Goal: Information Seeking & Learning: Learn about a topic

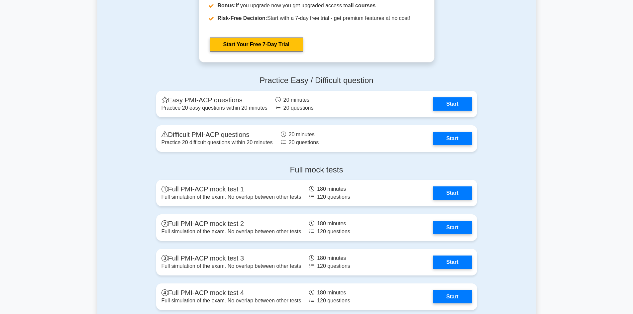
scroll to position [2094, 0]
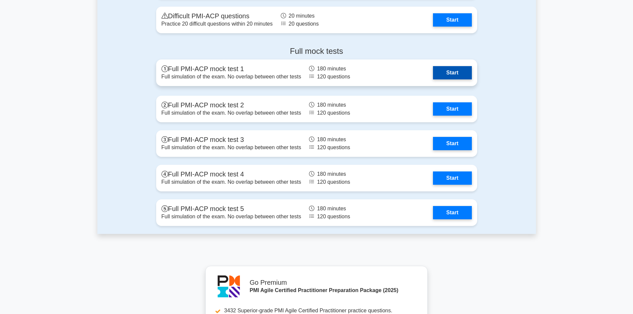
click at [445, 75] on link "Start" at bounding box center [452, 72] width 39 height 13
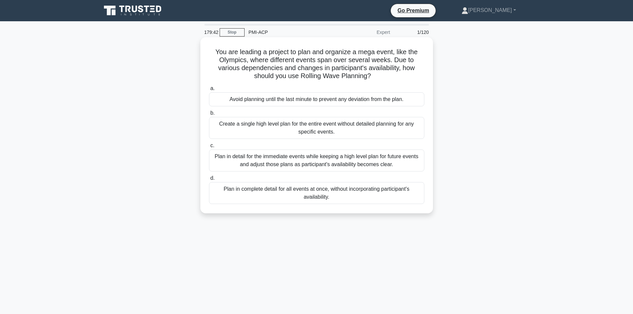
click at [296, 162] on div "Plan in detail for the immediate events while keeping a high level plan for fut…" at bounding box center [316, 161] width 215 height 22
click at [209, 148] on input "c. Plan in detail for the immediate events while keeping a high level plan for …" at bounding box center [209, 146] width 0 height 4
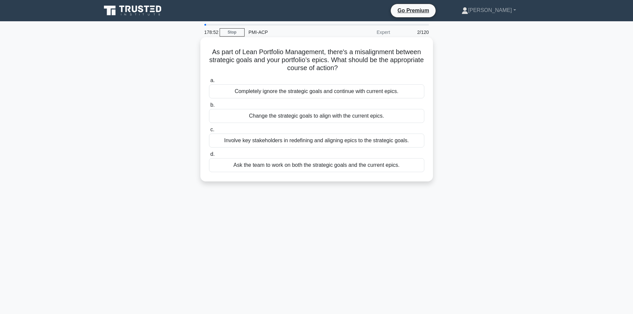
click at [243, 144] on div "Involve key stakeholders in redefining and aligning epics to the strategic goal…" at bounding box center [316, 141] width 215 height 14
click at [209, 132] on input "c. Involve key stakeholders in redefining and aligning epics to the strategic g…" at bounding box center [209, 130] width 0 height 4
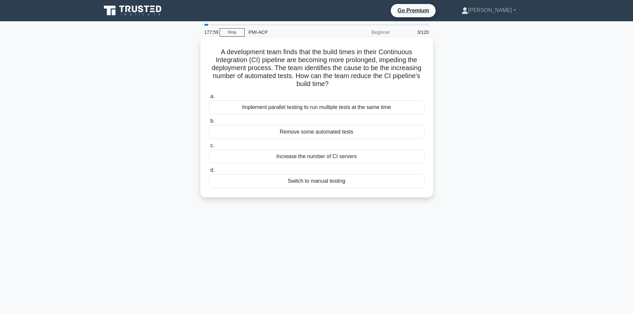
click at [310, 135] on div "Remove some automated tests" at bounding box center [316, 132] width 215 height 14
click at [209, 123] on input "b. Remove some automated tests" at bounding box center [209, 121] width 0 height 4
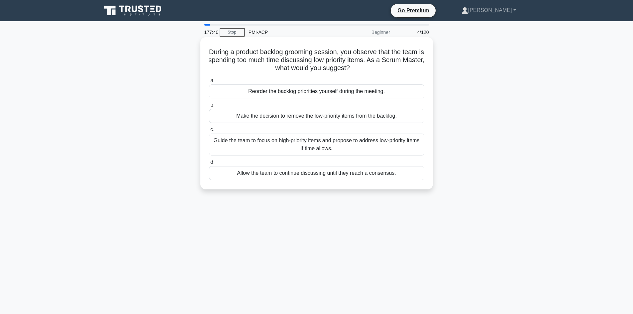
click at [276, 145] on div "Guide the team to focus on high-priority items and propose to address low-prior…" at bounding box center [316, 145] width 215 height 22
click at [209, 132] on input "c. Guide the team to focus on high-priority items and propose to address low-pr…" at bounding box center [209, 130] width 0 height 4
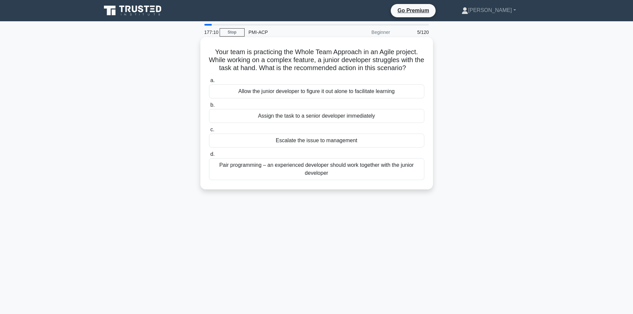
click at [307, 170] on div "Pair programming – an experienced developer should work together with the junio…" at bounding box center [316, 169] width 215 height 22
click at [209, 157] on input "d. Pair programming – an experienced developer should work together with the ju…" at bounding box center [209, 154] width 0 height 4
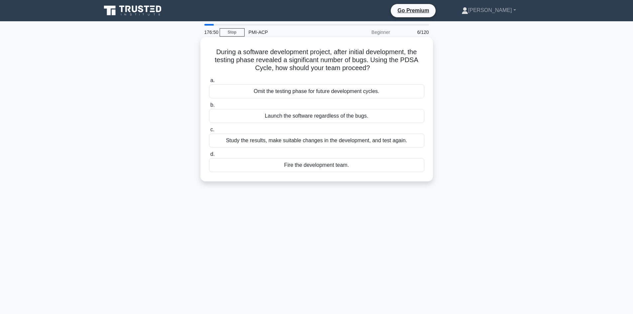
click at [265, 141] on div "Study the results, make suitable changes in the development, and test again." at bounding box center [316, 141] width 215 height 14
click at [209, 132] on input "c. Study the results, make suitable changes in the development, and test again." at bounding box center [209, 130] width 0 height 4
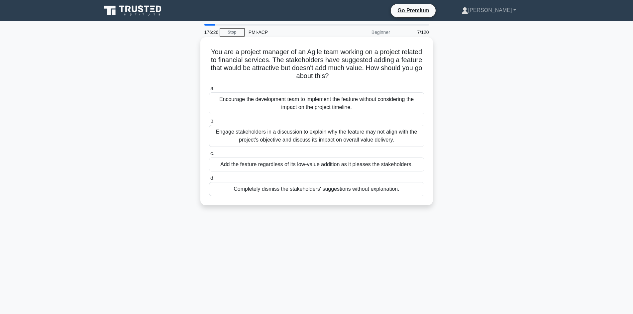
click at [252, 143] on div "Engage stakeholders in a discussion to explain why the feature may not align wi…" at bounding box center [316, 136] width 215 height 22
click at [209, 123] on input "b. Engage stakeholders in a discussion to explain why the feature may not align…" at bounding box center [209, 121] width 0 height 4
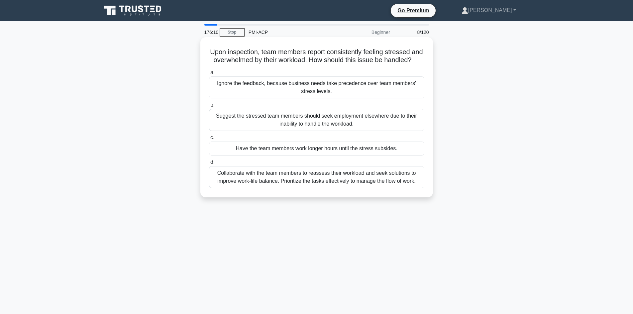
click at [273, 186] on div "Collaborate with the team members to reassess their workload and seek solutions…" at bounding box center [316, 177] width 215 height 22
click at [209, 165] on input "d. Collaborate with the team members to reassess their workload and seek soluti…" at bounding box center [209, 162] width 0 height 4
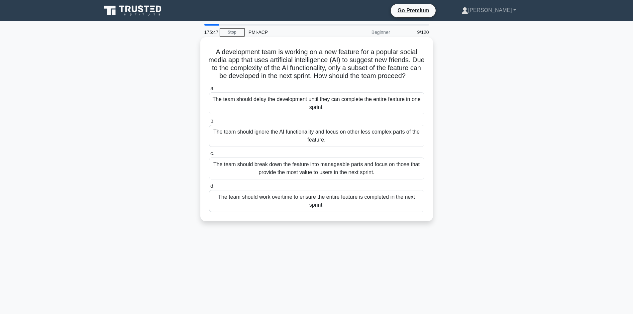
click at [250, 179] on div "The team should break down the feature into manageable parts and focus on those…" at bounding box center [316, 169] width 215 height 22
click at [209, 156] on input "c. The team should break down the feature into manageable parts and focus on th…" at bounding box center [209, 154] width 0 height 4
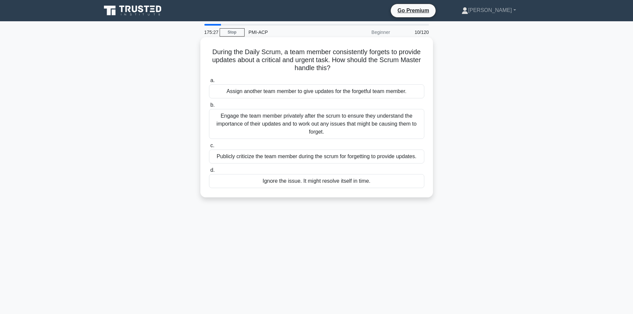
click at [233, 126] on div "Engage the team member privately after the scrum to ensure they understand the …" at bounding box center [316, 124] width 215 height 30
click at [209, 107] on input "b. Engage the team member privately after the scrum to ensure they understand t…" at bounding box center [209, 105] width 0 height 4
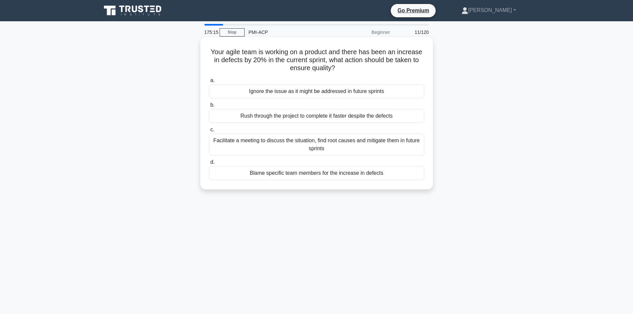
click at [305, 147] on div "Facilitate a meeting to discuss the situation, find root causes and mitigate th…" at bounding box center [316, 145] width 215 height 22
click at [209, 132] on input "c. Facilitate a meeting to discuss the situation, find root causes and mitigate…" at bounding box center [209, 130] width 0 height 4
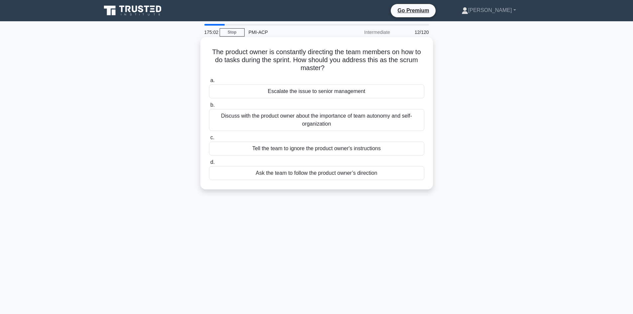
click at [281, 121] on div "Discuss with the product owner about the importance of team autonomy and self-o…" at bounding box center [316, 120] width 215 height 22
click at [209, 107] on input "b. Discuss with the product owner about the importance of team autonomy and sel…" at bounding box center [209, 105] width 0 height 4
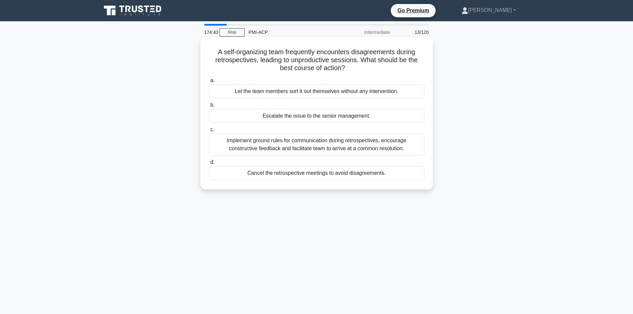
click at [282, 149] on div "Implement ground rules for communication during retrospectives, encourage const…" at bounding box center [316, 145] width 215 height 22
click at [209, 132] on input "c. Implement ground rules for communication during retrospectives, encourage co…" at bounding box center [209, 130] width 0 height 4
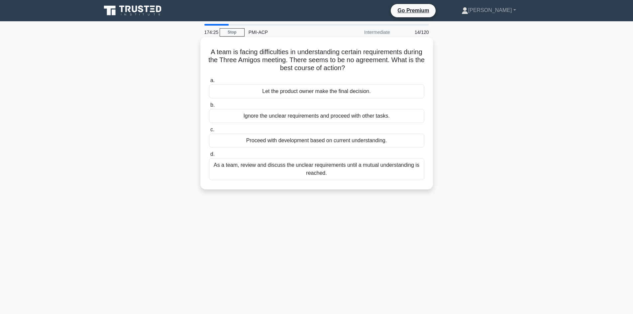
click at [288, 170] on div "As a team, review and discuss the unclear requirements until a mutual understan…" at bounding box center [316, 169] width 215 height 22
click at [209, 157] on input "d. As a team, review and discuss the unclear requirements until a mutual unders…" at bounding box center [209, 154] width 0 height 4
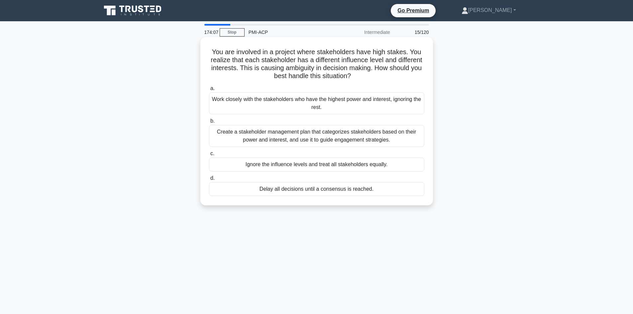
click at [267, 134] on div "Create a stakeholder management plan that categorizes stakeholders based on the…" at bounding box center [316, 136] width 215 height 22
click at [209, 123] on input "b. Create a stakeholder management plan that categorizes stakeholders based on …" at bounding box center [209, 121] width 0 height 4
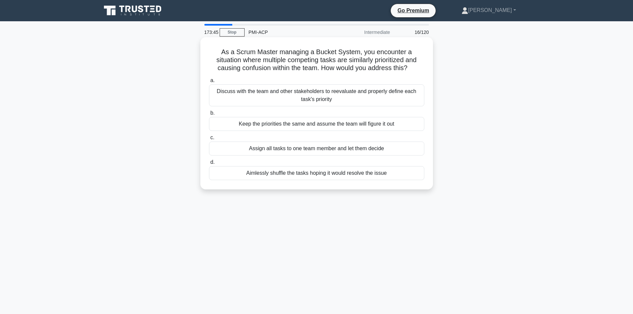
click at [281, 104] on div "Discuss with the team and other stakeholders to reevaluate and properly define …" at bounding box center [316, 95] width 215 height 22
click at [209, 83] on input "a. Discuss with the team and other stakeholders to reevaluate and properly defi…" at bounding box center [209, 80] width 0 height 4
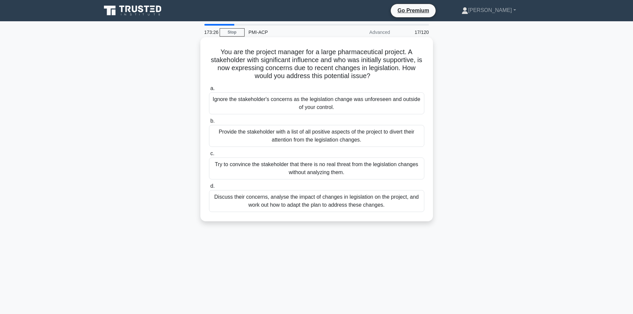
click at [284, 203] on div "Discuss their concerns, analyse the impact of changes in legislation on the pro…" at bounding box center [316, 201] width 215 height 22
click at [209, 188] on input "d. Discuss their concerns, analyse the impact of changes in legislation on the …" at bounding box center [209, 186] width 0 height 4
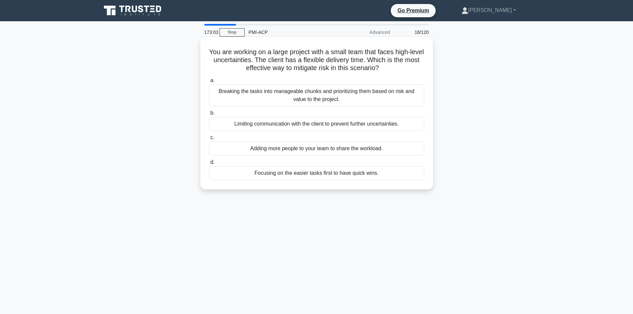
click at [289, 94] on div "Breaking the tasks into manageable chunks and prioritizing them based on risk a…" at bounding box center [316, 95] width 215 height 22
click at [209, 83] on input "a. Breaking the tasks into manageable chunks and prioritizing them based on ris…" at bounding box center [209, 80] width 0 height 4
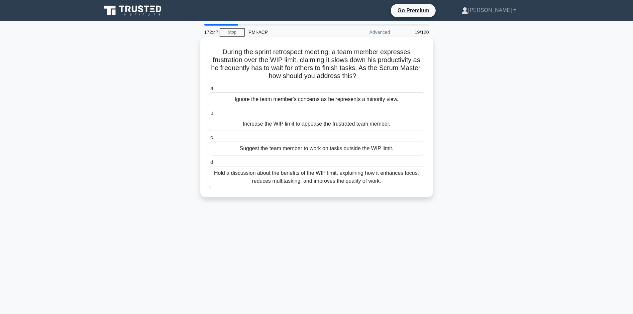
click at [311, 182] on div "Hold a discussion about the benefits of the WIP limit, explaining how it enhanc…" at bounding box center [316, 177] width 215 height 22
click at [209, 165] on input "d. Hold a discussion about the benefits of the WIP limit, explaining how it enh…" at bounding box center [209, 162] width 0 height 4
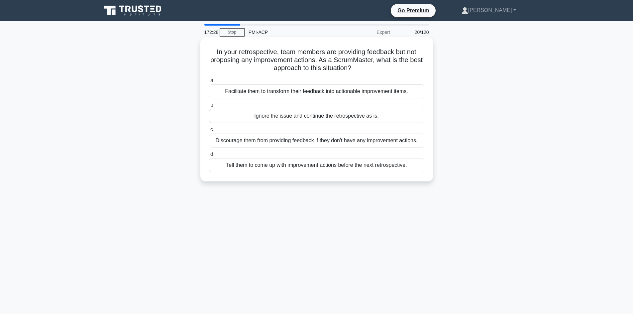
click at [298, 93] on div "Facilitate them to transform their feedback into actionable improvement items." at bounding box center [316, 91] width 215 height 14
click at [209, 83] on input "a. Facilitate them to transform their feedback into actionable improvement item…" at bounding box center [209, 80] width 0 height 4
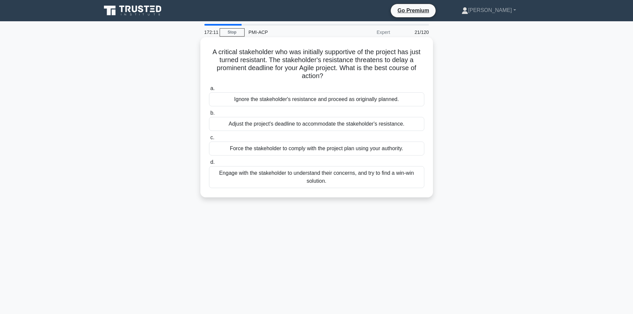
click at [288, 176] on div "Engage with the stakeholder to understand their concerns, and try to find a win…" at bounding box center [316, 177] width 215 height 22
click at [209, 165] on input "d. Engage with the stakeholder to understand their concerns, and try to find a …" at bounding box center [209, 162] width 0 height 4
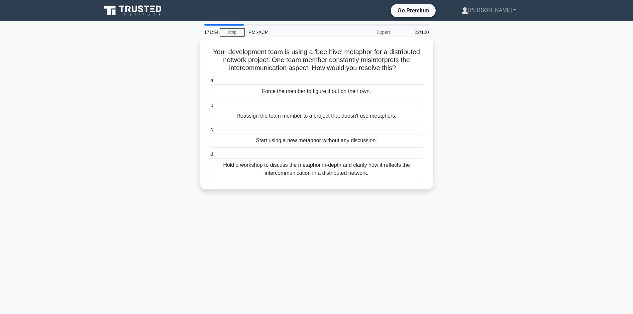
click at [296, 173] on div "Hold a workshop to discuss the metaphor in-depth and clarify how it reflects th…" at bounding box center [316, 169] width 215 height 22
click at [209, 157] on input "d. Hold a workshop to discuss the metaphor in-depth and clarify how it reflects…" at bounding box center [209, 154] width 0 height 4
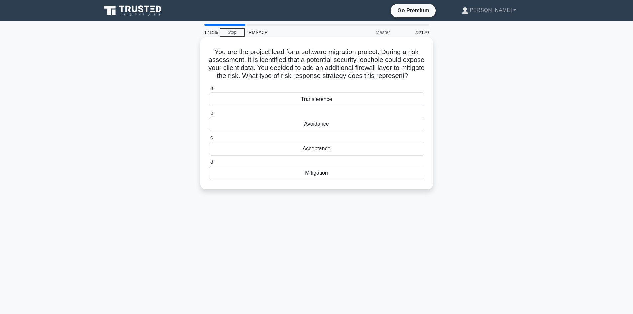
click at [315, 180] on div "Mitigation" at bounding box center [316, 173] width 215 height 14
click at [209, 165] on input "d. Mitigation" at bounding box center [209, 162] width 0 height 4
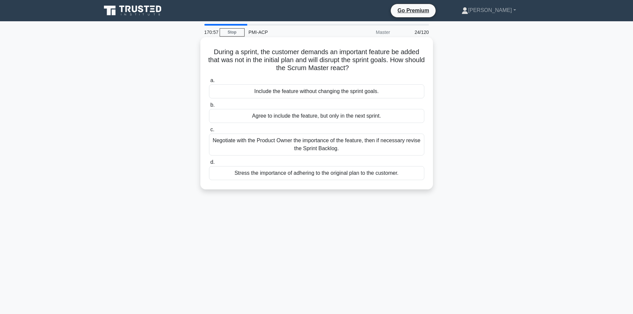
click at [263, 144] on div "Negotiate with the Product Owner the importance of the feature, then if necessa…" at bounding box center [316, 145] width 215 height 22
click at [209, 132] on input "c. Negotiate with the Product Owner the importance of the feature, then if nece…" at bounding box center [209, 130] width 0 height 4
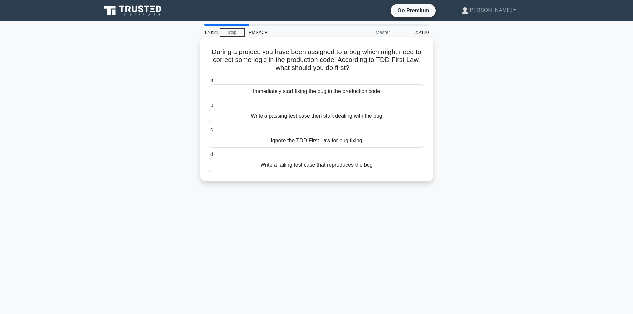
click at [283, 119] on div "Write a passing test case then start dealing with the bug" at bounding box center [316, 116] width 215 height 14
click at [209, 107] on input "b. Write a passing test case then start dealing with the bug" at bounding box center [209, 105] width 0 height 4
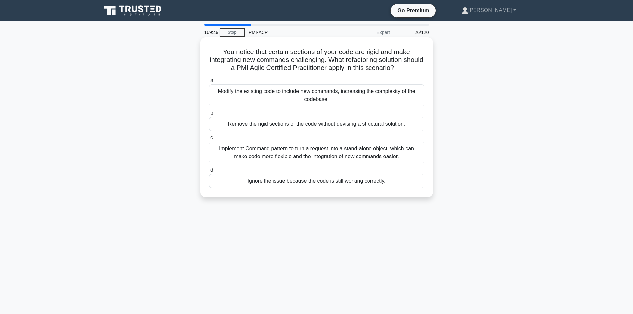
click at [280, 161] on div "Implement Command pattern to turn a request into a stand-alone object, which ca…" at bounding box center [316, 153] width 215 height 22
click at [209, 140] on input "c. Implement Command pattern to turn a request into a stand-alone object, which…" at bounding box center [209, 138] width 0 height 4
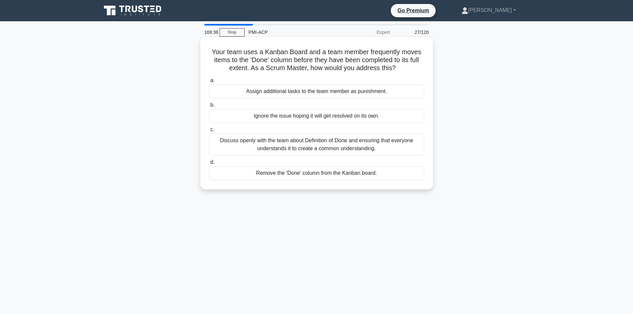
click at [275, 144] on div "Discuss openly with the team about Definition of Done and ensuring that everyon…" at bounding box center [316, 145] width 215 height 22
click at [209, 132] on input "c. Discuss openly with the team about Definition of Done and ensuring that ever…" at bounding box center [209, 130] width 0 height 4
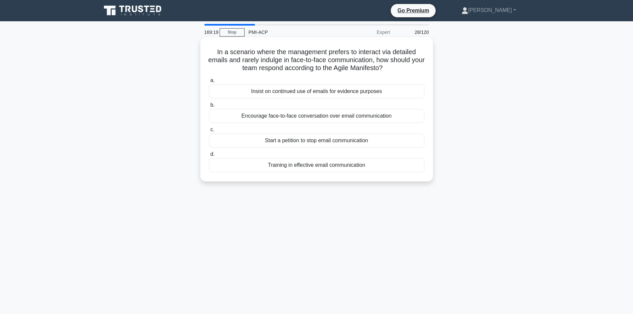
click at [300, 119] on div "Encourage face-to-face conversation over email communication" at bounding box center [316, 116] width 215 height 14
click at [209, 107] on input "b. Encourage face-to-face conversation over email communication" at bounding box center [209, 105] width 0 height 4
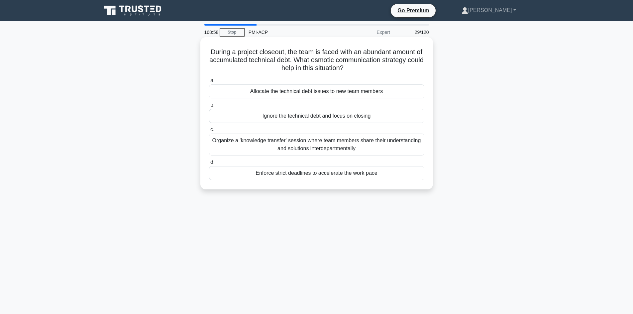
click at [278, 148] on div "Organize a 'knowledge transfer' session where team members share their understa…" at bounding box center [316, 145] width 215 height 22
click at [209, 132] on input "c. Organize a 'knowledge transfer' session where team members share their under…" at bounding box center [209, 130] width 0 height 4
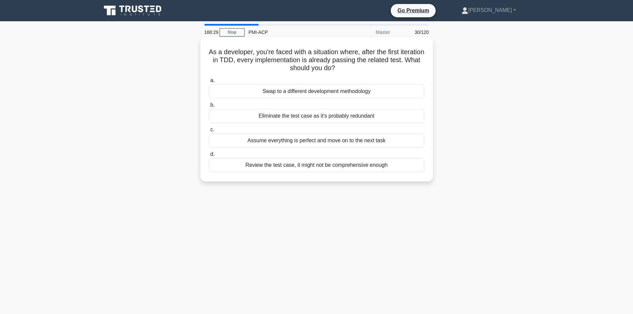
click at [289, 169] on div "Review the test case, it might not be comprehensive enough" at bounding box center [316, 165] width 215 height 14
click at [209, 157] on input "d. Review the test case, it might not be comprehensive enough" at bounding box center [209, 154] width 0 height 4
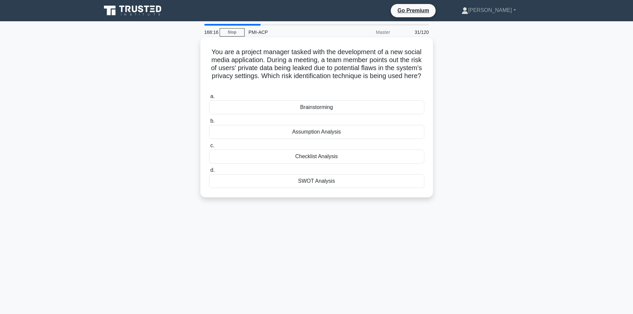
click at [322, 111] on div "Brainstorming" at bounding box center [316, 107] width 215 height 14
click at [209, 99] on input "a. Brainstorming" at bounding box center [209, 96] width 0 height 4
click at [314, 183] on div "3.25 hours" at bounding box center [316, 181] width 215 height 14
click at [209, 173] on input "d. 3.25 hours" at bounding box center [209, 170] width 0 height 4
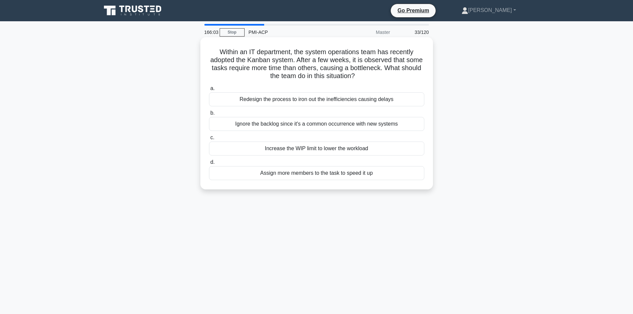
click at [272, 178] on div "Assign more members to the task to speed it up" at bounding box center [316, 173] width 215 height 14
click at [209, 165] on input "d. Assign more members to the task to speed it up" at bounding box center [209, 162] width 0 height 4
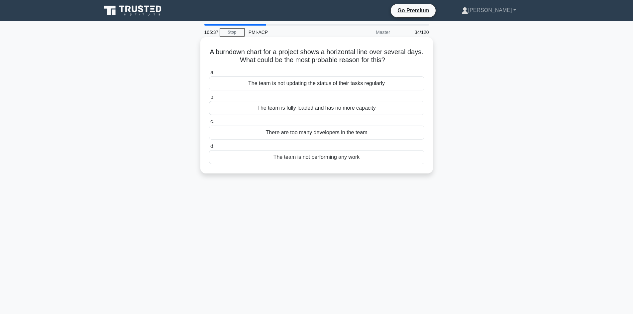
click at [316, 159] on div "The team is not performing any work" at bounding box center [316, 157] width 215 height 14
click at [209, 149] on input "d. The team is not performing any work" at bounding box center [209, 146] width 0 height 4
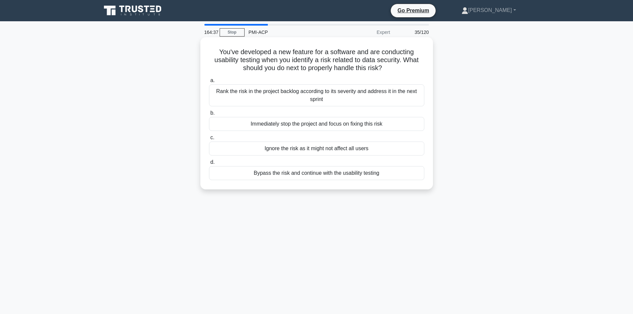
click at [286, 127] on div "Immediately stop the project and focus on fixing this risk" at bounding box center [316, 124] width 215 height 14
click at [209, 115] on input "b. Immediately stop the project and focus on fixing this risk" at bounding box center [209, 113] width 0 height 4
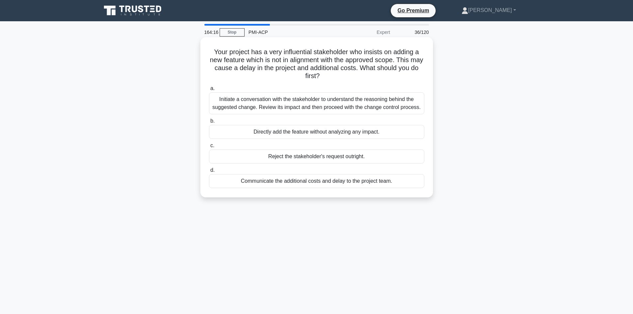
click at [285, 108] on div "Initiate a conversation with the stakeholder to understand the reasoning behind…" at bounding box center [316, 103] width 215 height 22
click at [209, 91] on input "a. Initiate a conversation with the stakeholder to understand the reasoning beh…" at bounding box center [209, 88] width 0 height 4
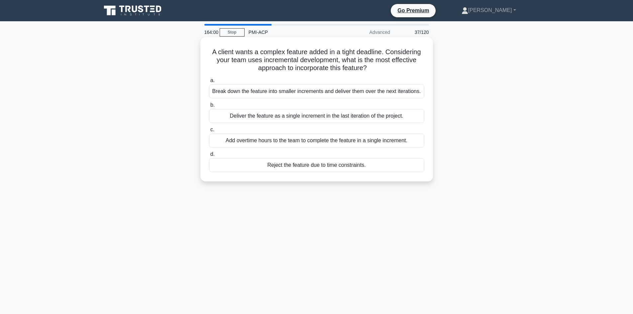
click at [267, 93] on div "Break down the feature into smaller increments and deliver them over the next i…" at bounding box center [316, 91] width 215 height 14
click at [209, 83] on input "a. Break down the feature into smaller increments and deliver them over the nex…" at bounding box center [209, 80] width 0 height 4
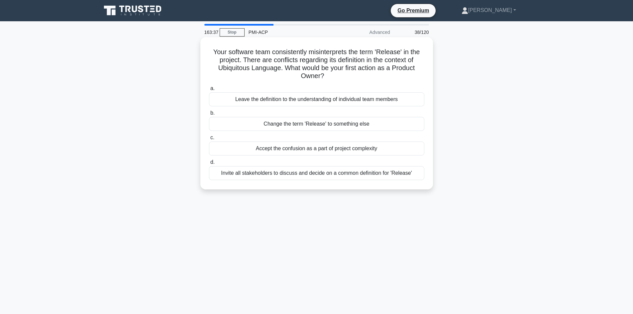
click at [287, 175] on div "Invite all stakeholders to discuss and decide on a common definition for 'Relea…" at bounding box center [316, 173] width 215 height 14
click at [209, 165] on input "d. Invite all stakeholders to discuss and decide on a common definition for 'Re…" at bounding box center [209, 162] width 0 height 4
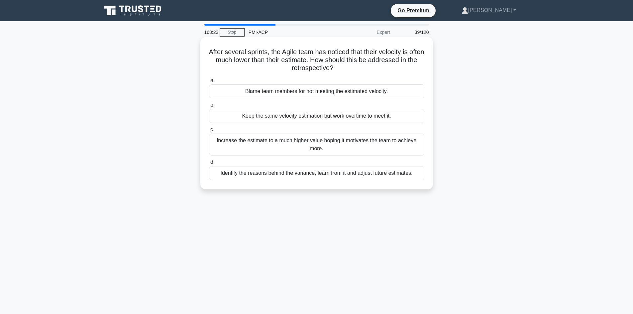
click at [273, 174] on div "Identify the reasons behind the variance, learn from it and adjust future estim…" at bounding box center [316, 173] width 215 height 14
click at [209, 165] on input "d. Identify the reasons behind the variance, learn from it and adjust future es…" at bounding box center [209, 162] width 0 height 4
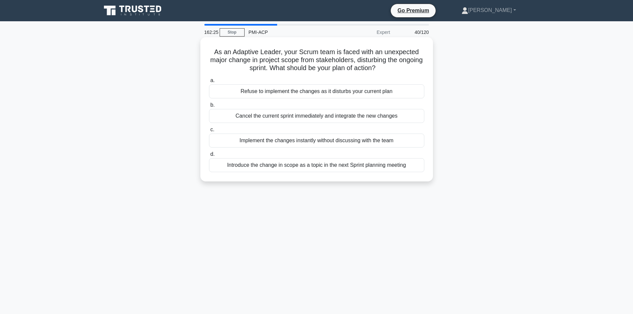
click at [260, 94] on div "Refuse to implement the changes as it disturbs your current plan" at bounding box center [316, 91] width 215 height 14
click at [209, 83] on input "a. Refuse to implement the changes as it disturbs your current plan" at bounding box center [209, 80] width 0 height 4
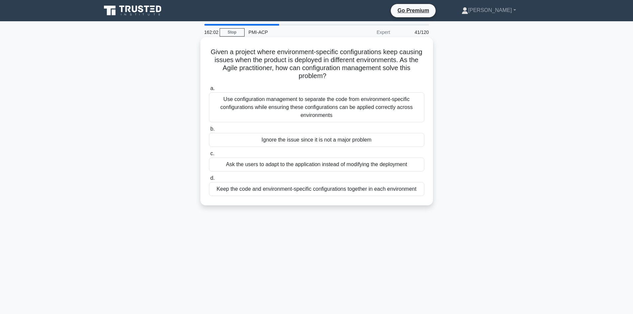
click at [269, 112] on div "Use configuration management to separate the code from environment-specific con…" at bounding box center [316, 107] width 215 height 30
click at [209, 91] on input "a. Use configuration management to separate the code from environment-specific …" at bounding box center [209, 88] width 0 height 4
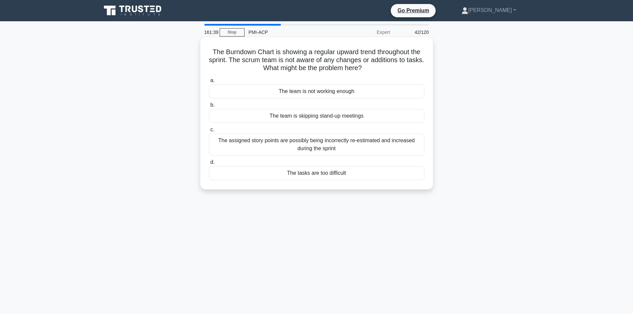
click at [297, 150] on div "The assigned story points are possibly being incorrectly re-estimated and incre…" at bounding box center [316, 145] width 215 height 22
click at [209, 132] on input "c. The assigned story points are possibly being incorrectly re-estimated and in…" at bounding box center [209, 130] width 0 height 4
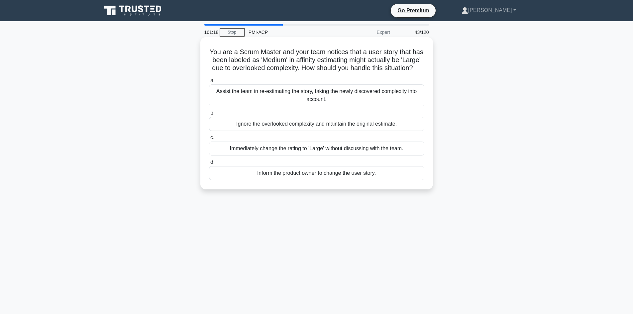
click at [278, 105] on div "Assist the team in re-estimating the story, taking the newly discovered complex…" at bounding box center [316, 95] width 215 height 22
click at [209, 83] on input "a. Assist the team in re-estimating the story, taking the newly discovered comp…" at bounding box center [209, 80] width 0 height 4
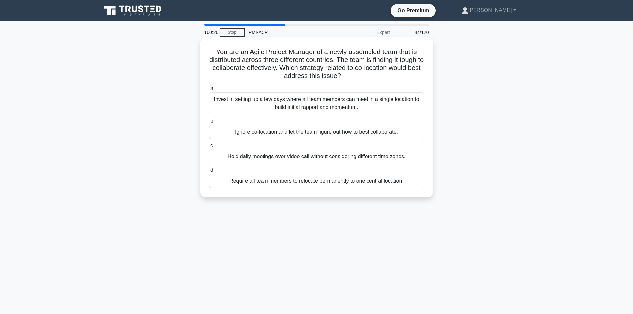
click at [307, 106] on div "Invest in setting up a few days where all team members can meet in a single loc…" at bounding box center [316, 103] width 215 height 22
click at [209, 91] on input "a. Invest in setting up a few days where all team members can meet in a single …" at bounding box center [209, 88] width 0 height 4
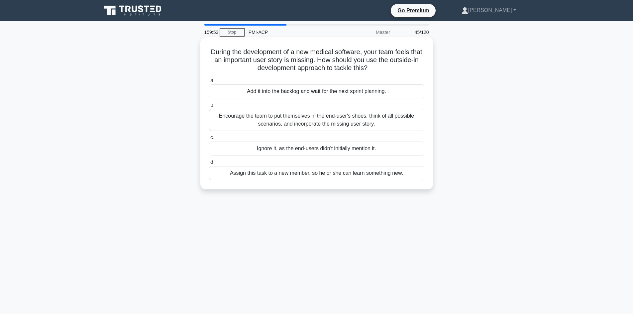
click at [291, 121] on div "Encourage the team to put themselves in the end-user's shoes, think of all poss…" at bounding box center [316, 120] width 215 height 22
click at [209, 107] on input "b. Encourage the team to put themselves in the end-user's shoes, think of all p…" at bounding box center [209, 105] width 0 height 4
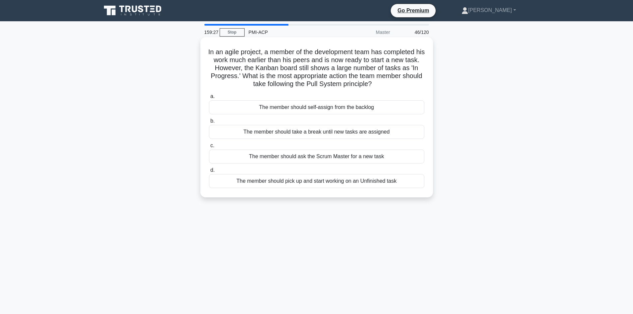
click at [286, 181] on div "The member should pick up and start working on an Unfinished task" at bounding box center [316, 181] width 215 height 14
click at [209, 173] on input "d. The member should pick up and start working on an Unfinished task" at bounding box center [209, 170] width 0 height 4
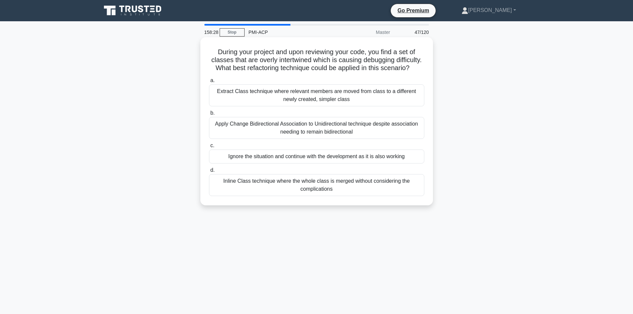
click at [267, 106] on div "Extract Class technique where relevant members are moved from class to a differ…" at bounding box center [316, 95] width 215 height 22
click at [209, 83] on input "a. Extract Class technique where relevant members are moved from class to a dif…" at bounding box center [209, 80] width 0 height 4
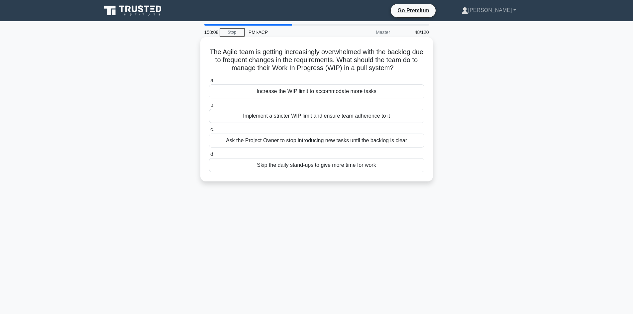
click at [254, 122] on div "Implement a stricter WIP limit and ensure team adherence to it" at bounding box center [316, 116] width 215 height 14
click at [209, 107] on input "b. Implement a stricter WIP limit and ensure team adherence to it" at bounding box center [209, 105] width 0 height 4
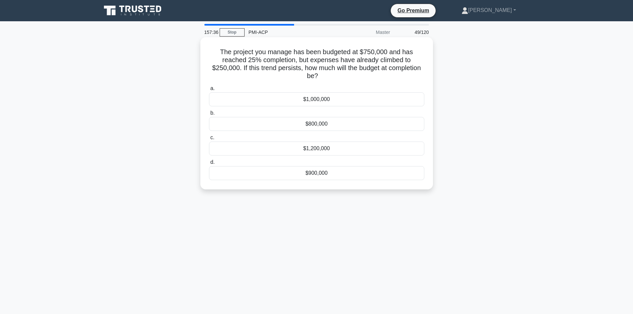
click at [314, 99] on div "$1,000,000" at bounding box center [316, 99] width 215 height 14
click at [209, 91] on input "a. $1,000,000" at bounding box center [209, 88] width 0 height 4
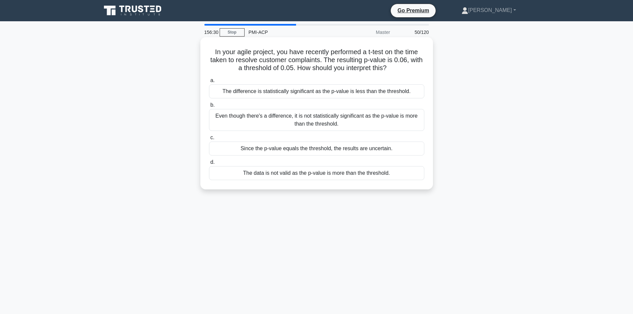
click at [302, 125] on div "Even though there's a difference, it is not statistically significant as the p-…" at bounding box center [316, 120] width 215 height 22
click at [209, 107] on input "b. Even though there's a difference, it is not statistically significant as the…" at bounding box center [209, 105] width 0 height 4
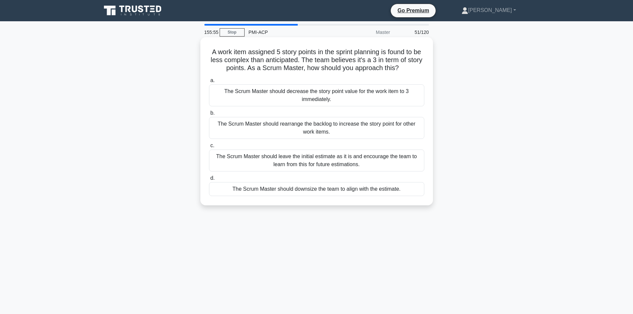
click at [287, 168] on div "The Scrum Master should leave the initial estimate as it is and encourage the t…" at bounding box center [316, 161] width 215 height 22
click at [209, 148] on input "c. The Scrum Master should leave the initial estimate as it is and encourage th…" at bounding box center [209, 146] width 0 height 4
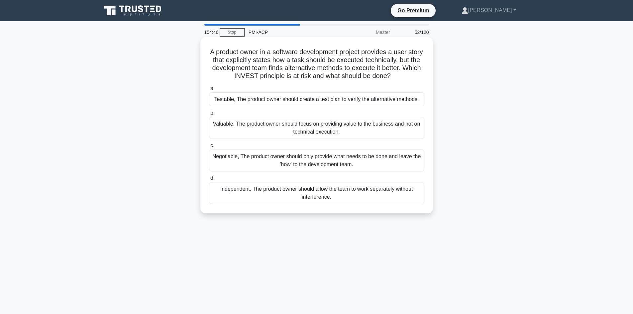
click at [250, 167] on div "Negotiable, The product owner should only provide what needs to be done and lea…" at bounding box center [316, 161] width 215 height 22
click at [209, 148] on input "c. Negotiable, The product owner should only provide what needs to be done and …" at bounding box center [209, 146] width 0 height 4
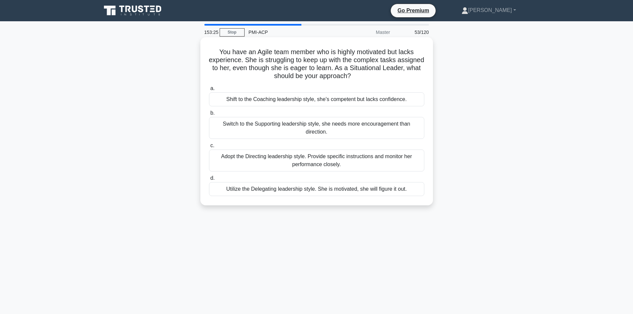
click at [240, 103] on div "Shift to the Coaching leadership style, she's competent but lacks confidence." at bounding box center [316, 99] width 215 height 14
click at [221, 99] on div "Shift to the Coaching leadership style, she's competent but lacks confidence." at bounding box center [316, 99] width 215 height 14
click at [209, 91] on input "a. Shift to the Coaching leadership style, she's competent but lacks confidence." at bounding box center [209, 88] width 0 height 4
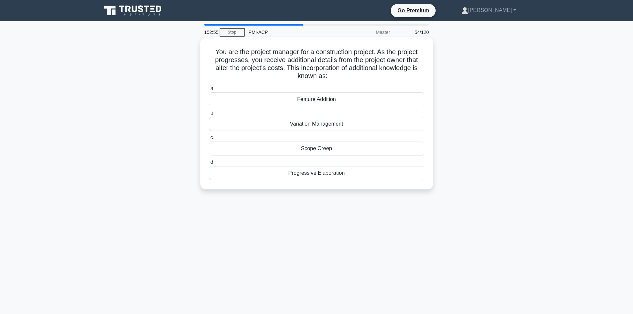
click at [312, 175] on div "Progressive Elaboration" at bounding box center [316, 173] width 215 height 14
click at [209, 165] on input "d. Progressive Elaboration" at bounding box center [209, 162] width 0 height 4
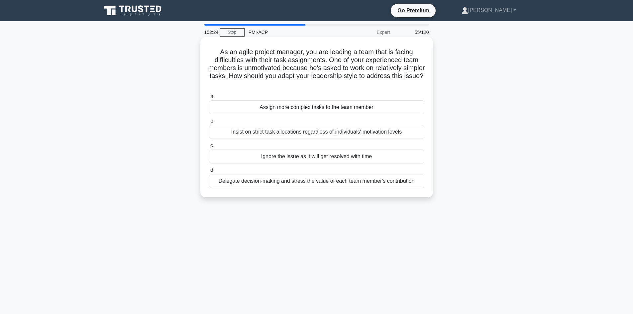
click at [283, 182] on div "Delegate decision-making and stress the value of each team member's contribution" at bounding box center [316, 181] width 215 height 14
click at [209, 173] on input "d. Delegate decision-making and stress the value of each team member's contribu…" at bounding box center [209, 170] width 0 height 4
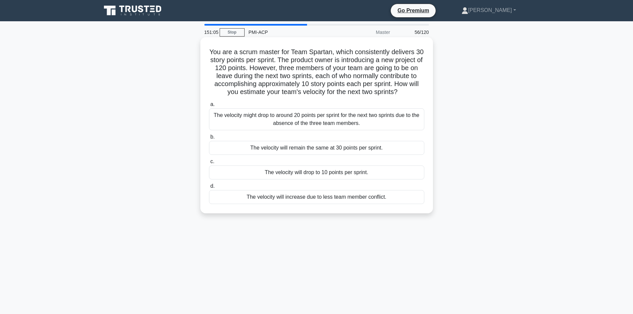
click at [281, 124] on div "The velocity might drop to around 20 points per sprint for the next two sprints…" at bounding box center [316, 119] width 215 height 22
click at [209, 107] on input "a. The velocity might drop to around 20 points per sprint for the next two spri…" at bounding box center [209, 104] width 0 height 4
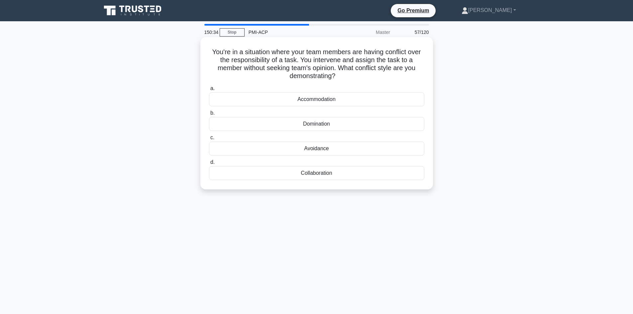
click at [315, 128] on div "Domination" at bounding box center [316, 124] width 215 height 14
click at [209, 115] on input "b. Domination" at bounding box center [209, 113] width 0 height 4
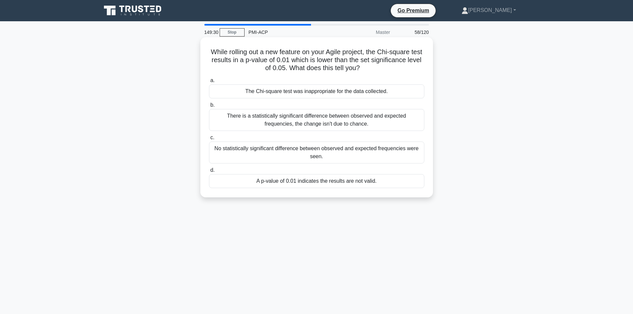
click at [281, 126] on div "There is a statistically significant difference between observed and expected f…" at bounding box center [316, 120] width 215 height 22
click at [209, 107] on input "b. There is a statistically significant difference between observed and expecte…" at bounding box center [209, 105] width 0 height 4
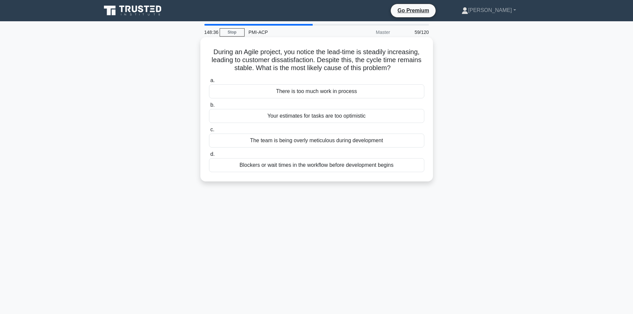
click at [296, 166] on div "Blockers or wait times in the workflow before development begins" at bounding box center [316, 165] width 215 height 14
click at [209, 157] on input "d. Blockers or wait times in the workflow before development begins" at bounding box center [209, 154] width 0 height 4
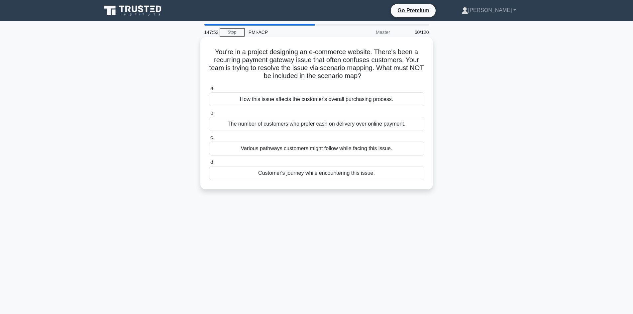
click at [298, 175] on div "Customer's journey while encountering this issue." at bounding box center [316, 173] width 215 height 14
click at [209, 165] on input "d. Customer's journey while encountering this issue." at bounding box center [209, 162] width 0 height 4
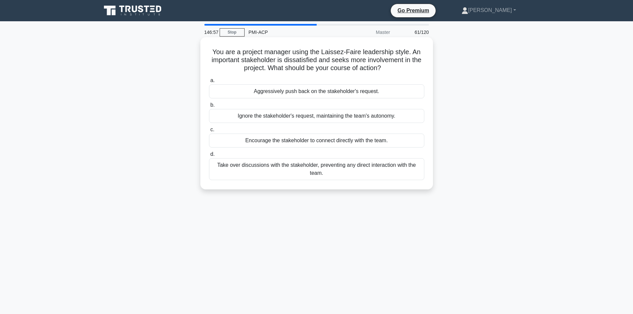
click at [295, 173] on div "Take over discussions with the stakeholder, preventing any direct interaction w…" at bounding box center [316, 169] width 215 height 22
click at [209, 157] on input "d. Take over discussions with the stakeholder, preventing any direct interactio…" at bounding box center [209, 154] width 0 height 4
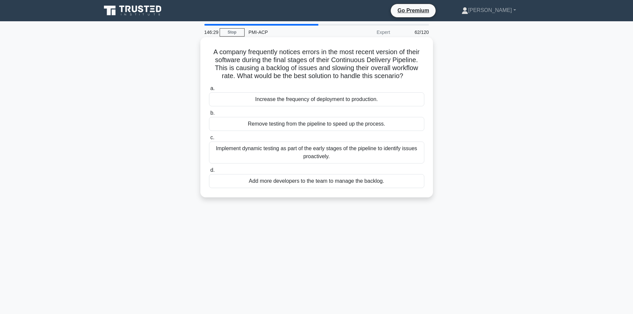
click at [281, 156] on div "Implement dynamic testing as part of the early stages of the pipeline to identi…" at bounding box center [316, 153] width 215 height 22
click at [209, 140] on input "c. Implement dynamic testing as part of the early stages of the pipeline to ide…" at bounding box center [209, 138] width 0 height 4
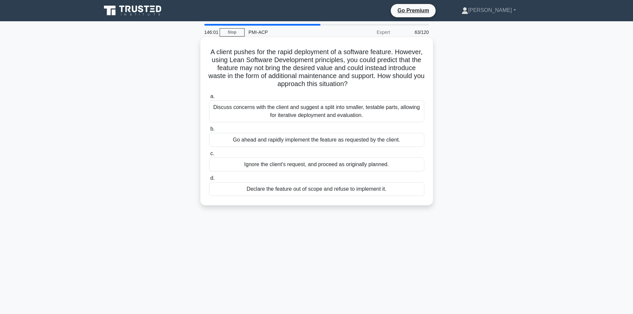
click at [264, 111] on div "Discuss concerns with the client and suggest a split into smaller, testable par…" at bounding box center [316, 111] width 215 height 22
click at [209, 99] on input "a. Discuss concerns with the client and suggest a split into smaller, testable …" at bounding box center [209, 96] width 0 height 4
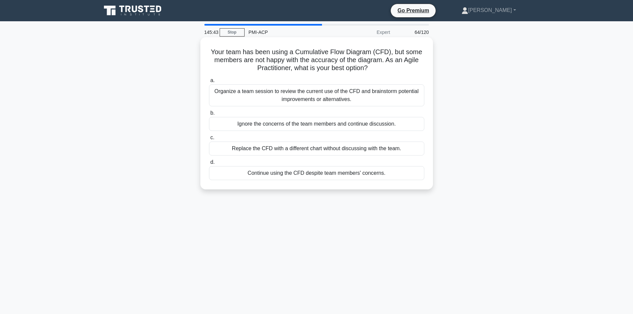
click at [257, 98] on div "Organize a team session to review the current use of the CFD and brainstorm pot…" at bounding box center [316, 95] width 215 height 22
click at [209, 83] on input "a. Organize a team session to review the current use of the CFD and brainstorm …" at bounding box center [209, 80] width 0 height 4
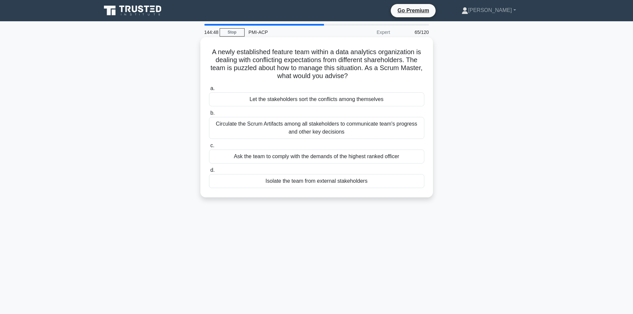
click at [246, 128] on div "Circulate the Scrum Artifacts among all stakeholders to communicate team's prog…" at bounding box center [316, 128] width 215 height 22
click at [209, 115] on input "b. Circulate the Scrum Artifacts among all stakeholders to communicate team's p…" at bounding box center [209, 113] width 0 height 4
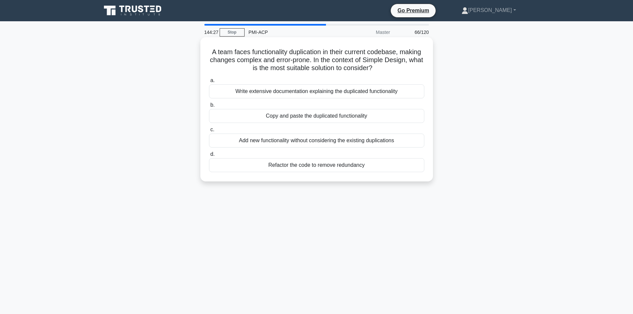
click at [286, 167] on div "Refactor the code to remove redundancy" at bounding box center [316, 165] width 215 height 14
click at [209, 157] on input "d. Refactor the code to remove redundancy" at bounding box center [209, 154] width 0 height 4
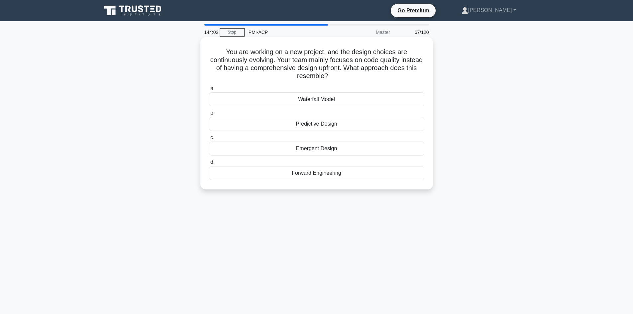
click at [314, 151] on div "Emergent Design" at bounding box center [316, 149] width 215 height 14
click at [209, 140] on input "c. Emergent Design" at bounding box center [209, 138] width 0 height 4
click at [299, 151] on div "Optimize the Whole" at bounding box center [316, 149] width 215 height 14
click at [209, 140] on input "c. Optimize the Whole" at bounding box center [209, 138] width 0 height 4
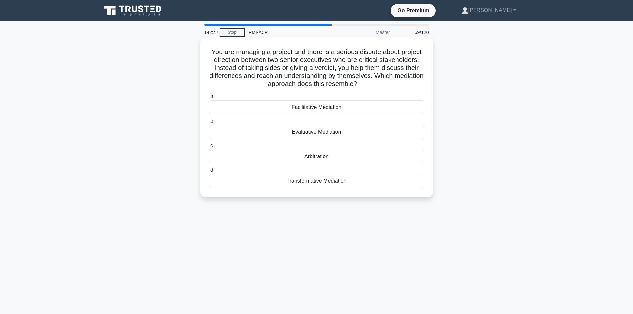
click at [316, 112] on div "Facilitative Mediation" at bounding box center [316, 107] width 215 height 14
click at [209, 99] on input "a. Facilitative Mediation" at bounding box center [209, 96] width 0 height 4
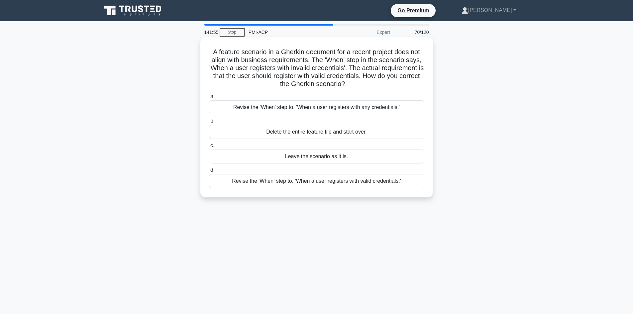
click at [257, 186] on div "Revise the 'When' step to, 'When a user registers with valid credentials.'" at bounding box center [316, 181] width 215 height 14
click at [209, 173] on input "d. Revise the 'When' step to, 'When a user registers with valid credentials.'" at bounding box center [209, 170] width 0 height 4
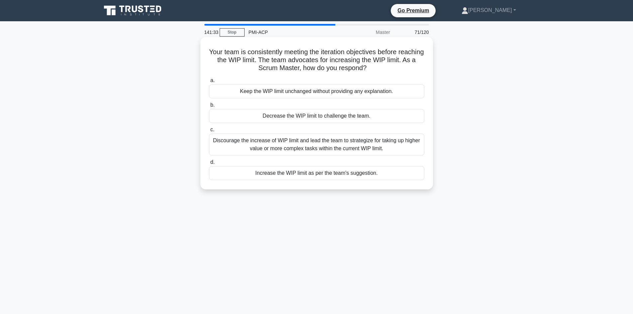
click at [305, 150] on div "Discourage the increase of WIP limit and lead the team to strategize for taking…" at bounding box center [316, 145] width 215 height 22
click at [209, 132] on input "c. Discourage the increase of WIP limit and lead the team to strategize for tak…" at bounding box center [209, 130] width 0 height 4
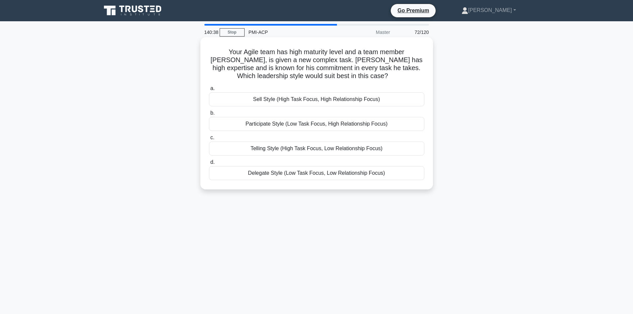
click at [261, 127] on div "Participate Style (Low Task Focus, High Relationship Focus)" at bounding box center [316, 124] width 215 height 14
click at [209, 115] on input "b. Participate Style (Low Task Focus, High Relationship Focus)" at bounding box center [209, 113] width 0 height 4
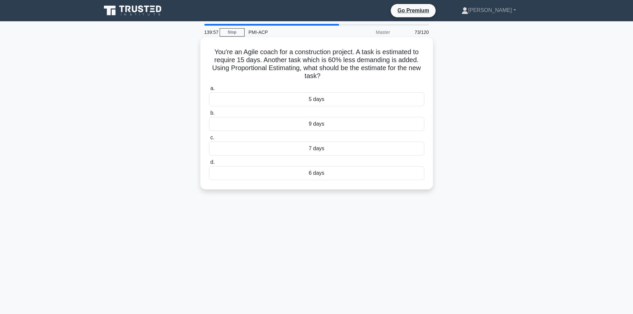
click at [321, 127] on div "9 days" at bounding box center [316, 124] width 215 height 14
click at [209, 115] on input "b. 9 days" at bounding box center [209, 113] width 0 height 4
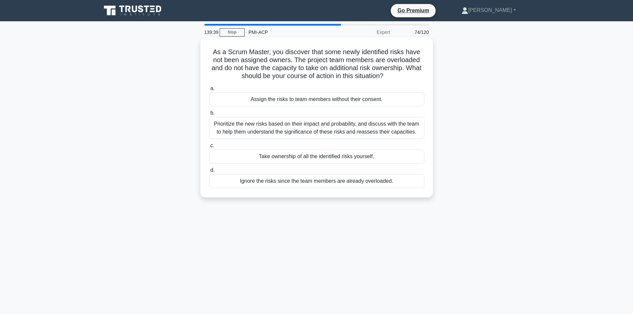
click at [280, 128] on div "Prioritize the new risks based on their impact and probability, and discuss wit…" at bounding box center [316, 128] width 215 height 22
click at [209, 115] on input "b. Prioritize the new risks based on their impact and probability, and discuss …" at bounding box center [209, 113] width 0 height 4
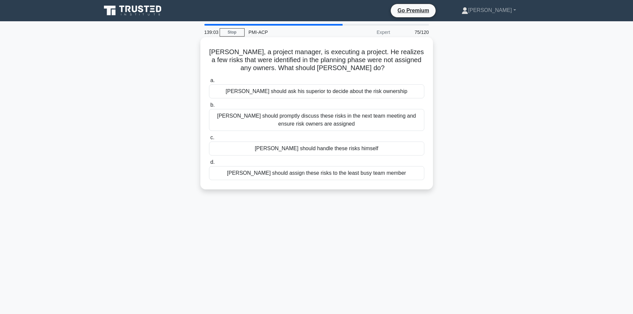
click at [264, 119] on div "Sam should promptly discuss these risks in the next team meeting and ensure ris…" at bounding box center [316, 120] width 215 height 22
click at [209, 107] on input "b. Sam should promptly discuss these risks in the next team meeting and ensure …" at bounding box center [209, 105] width 0 height 4
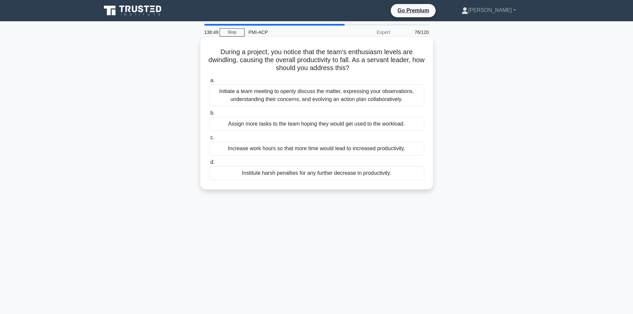
click at [252, 99] on div "Initiate a team meeting to openly discuss the matter, expressing your observati…" at bounding box center [316, 95] width 215 height 22
click at [209, 83] on input "a. Initiate a team meeting to openly discuss the matter, expressing your observ…" at bounding box center [209, 80] width 0 height 4
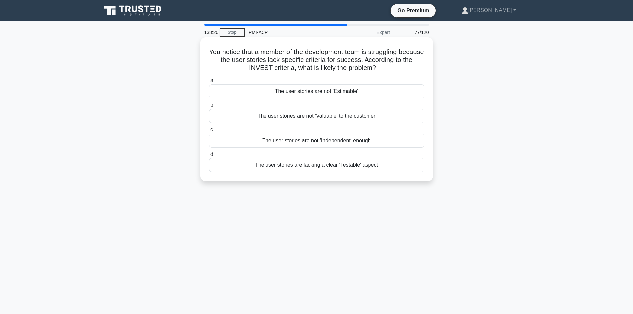
click at [281, 116] on div "The user stories are not 'Valuable' to the customer" at bounding box center [316, 116] width 215 height 14
click at [209, 107] on input "b. The user stories are not 'Valuable' to the customer" at bounding box center [209, 105] width 0 height 4
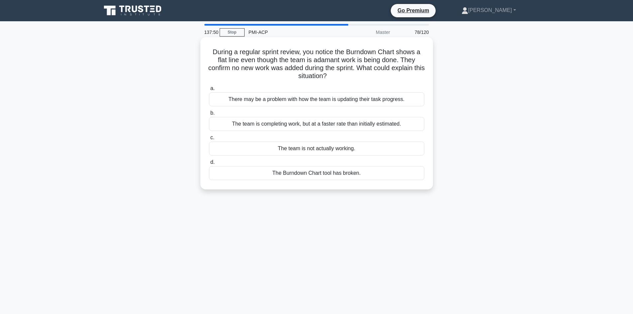
click at [261, 104] on div "There may be a problem with how the team is updating their task progress." at bounding box center [316, 99] width 215 height 14
click at [209, 91] on input "a. There may be a problem with how the team is updating their task progress." at bounding box center [209, 88] width 0 height 4
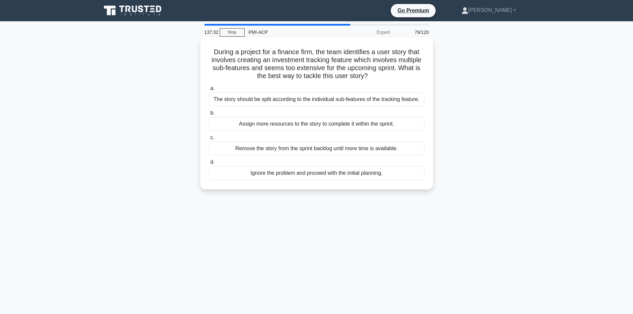
click at [249, 101] on div "The story should be split according to the individual sub-features of the track…" at bounding box center [316, 99] width 215 height 14
click at [209, 91] on input "a. The story should be split according to the individual sub-features of the tr…" at bounding box center [209, 88] width 0 height 4
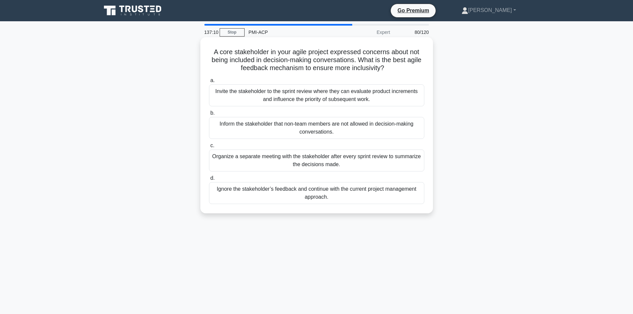
click at [245, 99] on div "Invite the stakeholder to the sprint review where they can evaluate product inc…" at bounding box center [316, 95] width 215 height 22
click at [209, 83] on input "a. Invite the stakeholder to the sprint review where they can evaluate product …" at bounding box center [209, 80] width 0 height 4
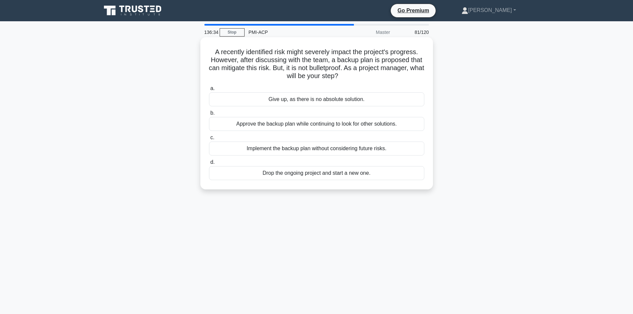
click at [263, 125] on div "Approve the backup plan while continuing to look for other solutions." at bounding box center [316, 124] width 215 height 14
click at [209, 115] on input "b. Approve the backup plan while continuing to look for other solutions." at bounding box center [209, 113] width 0 height 4
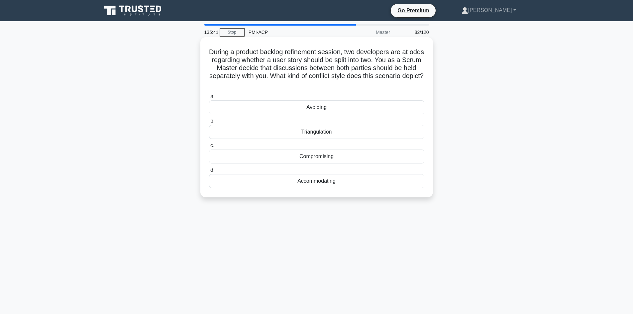
click at [320, 181] on div "Accommodating" at bounding box center [316, 181] width 215 height 14
click at [209, 173] on input "d. Accommodating" at bounding box center [209, 170] width 0 height 4
click at [321, 133] on div "Adoptive Design" at bounding box center [316, 132] width 215 height 14
click at [209, 123] on input "b. Adoptive Design" at bounding box center [209, 121] width 0 height 4
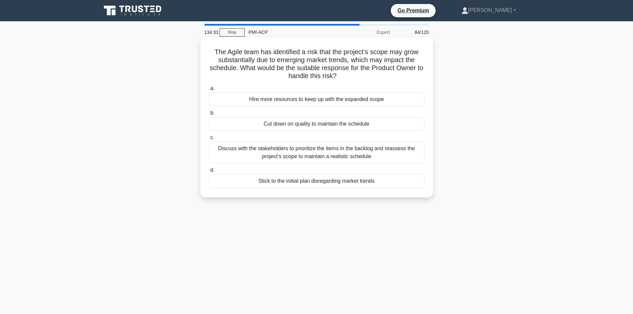
click at [273, 157] on div "Discuss with the stakeholders to prioritize the items in the backlog and reasse…" at bounding box center [316, 153] width 215 height 22
click at [209, 140] on input "c. Discuss with the stakeholders to prioritize the items in the backlog and rea…" at bounding box center [209, 138] width 0 height 4
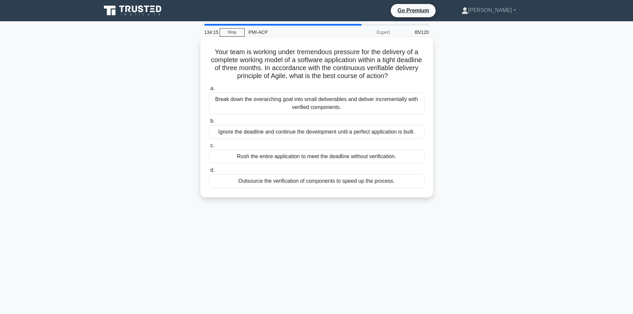
click at [240, 105] on div "Break down the overarching goal into small deliverables and deliver incremental…" at bounding box center [316, 103] width 215 height 22
click at [209, 91] on input "a. Break down the overarching goal into small deliverables and deliver incremen…" at bounding box center [209, 88] width 0 height 4
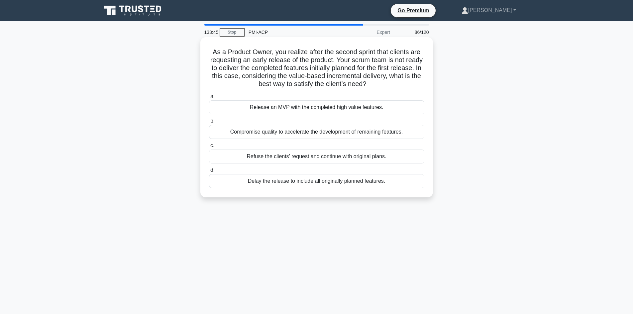
click at [311, 112] on div "Release an MVP with the completed high value features." at bounding box center [316, 107] width 215 height 14
click at [209, 99] on input "a. Release an MVP with the completed high value features." at bounding box center [209, 96] width 0 height 4
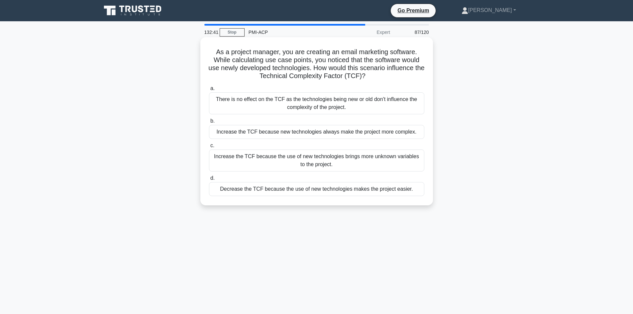
click at [265, 192] on div "Decrease the TCF because the use of new technologies makes the project easier." at bounding box center [316, 189] width 215 height 14
click at [209, 180] on input "d. Decrease the TCF because the use of new technologies makes the project easie…" at bounding box center [209, 178] width 0 height 4
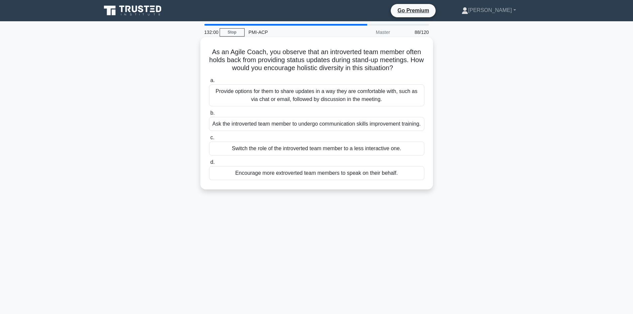
click at [240, 128] on div "Ask the introverted team member to undergo communication skills improvement tra…" at bounding box center [316, 124] width 215 height 14
click at [209, 115] on input "b. Ask the introverted team member to undergo communication skills improvement …" at bounding box center [209, 113] width 0 height 4
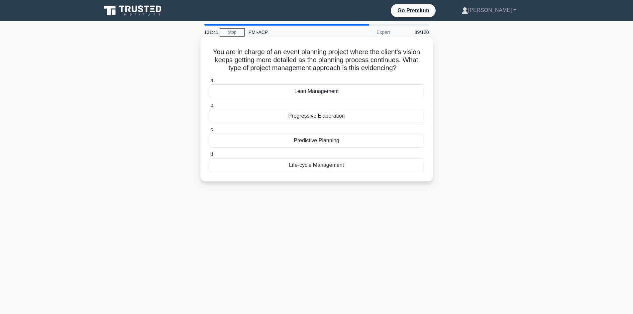
click at [324, 118] on div "Progressive Elaboration" at bounding box center [316, 116] width 215 height 14
click at [209, 107] on input "b. Progressive Elaboration" at bounding box center [209, 105] width 0 height 4
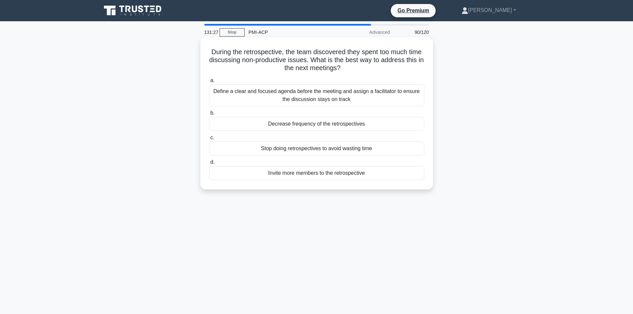
click at [248, 94] on div "Define a clear and focused agenda before the meeting and assign a facilitator t…" at bounding box center [316, 95] width 215 height 22
click at [209, 83] on input "a. Define a clear and focused agenda before the meeting and assign a facilitato…" at bounding box center [209, 80] width 0 height 4
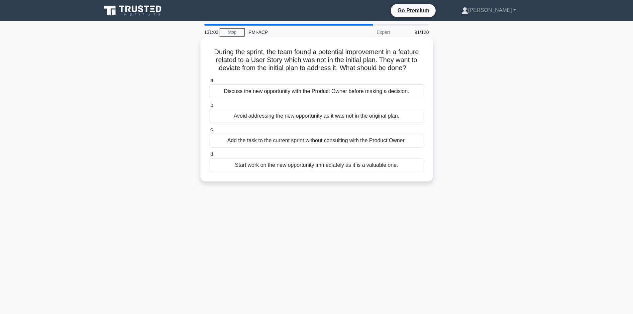
click at [241, 97] on div "Discuss the new opportunity with the Product Owner before making a decision." at bounding box center [316, 91] width 215 height 14
click at [209, 83] on input "a. Discuss the new opportunity with the Product Owner before making a decision." at bounding box center [209, 80] width 0 height 4
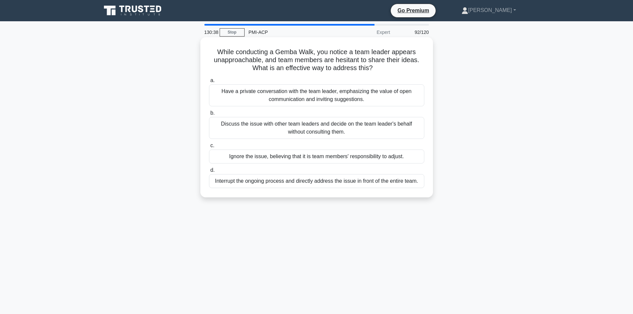
click at [229, 99] on div "Have a private conversation with the team leader, emphasizing the value of open…" at bounding box center [316, 95] width 215 height 22
click at [209, 83] on input "a. Have a private conversation with the team leader, emphasizing the value of o…" at bounding box center [209, 80] width 0 height 4
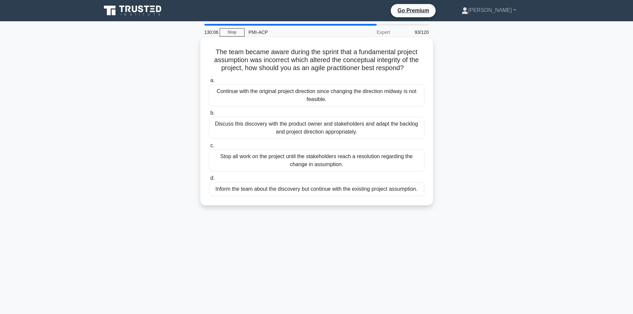
click at [235, 129] on div "Discuss this discovery with the product owner and stakeholders and adapt the ba…" at bounding box center [316, 128] width 215 height 22
click at [209, 115] on input "b. Discuss this discovery with the product owner and stakeholders and adapt the…" at bounding box center [209, 113] width 0 height 4
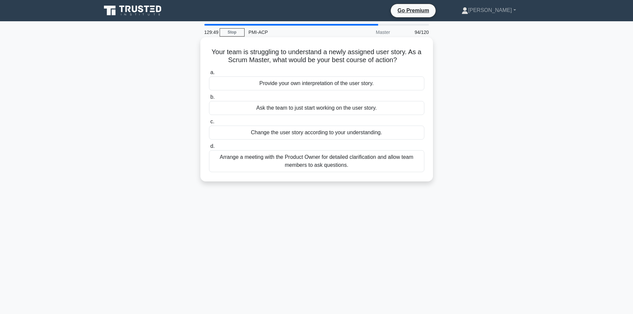
click at [272, 162] on div "Arrange a meeting with the Product Owner for detailed clarification and allow t…" at bounding box center [316, 161] width 215 height 22
click at [209, 149] on input "d. Arrange a meeting with the Product Owner for detailed clarification and allo…" at bounding box center [209, 146] width 0 height 4
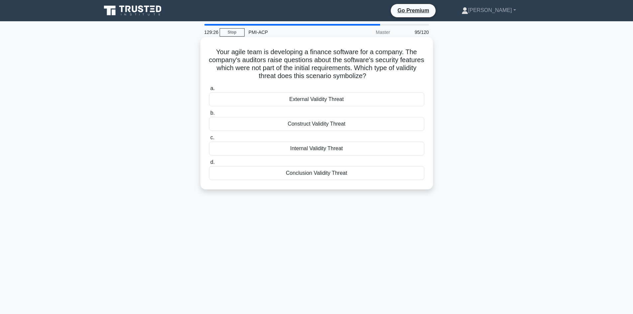
click at [309, 173] on div "Conclusion Validity Threat" at bounding box center [316, 173] width 215 height 14
click at [209, 165] on input "d. Conclusion Validity Threat" at bounding box center [209, 162] width 0 height 4
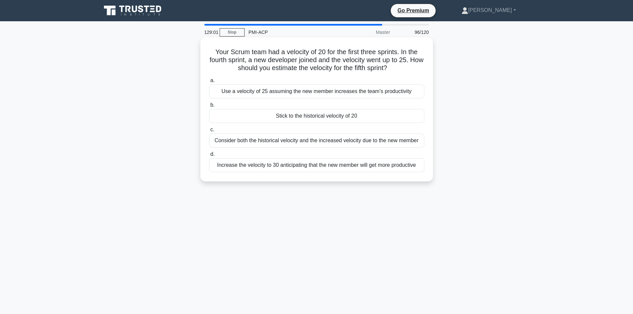
click at [281, 143] on div "Consider both the historical velocity and the increased velocity due to the new…" at bounding box center [316, 141] width 215 height 14
click at [209, 132] on input "c. Consider both the historical velocity and the increased velocity due to the …" at bounding box center [209, 130] width 0 height 4
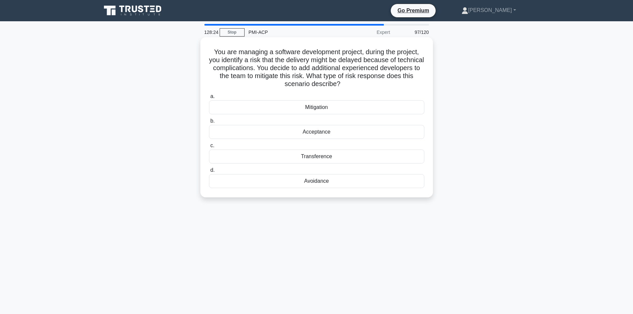
click at [313, 183] on div "Avoidance" at bounding box center [316, 181] width 215 height 14
click at [209, 173] on input "d. Avoidance" at bounding box center [209, 170] width 0 height 4
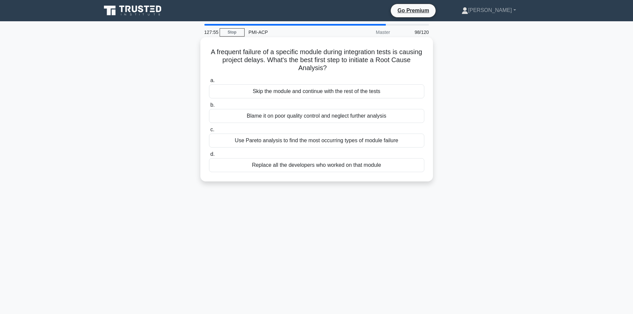
click at [263, 141] on div "Use Pareto analysis to find the most occurring types of module failure" at bounding box center [316, 141] width 215 height 14
click at [209, 132] on input "c. Use Pareto analysis to find the most occurring types of module failure" at bounding box center [209, 130] width 0 height 4
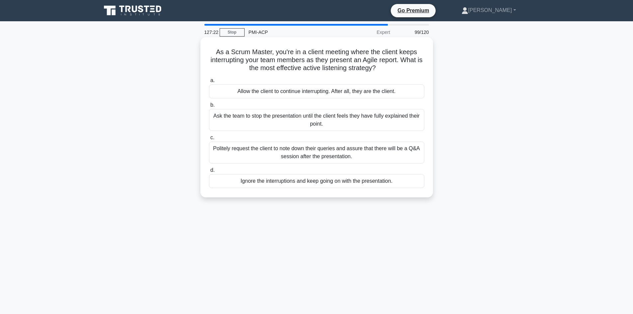
click at [221, 154] on div "Politely request the client to note down their queries and assure that there wi…" at bounding box center [316, 153] width 215 height 22
click at [209, 140] on input "c. Politely request the client to note down their queries and assure that there…" at bounding box center [209, 138] width 0 height 4
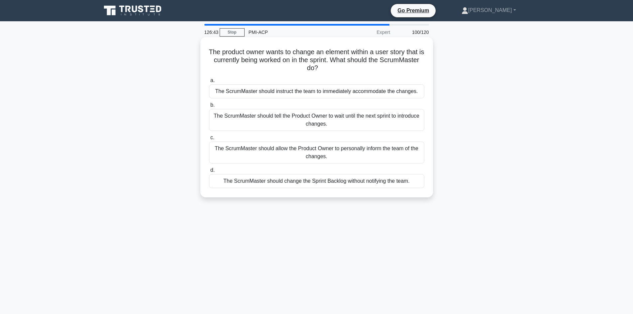
click at [252, 152] on div "The ScrumMaster should allow the Product Owner to personally inform the team of…" at bounding box center [316, 153] width 215 height 22
click at [209, 140] on input "c. The ScrumMaster should allow the Product Owner to personally inform the team…" at bounding box center [209, 138] width 0 height 4
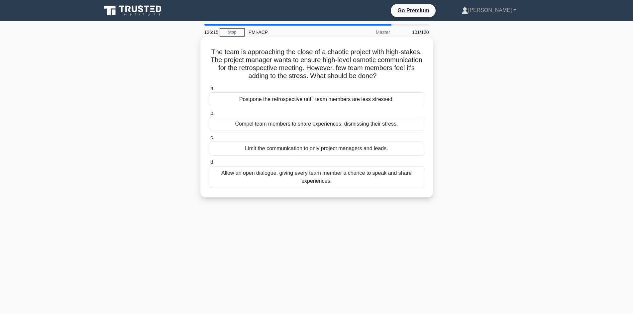
click at [275, 177] on div "Allow an open dialogue, giving every team member a chance to speak and share ex…" at bounding box center [316, 177] width 215 height 22
click at [209, 165] on input "d. Allow an open dialogue, giving every team member a chance to speak and share…" at bounding box center [209, 162] width 0 height 4
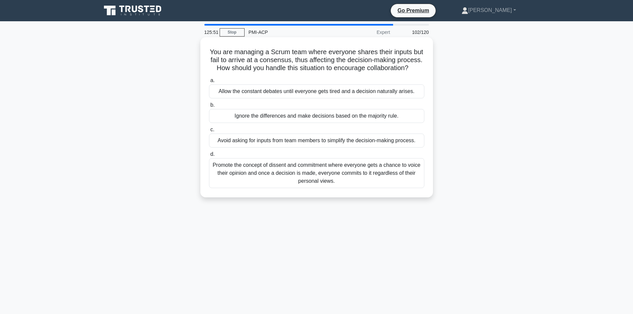
click at [281, 177] on div "Promote the concept of dissent and commitment where everyone gets a chance to v…" at bounding box center [316, 173] width 215 height 30
click at [209, 157] on input "d. Promote the concept of dissent and commitment where everyone gets a chance t…" at bounding box center [209, 154] width 0 height 4
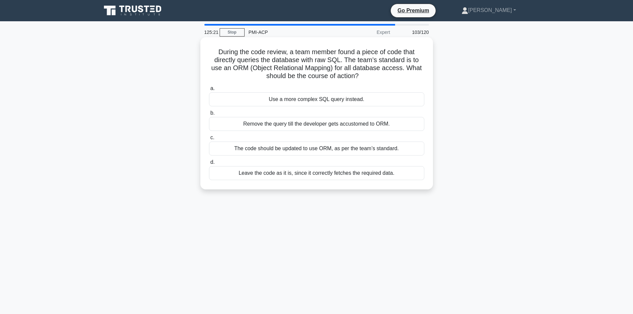
click at [267, 154] on div "The code should be updated to use ORM, as per the team’s standard." at bounding box center [316, 149] width 215 height 14
click at [209, 140] on input "c. The code should be updated to use ORM, as per the team’s standard." at bounding box center [209, 138] width 0 height 4
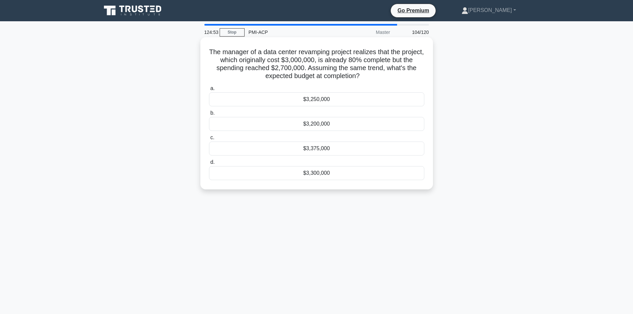
click at [314, 152] on div "$3,375,000" at bounding box center [316, 149] width 215 height 14
click at [209, 140] on input "c. $3,375,000" at bounding box center [209, 138] width 0 height 4
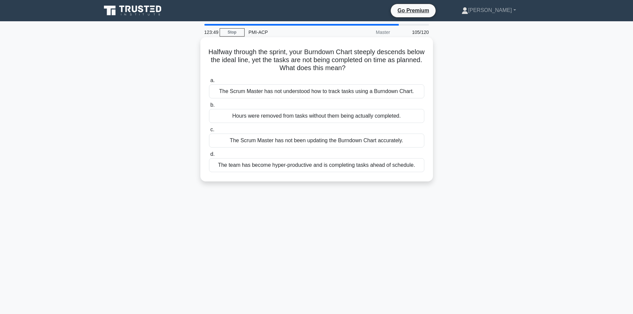
click at [244, 118] on div "Hours were removed from tasks without them being actually completed." at bounding box center [316, 116] width 215 height 14
click at [209, 107] on input "b. Hours were removed from tasks without them being actually completed." at bounding box center [209, 105] width 0 height 4
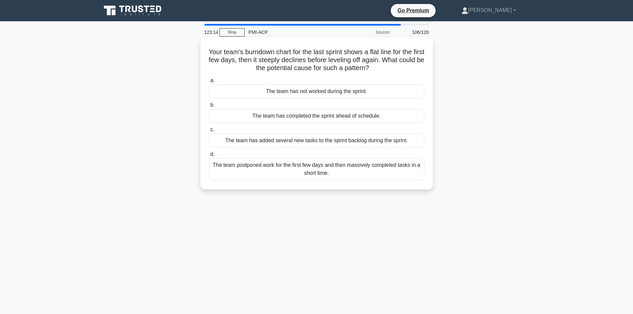
click at [259, 168] on div "The team postponed work for the first few days and then massively completed tas…" at bounding box center [316, 169] width 215 height 22
click at [209, 157] on input "d. The team postponed work for the first few days and then massively completed …" at bounding box center [209, 154] width 0 height 4
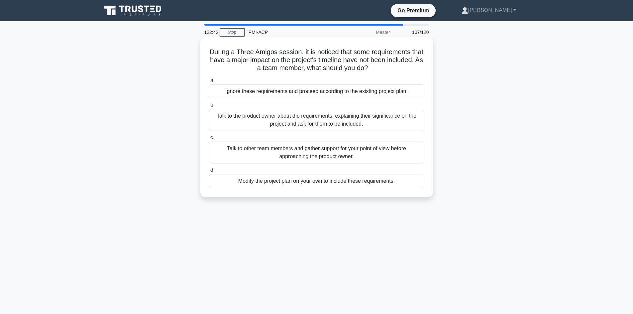
click at [256, 124] on div "Talk to the product owner about the requirements, explaining their significance…" at bounding box center [316, 120] width 215 height 22
click at [209, 107] on input "b. Talk to the product owner about the requirements, explaining their significa…" at bounding box center [209, 105] width 0 height 4
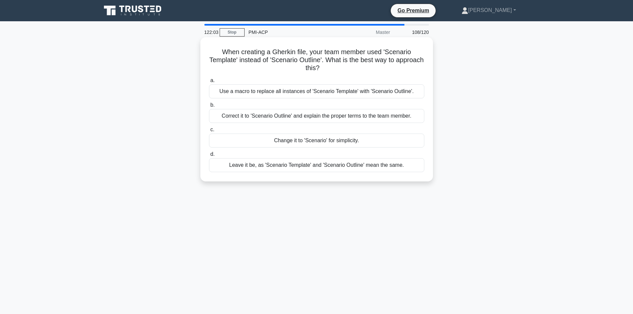
click at [295, 145] on div "Change it to 'Scenario' for simplicity." at bounding box center [316, 141] width 215 height 14
click at [209, 132] on input "c. Change it to 'Scenario' for simplicity." at bounding box center [209, 130] width 0 height 4
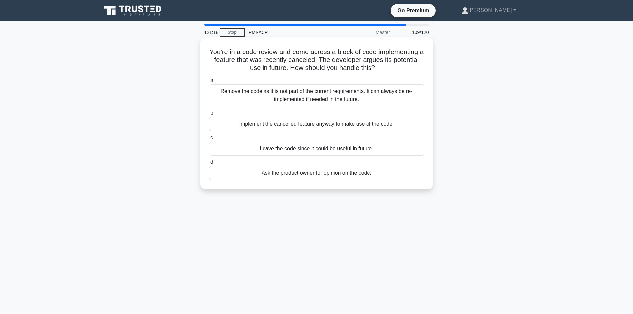
click at [335, 174] on div "Ask the product owner for opinion on the code." at bounding box center [316, 173] width 215 height 14
click at [209, 165] on input "d. Ask the product owner for opinion on the code." at bounding box center [209, 162] width 0 height 4
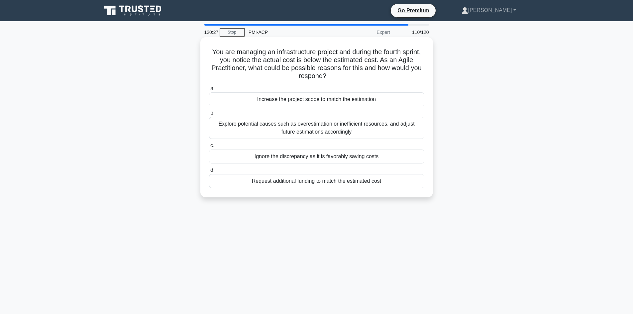
click at [269, 160] on div "Ignore the discrepancy as it is favorably saving costs" at bounding box center [316, 157] width 215 height 14
click at [209, 148] on input "c. Ignore the discrepancy as it is favorably saving costs" at bounding box center [209, 146] width 0 height 4
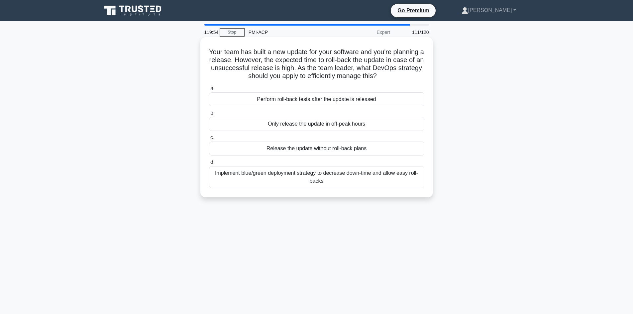
click at [260, 178] on div "Implement blue/green deployment strategy to decrease down-time and allow easy r…" at bounding box center [316, 177] width 215 height 22
click at [209, 165] on input "d. Implement blue/green deployment strategy to decrease down-time and allow eas…" at bounding box center [209, 162] width 0 height 4
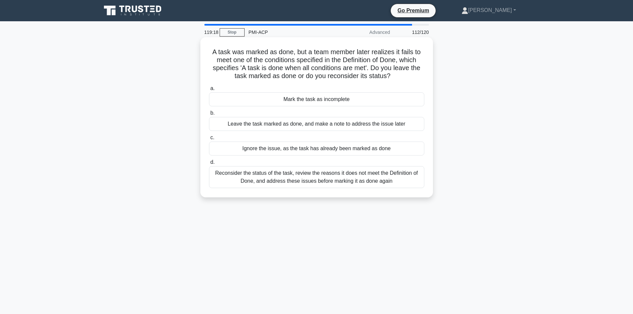
click at [251, 182] on div "Reconsider the status of the task, review the reasons it does not meet the Defi…" at bounding box center [316, 177] width 215 height 22
click at [209, 165] on input "d. Reconsider the status of the task, review the reasons it does not meet the D…" at bounding box center [209, 162] width 0 height 4
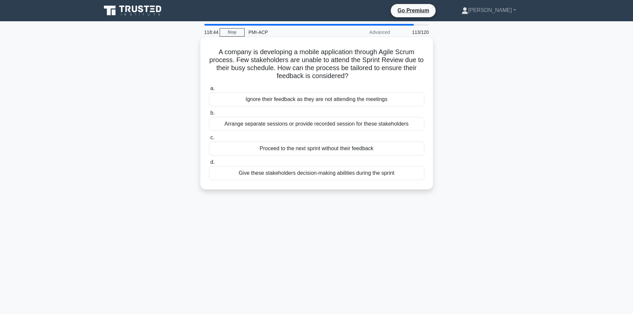
click at [264, 127] on div "Arrange separate sessions or provide recorded session for these stakeholders" at bounding box center [316, 124] width 215 height 14
click at [209, 115] on input "b. Arrange separate sessions or provide recorded session for these stakeholders" at bounding box center [209, 113] width 0 height 4
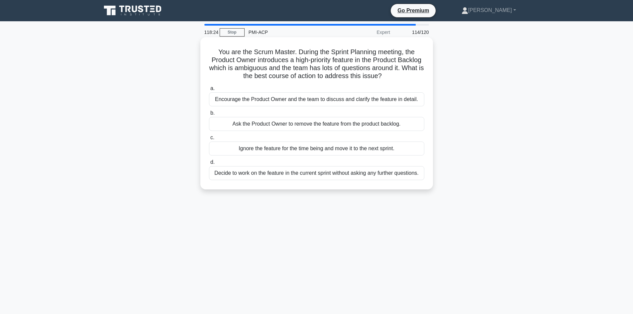
click at [249, 102] on div "Encourage the Product Owner and the team to discuss and clarify the feature in …" at bounding box center [316, 99] width 215 height 14
click at [209, 91] on input "a. Encourage the Product Owner and the team to discuss and clarify the feature …" at bounding box center [209, 88] width 0 height 4
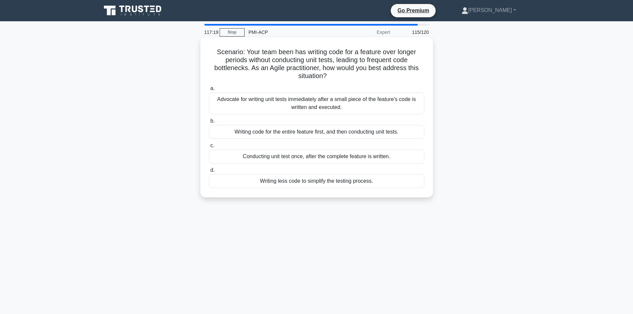
click at [264, 99] on div "Advocate for writing unit tests immediately after a small piece of the feature'…" at bounding box center [316, 103] width 215 height 22
click at [209, 91] on input "a. Advocate for writing unit tests immediately after a small piece of the featu…" at bounding box center [209, 88] width 0 height 4
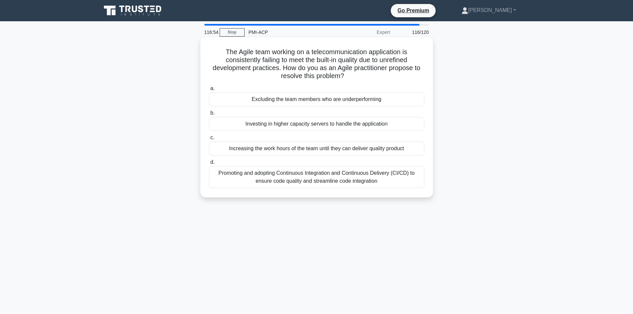
click at [298, 183] on div "Promoting and adopting Continuous Integration and Continuous Delivery (CI/CD) t…" at bounding box center [316, 177] width 215 height 22
click at [209, 165] on input "d. Promoting and adopting Continuous Integration and Continuous Delivery (CI/CD…" at bounding box center [209, 162] width 0 height 4
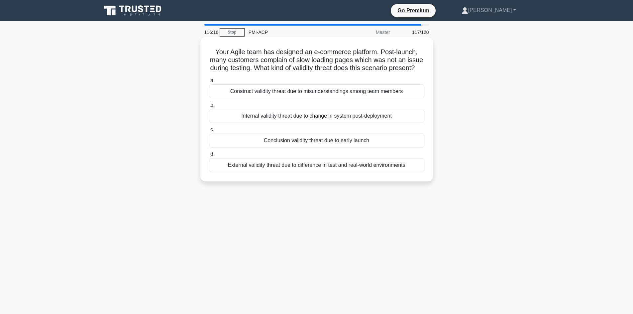
click at [255, 172] on div "External validity threat due to difference in test and real-world environments" at bounding box center [316, 165] width 215 height 14
click at [209, 157] on input "d. External validity threat due to difference in test and real-world environmen…" at bounding box center [209, 154] width 0 height 4
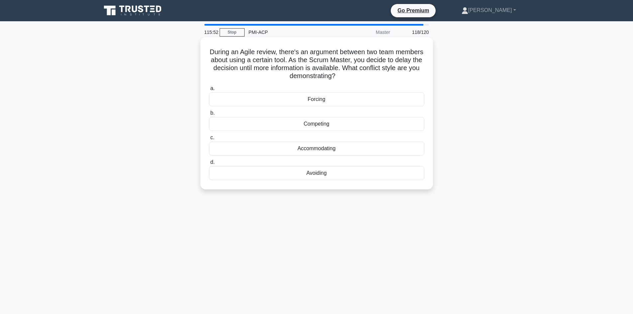
click at [320, 176] on div "Avoiding" at bounding box center [316, 173] width 215 height 14
click at [209, 165] on input "d. Avoiding" at bounding box center [209, 162] width 0 height 4
click at [322, 151] on div "Conclusion Validity Threat" at bounding box center [316, 149] width 215 height 14
click at [209, 140] on input "c. Conclusion Validity Threat" at bounding box center [209, 138] width 0 height 4
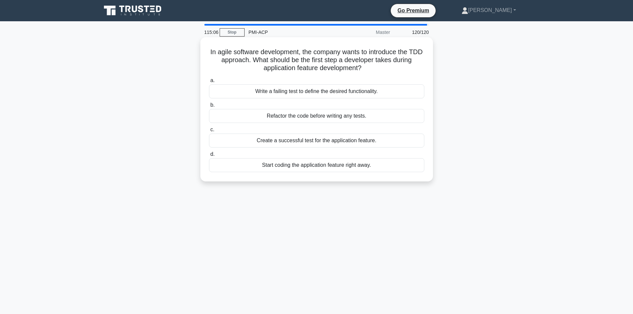
click at [290, 97] on div "Write a failing test to define the desired functionality." at bounding box center [316, 91] width 215 height 14
click at [209, 83] on input "a. Write a failing test to define the desired functionality." at bounding box center [209, 80] width 0 height 4
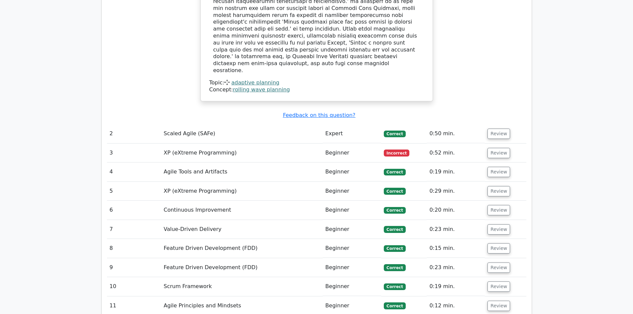
scroll to position [1230, 0]
click at [503, 128] on button "Review" at bounding box center [499, 133] width 23 height 10
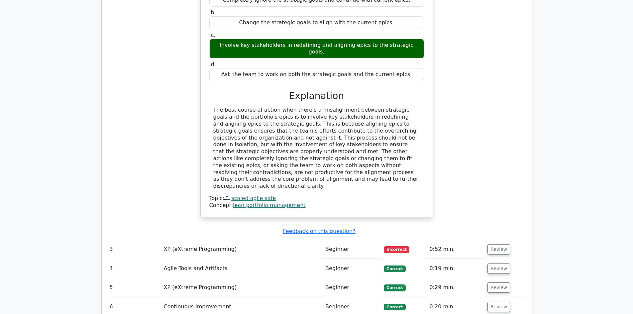
scroll to position [1496, 0]
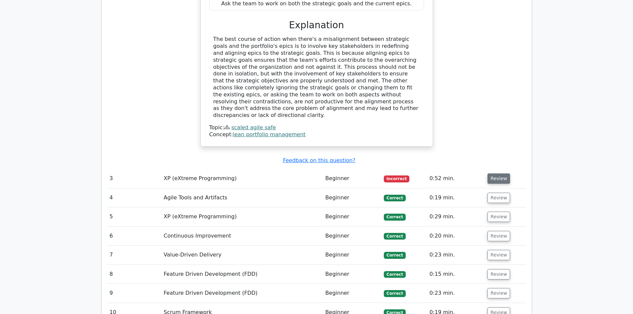
click at [490, 174] on button "Review" at bounding box center [499, 179] width 23 height 10
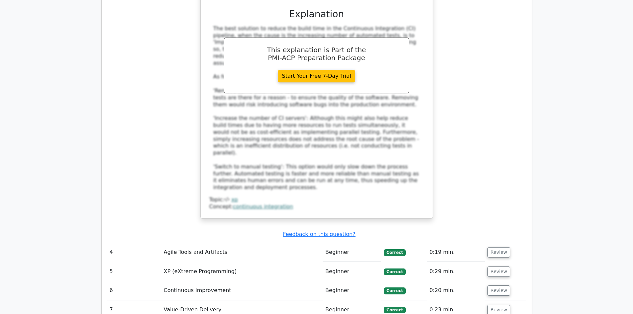
scroll to position [1928, 0]
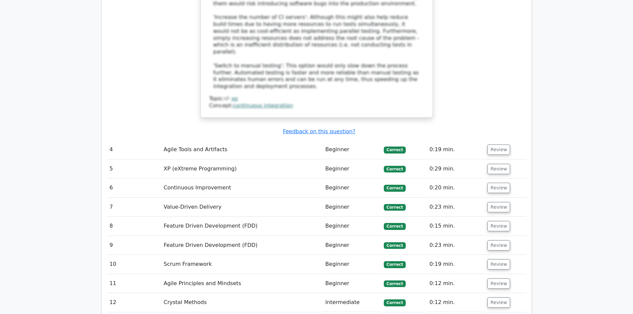
click at [497, 140] on td "Review" at bounding box center [505, 149] width 41 height 19
click at [495, 145] on button "Review" at bounding box center [499, 150] width 23 height 10
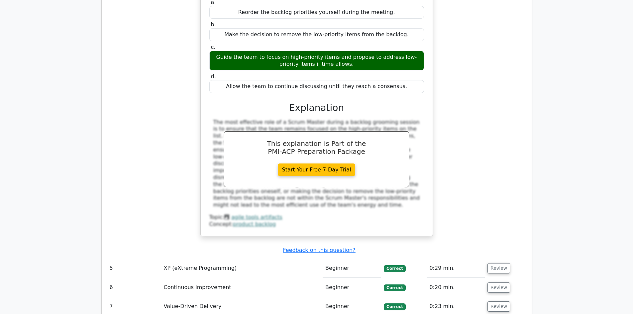
scroll to position [2260, 0]
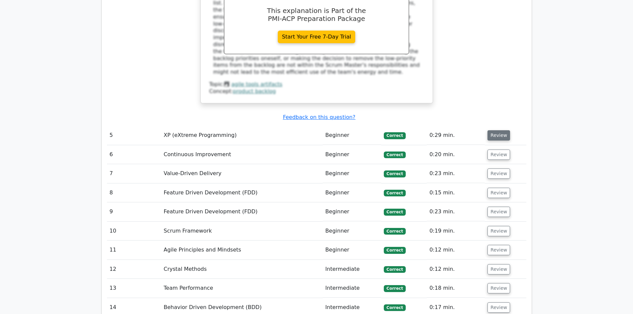
click at [494, 130] on button "Review" at bounding box center [499, 135] width 23 height 10
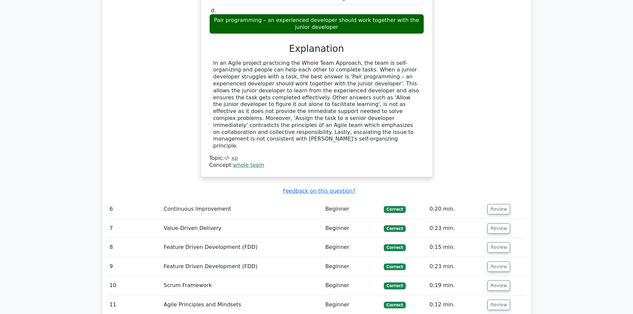
scroll to position [2593, 0]
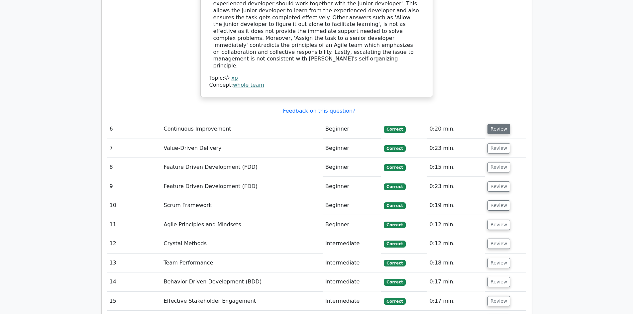
click at [497, 124] on button "Review" at bounding box center [499, 129] width 23 height 10
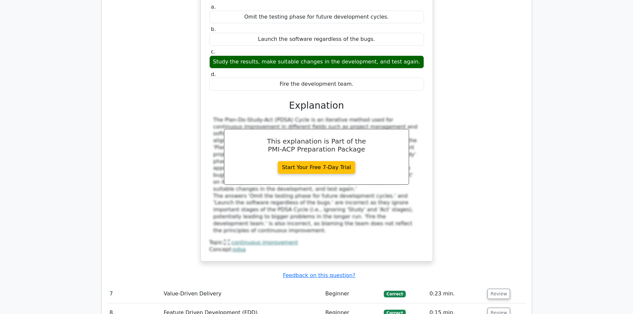
scroll to position [2825, 0]
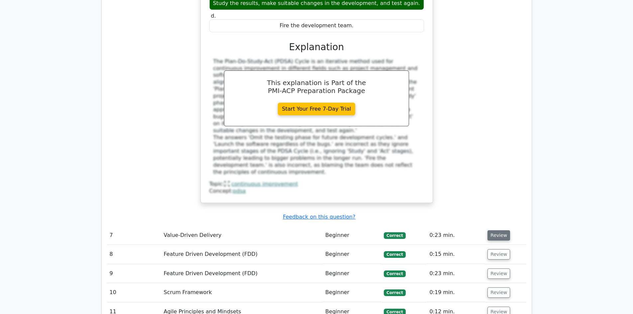
click at [497, 230] on button "Review" at bounding box center [499, 235] width 23 height 10
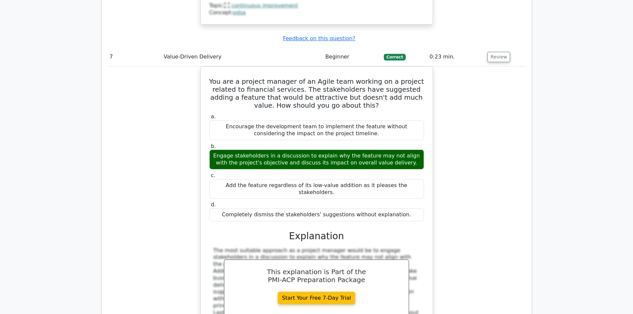
scroll to position [3091, 0]
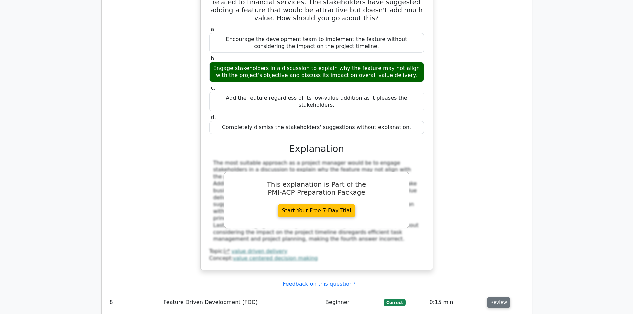
click at [502, 297] on button "Review" at bounding box center [499, 302] width 23 height 10
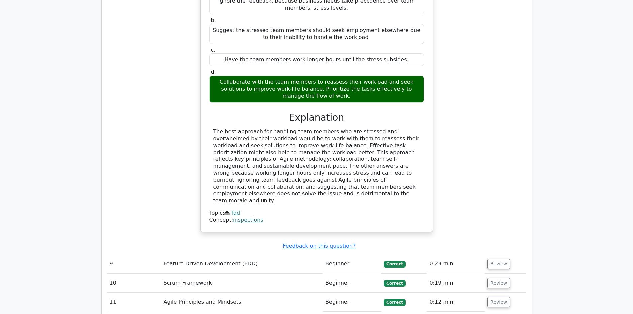
scroll to position [3523, 0]
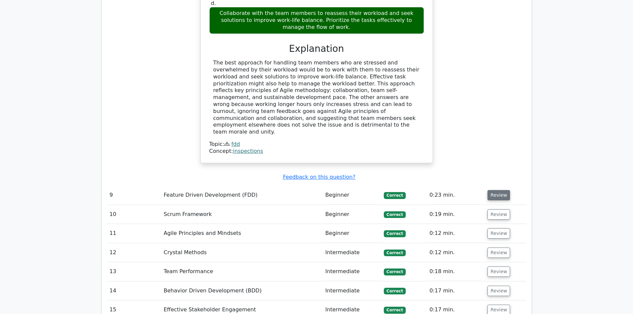
click at [497, 190] on button "Review" at bounding box center [499, 195] width 23 height 10
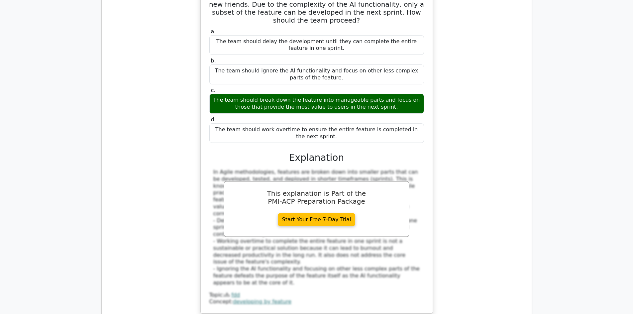
scroll to position [3756, 0]
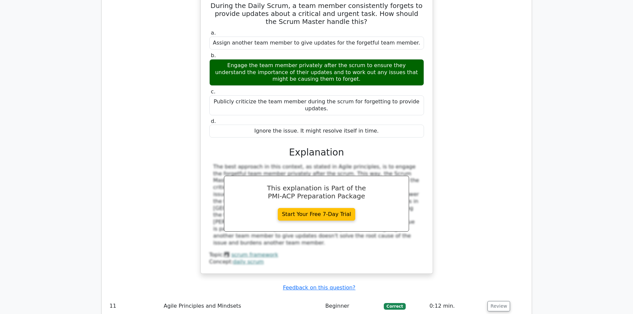
scroll to position [4122, 0]
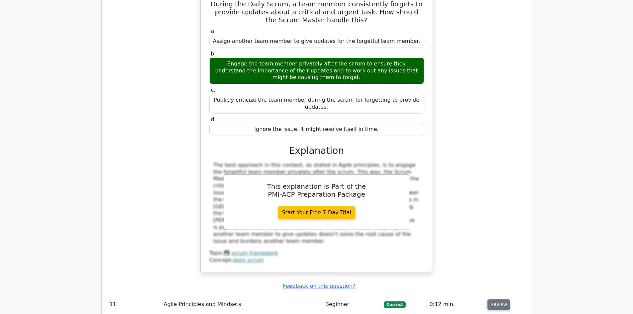
click at [494, 299] on button "Review" at bounding box center [499, 304] width 23 height 10
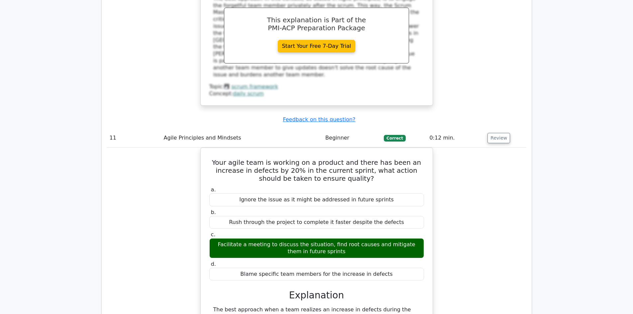
scroll to position [4354, 0]
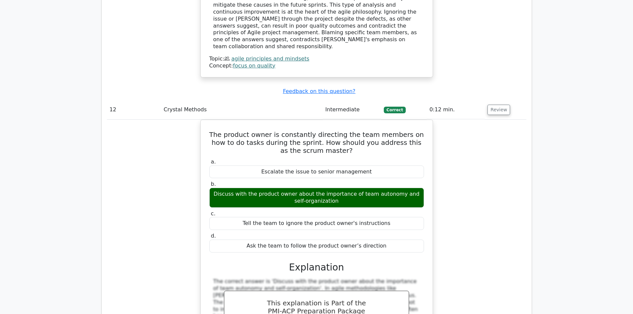
scroll to position [4687, 0]
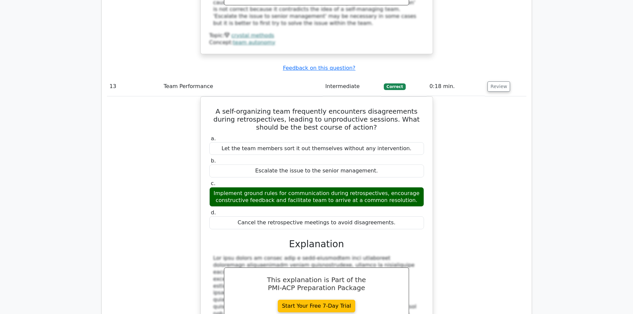
scroll to position [5019, 0]
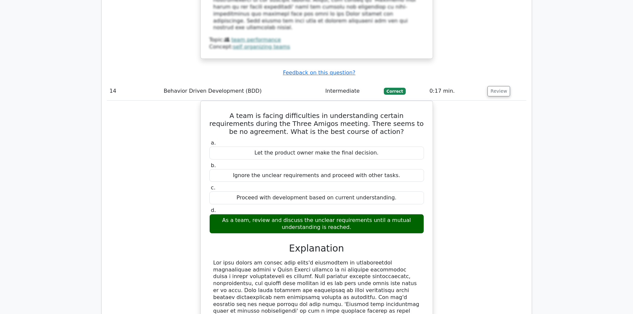
scroll to position [5351, 0]
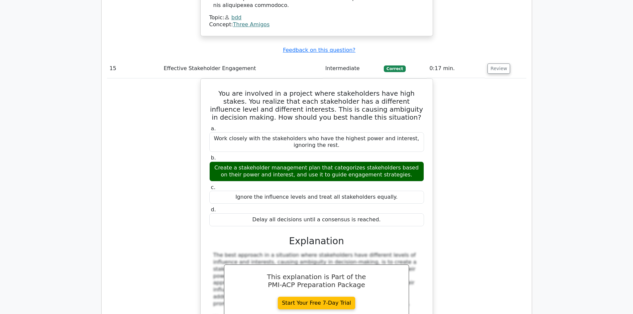
scroll to position [5684, 0]
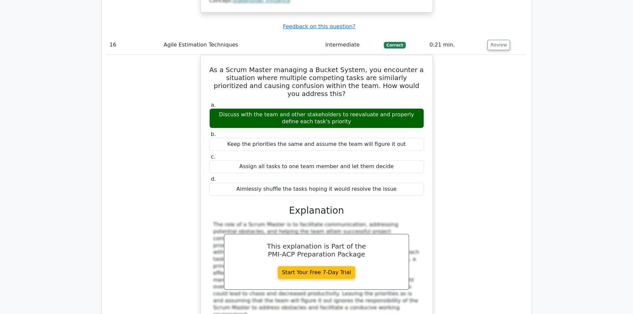
scroll to position [6049, 0]
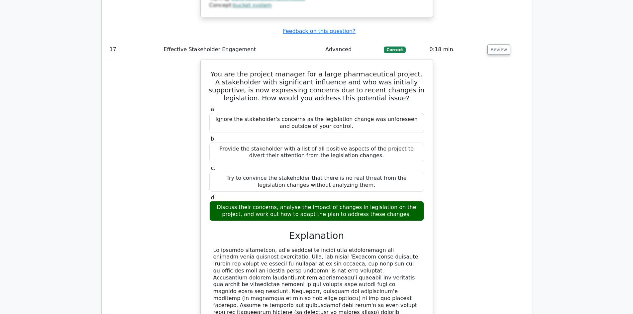
scroll to position [6382, 0]
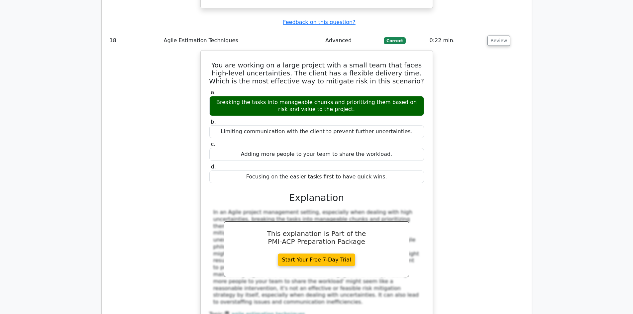
scroll to position [6747, 0]
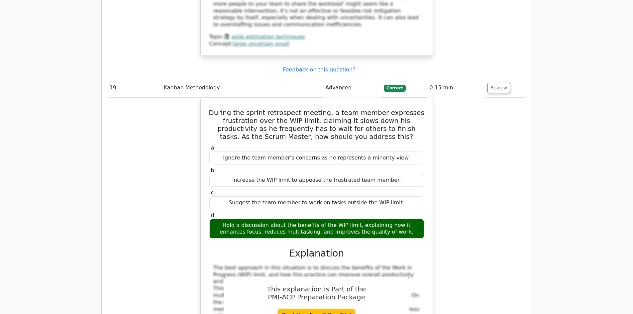
scroll to position [7046, 0]
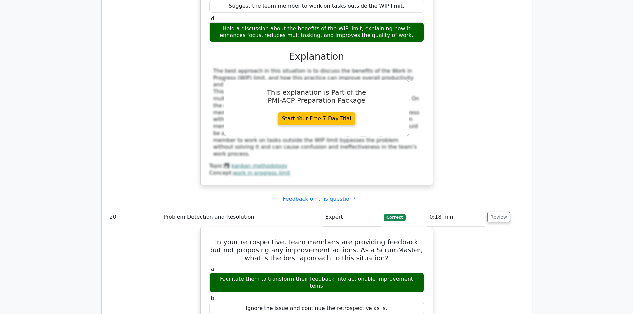
scroll to position [7279, 0]
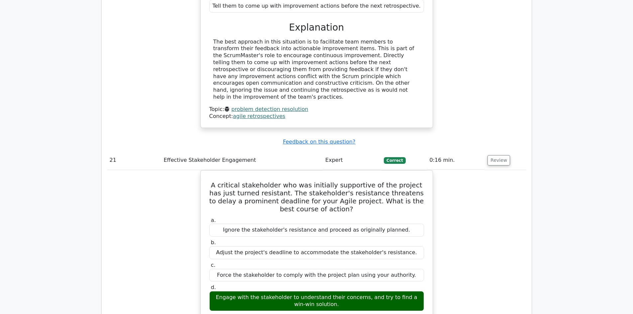
scroll to position [7578, 0]
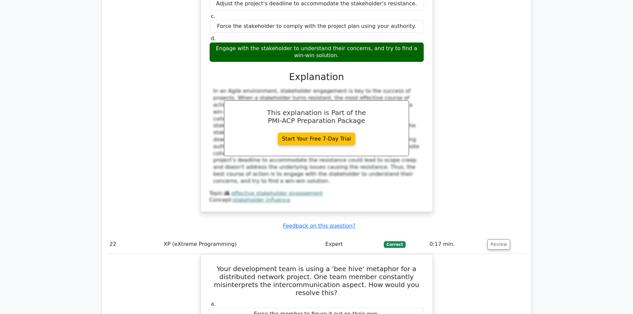
scroll to position [7911, 0]
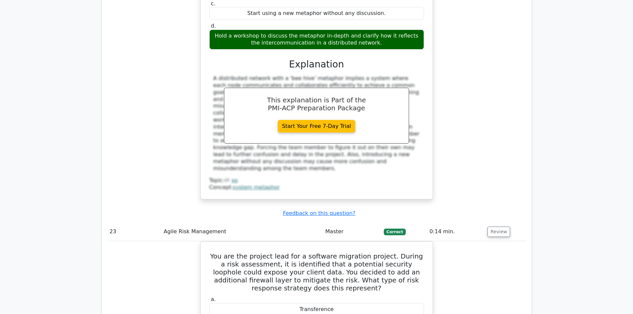
scroll to position [8210, 0]
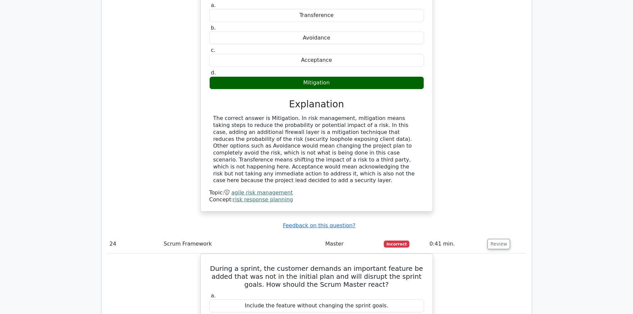
scroll to position [8476, 0]
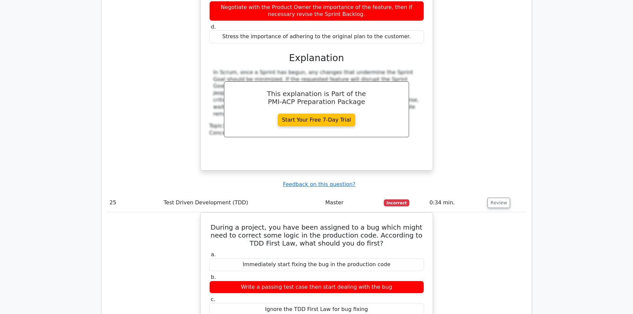
scroll to position [8808, 0]
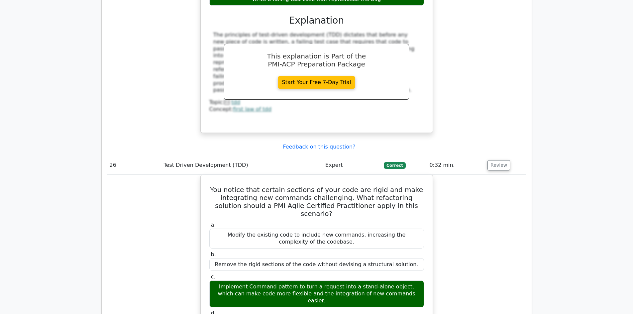
scroll to position [9140, 0]
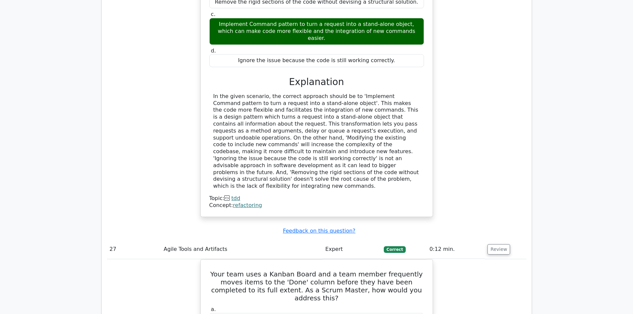
scroll to position [9440, 0]
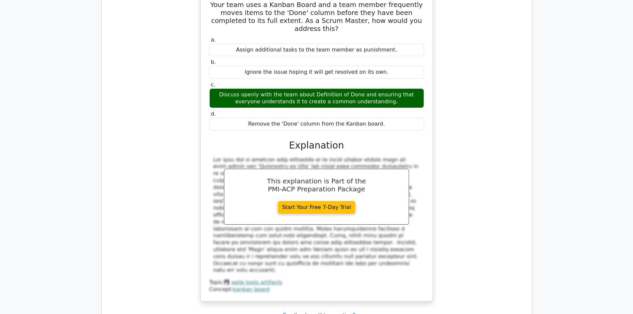
scroll to position [9805, 0]
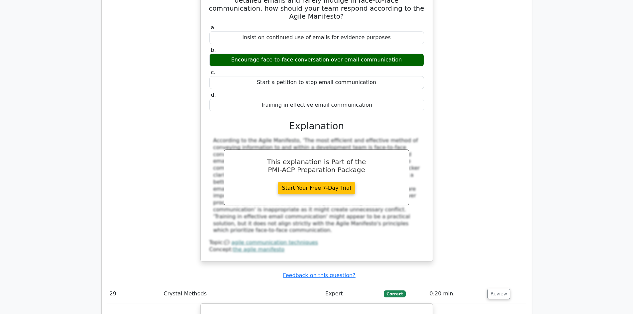
scroll to position [10071, 0]
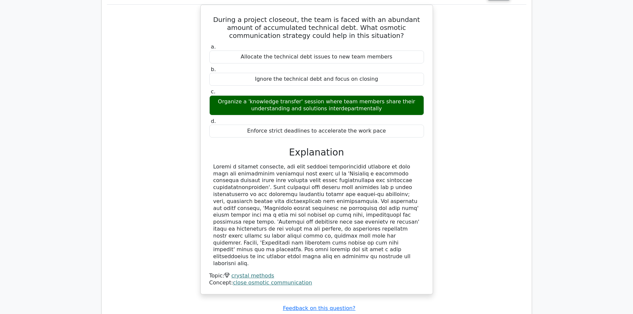
scroll to position [10437, 0]
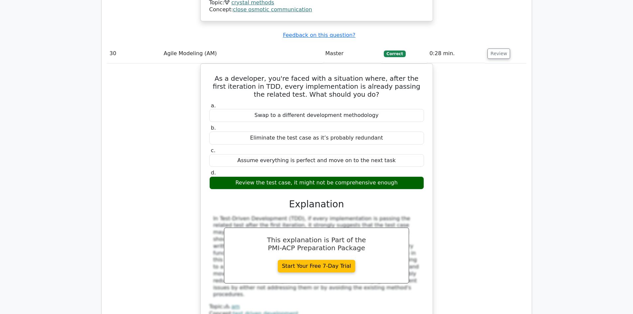
scroll to position [10669, 0]
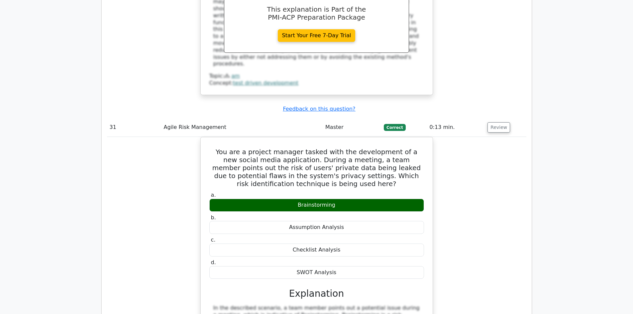
scroll to position [10902, 0]
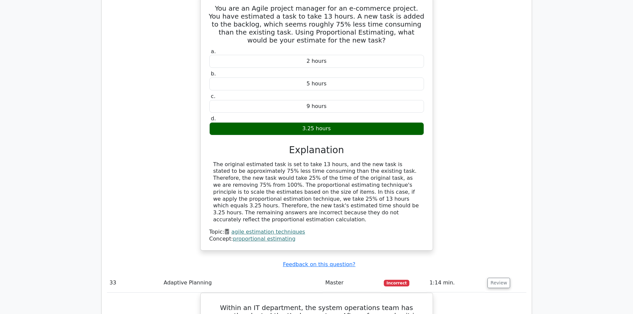
scroll to position [11301, 0]
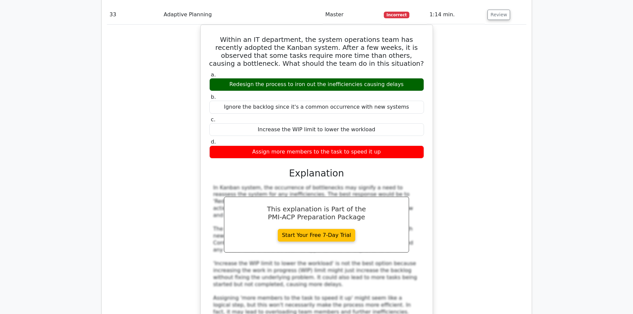
scroll to position [11567, 0]
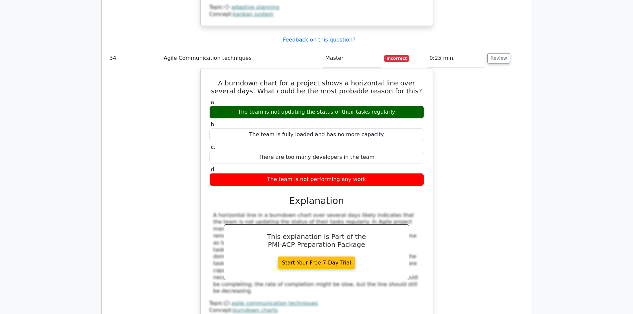
scroll to position [11966, 0]
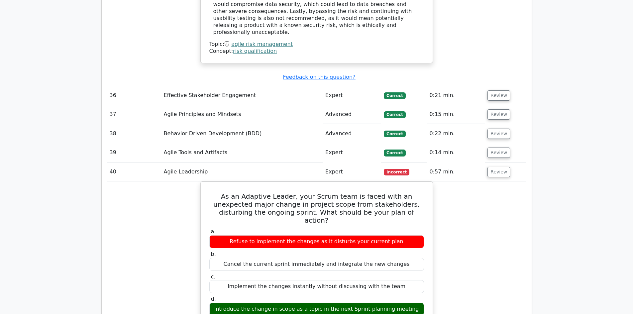
scroll to position [12464, 0]
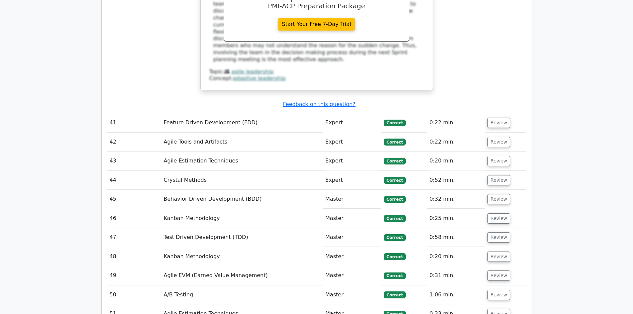
scroll to position [12896, 0]
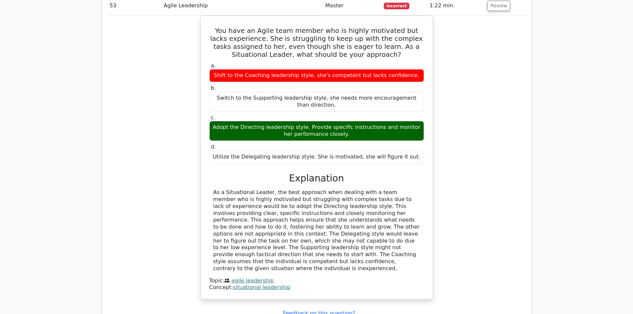
scroll to position [13195, 0]
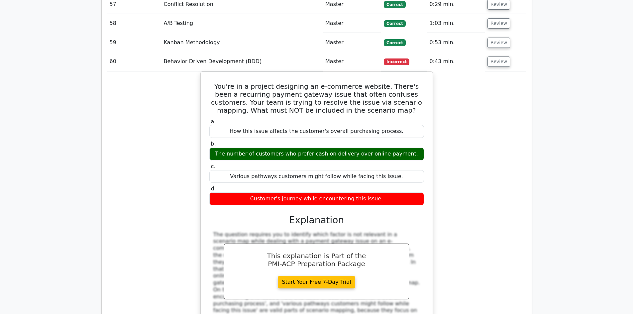
scroll to position [13628, 0]
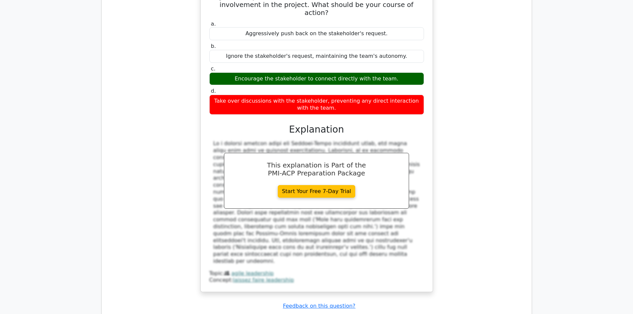
scroll to position [14060, 0]
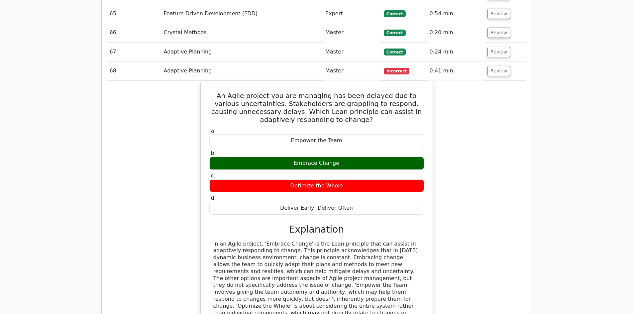
scroll to position [14359, 0]
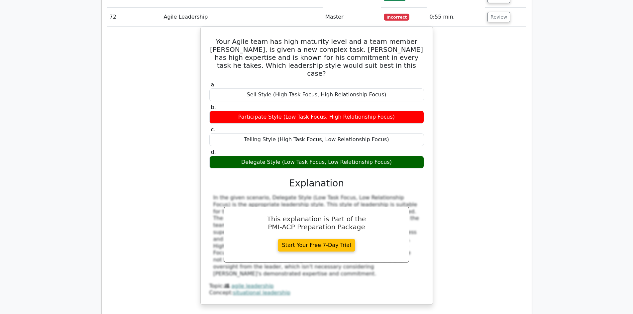
scroll to position [14791, 0]
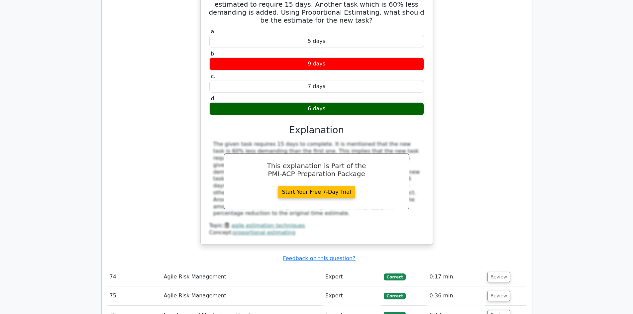
scroll to position [15157, 0]
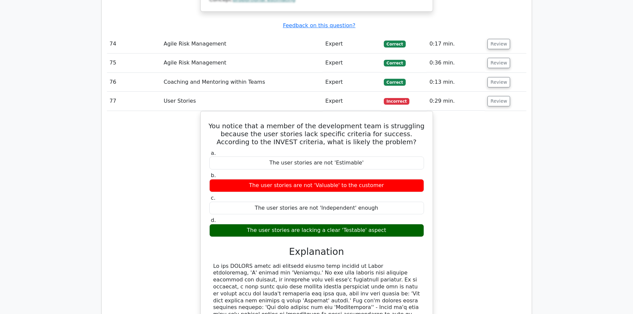
scroll to position [15456, 0]
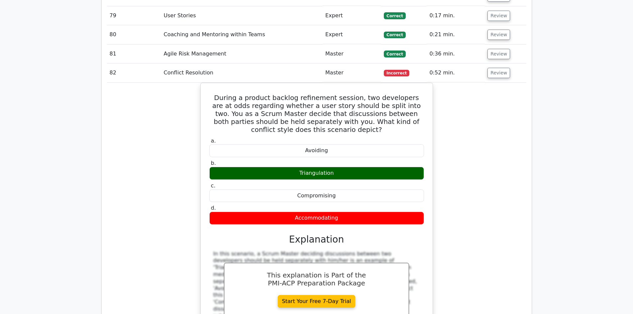
scroll to position [15821, 0]
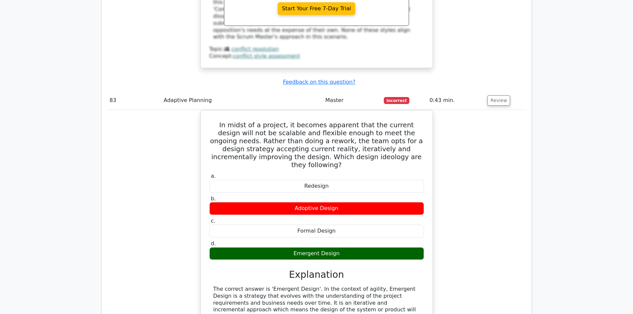
scroll to position [16187, 0]
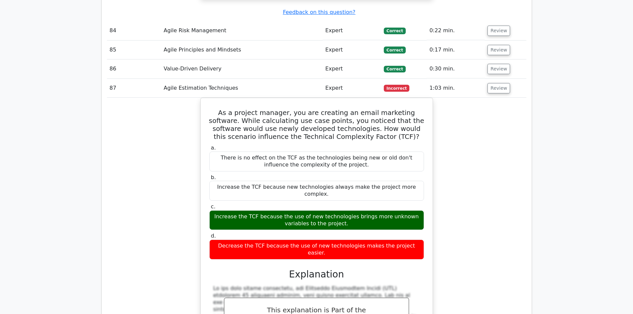
scroll to position [16652, 0]
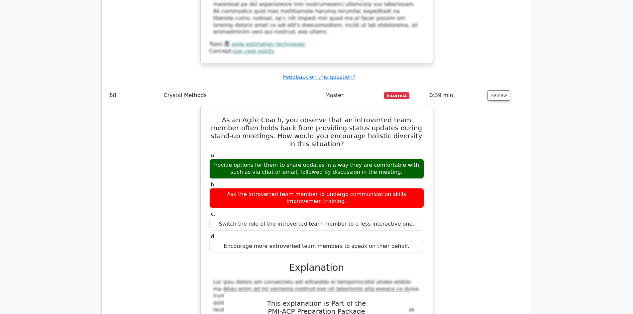
scroll to position [16985, 0]
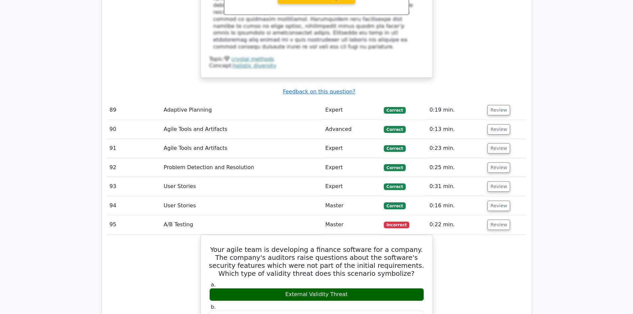
scroll to position [17251, 0]
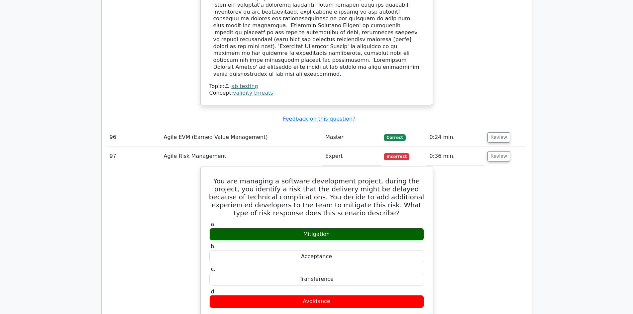
scroll to position [17683, 0]
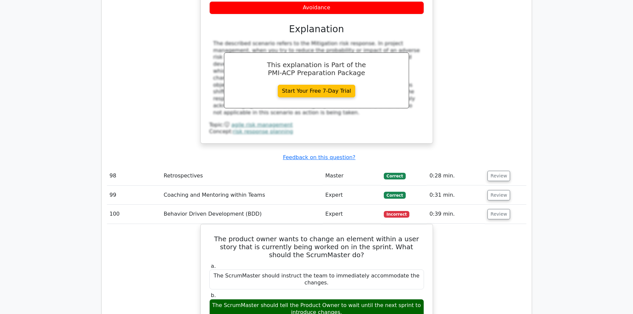
scroll to position [18015, 0]
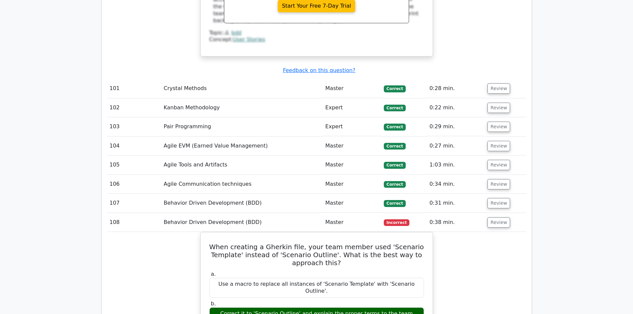
scroll to position [18381, 0]
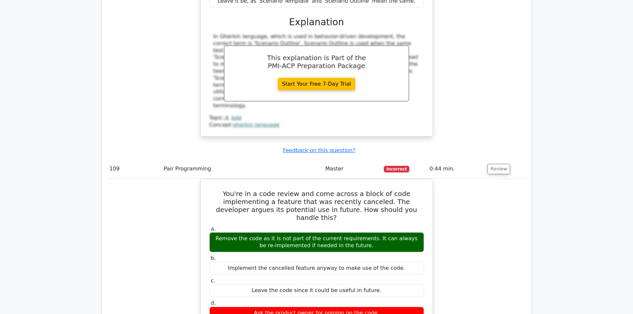
scroll to position [18779, 0]
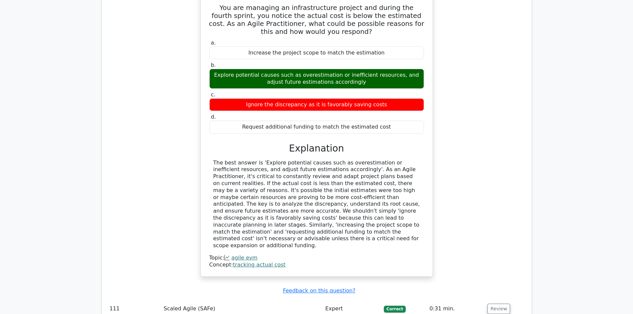
scroll to position [19320, 0]
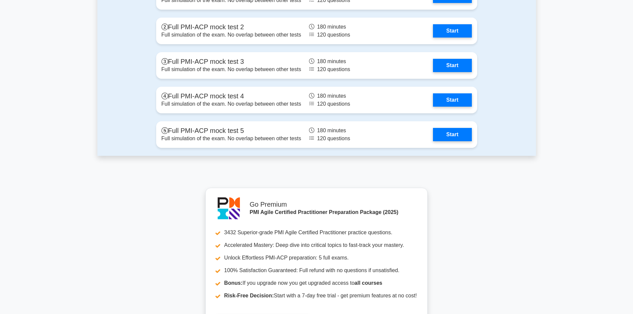
scroll to position [2160, 0]
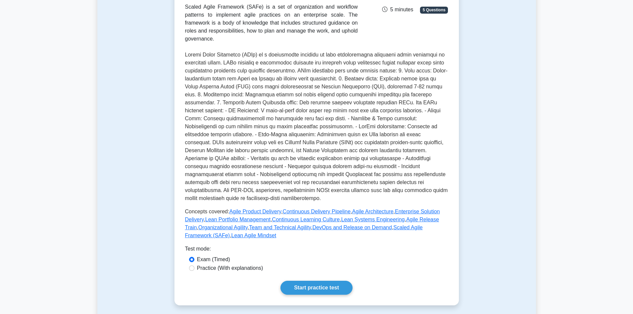
scroll to position [133, 0]
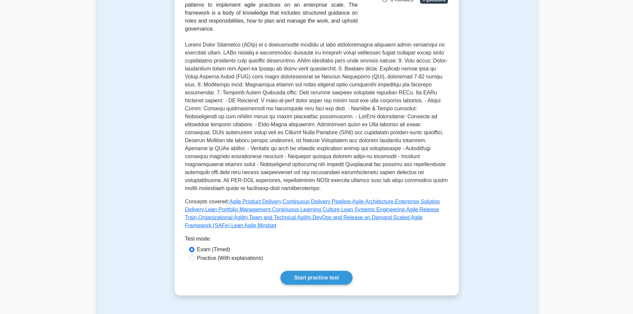
click at [235, 254] on label "Practice (With explanations)" at bounding box center [230, 258] width 66 height 8
click at [194, 256] on input "Practice (With explanations)" at bounding box center [191, 258] width 5 height 5
radio input "true"
click at [315, 271] on link "Start practice test" at bounding box center [317, 278] width 72 height 14
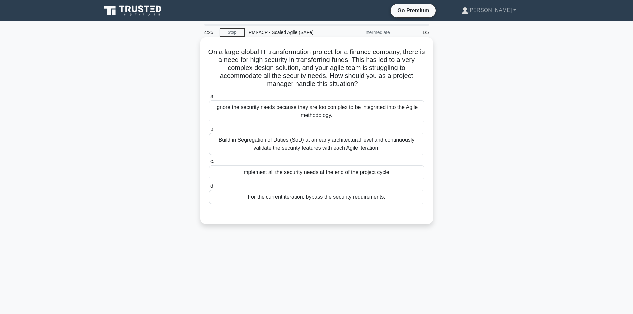
click at [269, 152] on div "Build in Segregation of Duties (SoD) at an early architectural level and contin…" at bounding box center [316, 144] width 215 height 22
click at [209, 131] on input "b. Build in Segregation of Duties (SoD) at an early architectural level and con…" at bounding box center [209, 129] width 0 height 4
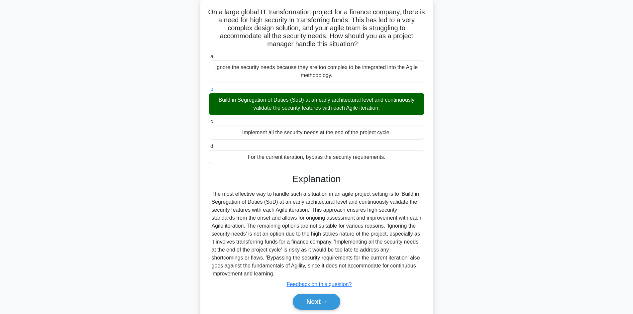
scroll to position [64, 0]
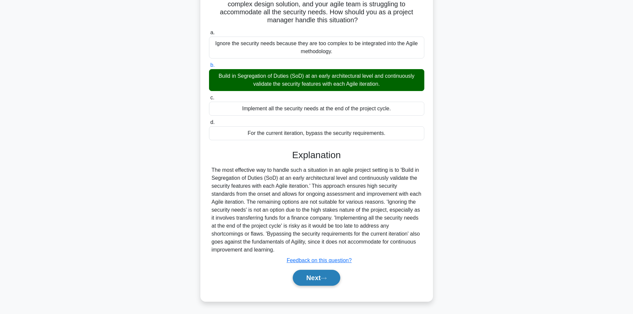
click at [316, 276] on button "Next" at bounding box center [317, 278] width 48 height 16
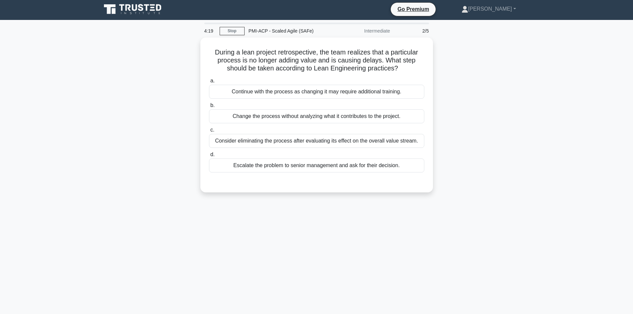
scroll to position [0, 0]
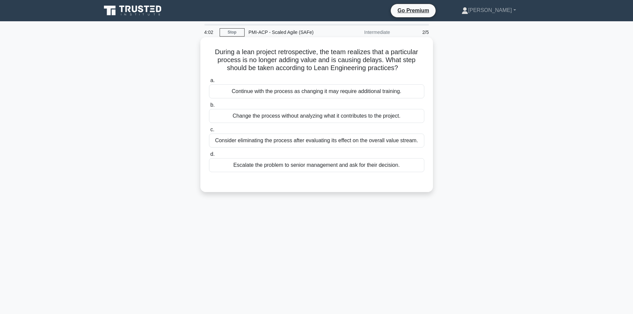
click at [265, 143] on div "Consider eliminating the process after evaluating its effect on the overall val…" at bounding box center [316, 141] width 215 height 14
click at [209, 132] on input "c. Consider eliminating the process after evaluating its effect on the overall …" at bounding box center [209, 130] width 0 height 4
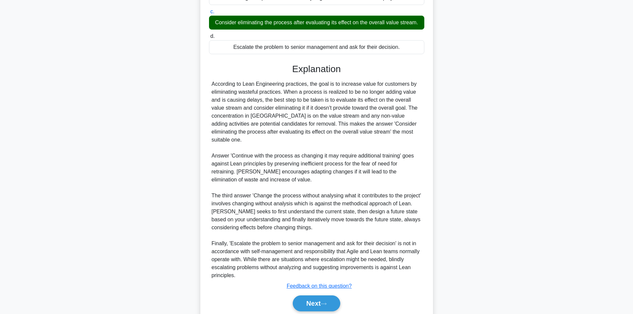
scroll to position [136, 0]
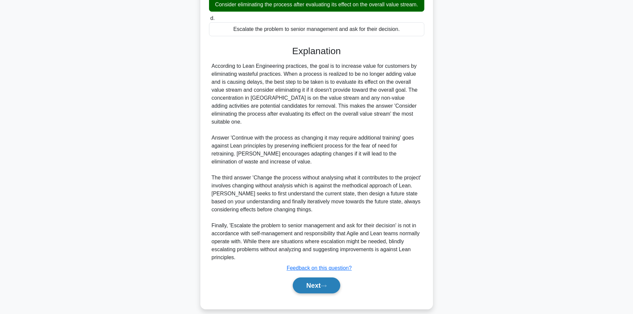
click at [317, 278] on button "Next" at bounding box center [317, 286] width 48 height 16
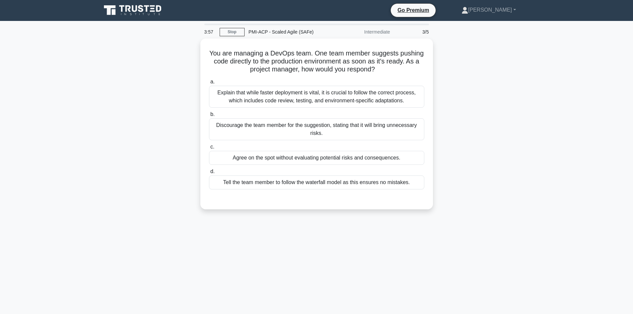
scroll to position [0, 0]
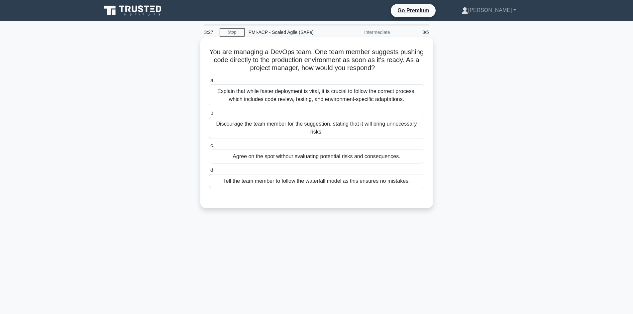
click at [235, 96] on div "Explain that while faster deployment is vital, it is crucial to follow the corr…" at bounding box center [316, 95] width 215 height 22
click at [209, 83] on input "a. Explain that while faster deployment is vital, it is crucial to follow the c…" at bounding box center [209, 80] width 0 height 4
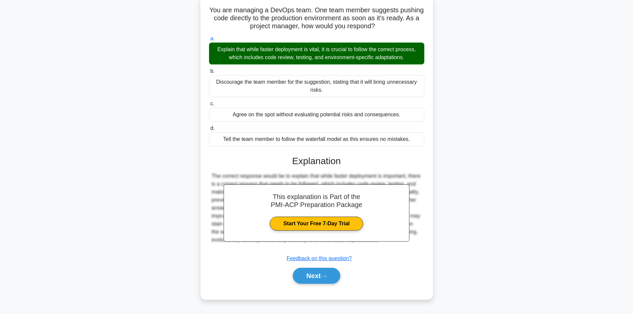
scroll to position [45, 0]
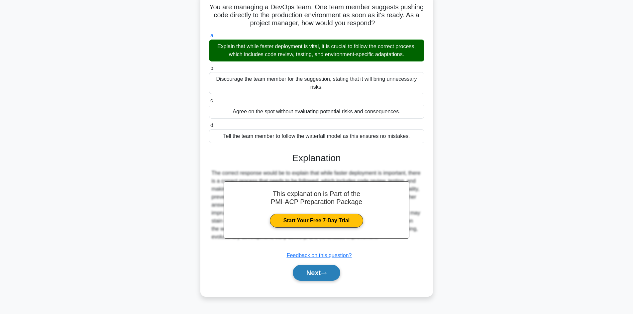
click at [322, 274] on button "Next" at bounding box center [317, 273] width 48 height 16
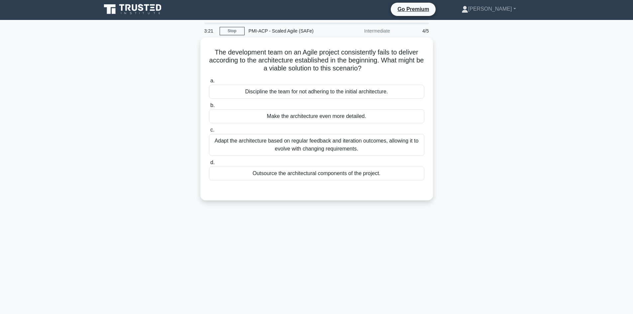
scroll to position [0, 0]
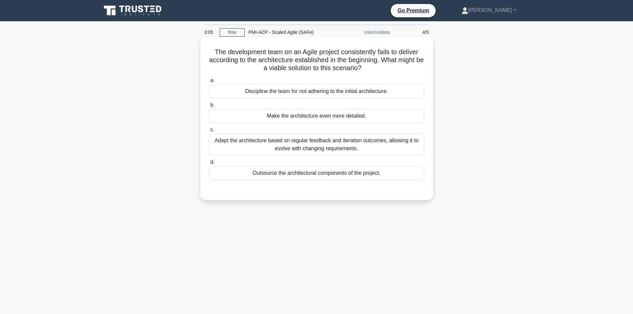
click at [314, 146] on div "Adapt the architecture based on regular feedback and iteration outcomes, allowi…" at bounding box center [316, 145] width 215 height 22
click at [209, 132] on input "c. Adapt the architecture based on regular feedback and iteration outcomes, all…" at bounding box center [209, 130] width 0 height 4
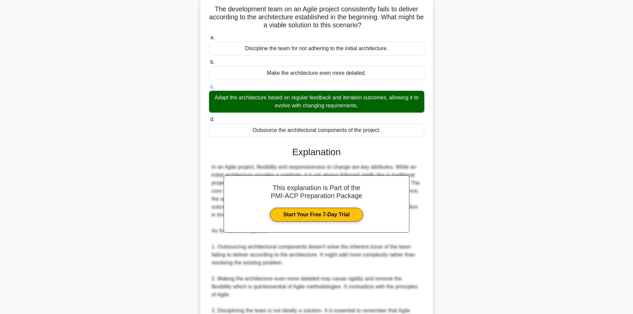
scroll to position [120, 0]
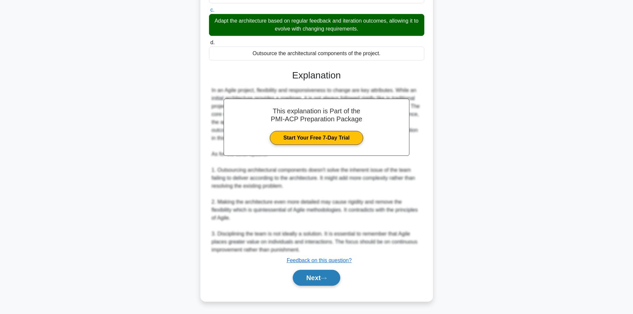
click at [322, 278] on button "Next" at bounding box center [317, 278] width 48 height 16
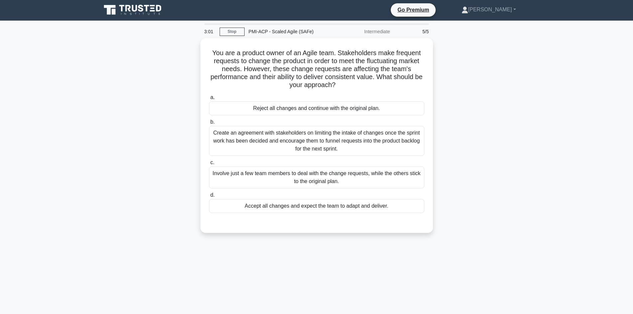
scroll to position [0, 0]
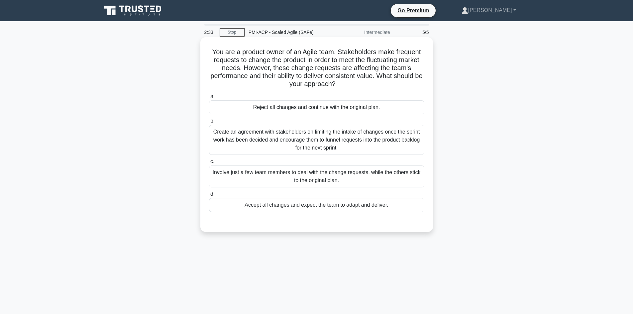
click at [315, 146] on div "Create an agreement with stakeholders on limiting the intake of changes once th…" at bounding box center [316, 140] width 215 height 30
click at [209, 123] on input "b. Create an agreement with stakeholders on limiting the intake of changes once…" at bounding box center [209, 121] width 0 height 4
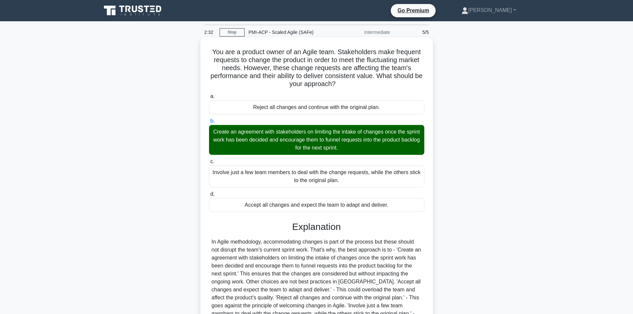
scroll to position [80, 0]
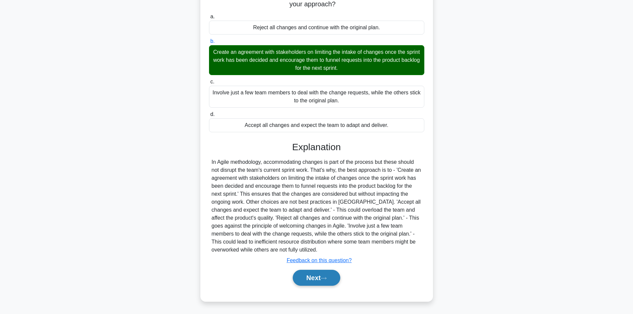
click at [316, 277] on button "Next" at bounding box center [317, 278] width 48 height 16
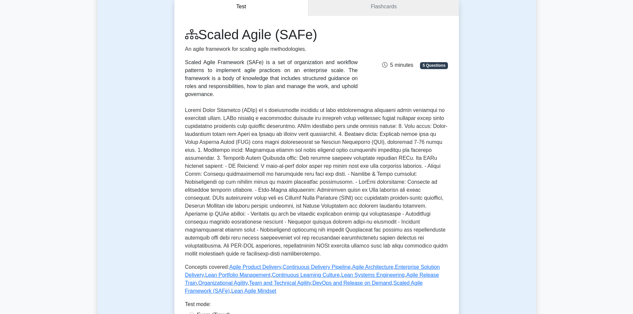
scroll to position [233, 0]
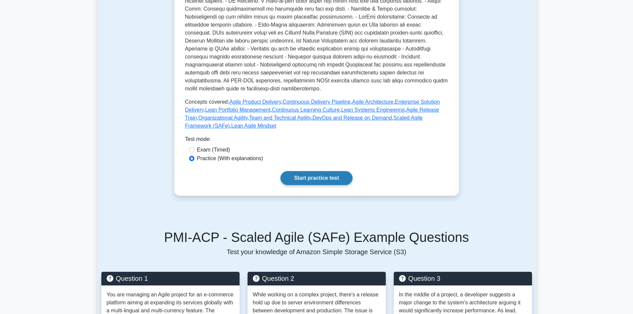
click at [331, 171] on link "Start practice test" at bounding box center [317, 178] width 72 height 14
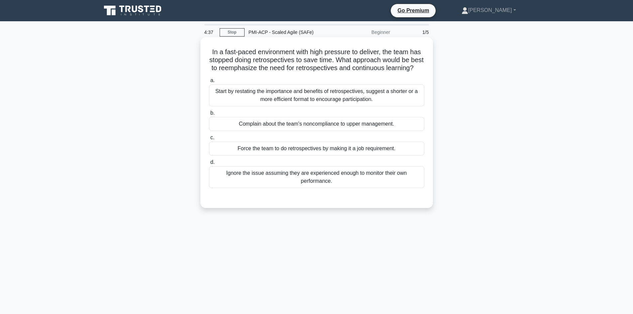
click at [302, 105] on div "Start by restating the importance and benefits of retrospectives, suggest a sho…" at bounding box center [316, 95] width 215 height 22
click at [209, 83] on input "a. Start by restating the importance and benefits of retrospectives, suggest a …" at bounding box center [209, 80] width 0 height 4
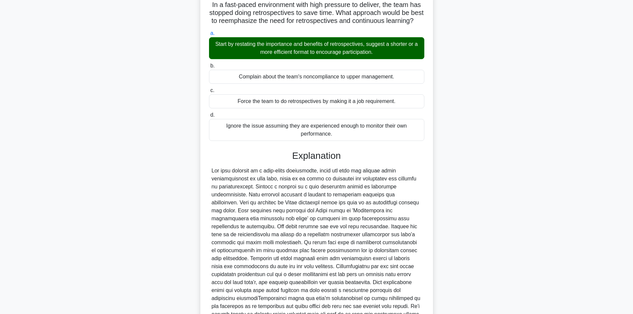
scroll to position [120, 0]
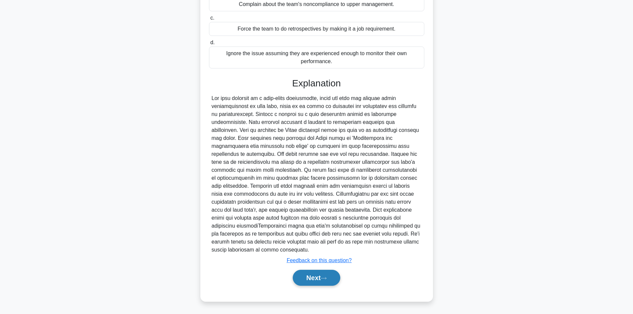
click at [312, 279] on button "Next" at bounding box center [317, 278] width 48 height 16
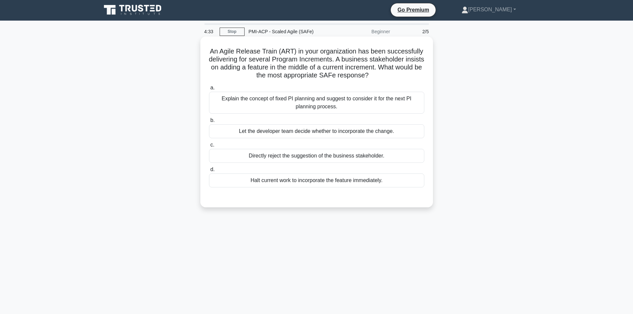
scroll to position [0, 0]
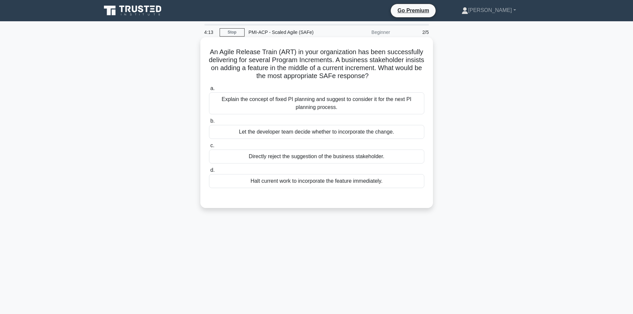
click at [233, 104] on div "Explain the concept of fixed PI planning and suggest to consider it for the nex…" at bounding box center [316, 103] width 215 height 22
click at [209, 91] on input "a. Explain the concept of fixed PI planning and suggest to consider it for the …" at bounding box center [209, 88] width 0 height 4
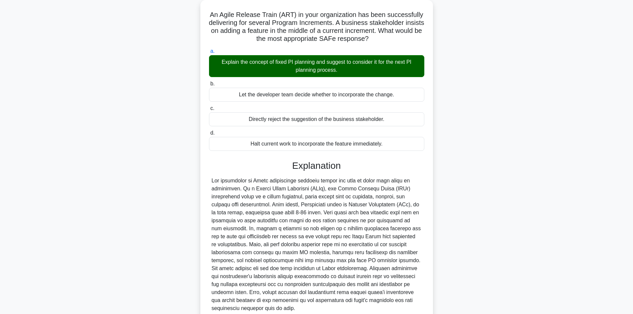
scroll to position [96, 0]
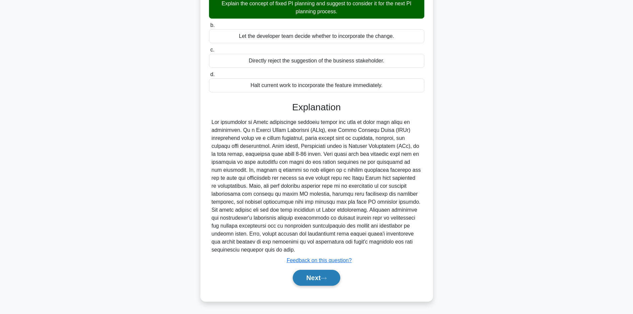
click at [319, 275] on button "Next" at bounding box center [317, 278] width 48 height 16
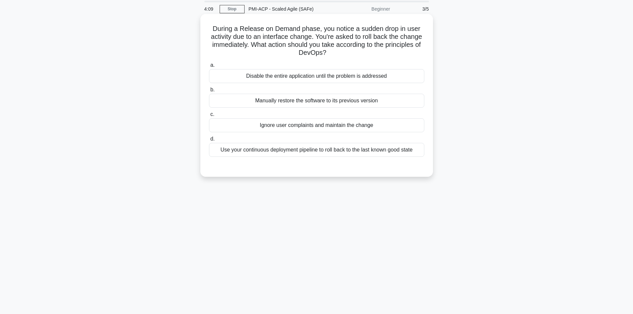
scroll to position [12, 0]
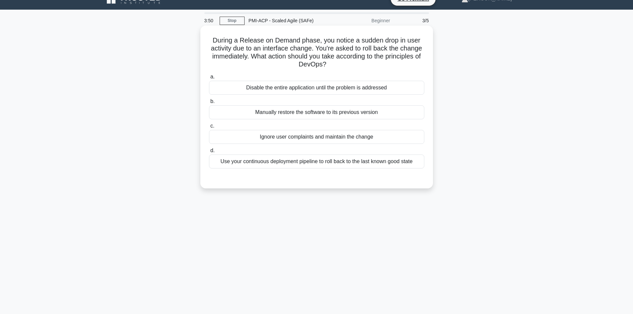
click at [290, 165] on div "Use your continuous deployment pipeline to roll back to the last known good sta…" at bounding box center [316, 162] width 215 height 14
click at [209, 153] on input "d. Use your continuous deployment pipeline to roll back to the last known good …" at bounding box center [209, 151] width 0 height 4
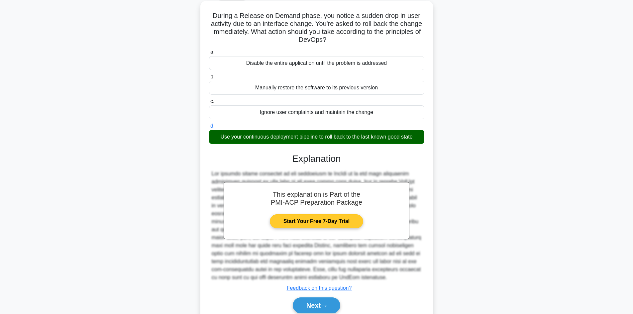
scroll to position [64, 0]
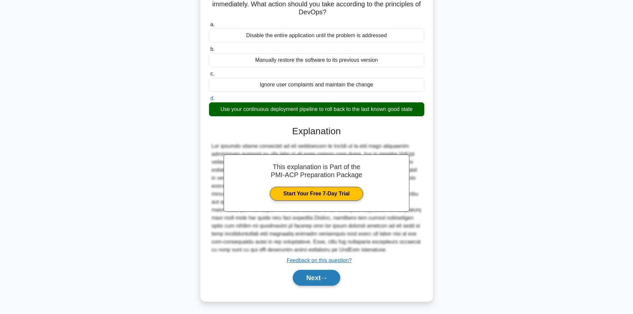
click at [322, 279] on button "Next" at bounding box center [317, 278] width 48 height 16
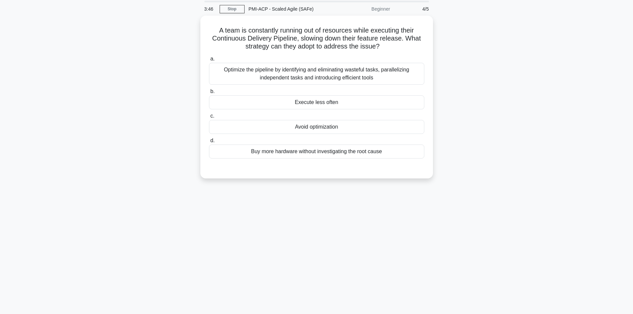
scroll to position [12, 0]
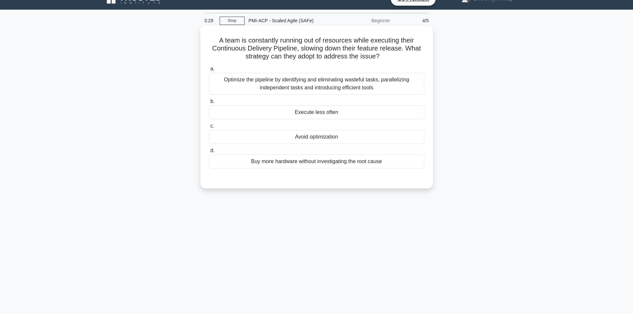
click at [283, 84] on div "Optimize the pipeline by identifying and eliminating wasteful tasks, paralleliz…" at bounding box center [316, 84] width 215 height 22
click at [209, 71] on input "a. Optimize the pipeline by identifying and eliminating wasteful tasks, paralle…" at bounding box center [209, 69] width 0 height 4
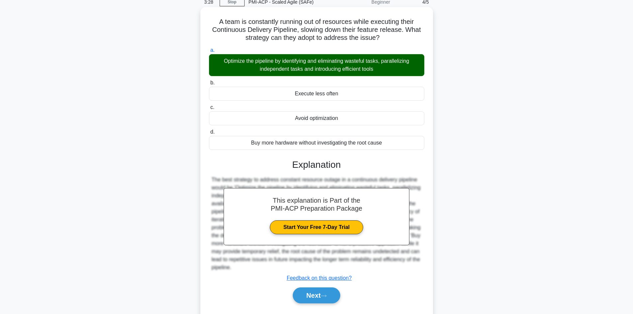
scroll to position [48, 0]
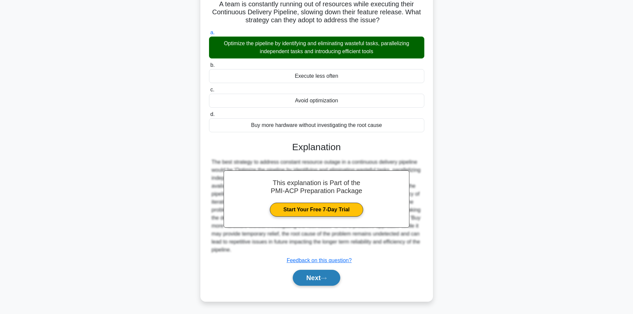
click at [321, 277] on button "Next" at bounding box center [317, 278] width 48 height 16
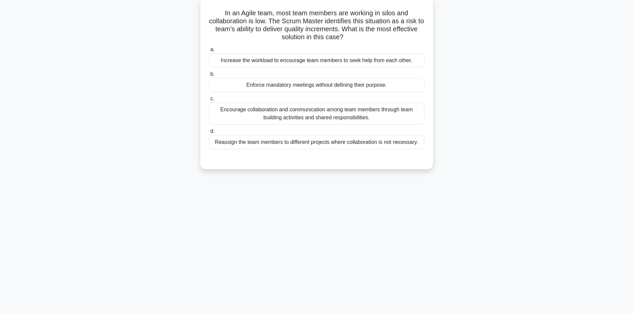
scroll to position [0, 0]
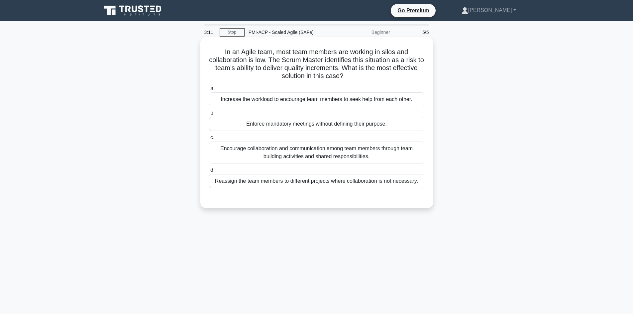
click at [277, 157] on div "Encourage collaboration and communication among team members through team build…" at bounding box center [316, 153] width 215 height 22
click at [209, 140] on input "c. Encourage collaboration and communication among team members through team bu…" at bounding box center [209, 138] width 0 height 4
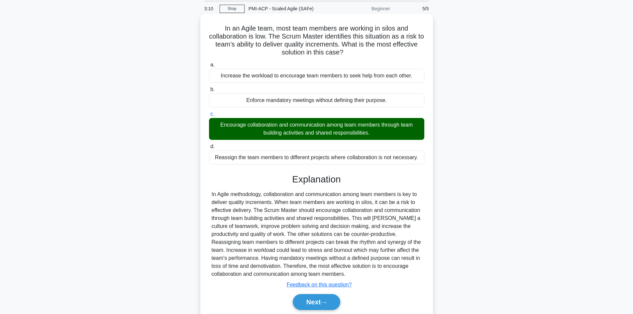
scroll to position [48, 0]
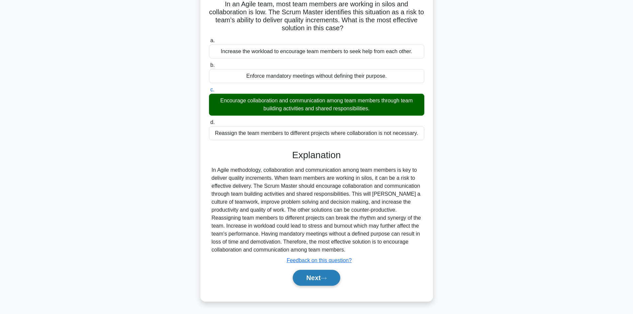
click at [311, 280] on button "Next" at bounding box center [317, 278] width 48 height 16
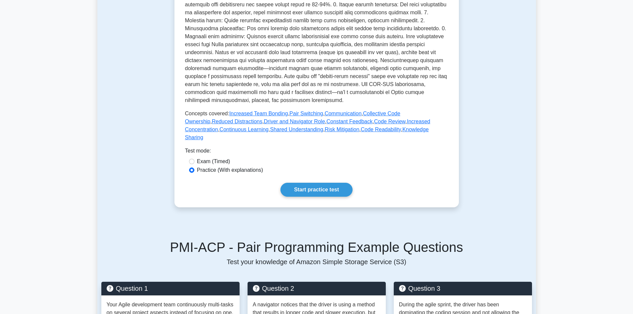
scroll to position [233, 0]
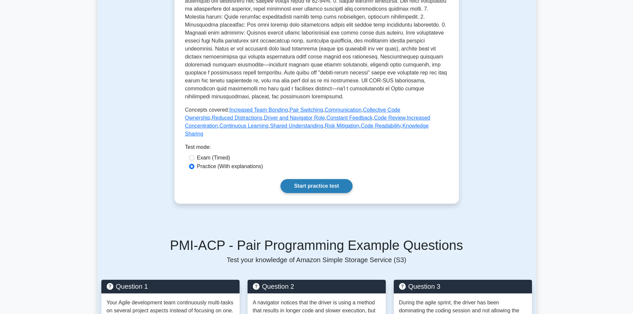
click at [313, 179] on link "Start practice test" at bounding box center [317, 186] width 72 height 14
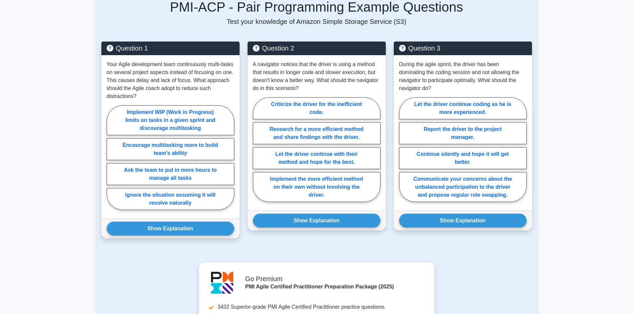
scroll to position [465, 0]
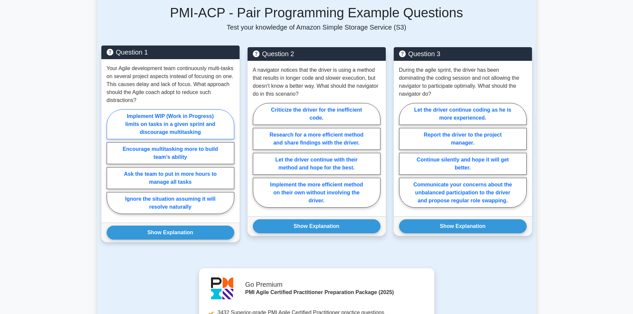
click at [157, 114] on label "Implement WIP (Work in Progress) limits on tasks in a given sprint and discoura…" at bounding box center [171, 124] width 128 height 30
click at [111, 162] on input "Implement WIP (Work in Progress) limits on tasks in a given sprint and discoura…" at bounding box center [109, 164] width 4 height 4
radio input "true"
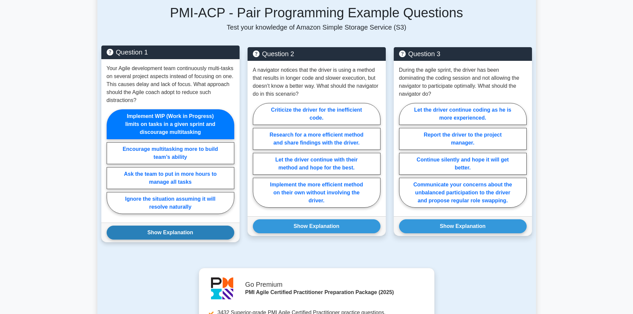
click at [170, 226] on button "Show Explanation" at bounding box center [171, 233] width 128 height 14
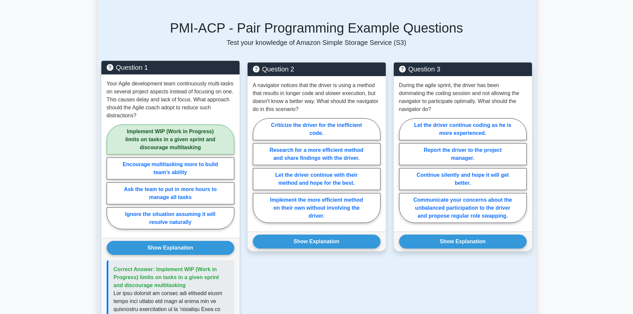
scroll to position [432, 0]
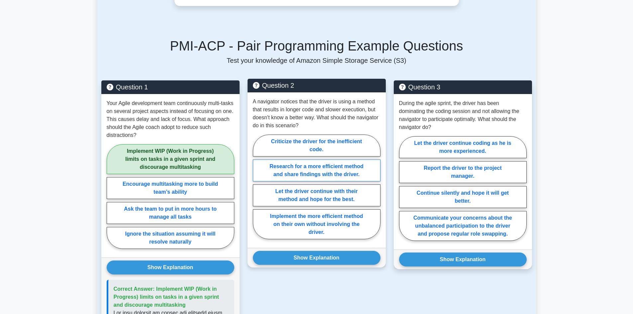
click at [300, 160] on label "Research for a more efficient method and share findings with the driver." at bounding box center [317, 171] width 128 height 22
click at [257, 187] on input "Research for a more efficient method and share findings with the driver." at bounding box center [255, 189] width 4 height 4
radio input "true"
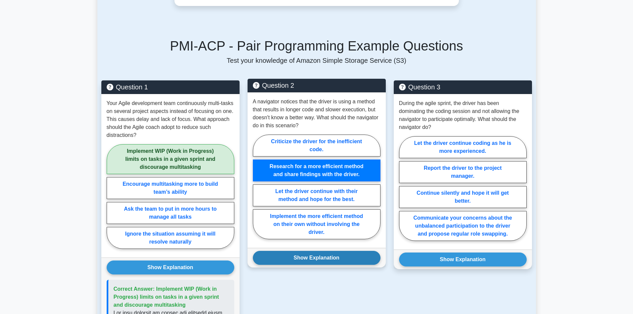
click at [325, 251] on button "Show Explanation" at bounding box center [317, 258] width 128 height 14
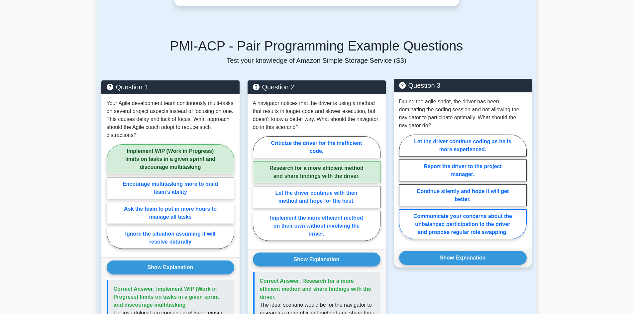
click at [482, 217] on label "Communicate your concerns about the unbalanced participation to the driver and …" at bounding box center [463, 224] width 128 height 30
click at [404, 191] on input "Communicate your concerns about the unbalanced participation to the driver and …" at bounding box center [401, 189] width 4 height 4
radio input "true"
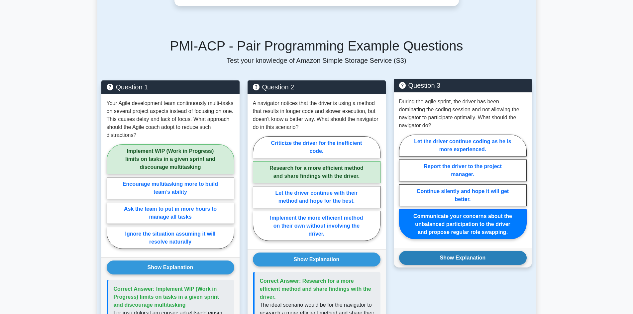
click at [476, 251] on button "Show Explanation" at bounding box center [463, 258] width 128 height 14
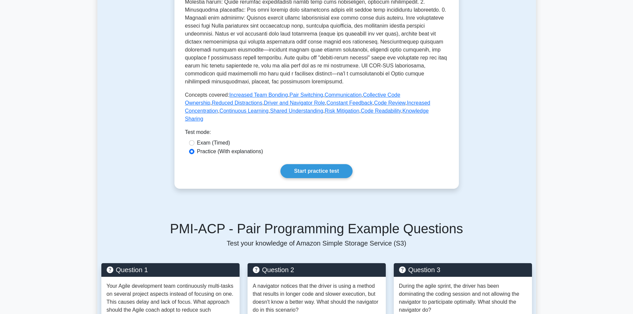
scroll to position [199, 0]
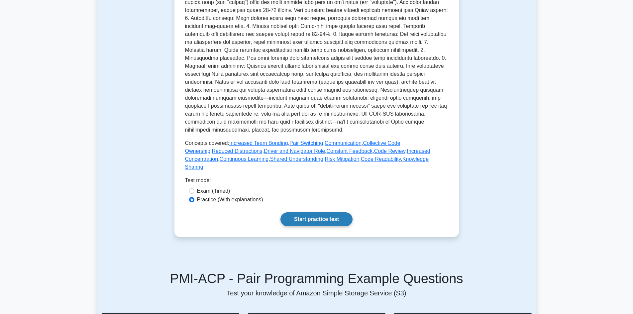
click at [304, 212] on link "Start practice test" at bounding box center [317, 219] width 72 height 14
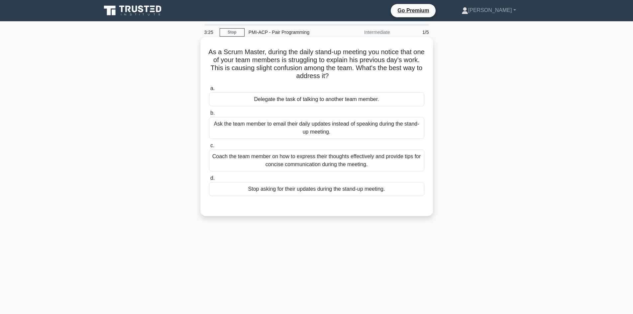
click at [247, 161] on div "Coach the team member on how to express their thoughts effectively and provide …" at bounding box center [316, 161] width 215 height 22
click at [209, 148] on input "c. Coach the team member on how to express their thoughts effectively and provi…" at bounding box center [209, 146] width 0 height 4
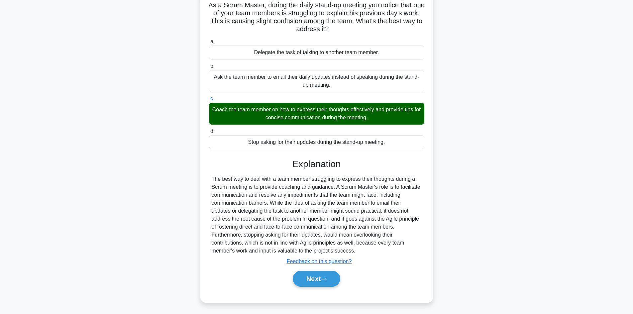
scroll to position [48, 0]
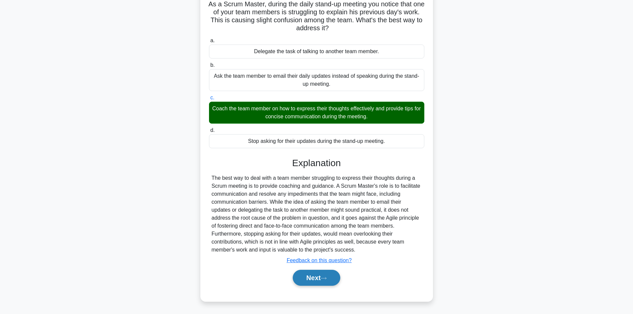
click at [329, 276] on button "Next" at bounding box center [317, 278] width 48 height 16
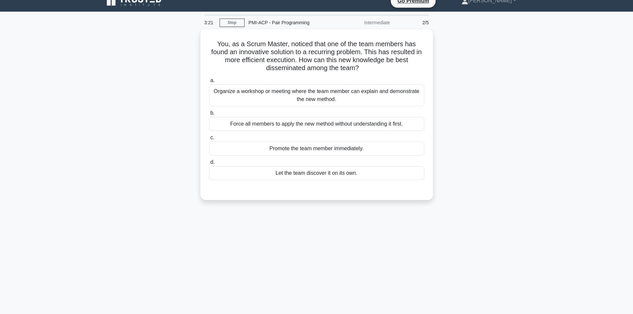
scroll to position [0, 0]
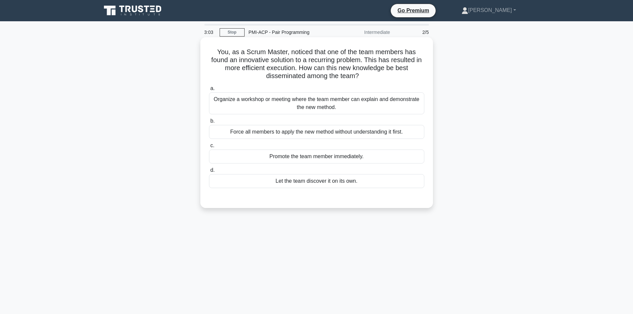
click at [270, 103] on div "Organize a workshop or meeting where the team member can explain and demonstrat…" at bounding box center [316, 103] width 215 height 22
click at [209, 91] on input "a. Organize a workshop or meeting where the team member can explain and demonst…" at bounding box center [209, 88] width 0 height 4
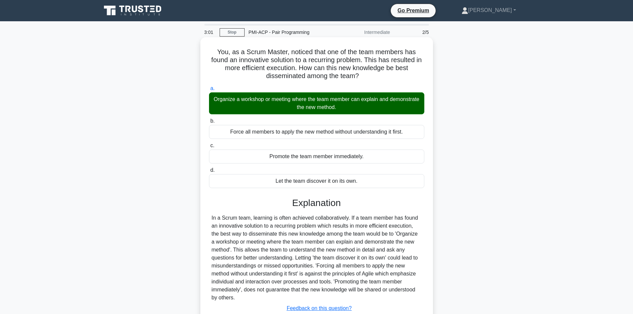
scroll to position [48, 0]
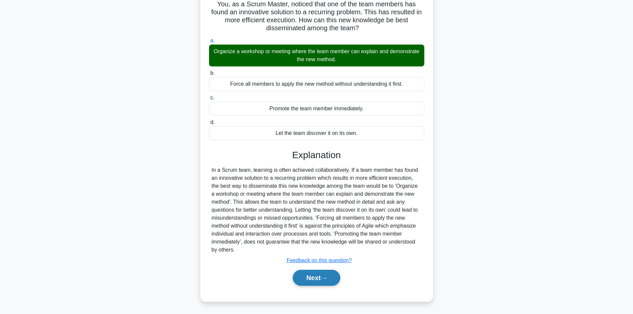
click at [334, 275] on button "Next" at bounding box center [317, 278] width 48 height 16
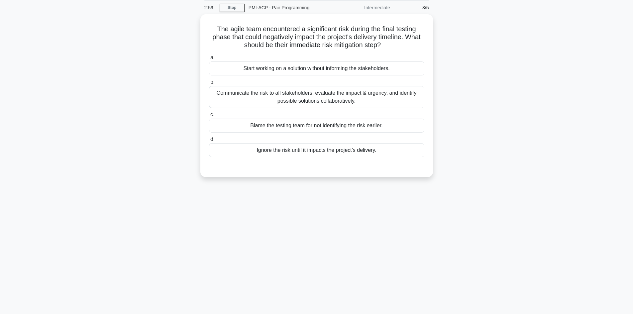
scroll to position [0, 0]
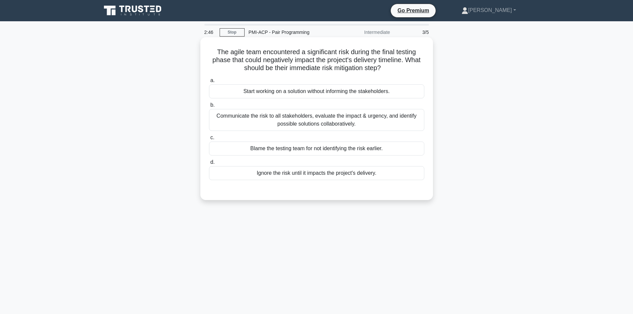
click at [302, 124] on div "Communicate the risk to all stakeholders, evaluate the impact & urgency, and id…" at bounding box center [316, 120] width 215 height 22
click at [209, 107] on input "b. Communicate the risk to all stakeholders, evaluate the impact & urgency, and…" at bounding box center [209, 105] width 0 height 4
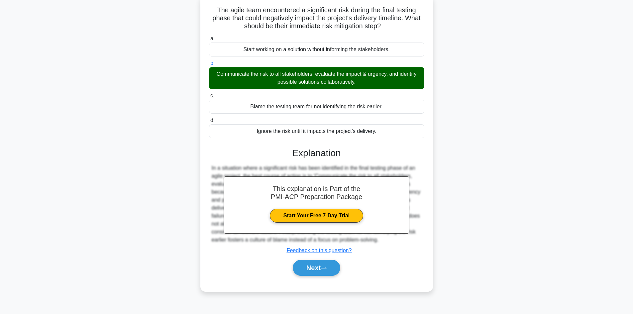
scroll to position [45, 0]
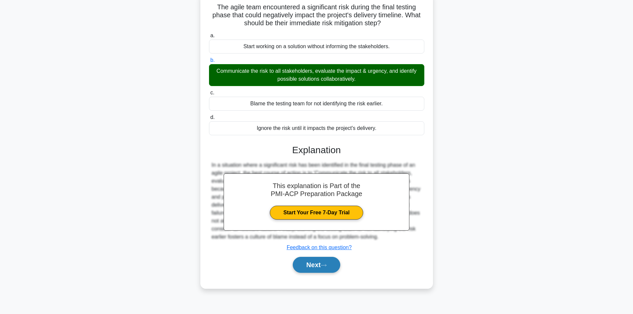
click at [334, 267] on button "Next" at bounding box center [317, 265] width 48 height 16
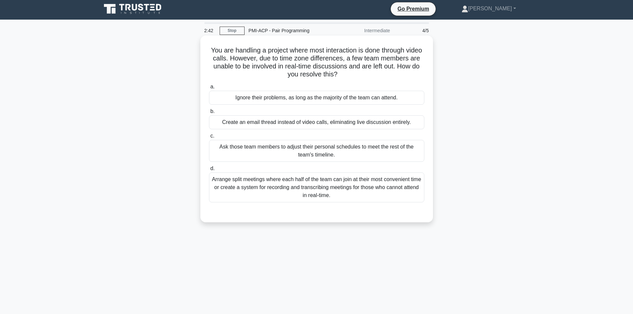
scroll to position [0, 0]
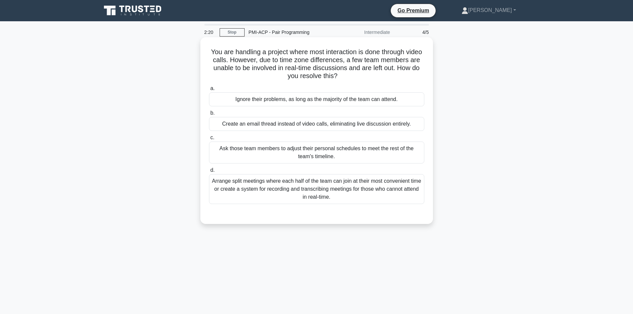
click at [313, 197] on div "Arrange split meetings where each half of the team can join at their most conve…" at bounding box center [316, 189] width 215 height 30
click at [209, 173] on input "d. Arrange split meetings where each half of the team can join at their most co…" at bounding box center [209, 170] width 0 height 4
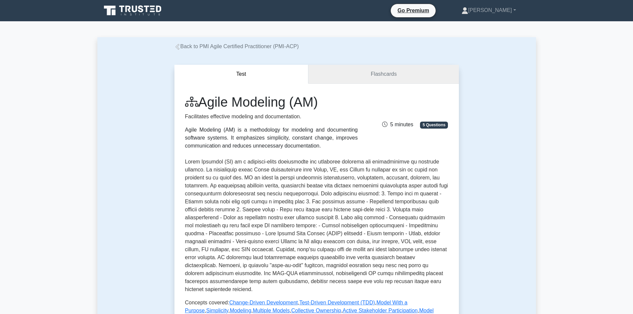
click at [362, 78] on link "Flashcards" at bounding box center [383, 74] width 150 height 19
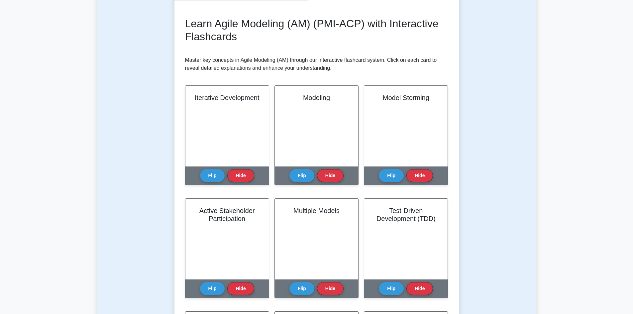
scroll to position [100, 0]
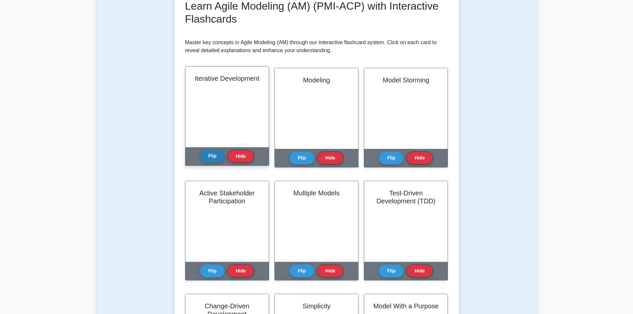
click at [217, 155] on button "Flip" at bounding box center [212, 156] width 25 height 13
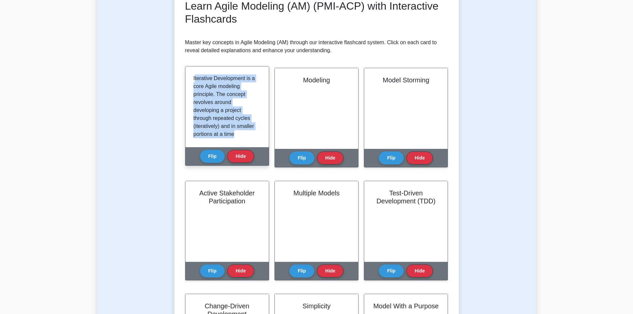
drag, startPoint x: 197, startPoint y: 77, endPoint x: 246, endPoint y: 131, distance: 73.2
click at [246, 131] on p "Iterative Development is a core Agile modeling principle. The concept revolves …" at bounding box center [225, 177] width 65 height 207
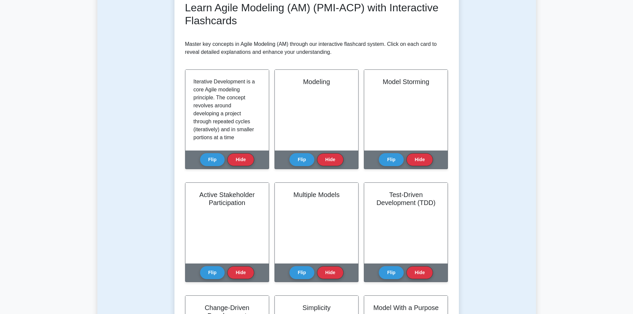
click at [161, 117] on div "Test Flashcards Learn Agile Modeling (AM) (PMI-ACP) with Interactive Flashcards…" at bounding box center [316, 249] width 439 height 597
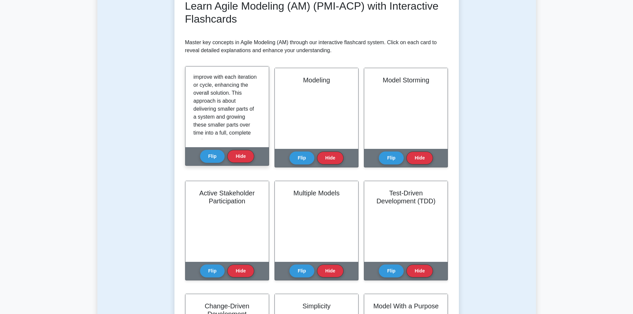
scroll to position [148, 0]
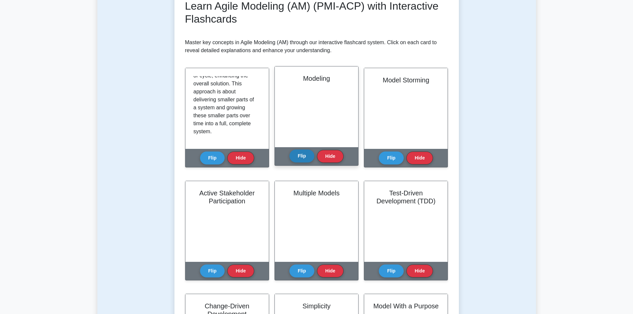
click at [305, 157] on button "Flip" at bounding box center [302, 156] width 25 height 13
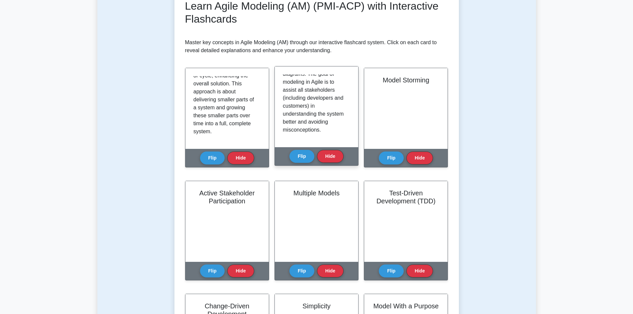
scroll to position [124, 0]
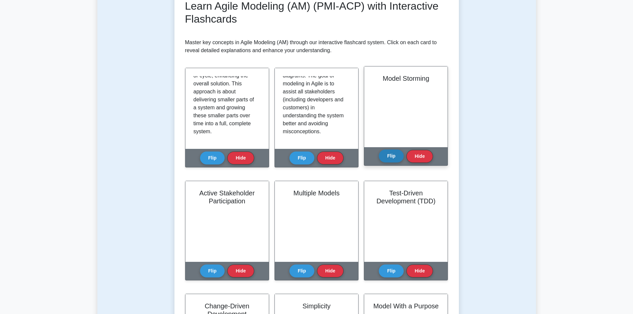
click at [392, 159] on button "Flip" at bounding box center [391, 156] width 25 height 13
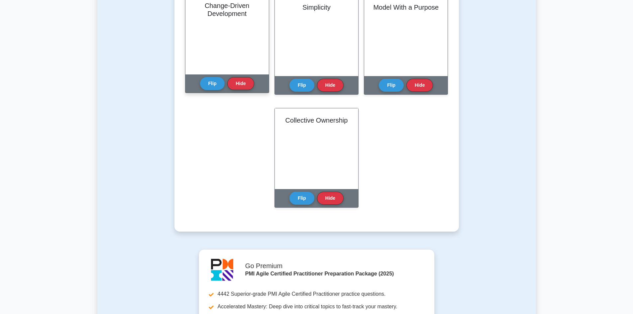
scroll to position [399, 0]
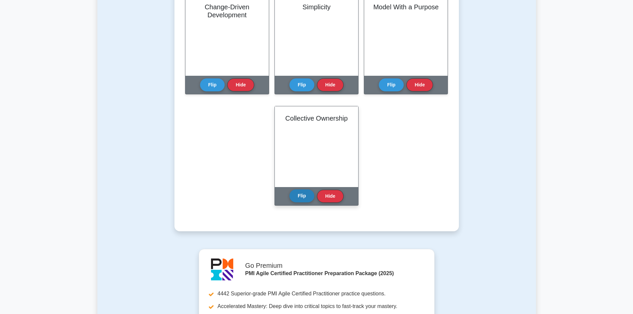
click at [302, 197] on button "Flip" at bounding box center [302, 195] width 25 height 13
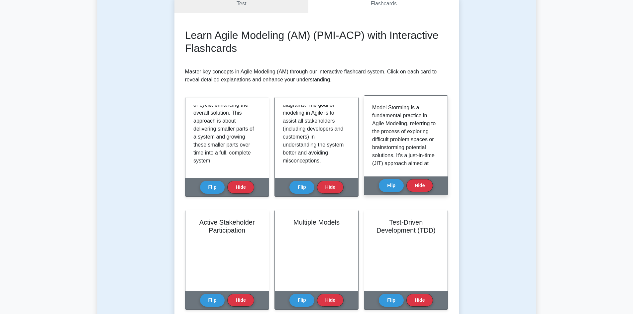
scroll to position [0, 0]
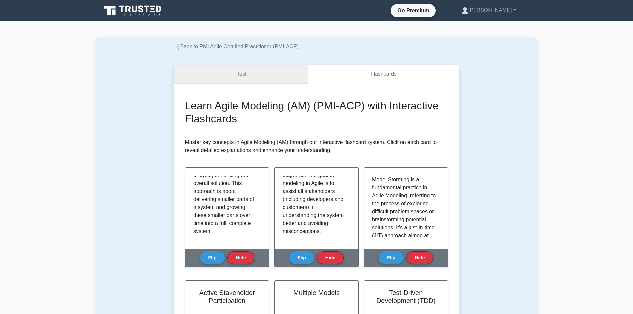
click at [247, 71] on link "Test" at bounding box center [241, 74] width 134 height 19
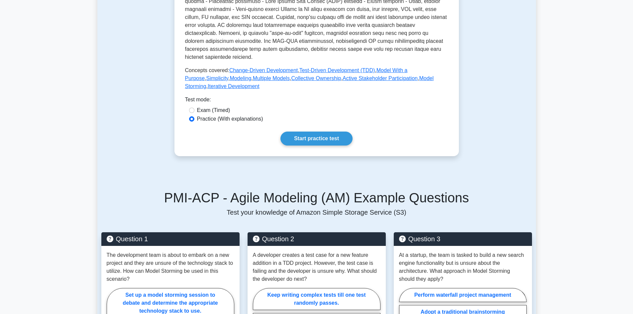
scroll to position [233, 0]
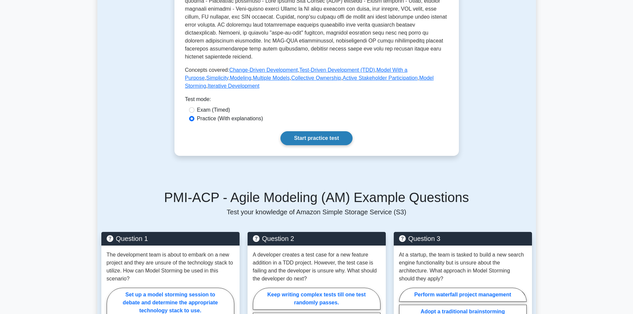
click at [302, 138] on link "Start practice test" at bounding box center [317, 138] width 72 height 14
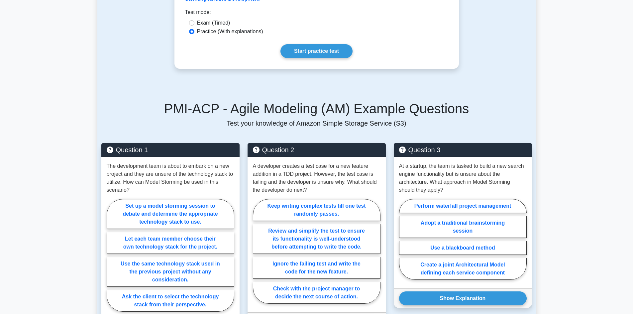
scroll to position [366, 0]
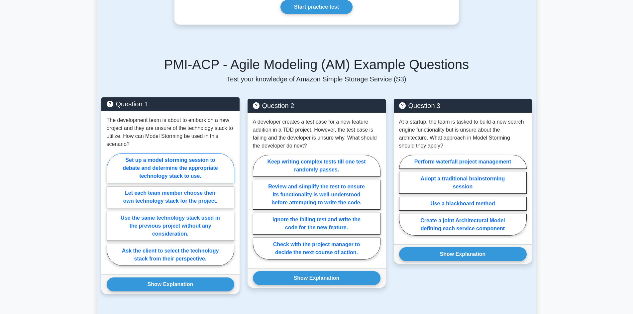
click at [157, 172] on label "Set up a model storming session to debate and determine the appropriate technol…" at bounding box center [171, 168] width 128 height 30
click at [111, 209] on input "Set up a model storming session to debate and determine the appropriate technol…" at bounding box center [109, 211] width 4 height 4
radio input "true"
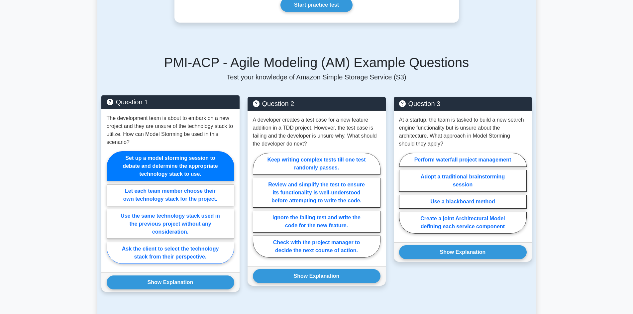
scroll to position [465, 0]
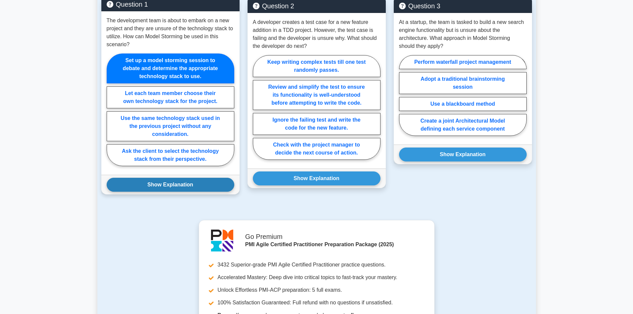
click at [170, 188] on button "Show Explanation" at bounding box center [171, 185] width 128 height 14
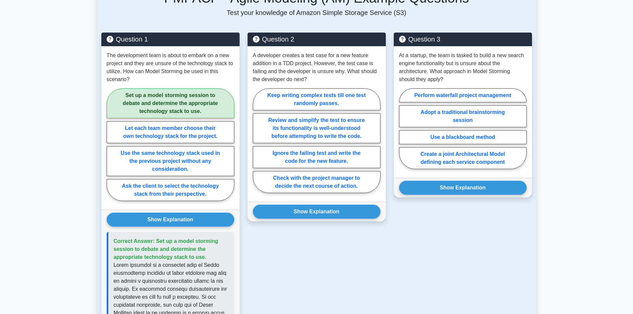
scroll to position [399, 0]
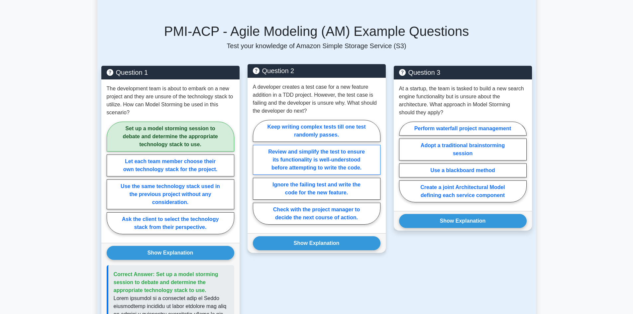
click at [322, 166] on label "Review and simplify the test to ensure its functionality is well-understood bef…" at bounding box center [317, 160] width 128 height 30
click at [257, 172] on input "Review and simplify the test to ensure its functionality is well-understood bef…" at bounding box center [255, 174] width 4 height 4
radio input "true"
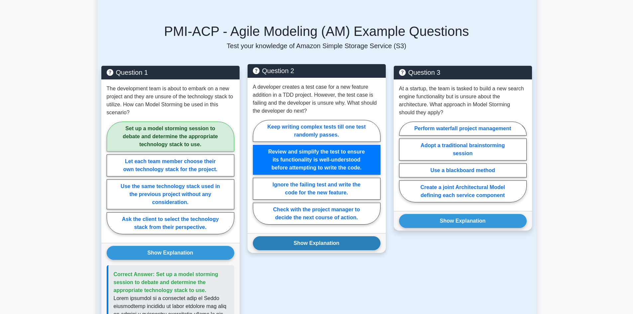
click at [325, 243] on button "Show Explanation" at bounding box center [317, 243] width 128 height 14
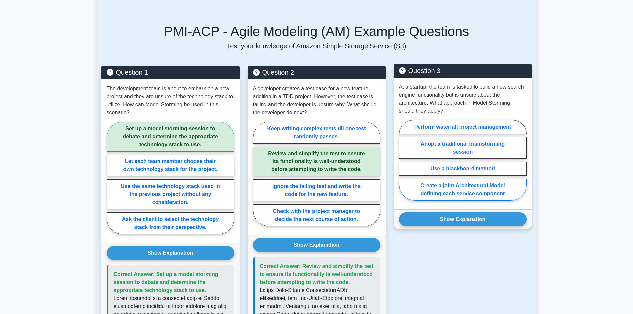
click at [469, 191] on label "Create a joint Architectural Model defining each service component" at bounding box center [463, 190] width 128 height 22
click at [404, 165] on input "Create a joint Architectural Model defining each service component" at bounding box center [401, 162] width 4 height 4
radio input "true"
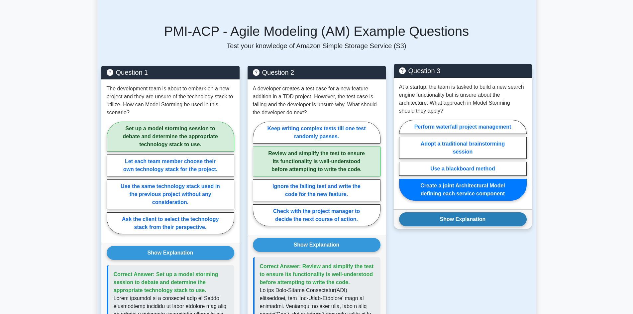
click at [468, 217] on button "Show Explanation" at bounding box center [463, 219] width 128 height 14
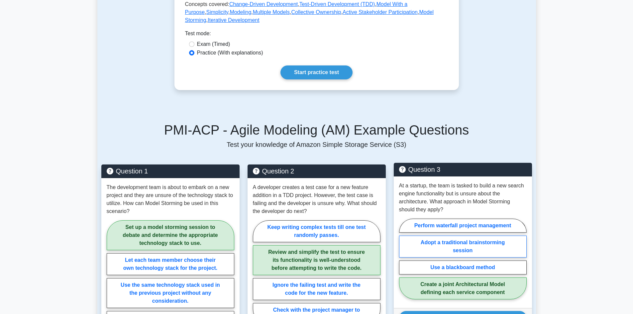
scroll to position [199, 0]
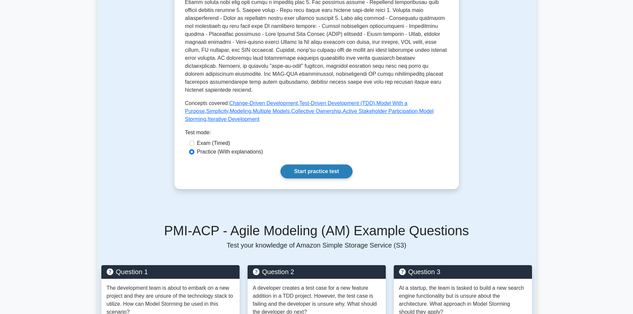
click at [325, 170] on link "Start practice test" at bounding box center [317, 172] width 72 height 14
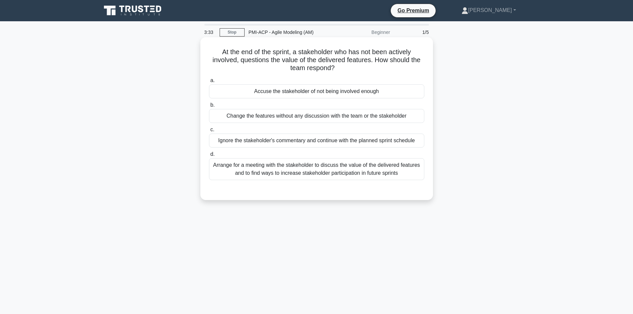
click at [288, 170] on div "Arrange for a meeting with the stakeholder to discuss the value of the delivere…" at bounding box center [316, 169] width 215 height 22
click at [209, 157] on input "d. Arrange for a meeting with the stakeholder to discuss the value of the deliv…" at bounding box center [209, 154] width 0 height 4
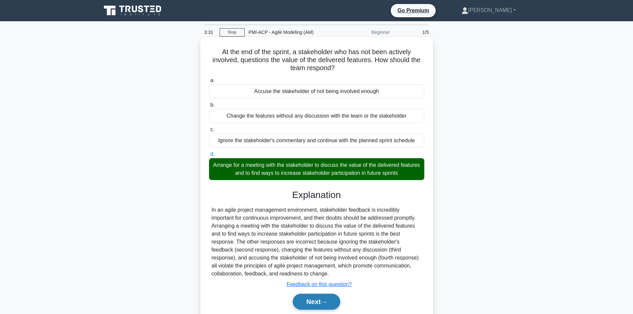
click at [315, 297] on button "Next" at bounding box center [317, 302] width 48 height 16
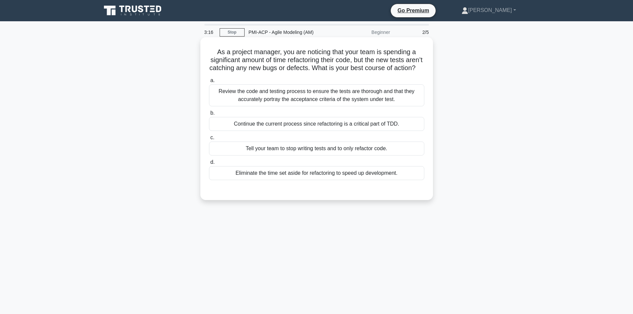
click at [325, 104] on div "Review the code and testing process to ensure the tests are thorough and that t…" at bounding box center [316, 95] width 215 height 22
click at [209, 83] on input "a. Review the code and testing process to ensure the tests are thorough and tha…" at bounding box center [209, 80] width 0 height 4
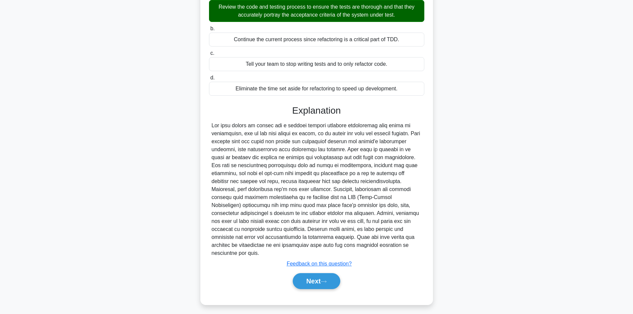
scroll to position [88, 0]
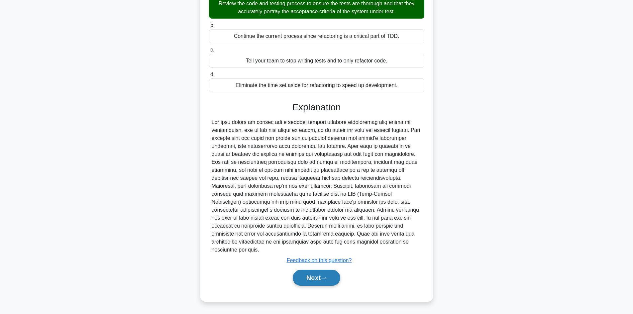
click at [335, 273] on button "Next" at bounding box center [317, 278] width 48 height 16
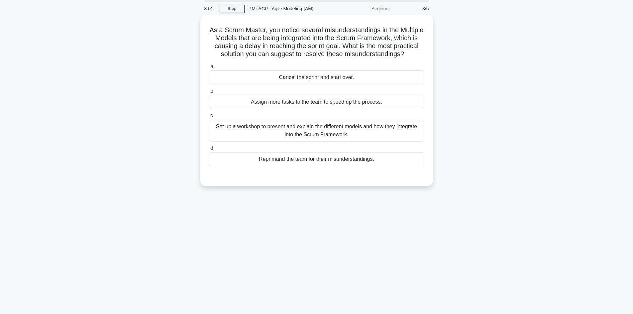
scroll to position [12, 0]
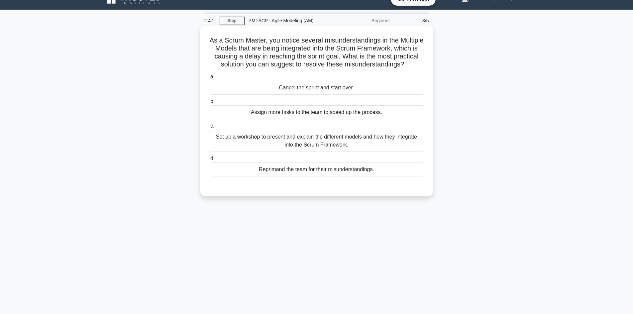
click at [326, 150] on div "Set up a workshop to present and explain the different models and how they inte…" at bounding box center [316, 141] width 215 height 22
click at [209, 128] on input "c. Set up a workshop to present and explain the different models and how they i…" at bounding box center [209, 126] width 0 height 4
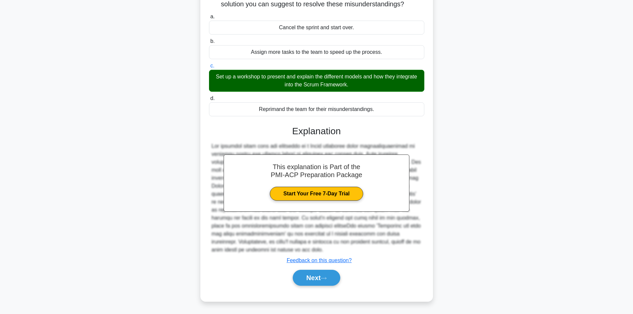
scroll to position [80, 0]
click at [332, 276] on button "Next" at bounding box center [317, 278] width 48 height 16
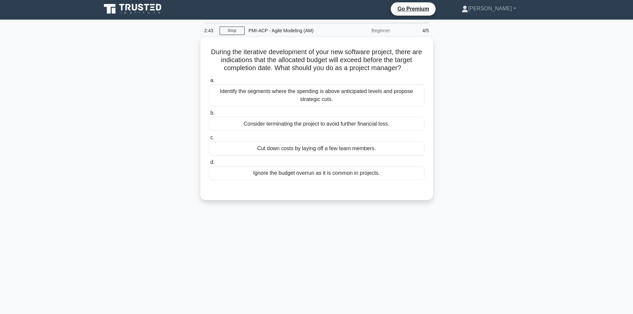
scroll to position [0, 0]
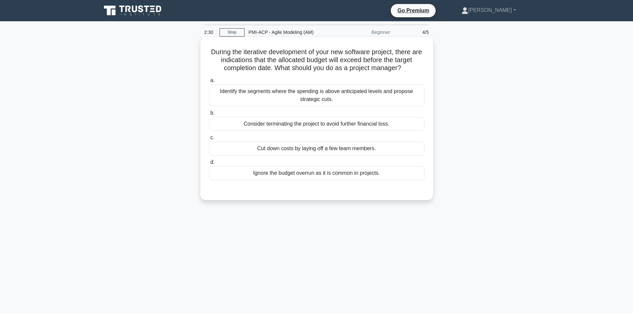
click at [293, 98] on div "Identify the segments where the spending is above anticipated levels and propos…" at bounding box center [316, 95] width 215 height 22
click at [209, 83] on input "a. Identify the segments where the spending is above anticipated levels and pro…" at bounding box center [209, 80] width 0 height 4
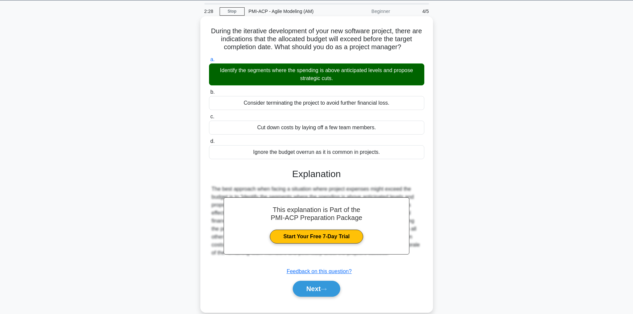
scroll to position [45, 0]
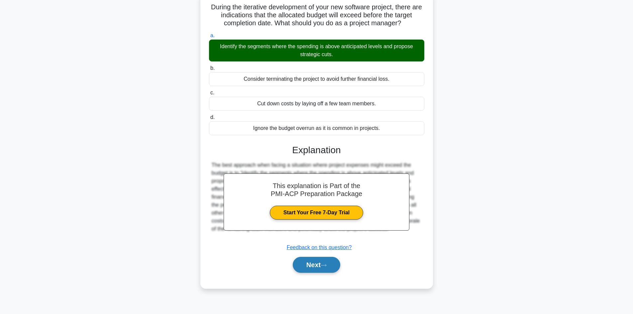
click at [328, 268] on button "Next" at bounding box center [317, 265] width 48 height 16
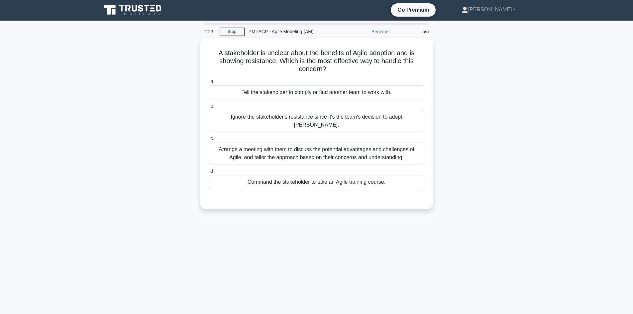
scroll to position [0, 0]
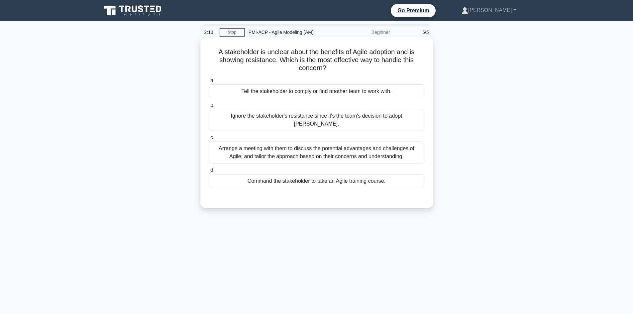
click at [322, 149] on div "Arrange a meeting with them to discuss the potential advantages and challenges …" at bounding box center [316, 153] width 215 height 22
click at [209, 140] on input "c. Arrange a meeting with them to discuss the potential advantages and challeng…" at bounding box center [209, 138] width 0 height 4
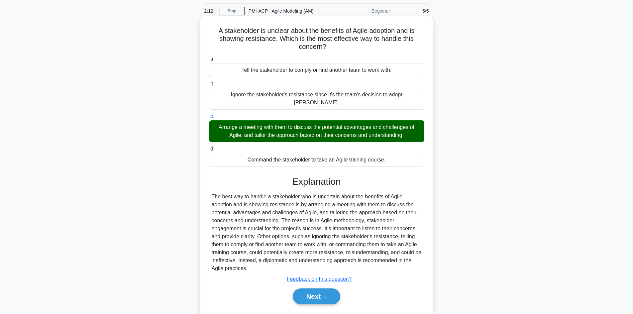
scroll to position [45, 0]
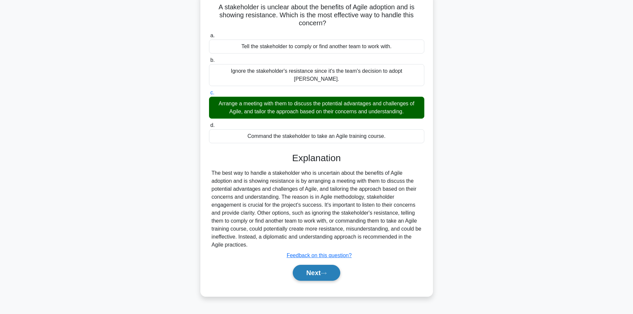
click at [333, 265] on button "Next" at bounding box center [317, 273] width 48 height 16
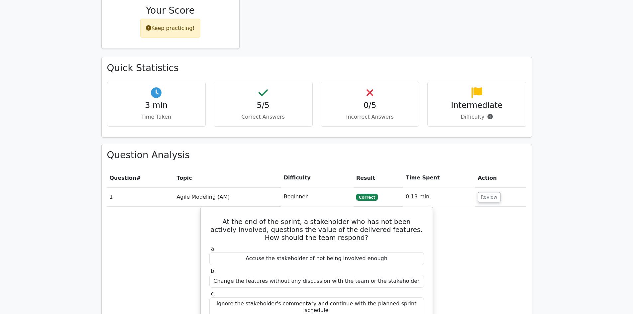
scroll to position [332, 0]
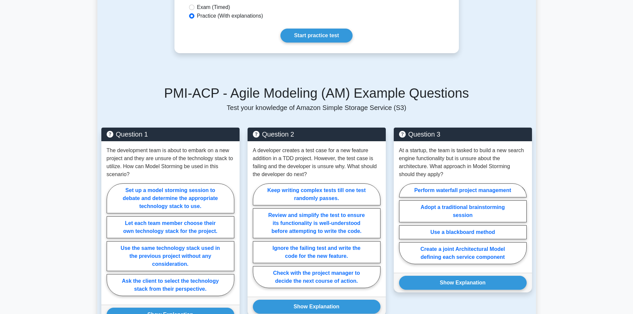
scroll to position [366, 0]
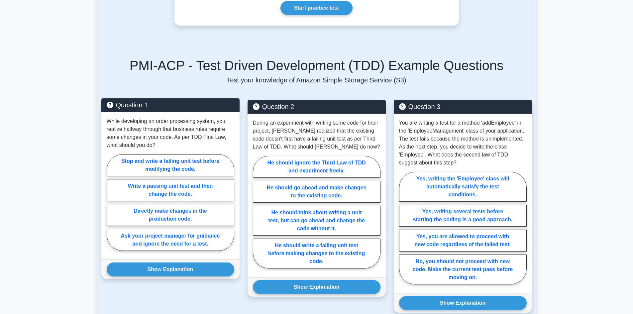
scroll to position [399, 0]
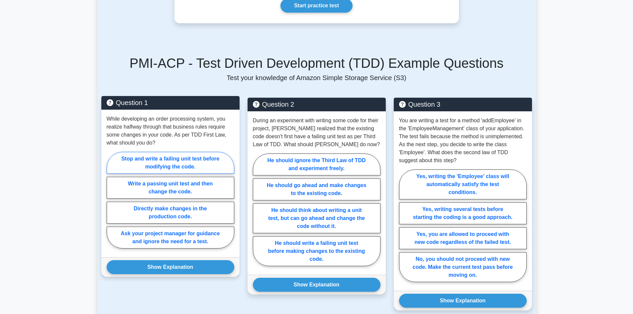
click at [163, 163] on label "Stop and write a failing unit test before modifying the code." at bounding box center [171, 163] width 128 height 22
click at [111, 200] on input "Stop and write a failing unit test before modifying the code." at bounding box center [109, 202] width 4 height 4
radio input "true"
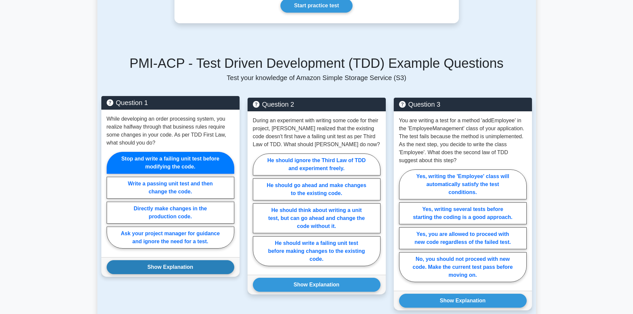
click at [195, 270] on button "Show Explanation" at bounding box center [171, 267] width 128 height 14
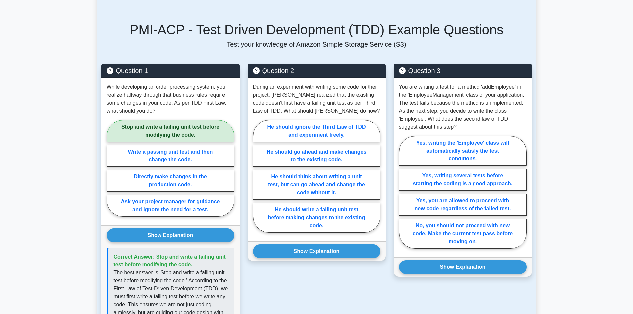
scroll to position [432, 0]
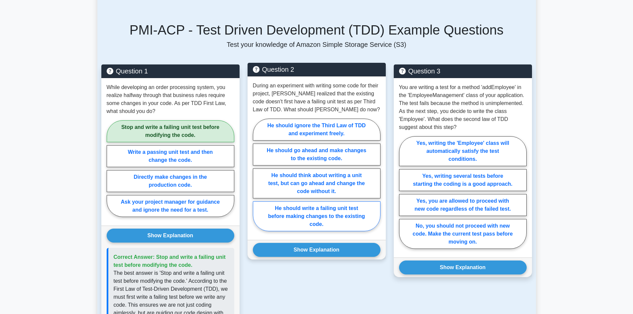
click at [320, 224] on label "He should write a failing unit test before making changes to the existing code." at bounding box center [317, 216] width 128 height 30
click at [257, 179] on input "He should write a failing unit test before making changes to the existing code." at bounding box center [255, 177] width 4 height 4
radio input "true"
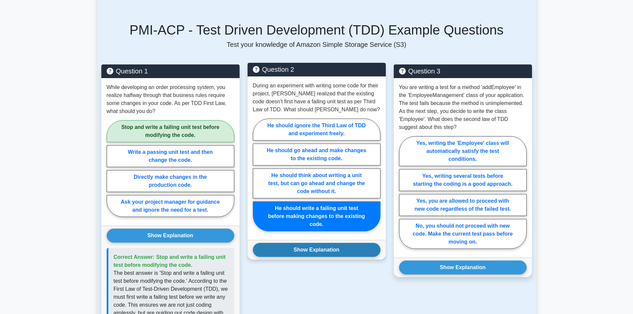
click at [321, 250] on button "Show Explanation" at bounding box center [317, 250] width 128 height 14
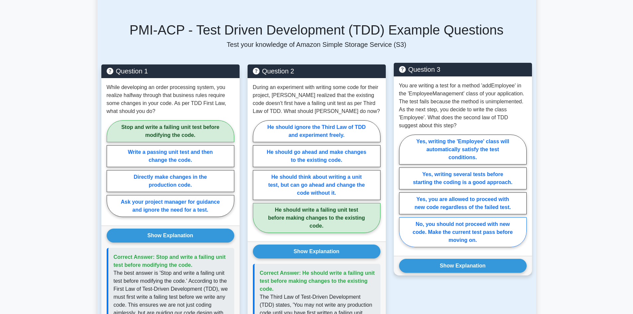
click at [485, 230] on label "No, you should not proceed with new code. Make the current test pass before mov…" at bounding box center [463, 232] width 128 height 30
click at [404, 195] on input "No, you should not proceed with new code. Make the current test pass before mov…" at bounding box center [401, 193] width 4 height 4
radio input "true"
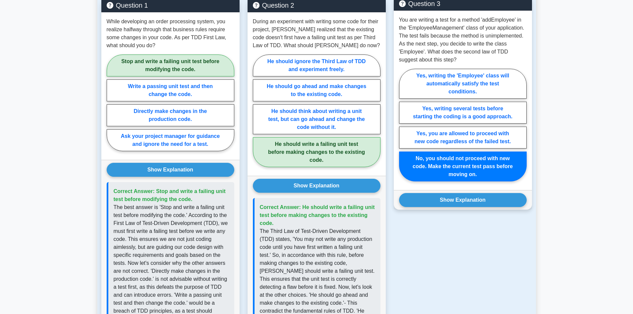
scroll to position [499, 0]
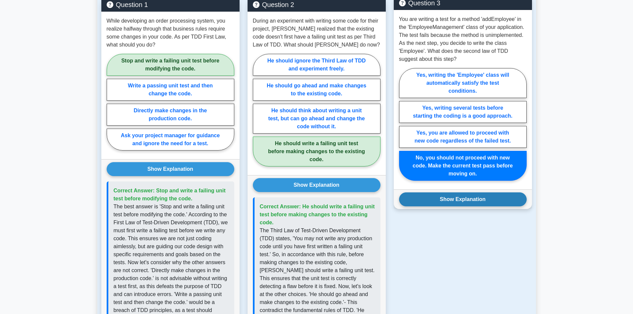
click at [455, 201] on button "Show Explanation" at bounding box center [463, 199] width 128 height 14
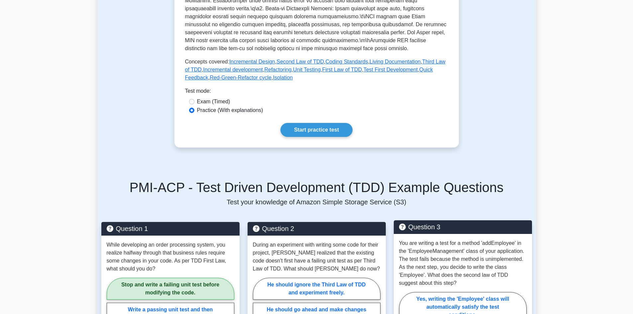
scroll to position [266, 0]
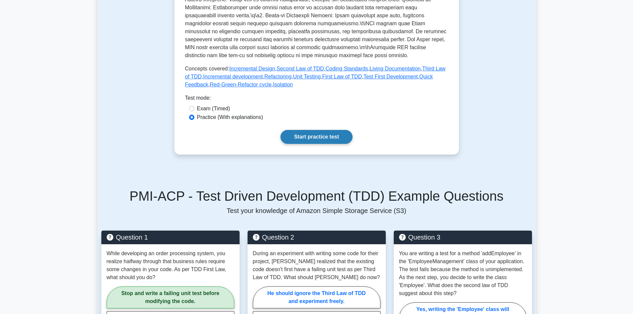
click at [303, 136] on link "Start practice test" at bounding box center [317, 137] width 72 height 14
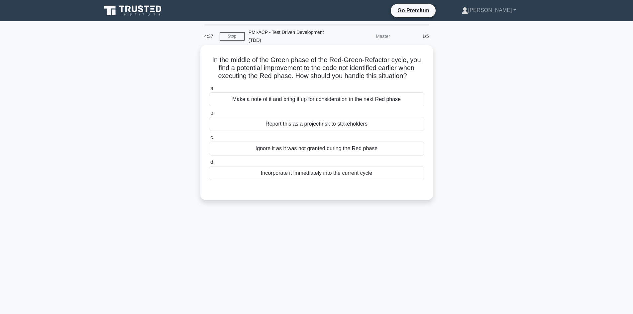
click at [303, 106] on div "Make a note of it and bring it up for consideration in the next Red phase" at bounding box center [316, 99] width 215 height 14
click at [209, 91] on input "a. Make a note of it and bring it up for consideration in the next Red phase" at bounding box center [209, 88] width 0 height 4
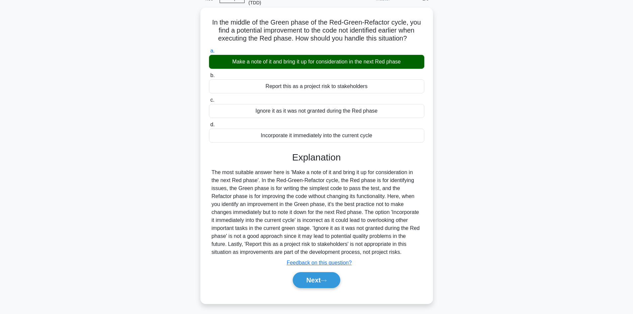
scroll to position [45, 0]
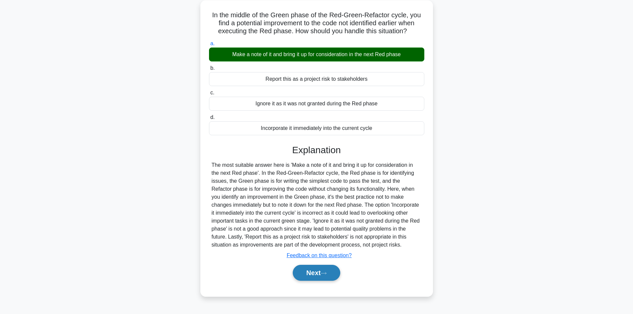
click at [323, 272] on button "Next" at bounding box center [317, 273] width 48 height 16
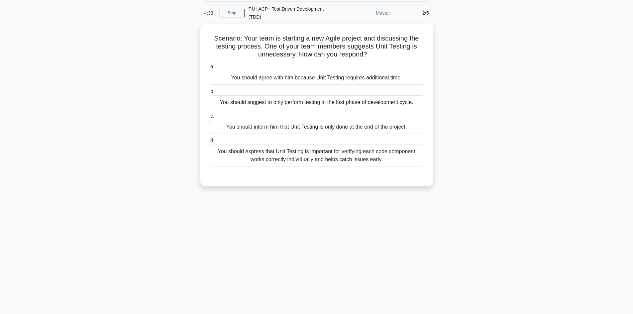
scroll to position [12, 0]
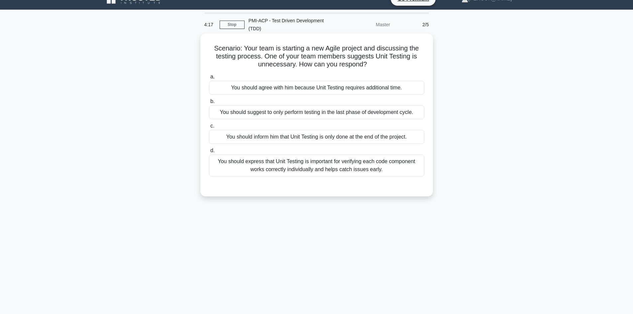
click at [310, 171] on div "You should express that Unit Testing is important for verifying each code compo…" at bounding box center [316, 166] width 215 height 22
click at [209, 153] on input "d. You should express that Unit Testing is important for verifying each code co…" at bounding box center [209, 151] width 0 height 4
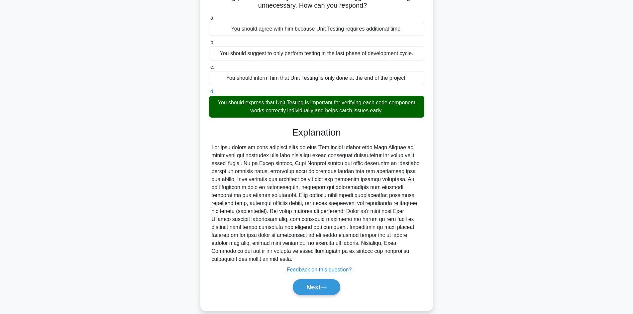
scroll to position [72, 0]
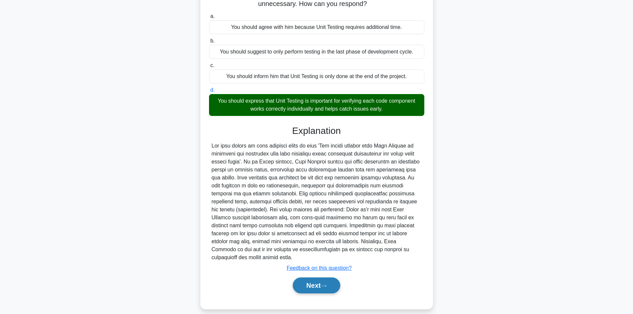
click at [322, 278] on button "Next" at bounding box center [317, 286] width 48 height 16
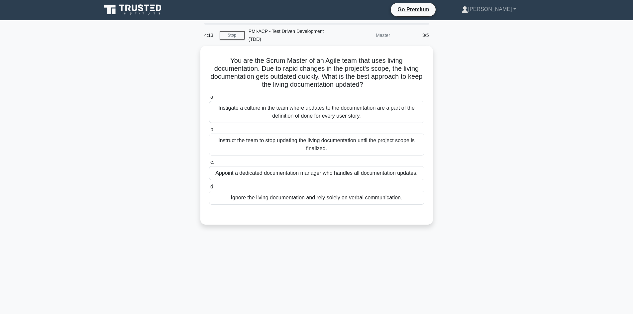
scroll to position [0, 0]
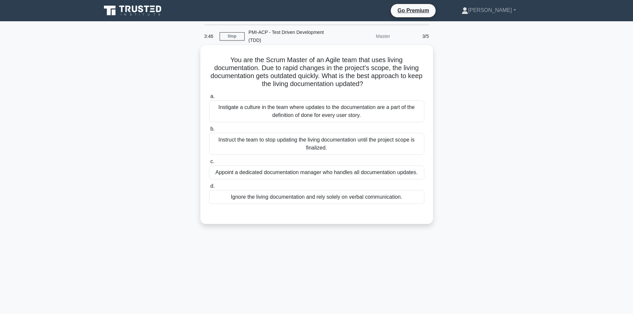
click at [304, 115] on div "Instigate a culture in the team where updates to the documentation are a part o…" at bounding box center [316, 111] width 215 height 22
click at [209, 99] on input "a. Instigate a culture in the team where updates to the documentation are a par…" at bounding box center [209, 96] width 0 height 4
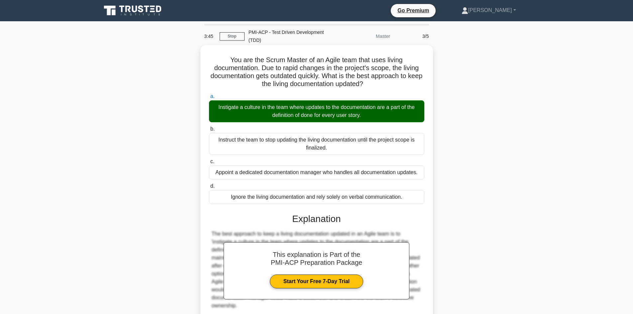
scroll to position [56, 0]
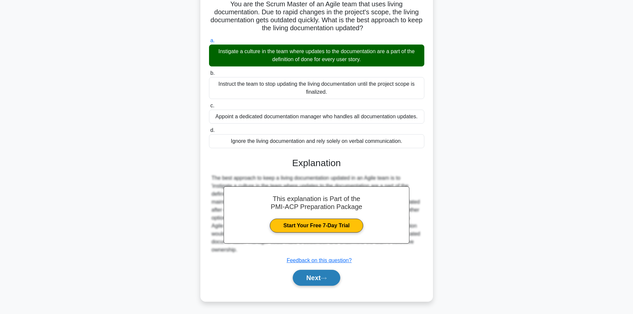
click at [330, 276] on button "Next" at bounding box center [317, 278] width 48 height 16
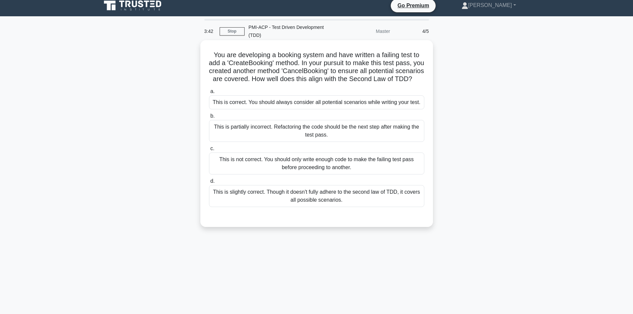
scroll to position [0, 0]
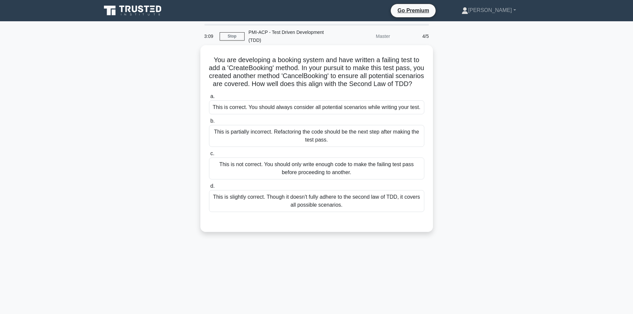
click at [272, 178] on div "This is not correct. You should only write enough code to make the failing test…" at bounding box center [316, 169] width 215 height 22
click at [209, 156] on input "c. This is not correct. You should only write enough code to make the failing t…" at bounding box center [209, 154] width 0 height 4
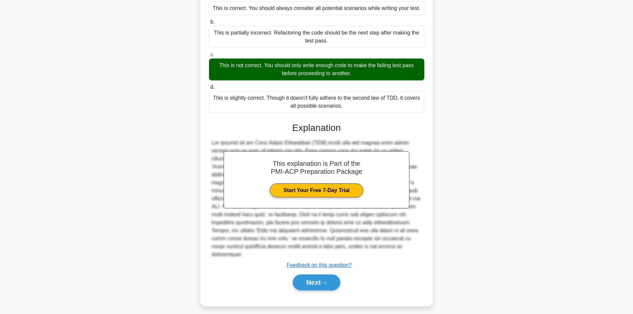
scroll to position [104, 0]
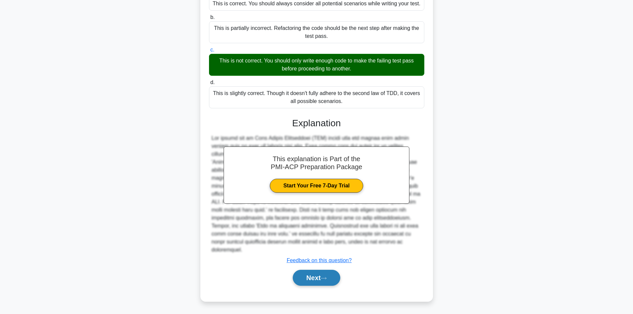
click at [326, 278] on icon at bounding box center [324, 279] width 6 height 4
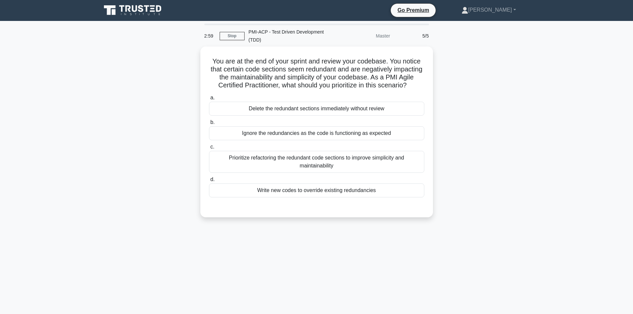
scroll to position [0, 0]
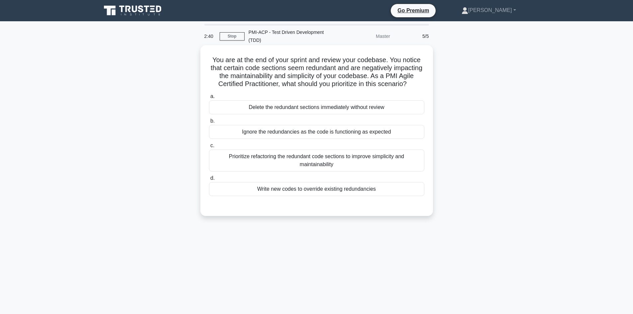
click at [307, 172] on div "Prioritize refactoring the redundant code sections to improve simplicity and ma…" at bounding box center [316, 161] width 215 height 22
click at [209, 148] on input "c. Prioritize refactoring the redundant code sections to improve simplicity and…" at bounding box center [209, 146] width 0 height 4
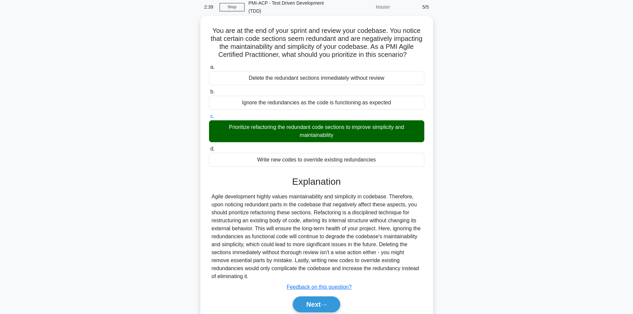
scroll to position [64, 0]
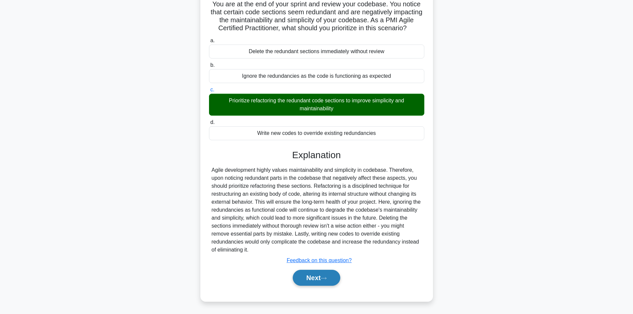
click at [319, 279] on button "Next" at bounding box center [317, 278] width 48 height 16
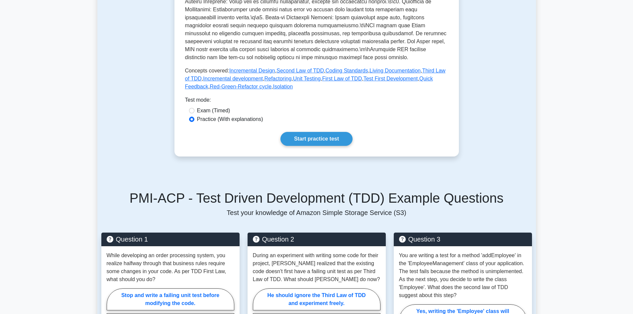
scroll to position [233, 0]
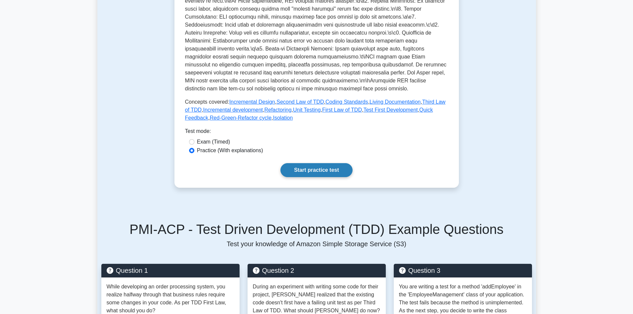
click at [309, 173] on link "Start practice test" at bounding box center [317, 170] width 72 height 14
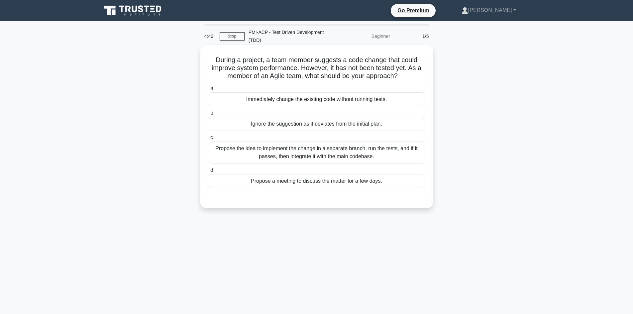
click at [324, 157] on div "Propose the idea to implement the change in a separate branch, run the tests, a…" at bounding box center [316, 153] width 215 height 22
click at [209, 140] on input "c. Propose the idea to implement the change in a separate branch, run the tests…" at bounding box center [209, 138] width 0 height 4
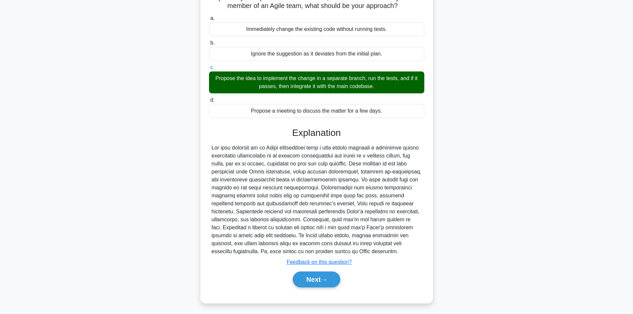
scroll to position [72, 0]
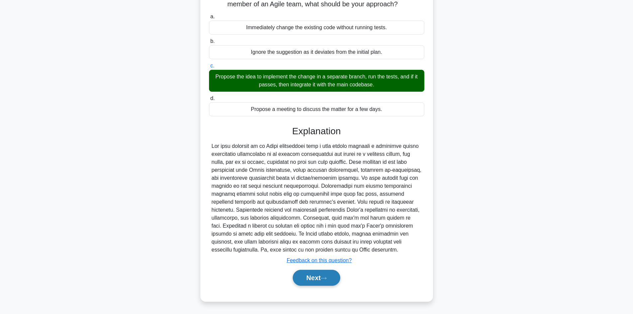
click at [317, 276] on button "Next" at bounding box center [317, 278] width 48 height 16
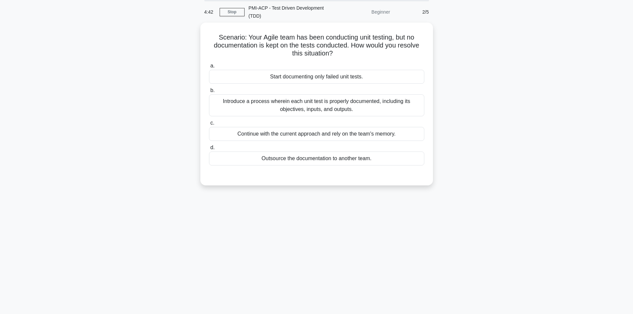
scroll to position [0, 0]
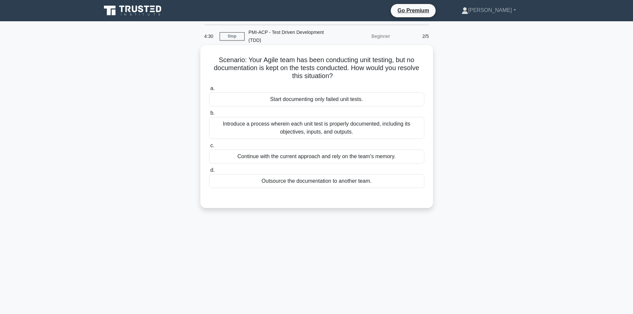
click at [300, 132] on div "Introduce a process wherein each unit test is properly documented, including it…" at bounding box center [316, 128] width 215 height 22
click at [209, 115] on input "b. Introduce a process wherein each unit test is properly documented, including…" at bounding box center [209, 113] width 0 height 4
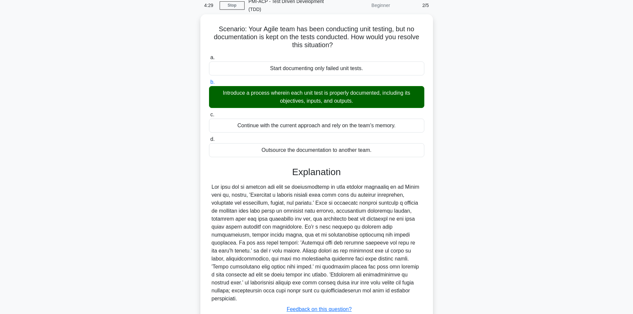
scroll to position [72, 0]
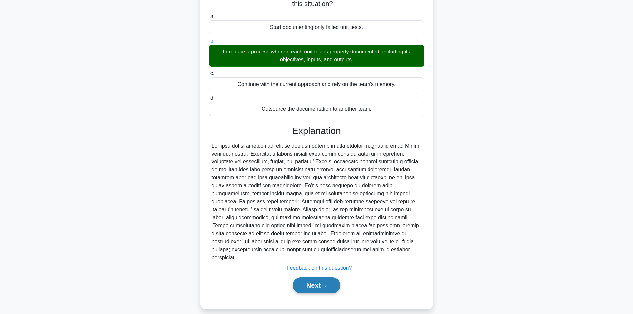
click at [316, 278] on button "Next" at bounding box center [317, 286] width 48 height 16
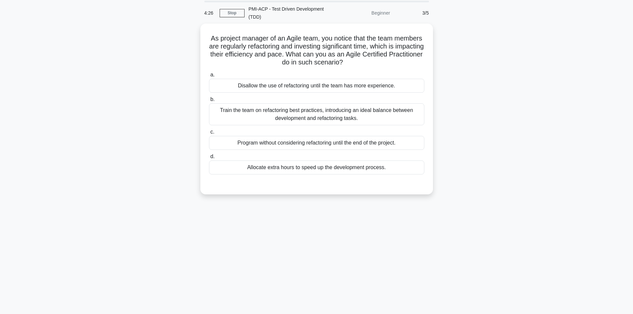
scroll to position [12, 0]
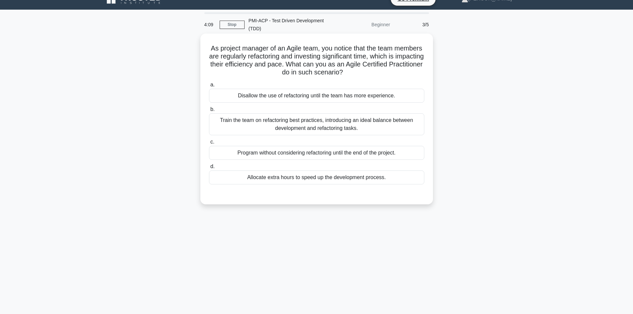
click at [291, 127] on div "Train the team on refactoring best practices, introducing an ideal balance betw…" at bounding box center [316, 124] width 215 height 22
click at [209, 112] on input "b. Train the team on refactoring best practices, introducing an ideal balance b…" at bounding box center [209, 109] width 0 height 4
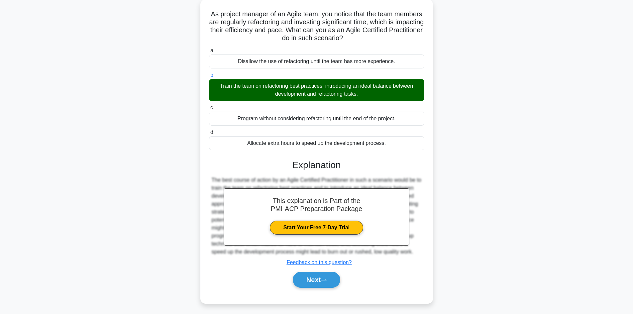
scroll to position [48, 0]
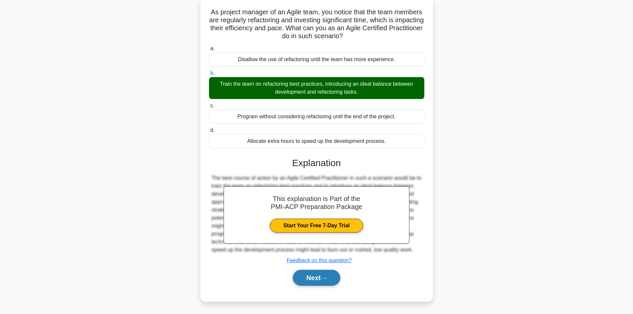
click at [317, 274] on button "Next" at bounding box center [317, 278] width 48 height 16
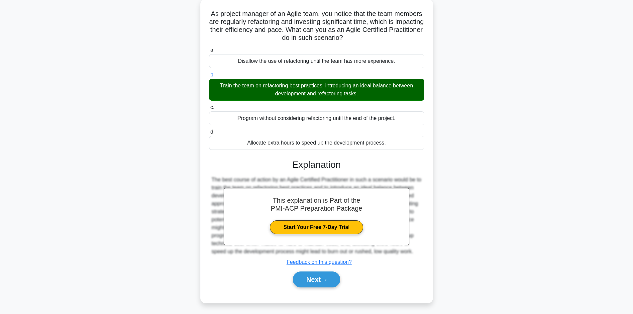
scroll to position [45, 0]
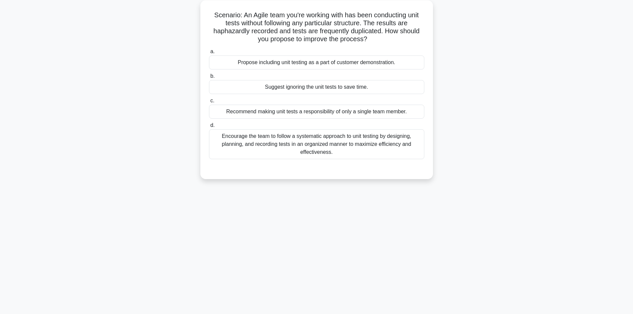
click at [299, 148] on div "Encourage the team to follow a systematic approach to unit testing by designing…" at bounding box center [316, 144] width 215 height 30
click at [209, 128] on input "d. Encourage the team to follow a systematic approach to unit testing by design…" at bounding box center [209, 125] width 0 height 4
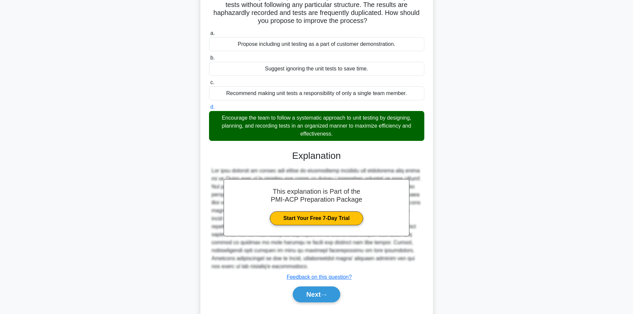
scroll to position [80, 0]
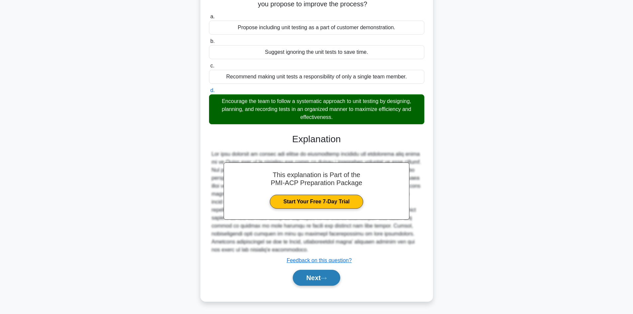
click at [321, 276] on button "Next" at bounding box center [317, 278] width 48 height 16
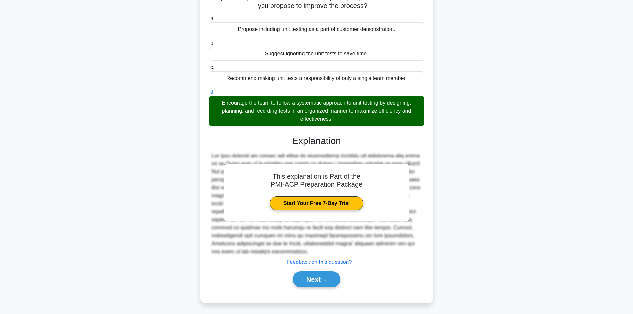
scroll to position [45, 0]
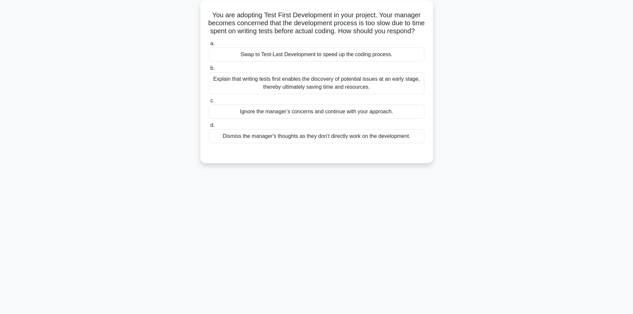
click at [304, 91] on div "Explain that writing tests first enables the discovery of potential issues at a…" at bounding box center [316, 83] width 215 height 22
click at [209, 70] on input "b. Explain that writing tests first enables the discovery of potential issues a…" at bounding box center [209, 68] width 0 height 4
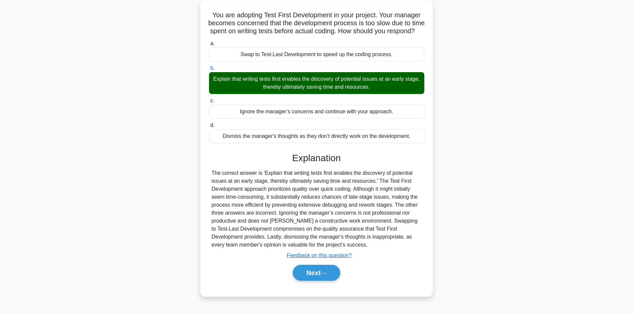
scroll to position [48, 0]
click at [320, 274] on button "Next" at bounding box center [317, 273] width 48 height 16
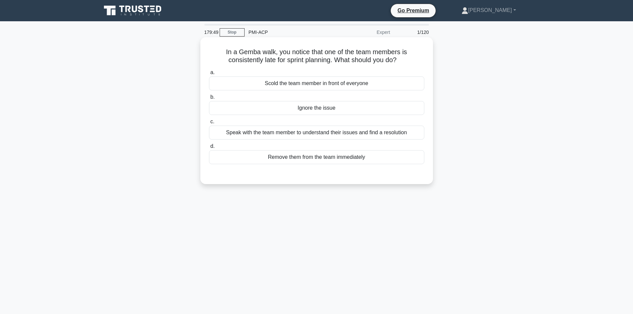
click at [303, 132] on div "Speak with the team member to understand their issues and find a resolution" at bounding box center [316, 133] width 215 height 14
click at [209, 124] on input "c. Speak with the team member to understand their issues and find a resolution" at bounding box center [209, 122] width 0 height 4
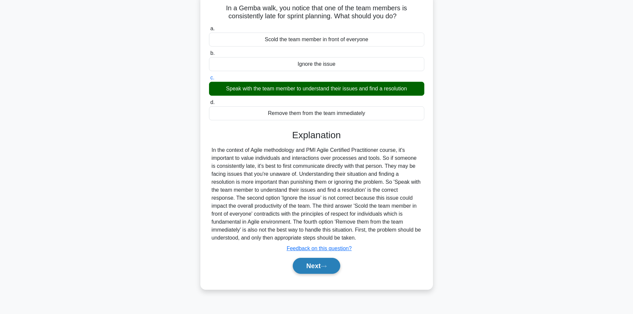
scroll to position [45, 0]
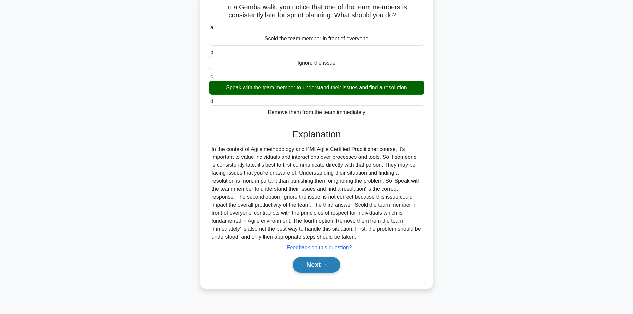
click at [319, 268] on button "Next" at bounding box center [317, 265] width 48 height 16
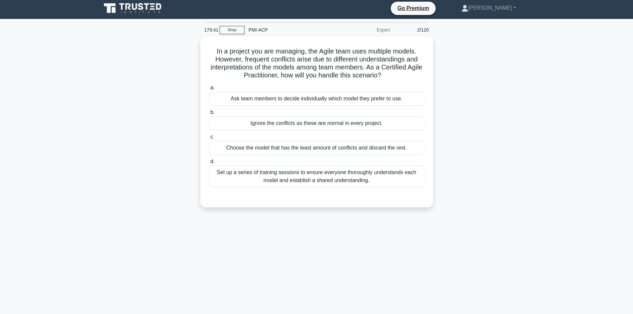
scroll to position [0, 0]
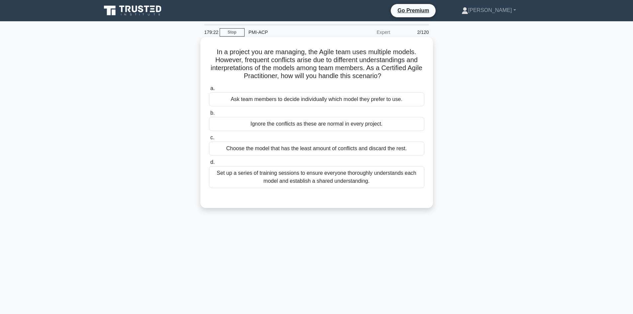
click at [291, 182] on div "Set up a series of training sessions to ensure everyone thoroughly understands …" at bounding box center [316, 177] width 215 height 22
click at [209, 165] on input "d. Set up a series of training sessions to ensure everyone thoroughly understan…" at bounding box center [209, 162] width 0 height 4
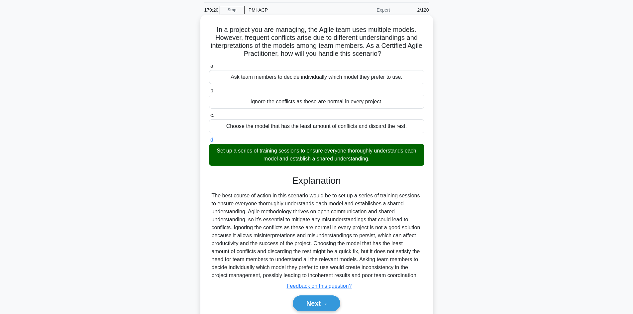
scroll to position [48, 0]
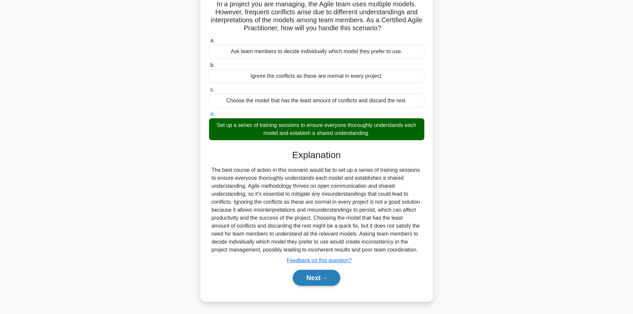
click at [326, 279] on icon at bounding box center [324, 279] width 6 height 4
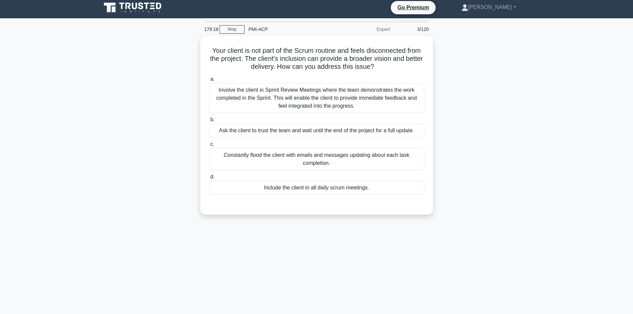
scroll to position [0, 0]
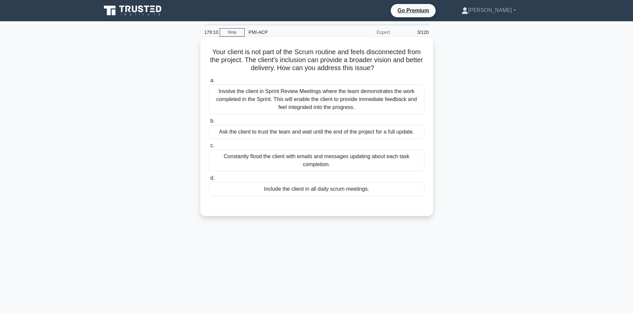
click at [298, 108] on div "Involve the client in Sprint Review Meetings where the team demonstrates the wo…" at bounding box center [316, 99] width 215 height 30
click at [209, 83] on input "a. Involve the client in Sprint Review Meetings where the team demonstrates the…" at bounding box center [209, 80] width 0 height 4
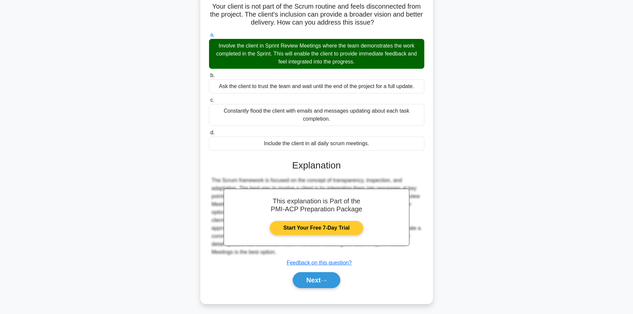
scroll to position [48, 0]
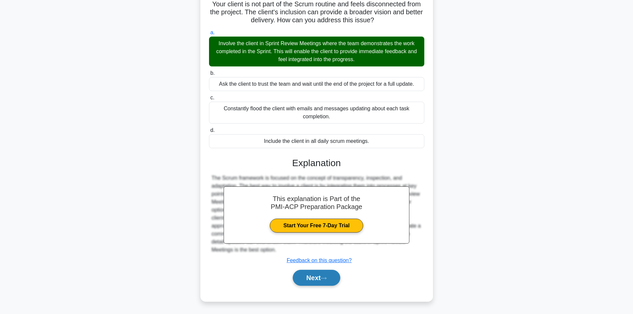
click at [316, 280] on button "Next" at bounding box center [317, 278] width 48 height 16
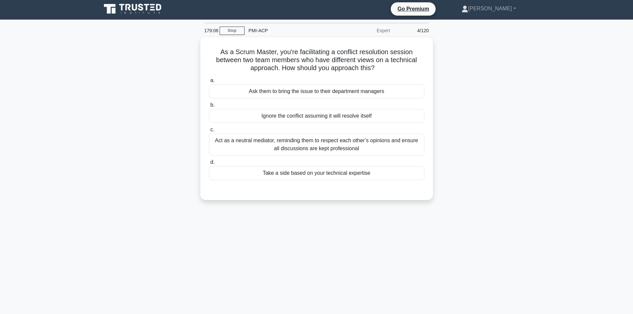
scroll to position [0, 0]
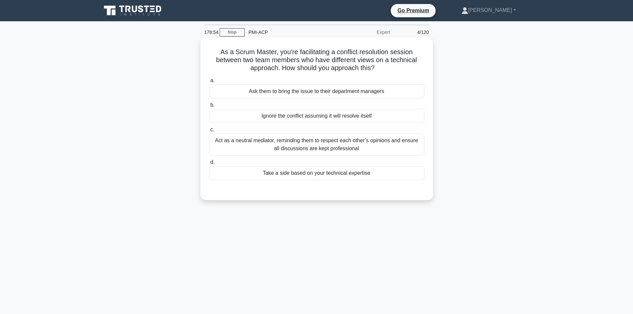
click at [295, 146] on div "Act as a neutral mediator, reminding them to respect each other’s opinions and …" at bounding box center [316, 145] width 215 height 22
click at [209, 132] on input "c. Act as a neutral mediator, reminding them to respect each other’s opinions a…" at bounding box center [209, 130] width 0 height 4
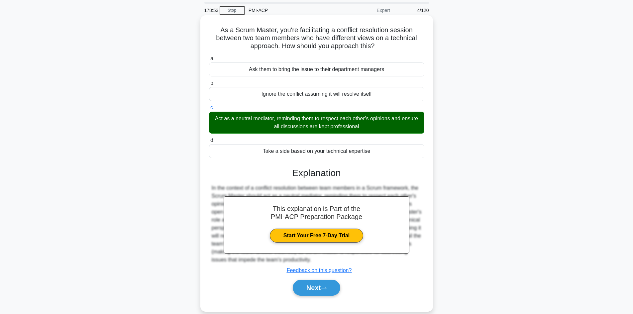
scroll to position [45, 0]
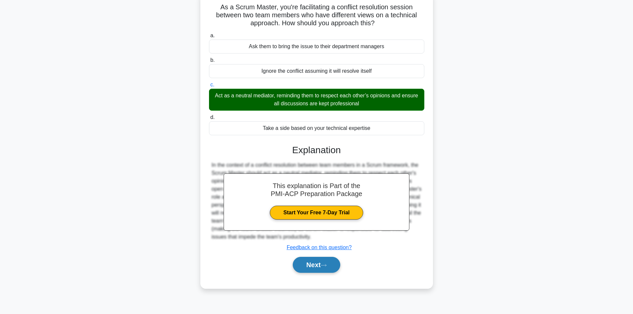
click at [318, 268] on button "Next" at bounding box center [317, 265] width 48 height 16
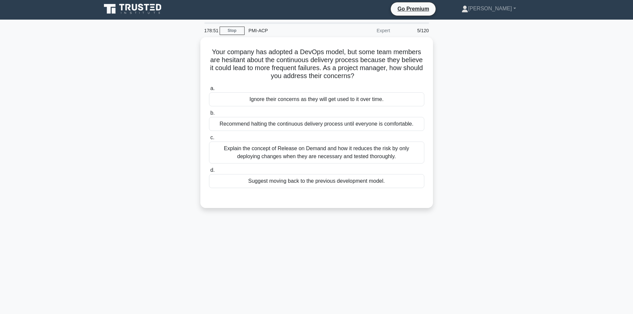
scroll to position [0, 0]
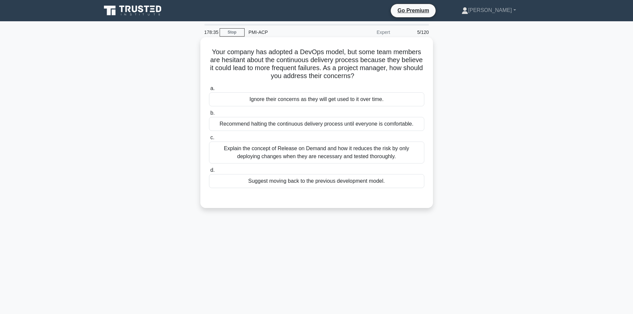
click at [296, 155] on div "Explain the concept of Release on Demand and how it reduces the risk by only de…" at bounding box center [316, 153] width 215 height 22
click at [209, 140] on input "c. Explain the concept of Release on Demand and how it reduces the risk by only…" at bounding box center [209, 138] width 0 height 4
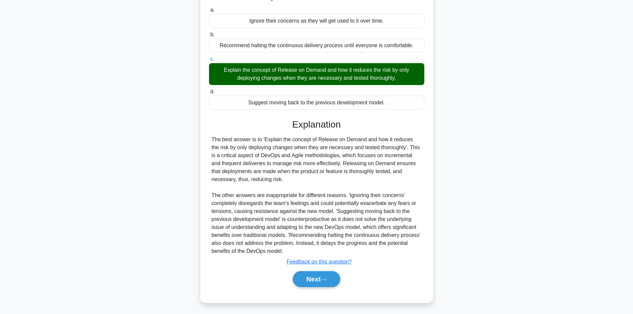
scroll to position [80, 0]
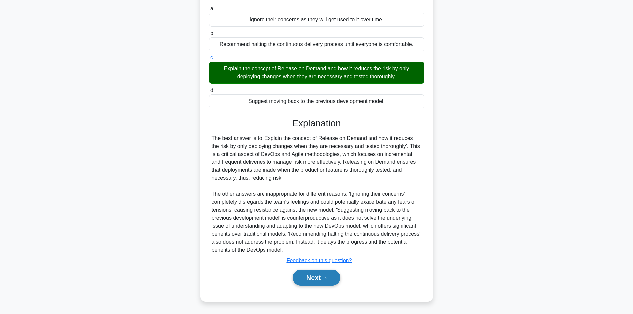
click at [318, 279] on button "Next" at bounding box center [317, 278] width 48 height 16
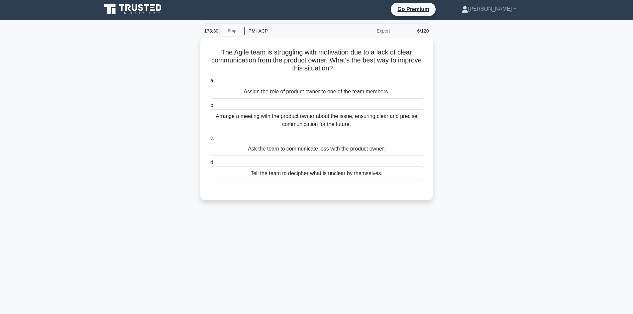
scroll to position [0, 0]
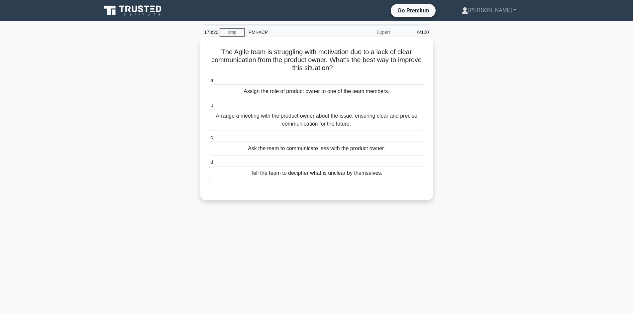
click at [312, 124] on div "Arrange a meeting with the product owner about the issue, ensuring clear and pr…" at bounding box center [316, 120] width 215 height 22
click at [209, 107] on input "b. Arrange a meeting with the product owner about the issue, ensuring clear and…" at bounding box center [209, 105] width 0 height 4
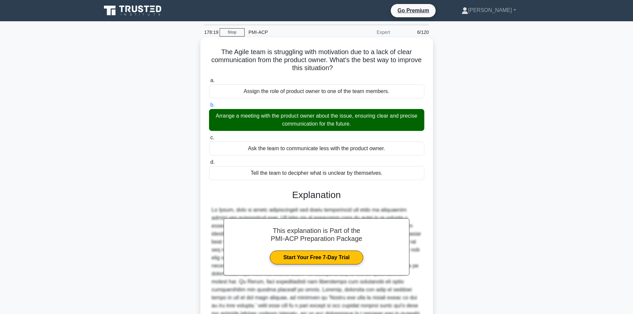
scroll to position [72, 0]
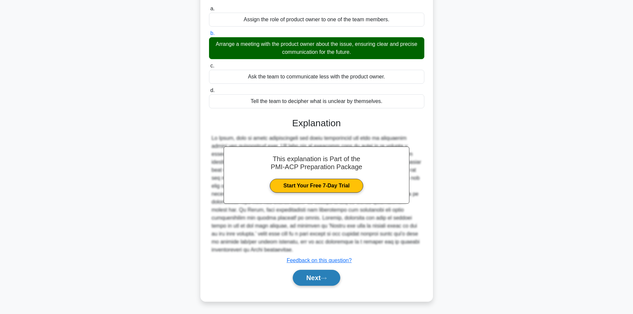
click at [325, 274] on button "Next" at bounding box center [317, 278] width 48 height 16
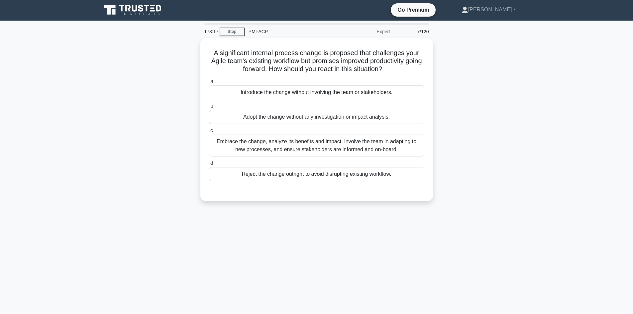
scroll to position [0, 0]
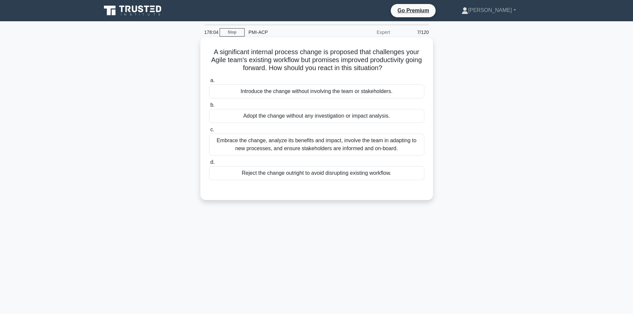
click at [295, 149] on div "Embrace the change, analyze its benefits and impact, involve the team in adapti…" at bounding box center [316, 145] width 215 height 22
click at [209, 132] on input "c. Embrace the change, analyze its benefits and impact, involve the team in ada…" at bounding box center [209, 130] width 0 height 4
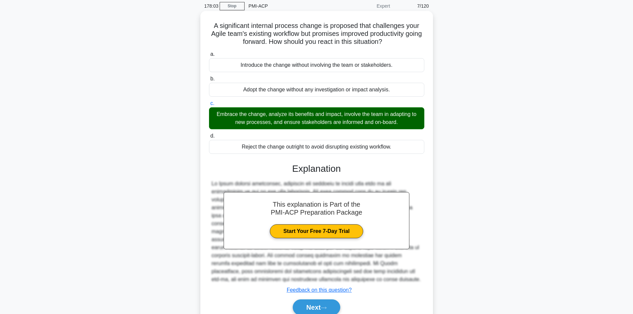
scroll to position [56, 0]
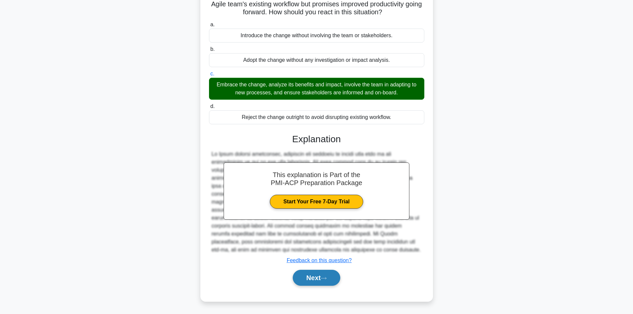
click at [323, 277] on button "Next" at bounding box center [317, 278] width 48 height 16
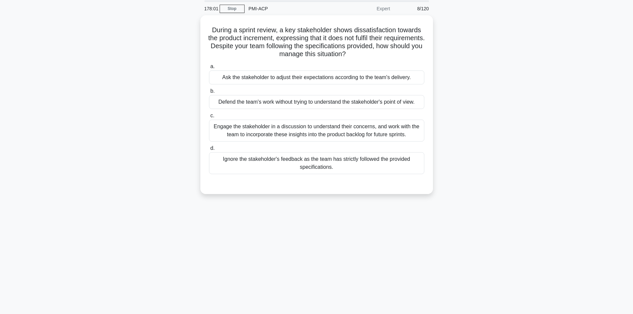
scroll to position [12, 0]
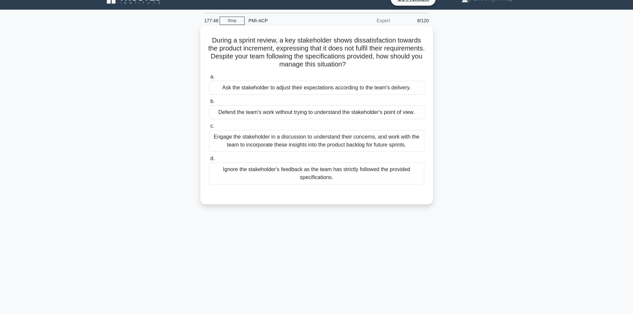
click at [289, 146] on div "Engage the stakeholder in a discussion to understand their concerns, and work w…" at bounding box center [316, 141] width 215 height 22
click at [209, 128] on input "c. Engage the stakeholder in a discussion to understand their concerns, and wor…" at bounding box center [209, 126] width 0 height 4
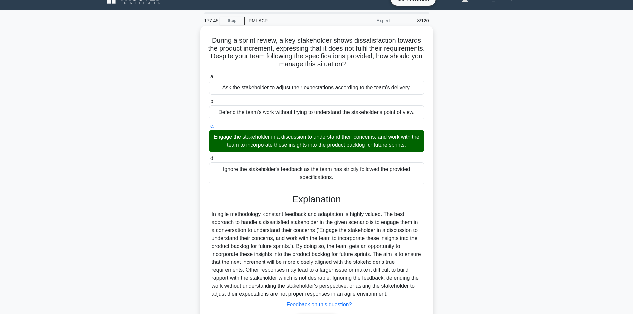
scroll to position [56, 0]
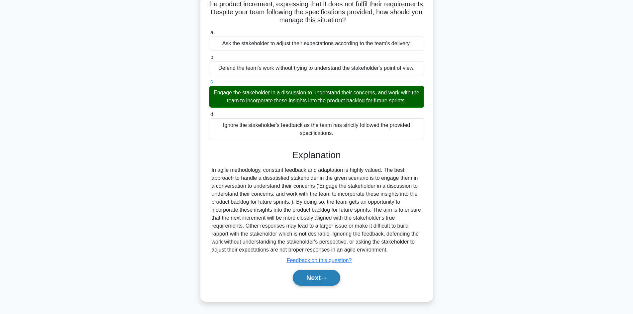
click at [320, 275] on button "Next" at bounding box center [317, 278] width 48 height 16
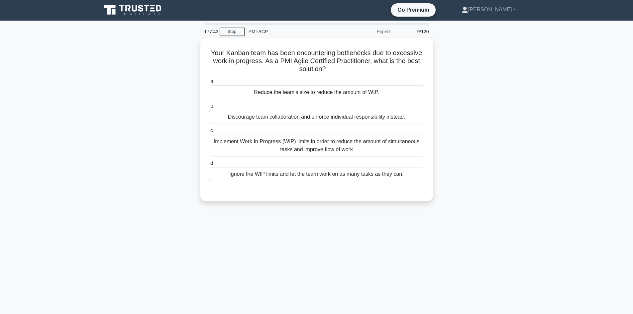
scroll to position [0, 0]
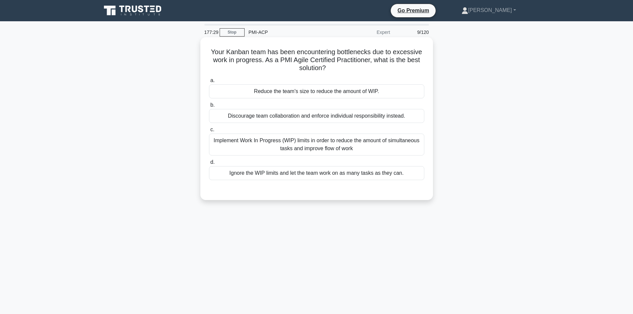
click at [299, 150] on div "Implement Work In Progress (WIP) limits in order to reduce the amount of simult…" at bounding box center [316, 145] width 215 height 22
click at [209, 132] on input "c. Implement Work In Progress (WIP) limits in order to reduce the amount of sim…" at bounding box center [209, 130] width 0 height 4
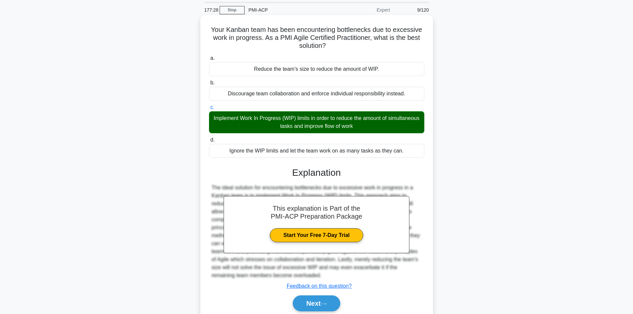
scroll to position [48, 0]
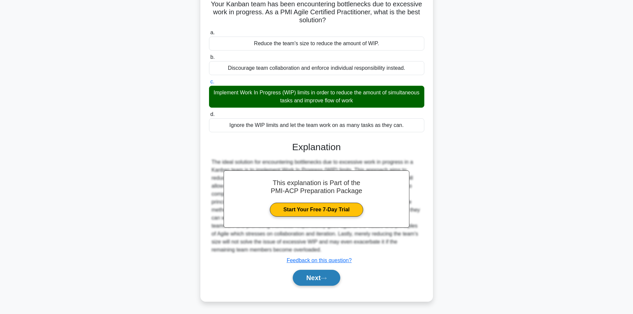
click at [321, 280] on button "Next" at bounding box center [317, 278] width 48 height 16
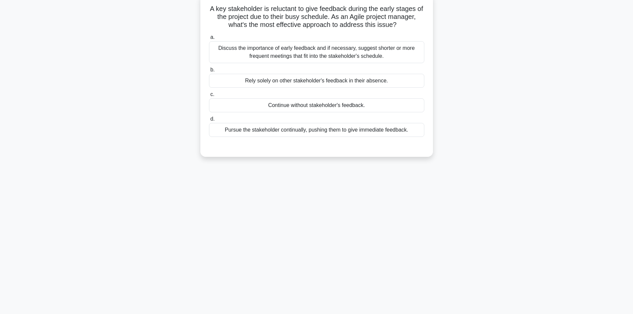
scroll to position [12, 0]
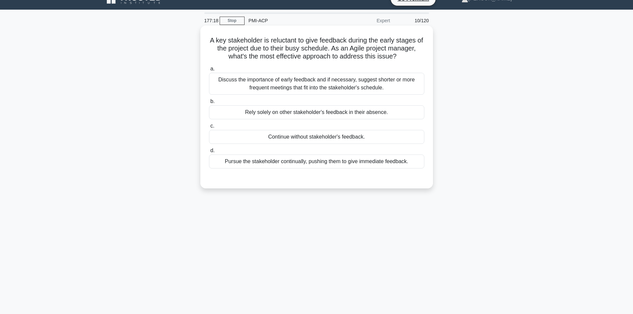
click at [294, 88] on div "Discuss the importance of early feedback and if necessary, suggest shorter or m…" at bounding box center [316, 84] width 215 height 22
click at [209, 71] on input "a. Discuss the importance of early feedback and if necessary, suggest shorter o…" at bounding box center [209, 69] width 0 height 4
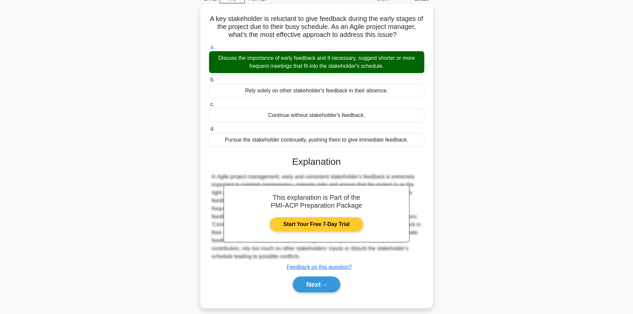
scroll to position [45, 0]
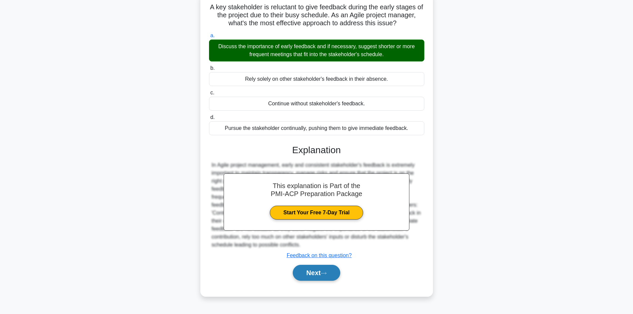
click at [325, 272] on icon at bounding box center [324, 274] width 6 height 4
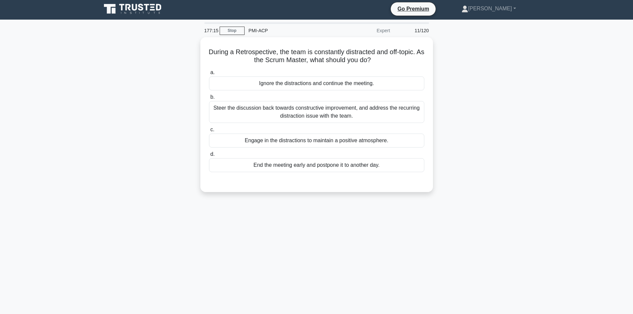
scroll to position [0, 0]
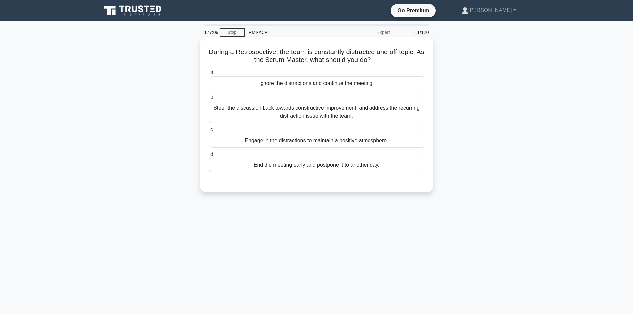
click at [308, 120] on div "Steer the discussion back towards constructive improvement, and address the rec…" at bounding box center [316, 112] width 215 height 22
click at [209, 99] on input "b. Steer the discussion back towards constructive improvement, and address the …" at bounding box center [209, 97] width 0 height 4
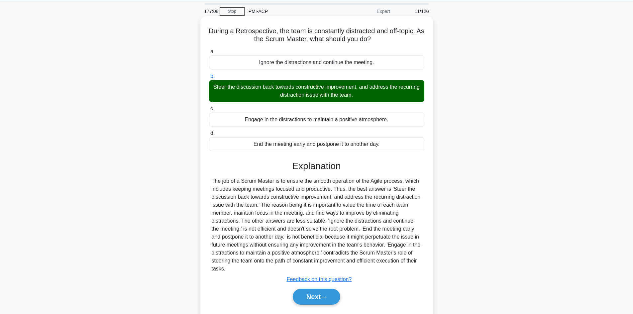
scroll to position [45, 0]
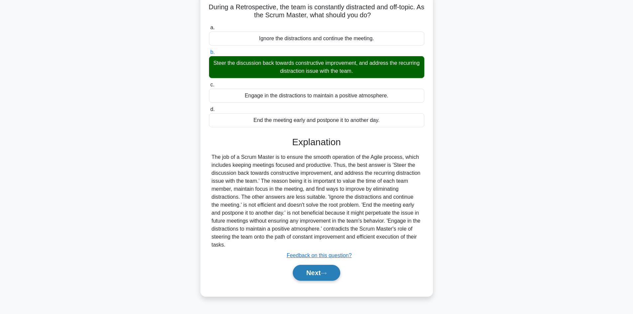
click at [323, 271] on button "Next" at bounding box center [317, 273] width 48 height 16
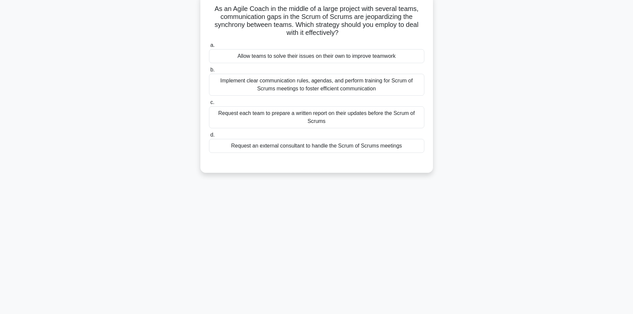
scroll to position [12, 0]
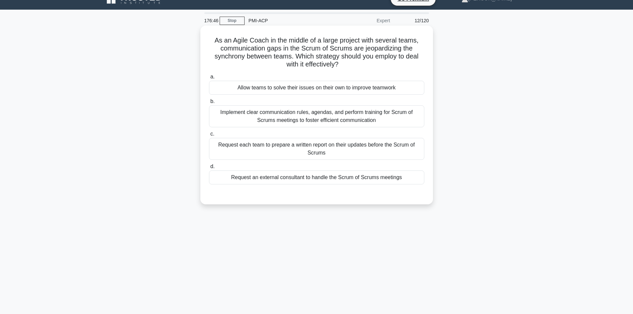
click at [295, 122] on div "Implement clear communication rules, agendas, and perform training for Scrum of…" at bounding box center [316, 116] width 215 height 22
click at [209, 104] on input "b. Implement clear communication rules, agendas, and perform training for Scrum…" at bounding box center [209, 101] width 0 height 4
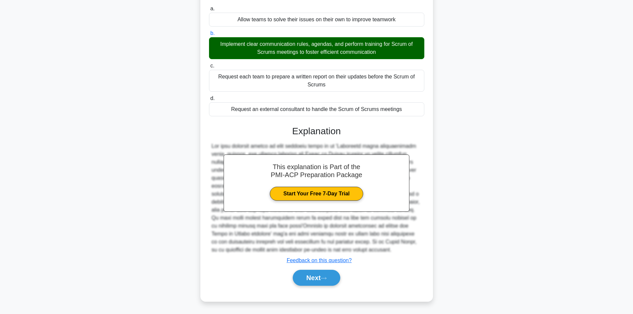
scroll to position [80, 0]
click at [321, 275] on button "Next" at bounding box center [317, 278] width 48 height 16
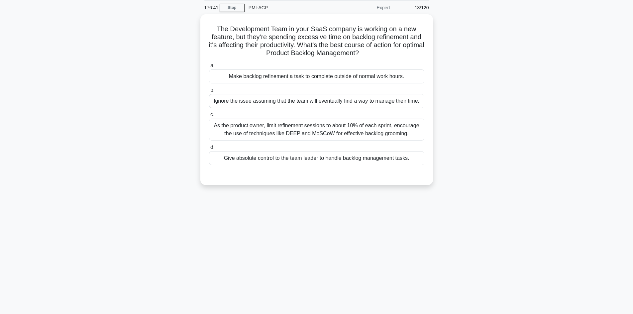
scroll to position [0, 0]
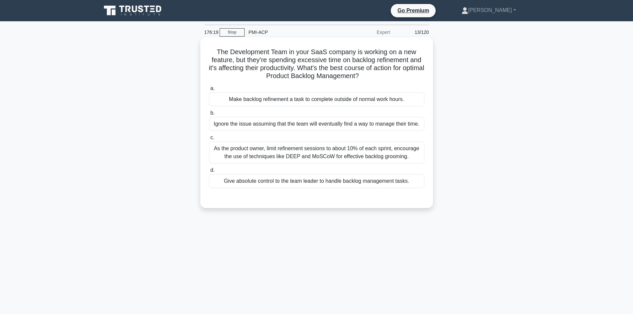
click at [298, 153] on div "As the product owner, limit refinement sessions to about 10% of each sprint, en…" at bounding box center [316, 153] width 215 height 22
click at [209, 140] on input "c. As the product owner, limit refinement sessions to about 10% of each sprint,…" at bounding box center [209, 138] width 0 height 4
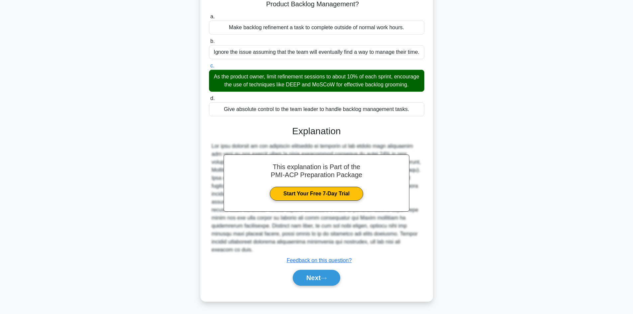
scroll to position [72, 0]
click at [320, 278] on button "Next" at bounding box center [317, 278] width 48 height 16
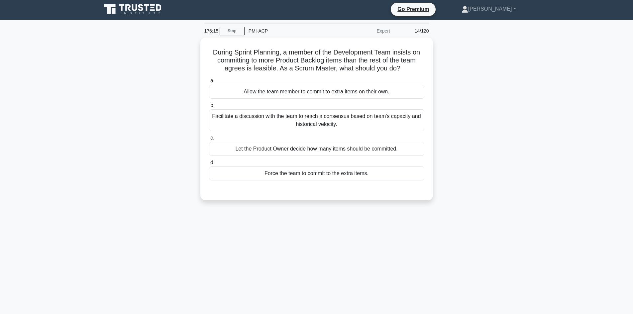
scroll to position [0, 0]
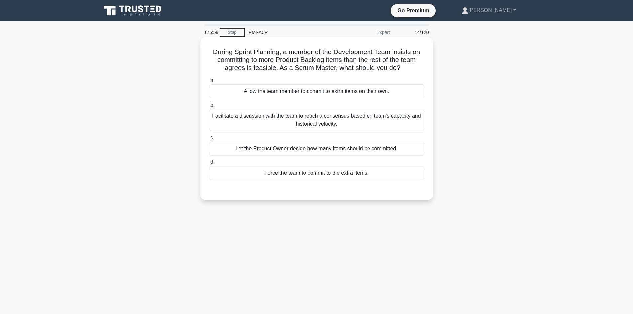
click at [301, 123] on div "Facilitate a discussion with the team to reach a consensus based on team's capa…" at bounding box center [316, 120] width 215 height 22
click at [209, 107] on input "b. Facilitate a discussion with the team to reach a consensus based on team's c…" at bounding box center [209, 105] width 0 height 4
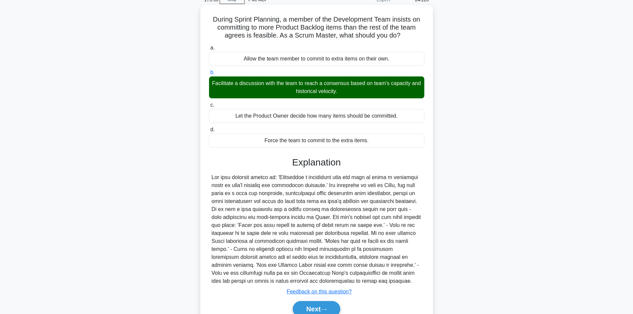
scroll to position [64, 0]
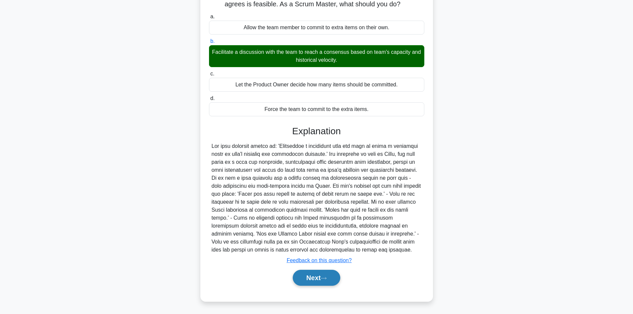
click at [320, 278] on button "Next" at bounding box center [317, 278] width 48 height 16
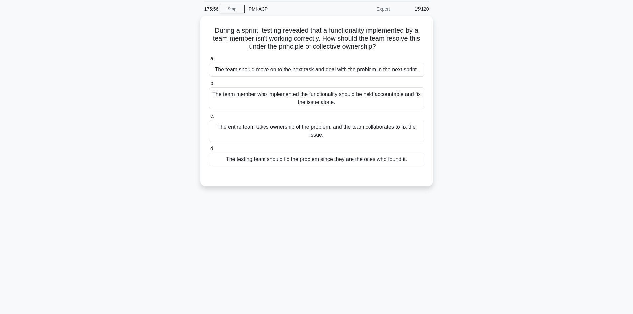
scroll to position [12, 0]
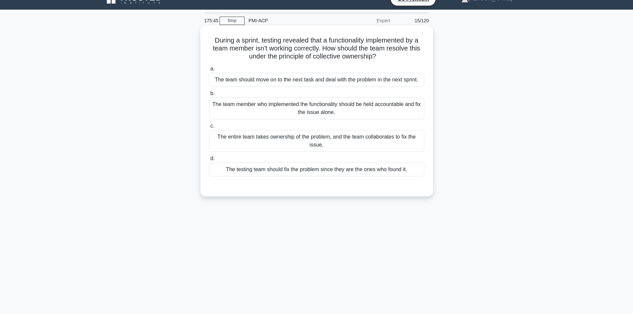
click at [296, 113] on div "The team member who implemented the functionality should be held accountable an…" at bounding box center [316, 108] width 215 height 22
click at [209, 96] on input "b. The team member who implemented the functionality should be held accountable…" at bounding box center [209, 93] width 0 height 4
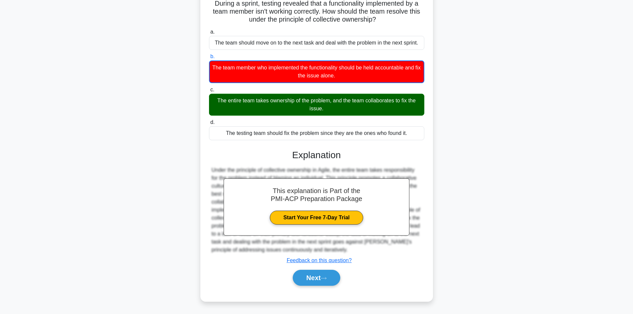
scroll to position [49, 0]
click at [319, 280] on button "Next" at bounding box center [317, 278] width 48 height 16
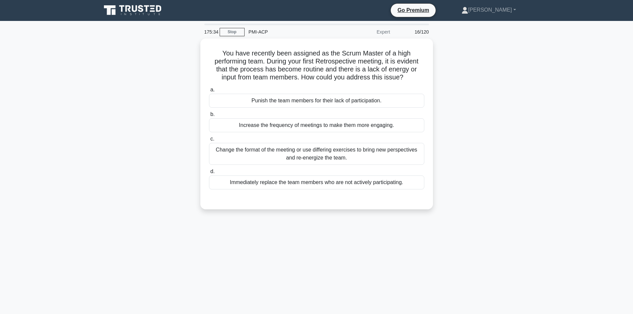
scroll to position [0, 0]
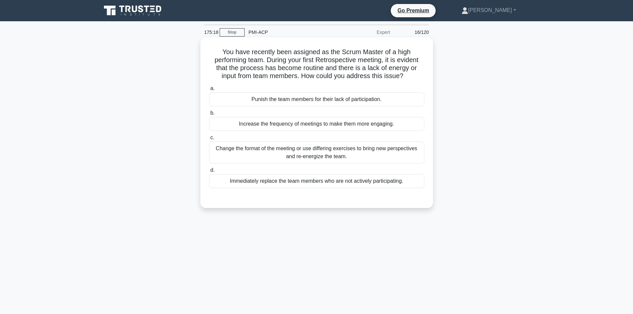
click at [298, 151] on div "Change the format of the meeting or use differing exercises to bring new perspe…" at bounding box center [316, 153] width 215 height 22
click at [209, 140] on input "c. Change the format of the meeting or use differing exercises to bring new per…" at bounding box center [209, 138] width 0 height 4
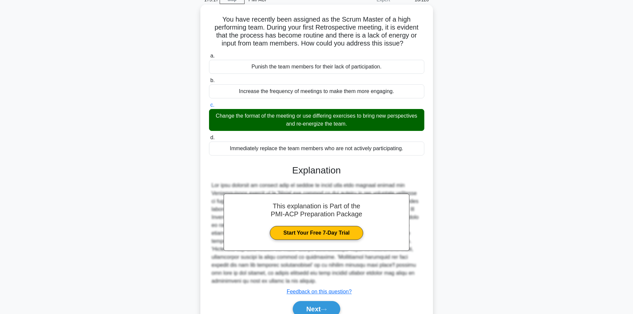
scroll to position [64, 0]
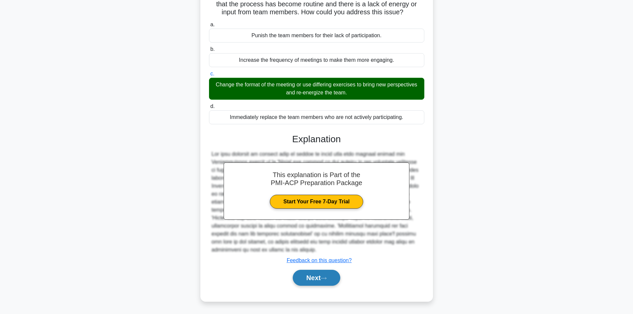
click at [334, 273] on button "Next" at bounding box center [317, 278] width 48 height 16
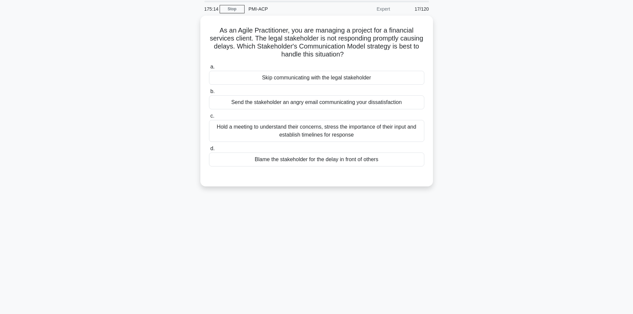
scroll to position [12, 0]
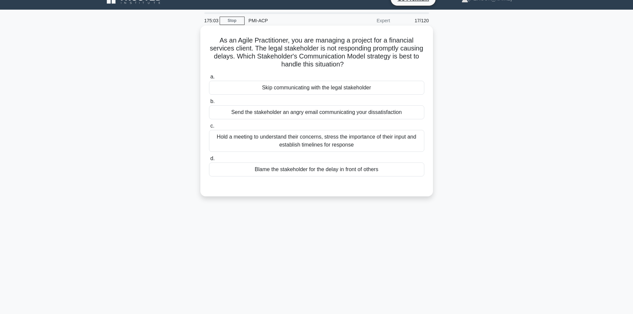
click at [308, 141] on div "Hold a meeting to understand their concerns, stress the importance of their inp…" at bounding box center [316, 141] width 215 height 22
click at [209, 128] on input "c. Hold a meeting to understand their concerns, stress the importance of their …" at bounding box center [209, 126] width 0 height 4
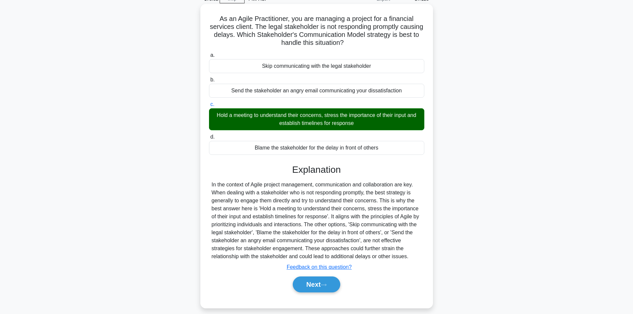
scroll to position [45, 0]
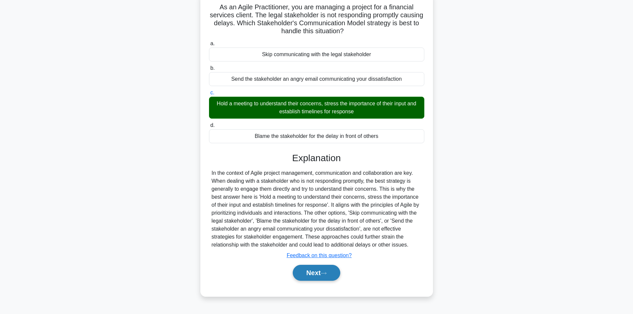
click at [327, 272] on icon at bounding box center [324, 274] width 6 height 4
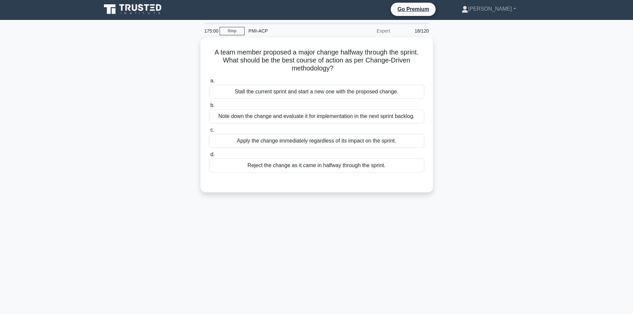
scroll to position [0, 0]
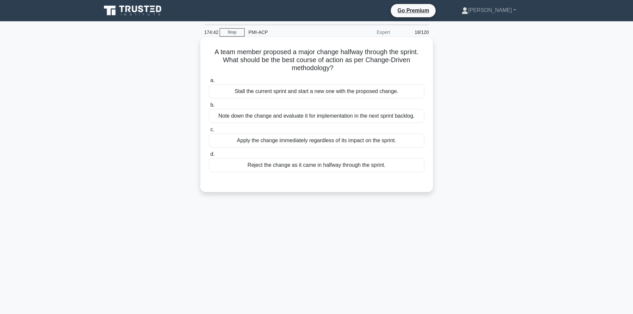
click at [269, 116] on div "Note down the change and evaluate it for implementation in the next sprint back…" at bounding box center [316, 116] width 215 height 14
click at [209, 107] on input "b. Note down the change and evaluate it for implementation in the next sprint b…" at bounding box center [209, 105] width 0 height 4
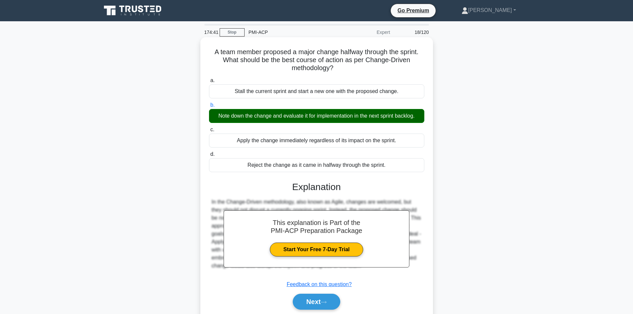
scroll to position [45, 0]
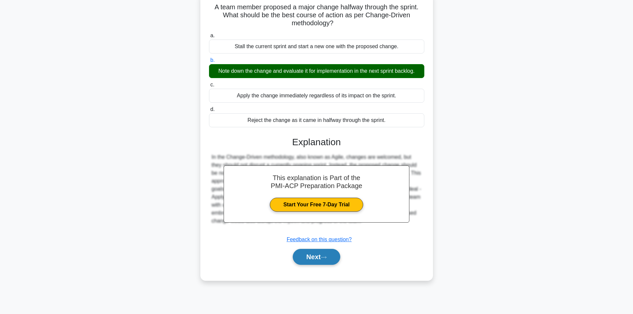
click at [325, 256] on icon at bounding box center [324, 258] width 6 height 4
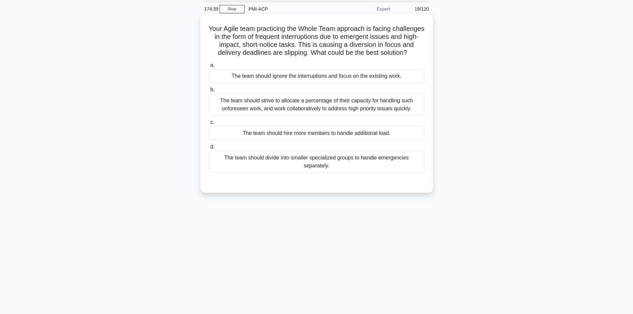
scroll to position [12, 0]
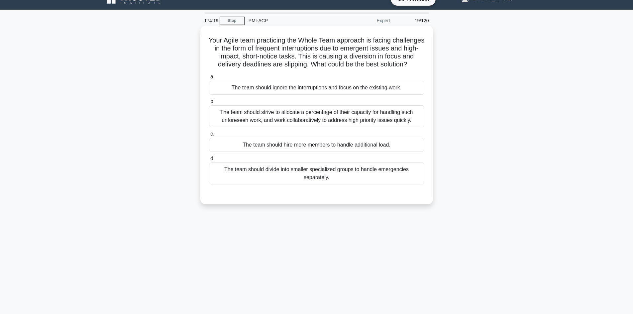
click at [295, 126] on div "The team should strive to allocate a percentage of their capacity for handling …" at bounding box center [316, 116] width 215 height 22
click at [209, 104] on input "b. The team should strive to allocate a percentage of their capacity for handli…" at bounding box center [209, 101] width 0 height 4
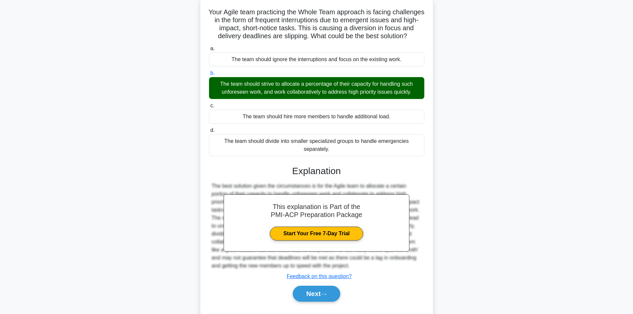
scroll to position [64, 0]
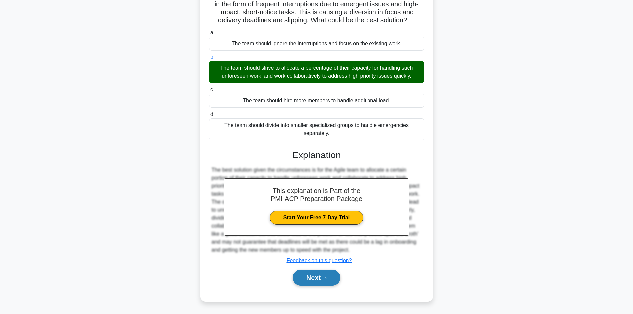
click at [317, 275] on button "Next" at bounding box center [317, 278] width 48 height 16
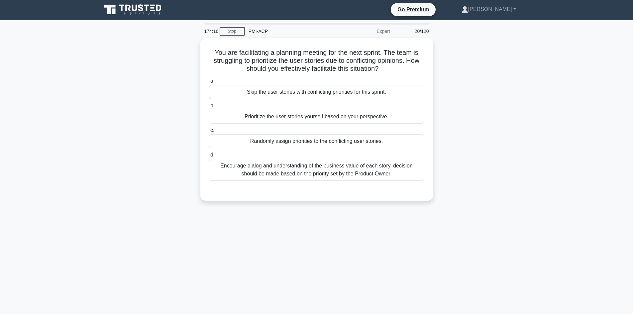
scroll to position [0, 0]
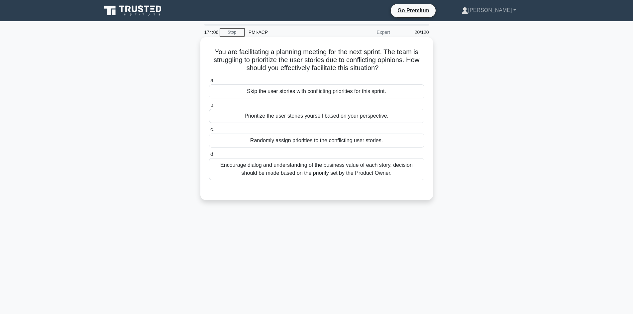
click at [291, 174] on div "Encourage dialog and understanding of the business value of each story, decisio…" at bounding box center [316, 169] width 215 height 22
click at [209, 157] on input "d. Encourage dialog and understanding of the business value of each story, deci…" at bounding box center [209, 154] width 0 height 4
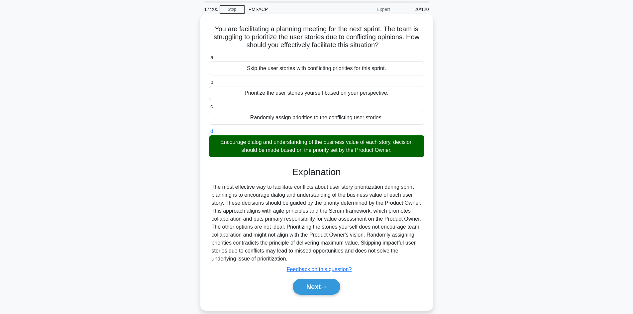
scroll to position [45, 0]
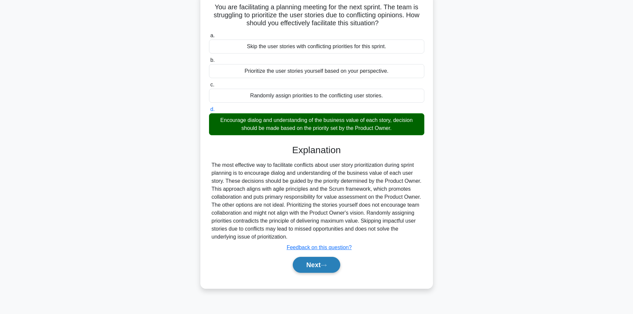
click at [324, 266] on icon at bounding box center [324, 266] width 6 height 4
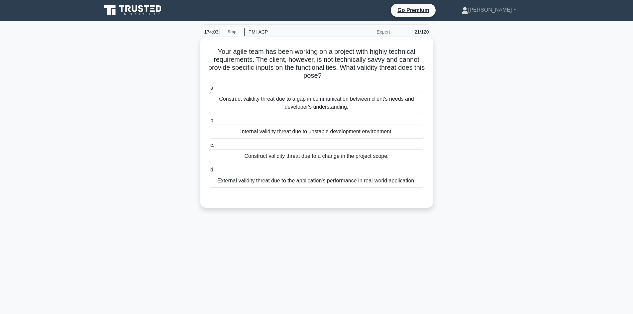
scroll to position [0, 0]
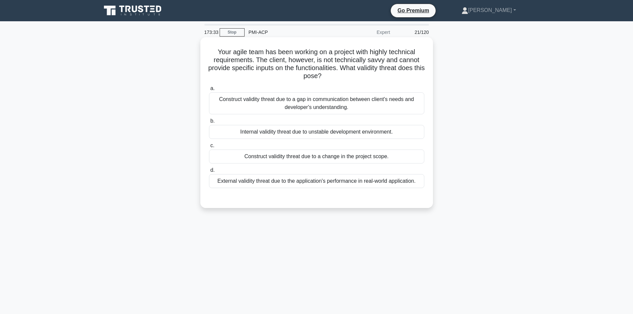
click at [274, 136] on div "Internal validity threat due to unstable development environment." at bounding box center [316, 132] width 215 height 14
click at [209, 123] on input "b. Internal validity threat due to unstable development environment." at bounding box center [209, 121] width 0 height 4
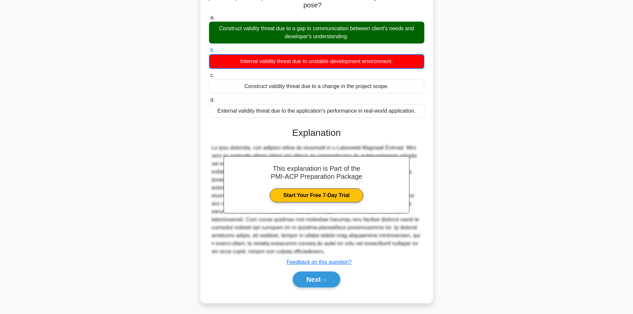
scroll to position [73, 0]
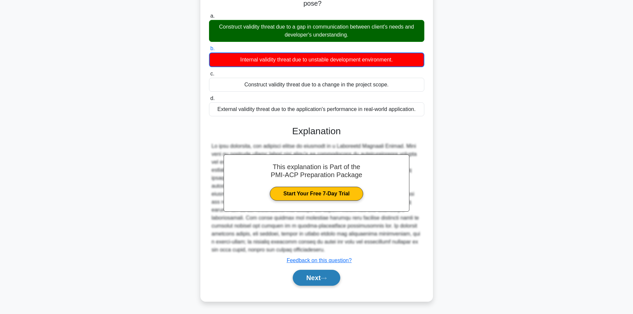
click at [321, 278] on button "Next" at bounding box center [317, 278] width 48 height 16
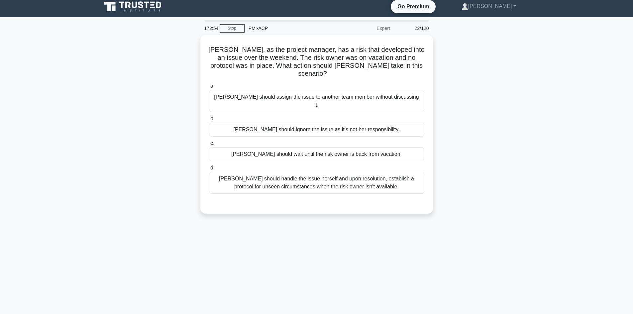
scroll to position [0, 0]
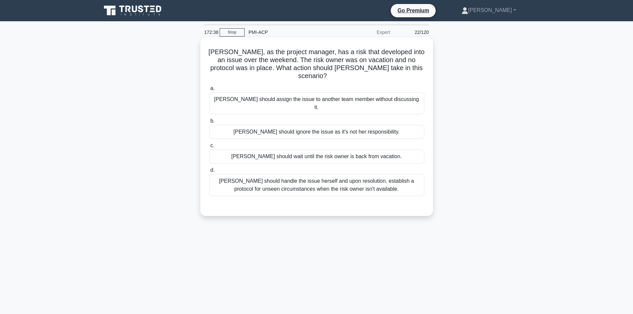
click at [310, 174] on div "Kelly should handle the issue herself and upon resolution, establish a protocol…" at bounding box center [316, 185] width 215 height 22
click at [209, 169] on input "d. Kelly should handle the issue herself and upon resolution, establish a proto…" at bounding box center [209, 170] width 0 height 4
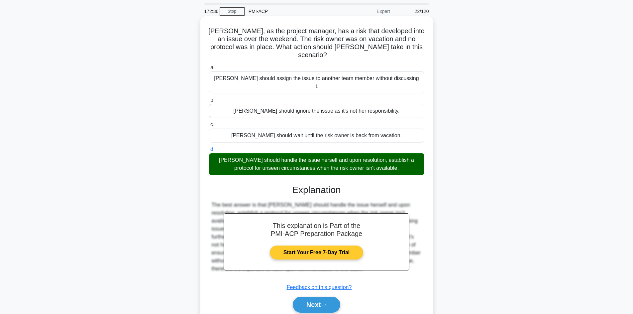
scroll to position [45, 0]
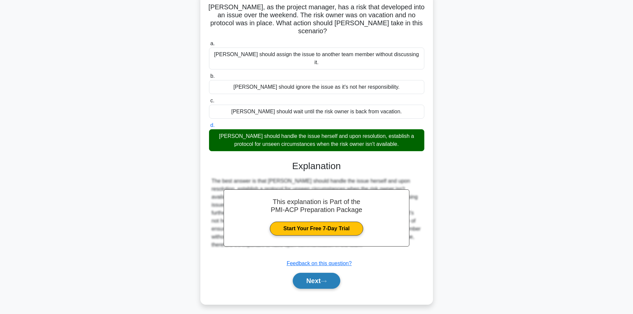
click at [323, 273] on button "Next" at bounding box center [317, 281] width 48 height 16
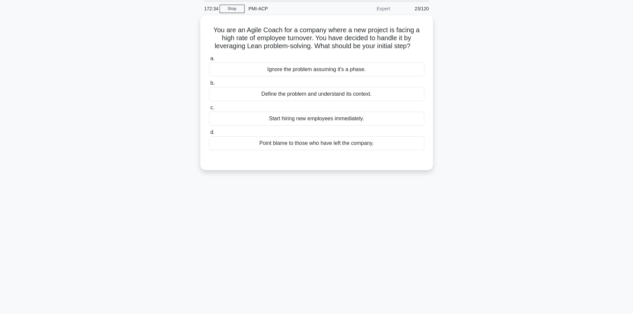
scroll to position [0, 0]
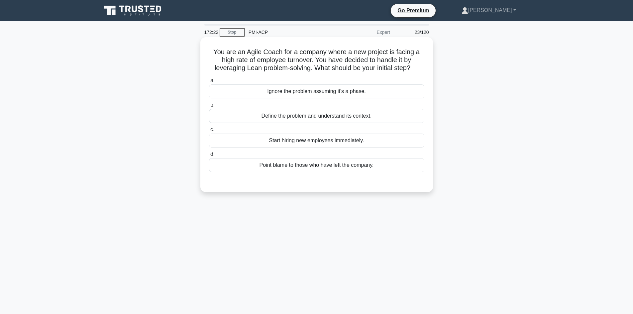
click at [282, 117] on div "Define the problem and understand its context." at bounding box center [316, 116] width 215 height 14
click at [209, 107] on input "b. Define the problem and understand its context." at bounding box center [209, 105] width 0 height 4
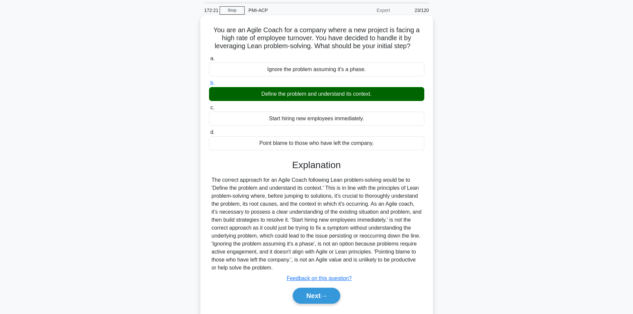
scroll to position [45, 0]
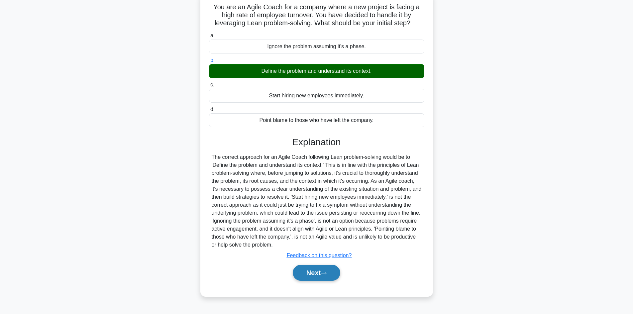
click at [318, 271] on button "Next" at bounding box center [317, 273] width 48 height 16
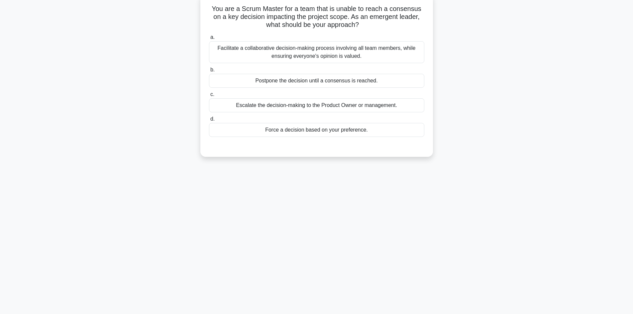
scroll to position [12, 0]
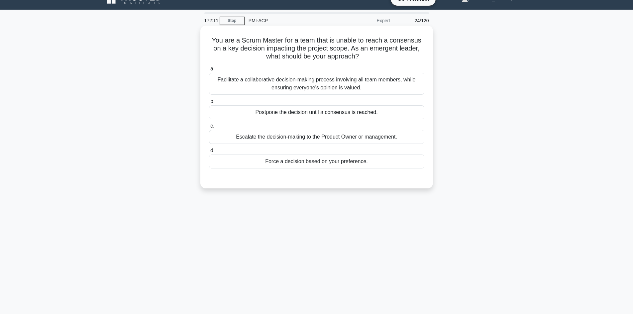
click at [291, 91] on div "Facilitate a collaborative decision-making process involving all team members, …" at bounding box center [316, 84] width 215 height 22
click at [209, 71] on input "a. Facilitate a collaborative decision-making process involving all team member…" at bounding box center [209, 69] width 0 height 4
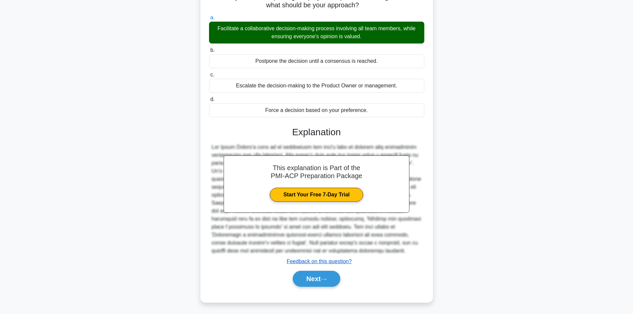
scroll to position [64, 0]
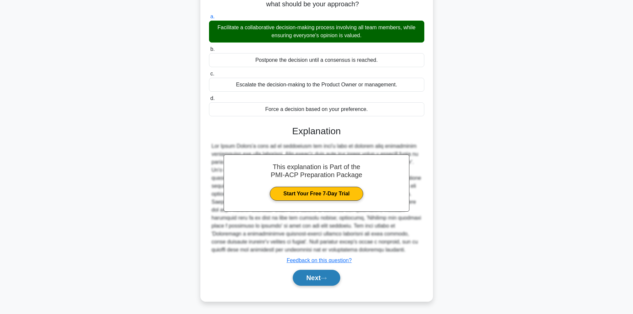
click at [331, 278] on button "Next" at bounding box center [317, 278] width 48 height 16
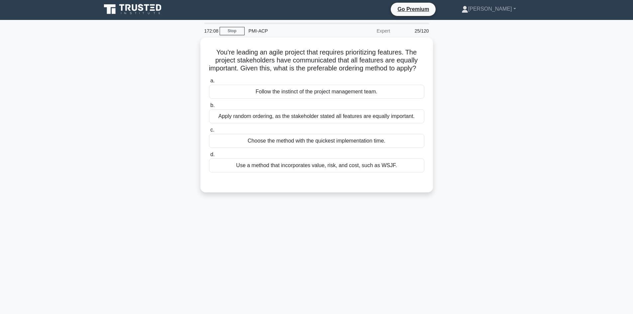
scroll to position [0, 0]
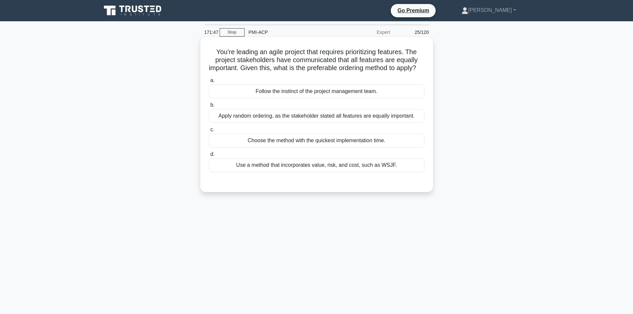
click at [278, 172] on div "Use a method that incorporates value, risk, and cost, such as WSJF." at bounding box center [316, 165] width 215 height 14
click at [209, 157] on input "d. Use a method that incorporates value, risk, and cost, such as WSJF." at bounding box center [209, 154] width 0 height 4
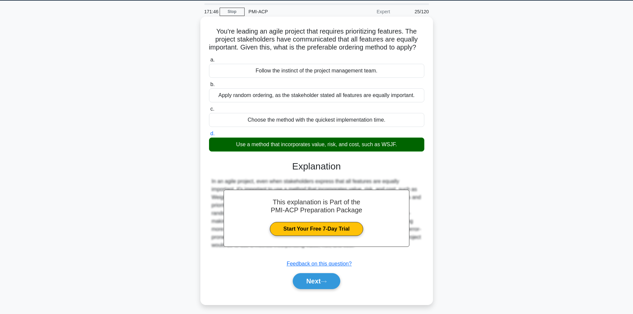
scroll to position [45, 0]
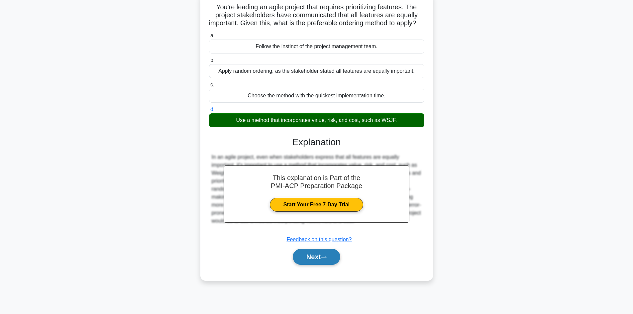
click at [324, 261] on button "Next" at bounding box center [317, 257] width 48 height 16
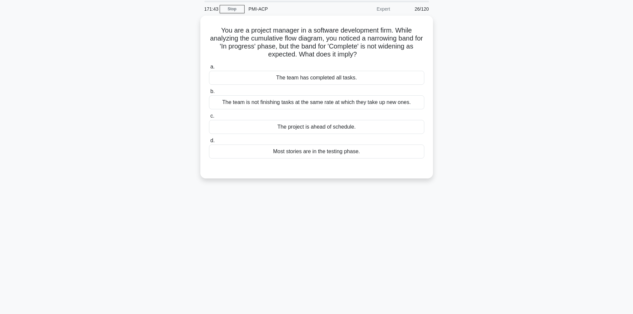
scroll to position [12, 0]
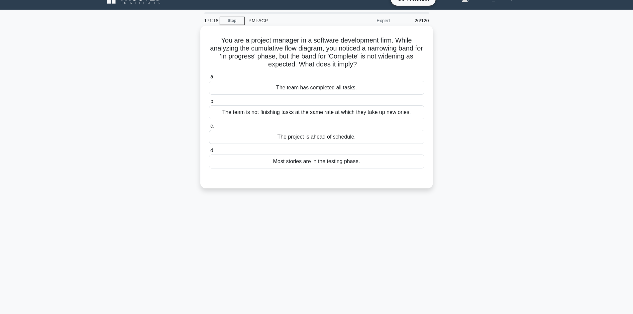
click at [278, 115] on div "The team is not finishing tasks at the same rate at which they take up new ones." at bounding box center [316, 112] width 215 height 14
click at [209, 104] on input "b. The team is not finishing tasks at the same rate at which they take up new o…" at bounding box center [209, 101] width 0 height 4
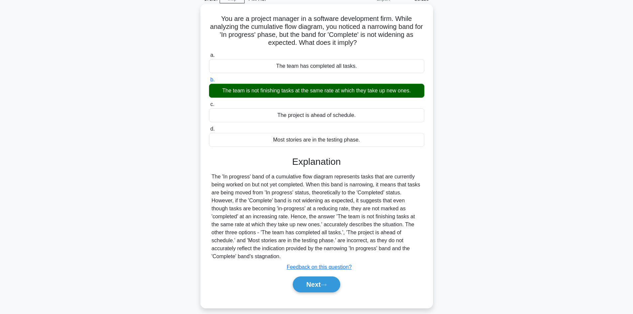
scroll to position [45, 0]
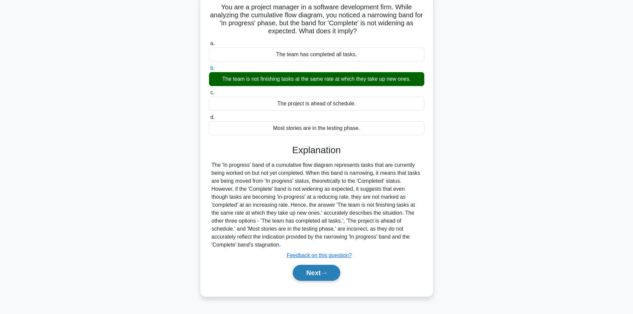
click at [322, 273] on button "Next" at bounding box center [317, 273] width 48 height 16
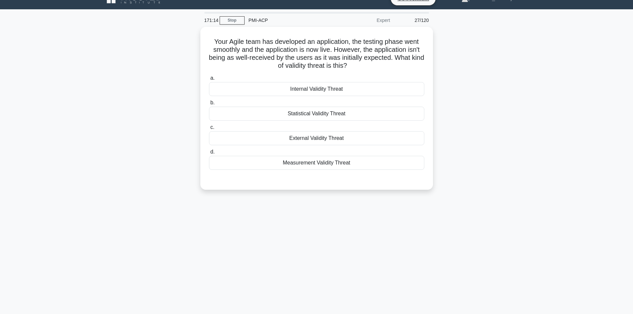
scroll to position [12, 0]
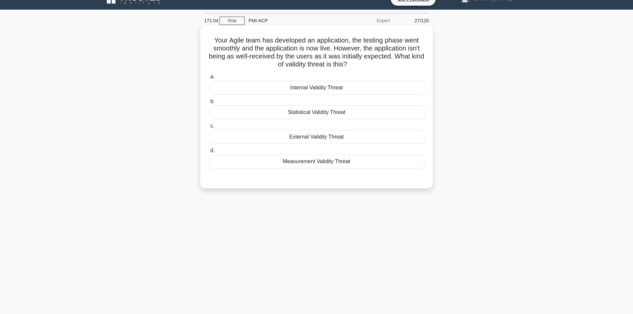
click at [312, 137] on div "External Validity Threat" at bounding box center [316, 137] width 215 height 14
click at [209, 128] on input "c. External Validity Threat" at bounding box center [209, 126] width 0 height 4
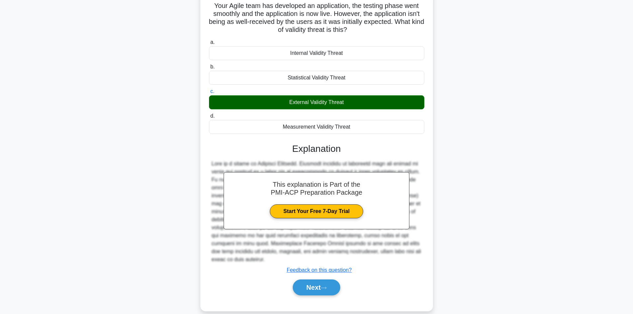
scroll to position [48, 0]
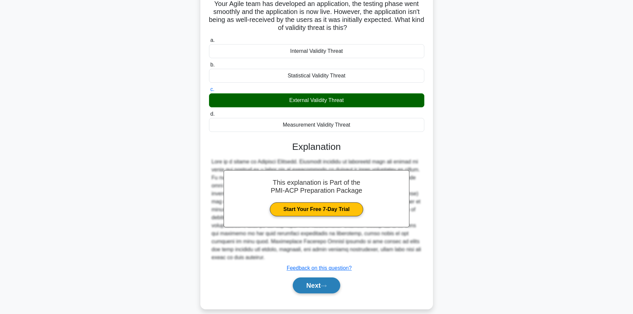
click at [332, 278] on button "Next" at bounding box center [317, 286] width 48 height 16
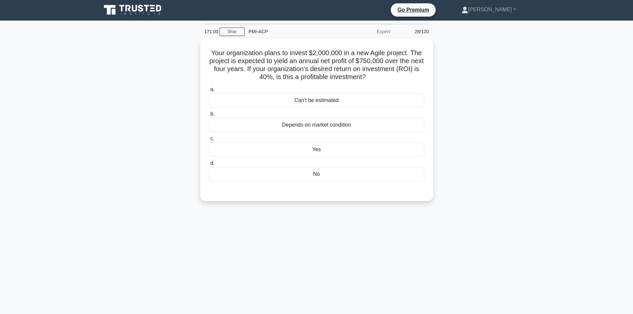
scroll to position [0, 0]
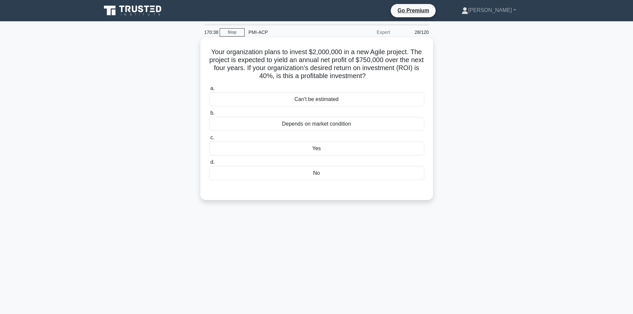
click at [318, 178] on div "No" at bounding box center [316, 173] width 215 height 14
click at [209, 165] on input "d. No" at bounding box center [209, 162] width 0 height 4
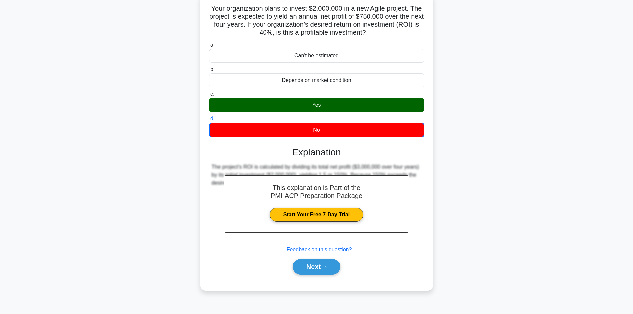
scroll to position [45, 0]
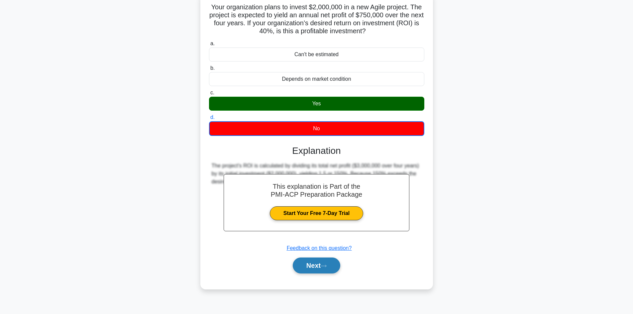
click at [327, 265] on icon at bounding box center [324, 266] width 6 height 4
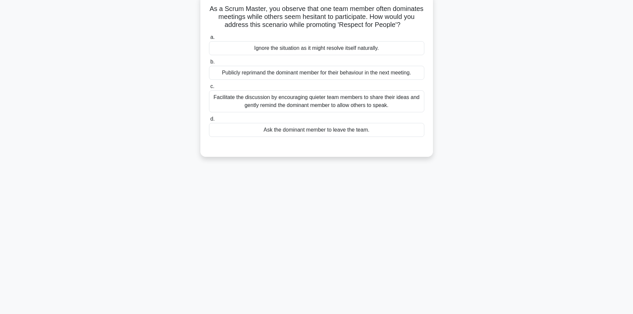
scroll to position [12, 0]
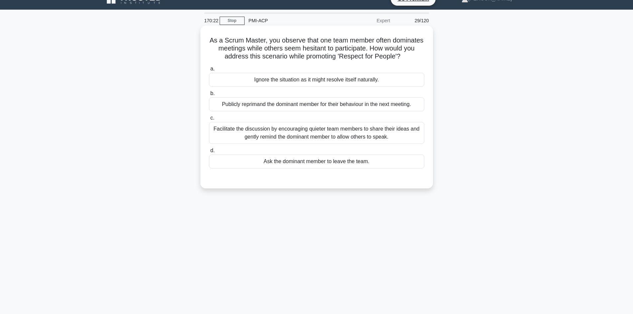
click at [292, 143] on div "Facilitate the discussion by encouraging quieter team members to share their id…" at bounding box center [316, 133] width 215 height 22
click at [209, 120] on input "c. Facilitate the discussion by encouraging quieter team members to share their…" at bounding box center [209, 118] width 0 height 4
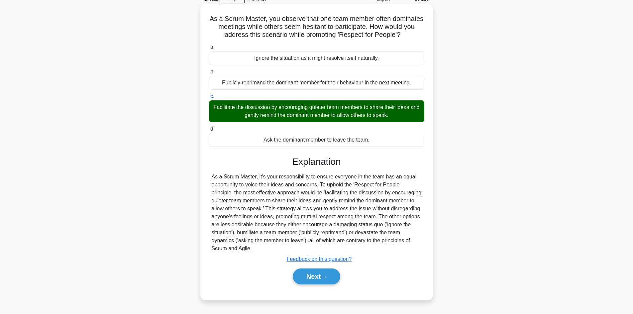
scroll to position [45, 0]
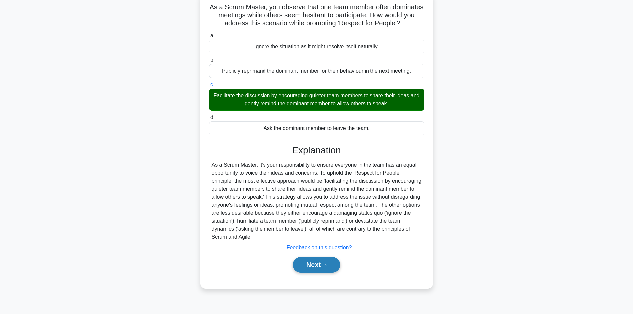
click at [332, 270] on button "Next" at bounding box center [317, 265] width 48 height 16
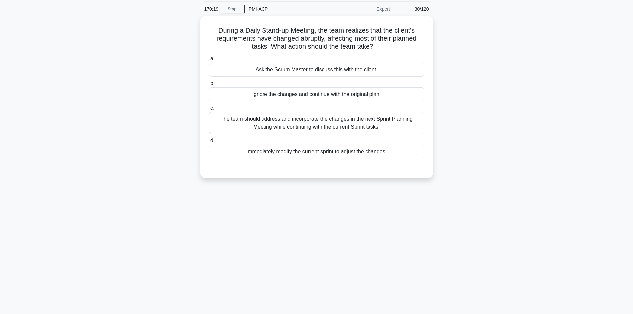
scroll to position [12, 0]
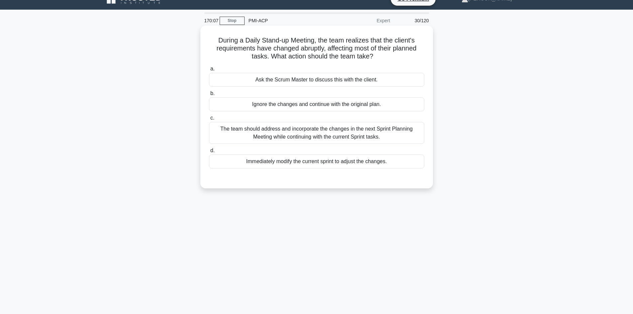
click at [295, 140] on div "The team should address and incorporate the changes in the next Sprint Planning…" at bounding box center [316, 133] width 215 height 22
click at [209, 120] on input "c. The team should address and incorporate the changes in the next Sprint Plann…" at bounding box center [209, 118] width 0 height 4
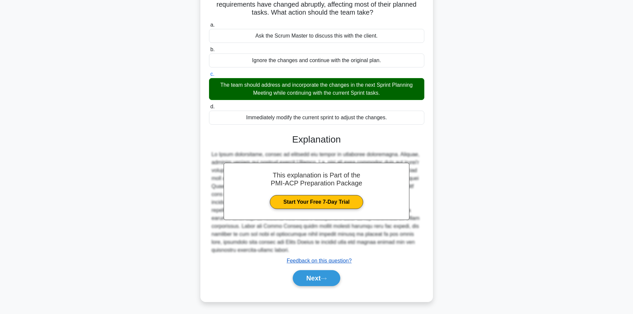
scroll to position [56, 0]
click at [321, 276] on button "Next" at bounding box center [317, 278] width 48 height 16
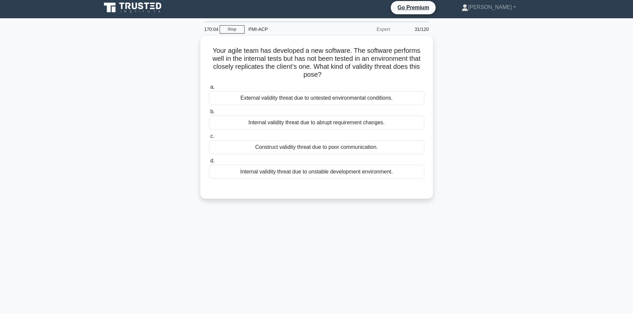
scroll to position [0, 0]
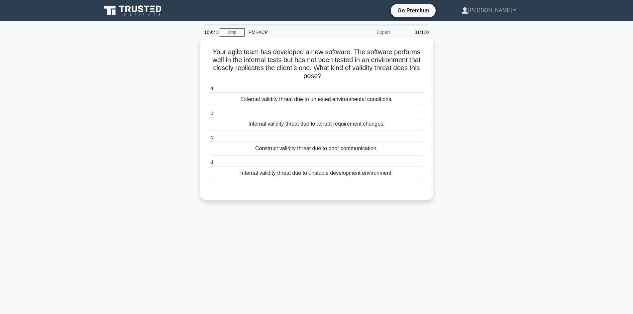
click at [284, 104] on div "External validity threat due to untested environmental conditions." at bounding box center [316, 99] width 215 height 14
click at [209, 91] on input "a. External validity threat due to untested environmental conditions." at bounding box center [209, 88] width 0 height 4
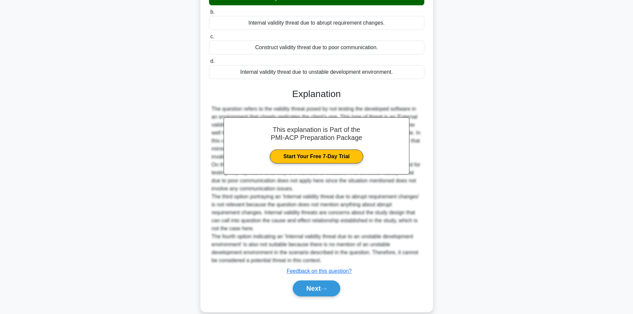
scroll to position [112, 0]
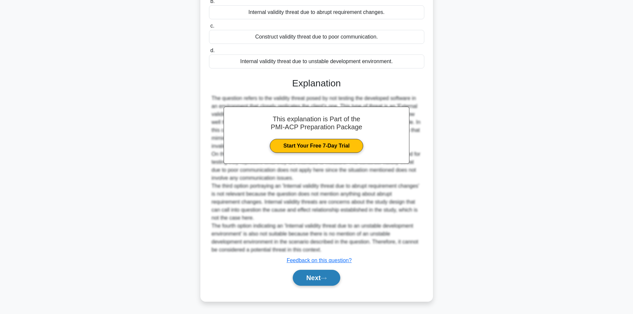
click at [309, 278] on button "Next" at bounding box center [317, 278] width 48 height 16
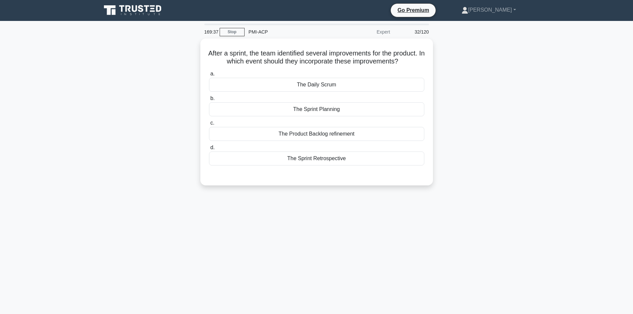
scroll to position [0, 0]
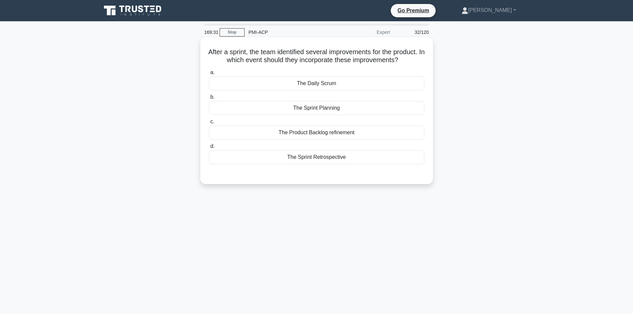
click at [319, 164] on div "The Sprint Retrospective" at bounding box center [316, 157] width 215 height 14
click at [209, 149] on input "d. The Sprint Retrospective" at bounding box center [209, 146] width 0 height 4
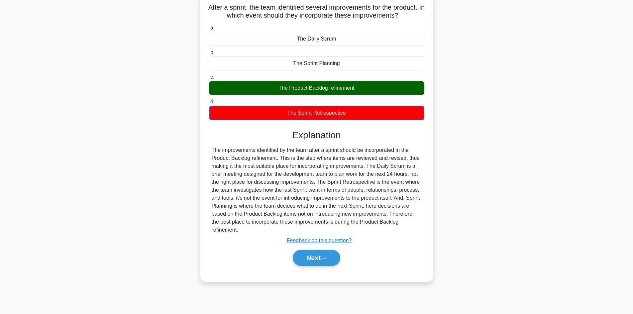
scroll to position [45, 0]
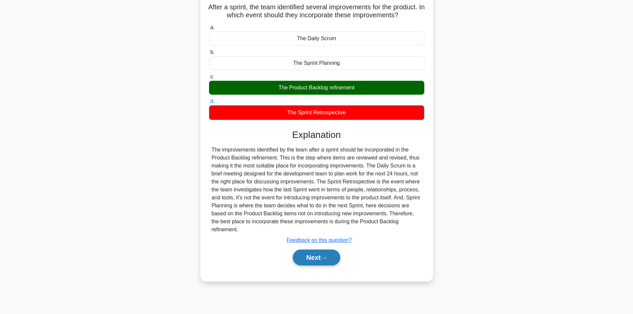
click at [336, 266] on button "Next" at bounding box center [317, 258] width 48 height 16
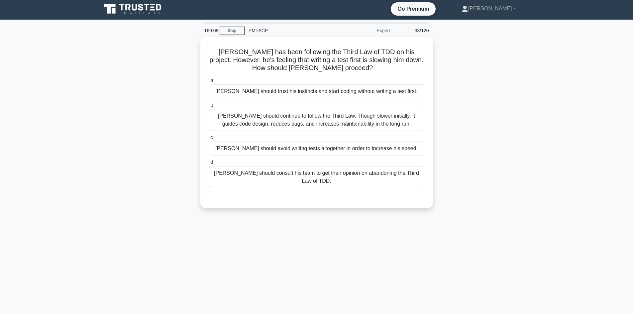
scroll to position [0, 0]
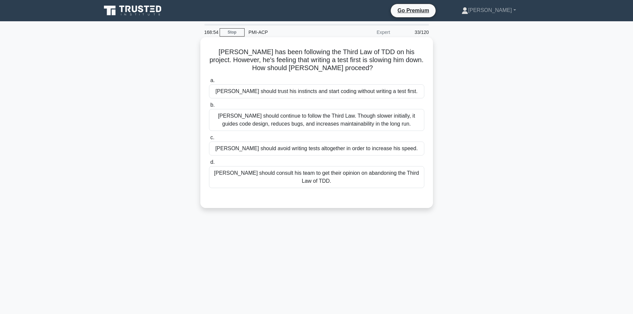
click at [322, 126] on div "Dave should continue to follow the Third Law. Though slower initially, it guide…" at bounding box center [316, 120] width 215 height 22
click at [209, 107] on input "b. Dave should continue to follow the Third Law. Though slower initially, it gu…" at bounding box center [209, 105] width 0 height 4
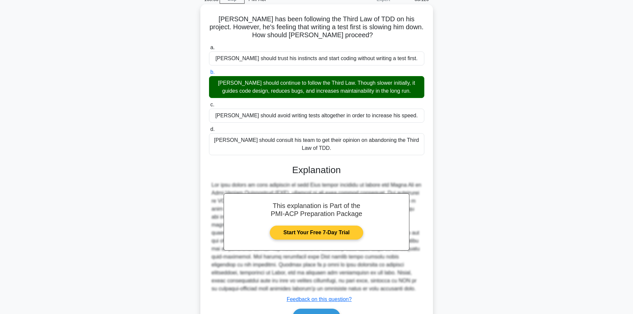
scroll to position [64, 0]
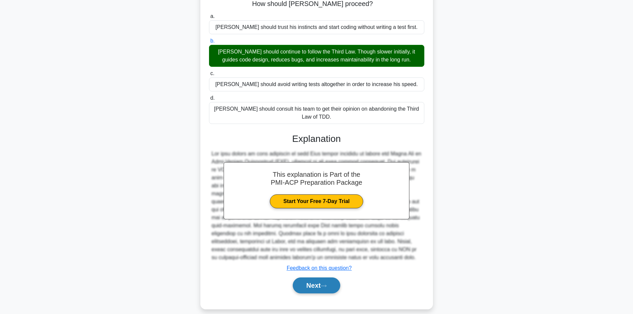
click at [327, 278] on button "Next" at bounding box center [317, 286] width 48 height 16
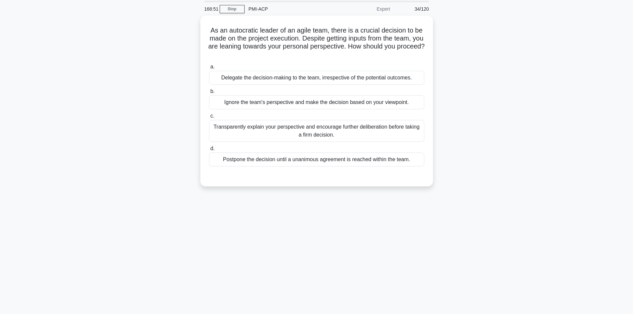
scroll to position [12, 0]
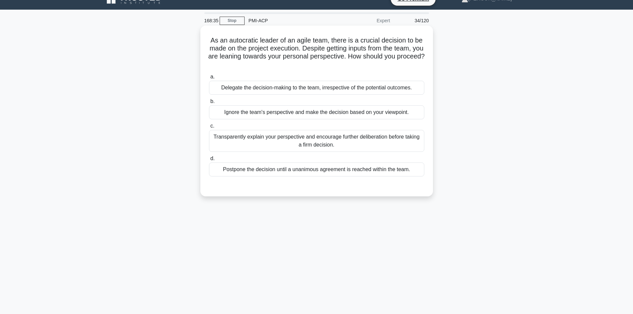
click at [317, 144] on div "Transparently explain your perspective and encourage further deliberation befor…" at bounding box center [316, 141] width 215 height 22
click at [209, 128] on input "c. Transparently explain your perspective and encourage further deliberation be…" at bounding box center [209, 126] width 0 height 4
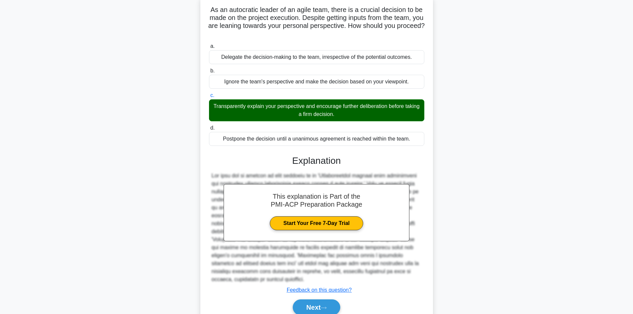
scroll to position [72, 0]
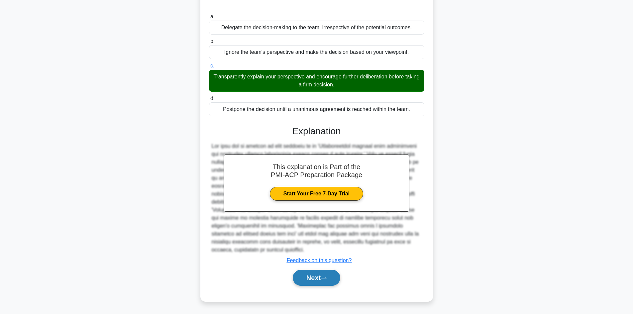
click at [325, 277] on icon at bounding box center [324, 279] width 6 height 4
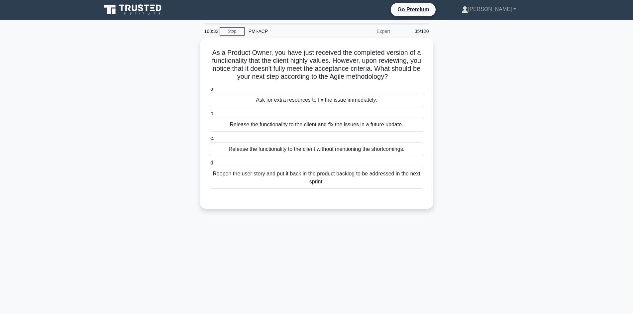
scroll to position [0, 0]
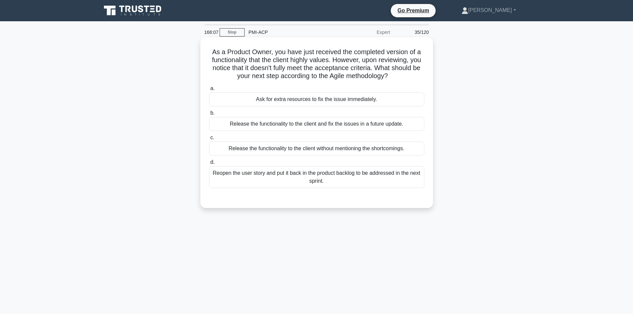
click at [302, 127] on div "Release the functionality to the client and fix the issues in a future update." at bounding box center [316, 124] width 215 height 14
click at [209, 115] on input "b. Release the functionality to the client and fix the issues in a future updat…" at bounding box center [209, 113] width 0 height 4
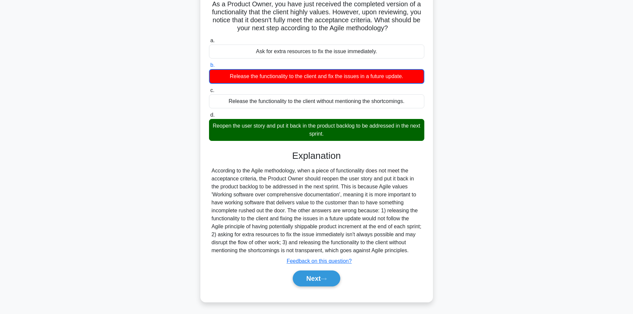
scroll to position [49, 0]
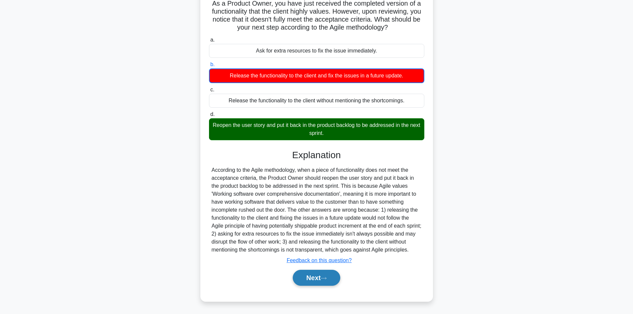
click at [313, 279] on button "Next" at bounding box center [317, 278] width 48 height 16
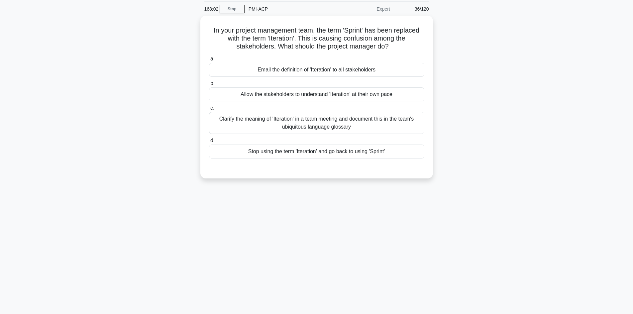
scroll to position [12, 0]
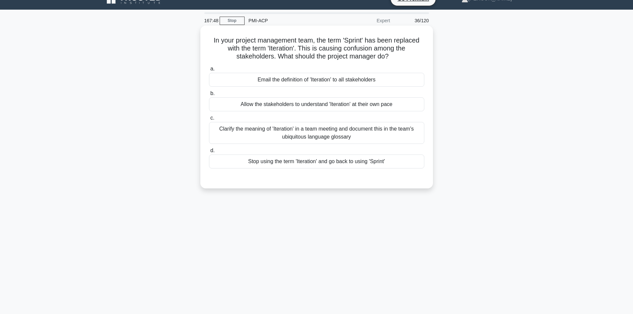
click at [293, 129] on div "Clarify the meaning of 'Iteration' in a team meeting and document this in the t…" at bounding box center [316, 133] width 215 height 22
click at [209, 120] on input "c. Clarify the meaning of 'Iteration' in a team meeting and document this in th…" at bounding box center [209, 118] width 0 height 4
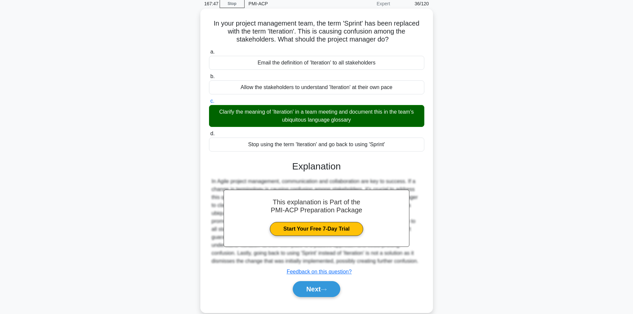
scroll to position [45, 0]
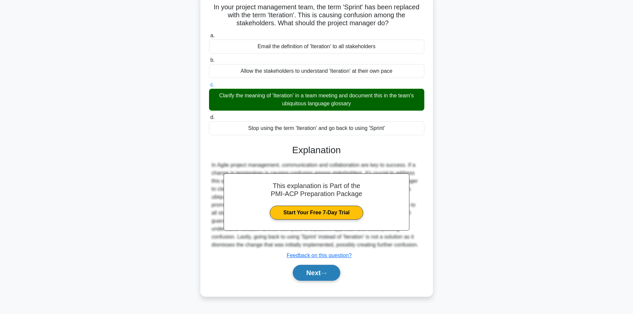
click at [328, 270] on button "Next" at bounding box center [317, 273] width 48 height 16
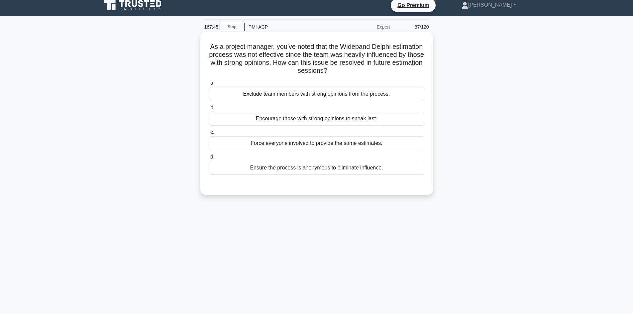
scroll to position [0, 0]
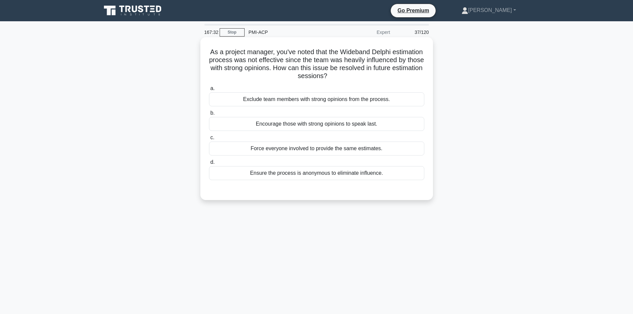
click at [311, 175] on div "Ensure the process is anonymous to eliminate influence." at bounding box center [316, 173] width 215 height 14
click at [209, 165] on input "d. Ensure the process is anonymous to eliminate influence." at bounding box center [209, 162] width 0 height 4
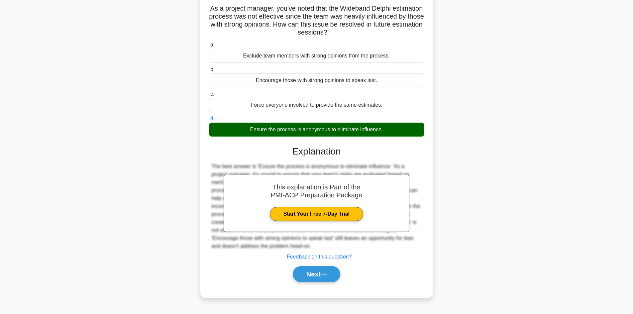
scroll to position [45, 0]
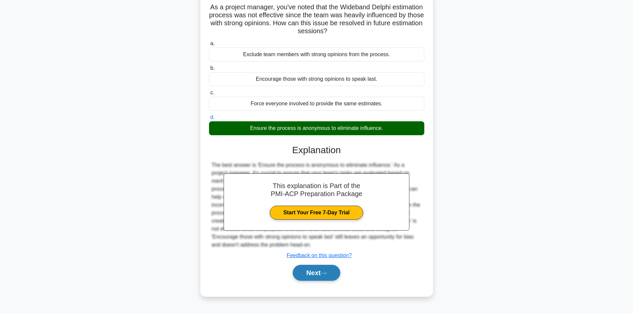
click at [326, 271] on button "Next" at bounding box center [317, 273] width 48 height 16
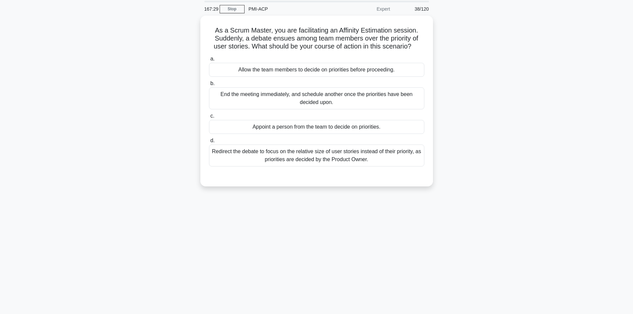
scroll to position [12, 0]
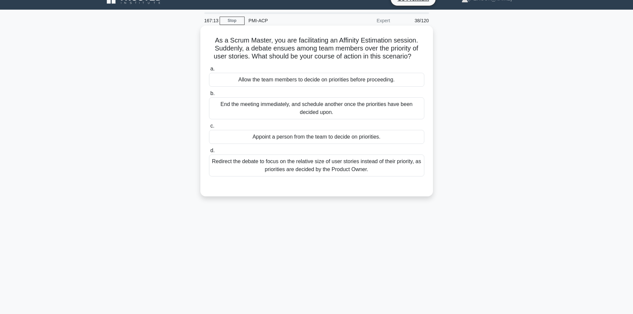
click at [326, 166] on div "Redirect the debate to focus on the relative size of user stories instead of th…" at bounding box center [316, 166] width 215 height 22
click at [209, 153] on input "d. Redirect the debate to focus on the relative size of user stories instead of…" at bounding box center [209, 151] width 0 height 4
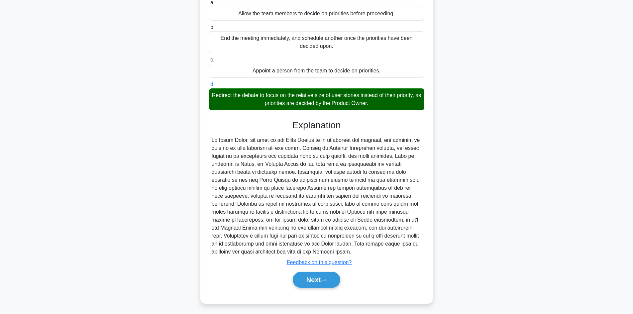
scroll to position [80, 0]
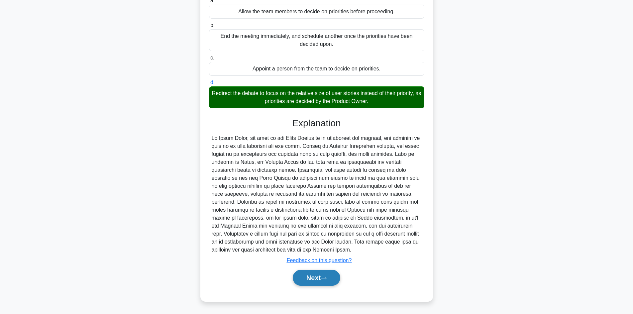
click at [321, 278] on button "Next" at bounding box center [317, 278] width 48 height 16
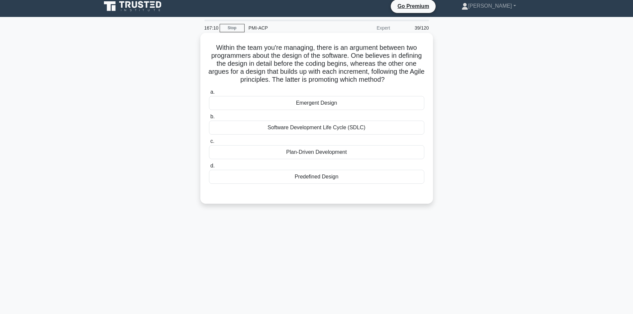
scroll to position [0, 0]
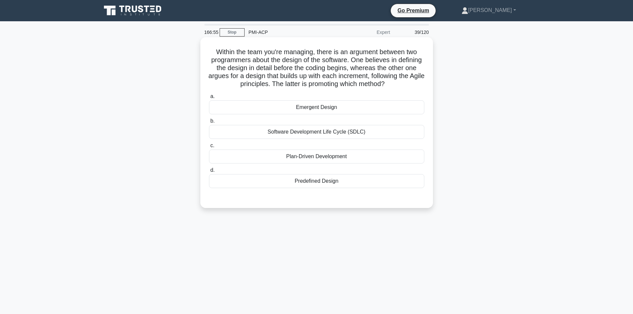
click at [316, 114] on div "Emergent Design" at bounding box center [316, 107] width 215 height 14
click at [209, 99] on input "a. Emergent Design" at bounding box center [209, 96] width 0 height 4
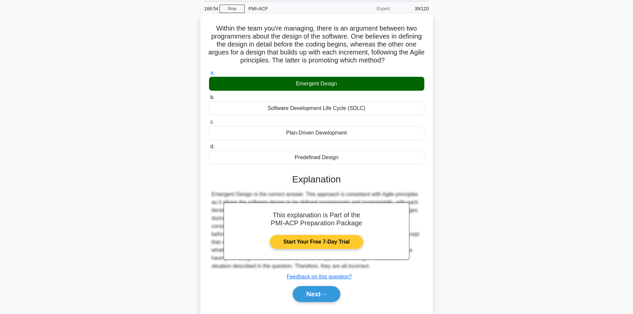
scroll to position [48, 0]
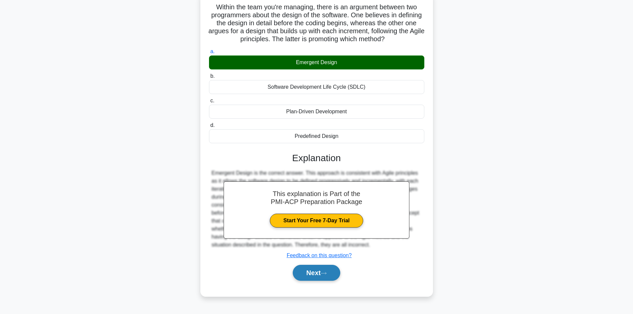
click at [318, 279] on button "Next" at bounding box center [317, 273] width 48 height 16
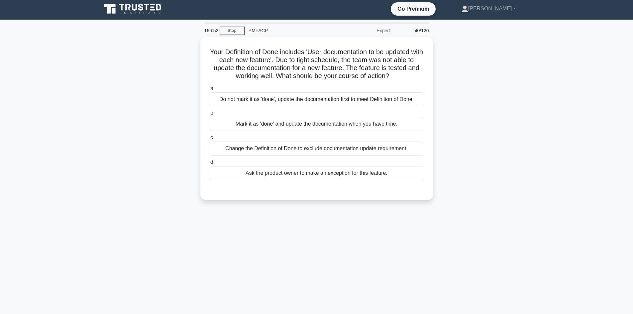
scroll to position [0, 0]
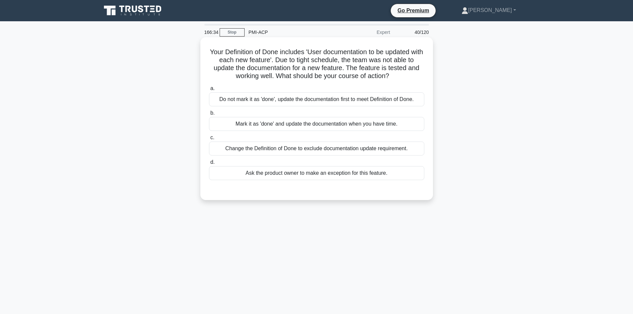
click at [252, 101] on div "Do not mark it as 'done', update the documentation first to meet Definition of …" at bounding box center [316, 99] width 215 height 14
click at [209, 91] on input "a. Do not mark it as 'done', update the documentation first to meet Definition …" at bounding box center [209, 88] width 0 height 4
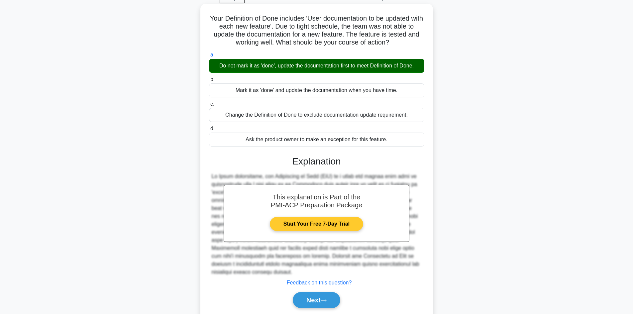
scroll to position [56, 0]
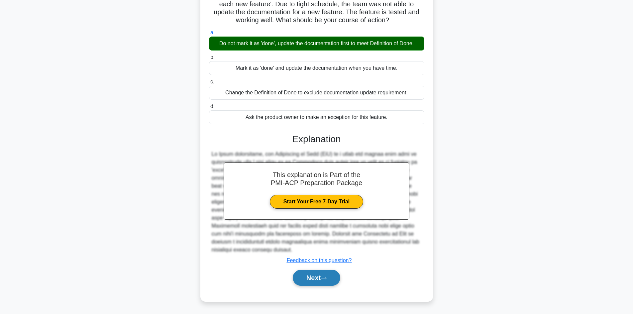
click at [316, 273] on button "Next" at bounding box center [317, 278] width 48 height 16
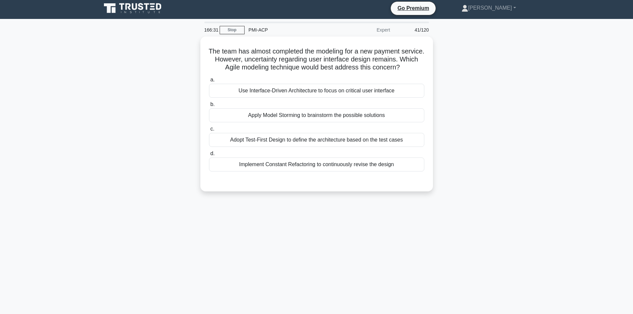
scroll to position [0, 0]
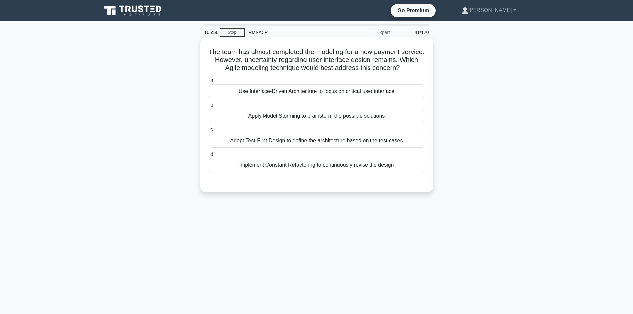
click at [297, 142] on div "Adopt Test-First Design to define the architecture based on the test cases" at bounding box center [316, 141] width 215 height 14
click at [209, 132] on input "c. Adopt Test-First Design to define the architecture based on the test cases" at bounding box center [209, 130] width 0 height 4
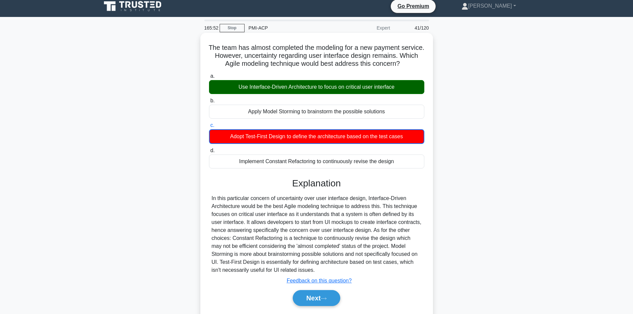
scroll to position [45, 0]
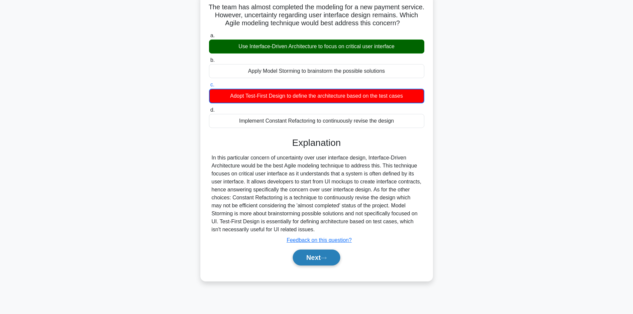
click at [319, 261] on button "Next" at bounding box center [317, 258] width 48 height 16
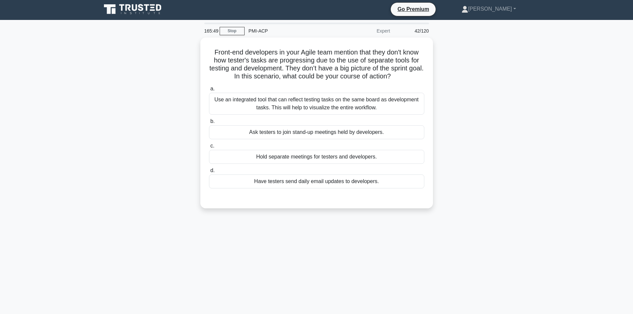
scroll to position [0, 0]
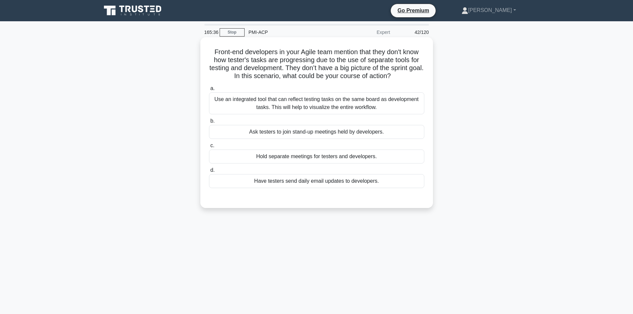
click at [319, 109] on div "Use an integrated tool that can reflect testing tasks on the same board as deve…" at bounding box center [316, 103] width 215 height 22
click at [209, 91] on input "a. Use an integrated tool that can reflect testing tasks on the same board as d…" at bounding box center [209, 88] width 0 height 4
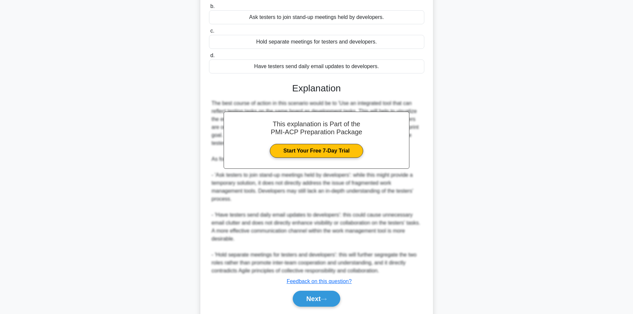
scroll to position [133, 0]
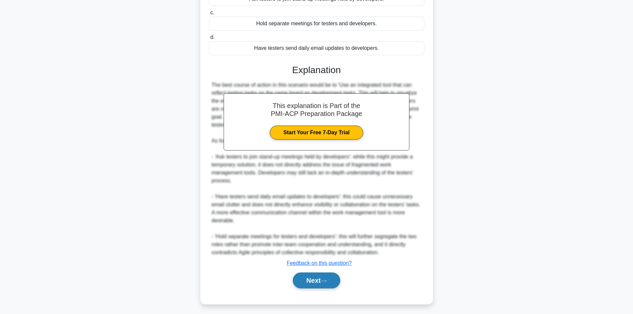
click at [326, 278] on button "Next" at bounding box center [317, 281] width 48 height 16
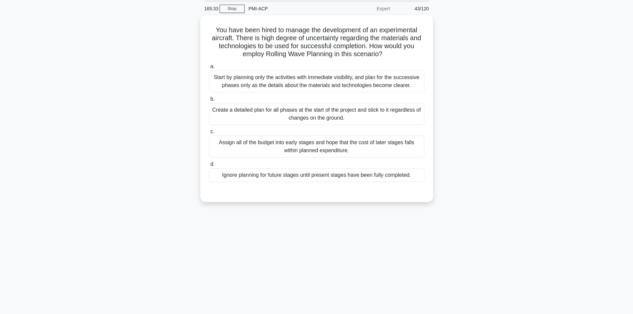
scroll to position [0, 0]
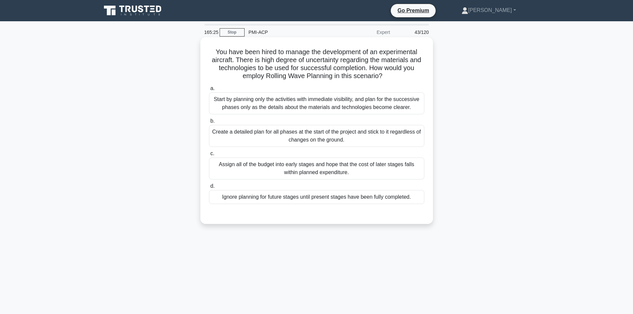
click at [293, 108] on div "Start by planning only the activities with immediate visibility, and plan for t…" at bounding box center [316, 103] width 215 height 22
click at [209, 91] on input "a. Start by planning only the activities with immediate visibility, and plan fo…" at bounding box center [209, 88] width 0 height 4
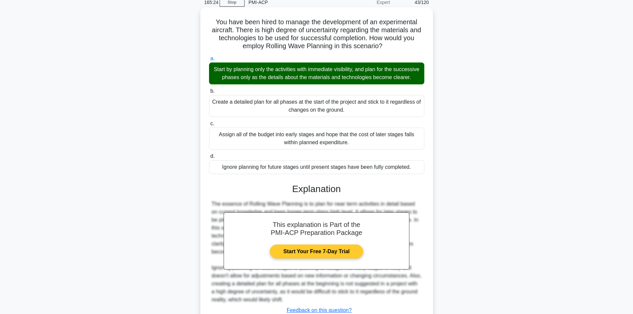
scroll to position [88, 0]
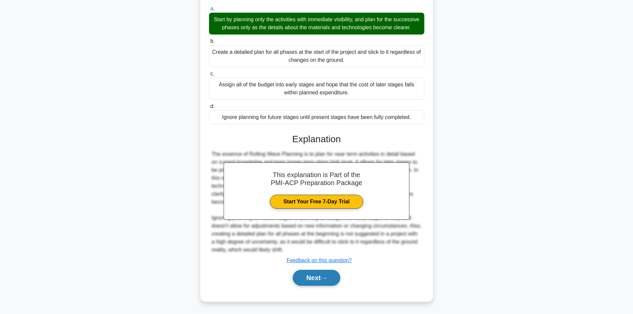
click at [325, 273] on button "Next" at bounding box center [317, 278] width 48 height 16
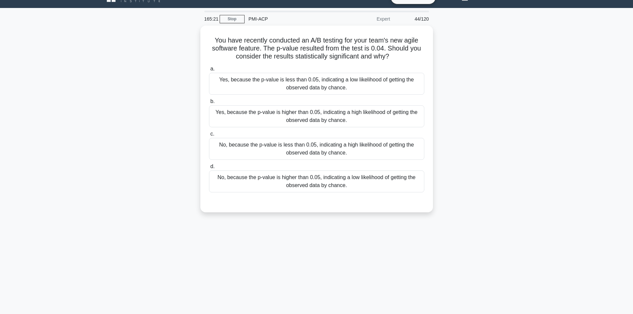
scroll to position [12, 0]
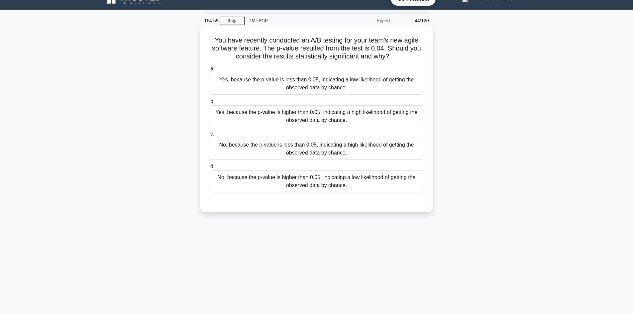
click at [299, 92] on div "Yes, because the p-value is less than 0.05, indicating a low likelihood of gett…" at bounding box center [316, 84] width 215 height 22
click at [209, 71] on input "a. Yes, because the p-value is less than 0.05, indicating a low likelihood of g…" at bounding box center [209, 69] width 0 height 4
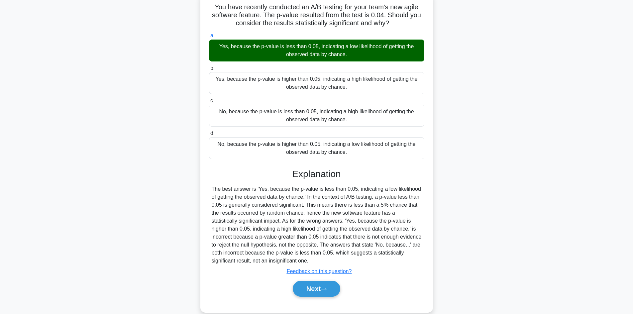
scroll to position [56, 0]
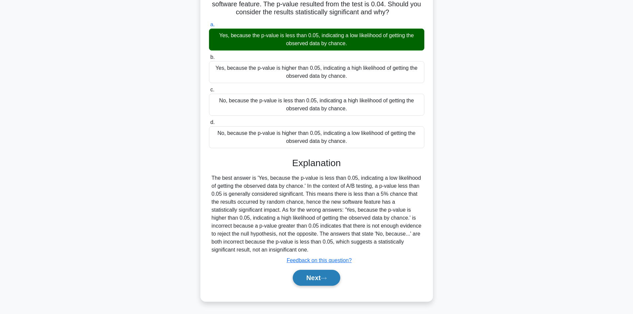
click at [326, 279] on icon at bounding box center [323, 278] width 5 height 2
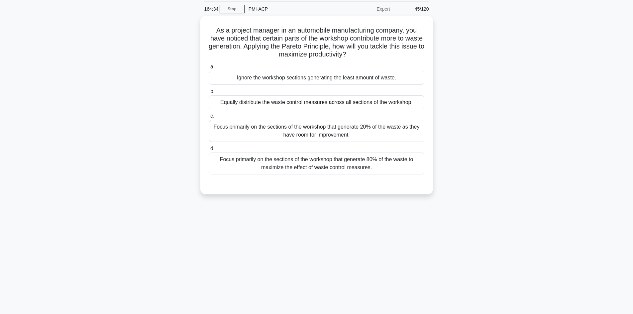
scroll to position [12, 0]
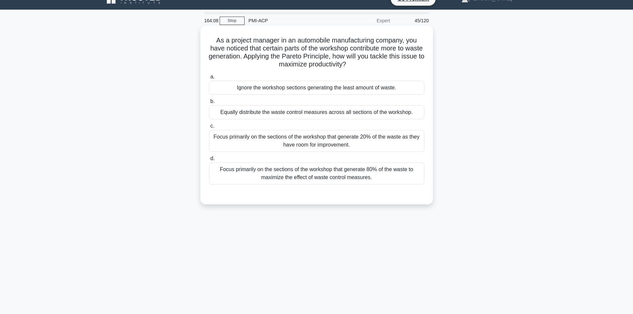
click at [295, 174] on div "Focus primarily on the sections of the workshop that generate 80% of the waste …" at bounding box center [316, 174] width 215 height 22
click at [209, 161] on input "d. Focus primarily on the sections of the workshop that generate 80% of the was…" at bounding box center [209, 159] width 0 height 4
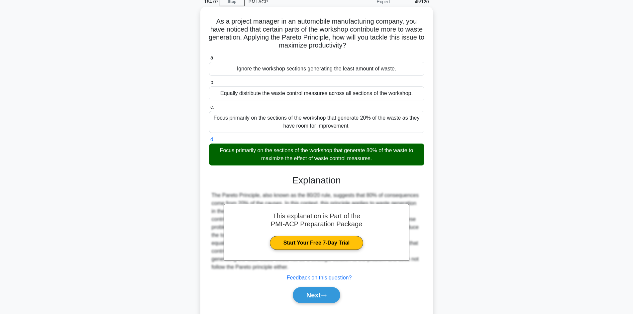
scroll to position [48, 0]
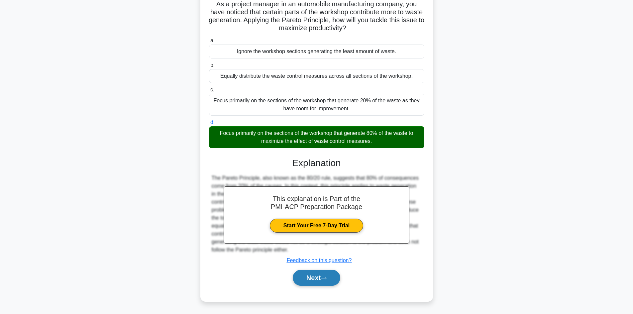
click at [321, 276] on button "Next" at bounding box center [317, 278] width 48 height 16
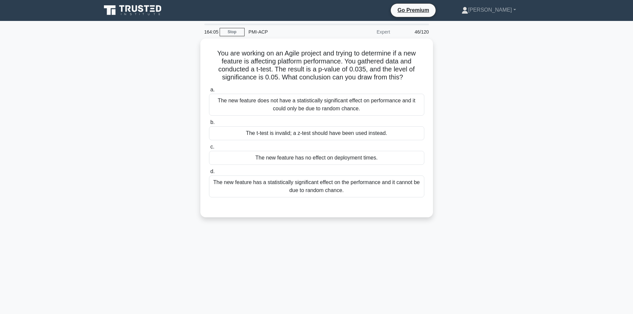
scroll to position [0, 0]
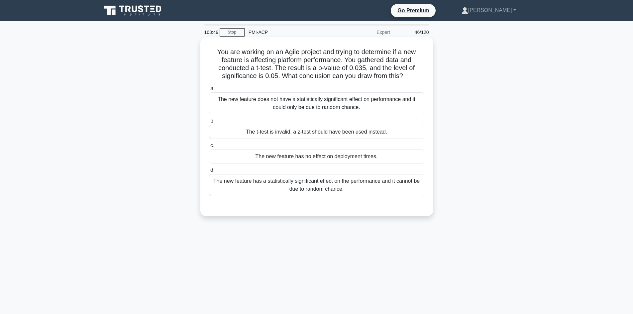
click at [302, 109] on div "The new feature does not have a statistically significant effect on performance…" at bounding box center [316, 103] width 215 height 22
click at [209, 91] on input "a. The new feature does not have a statistically significant effect on performa…" at bounding box center [209, 88] width 0 height 4
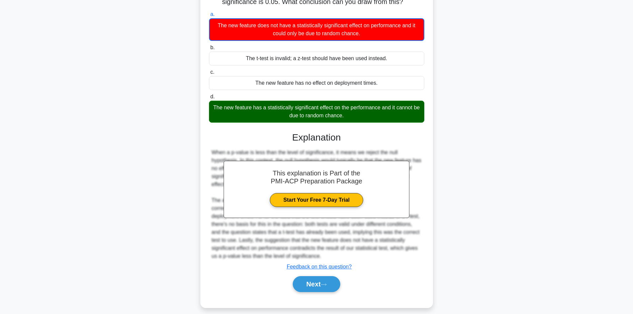
scroll to position [81, 0]
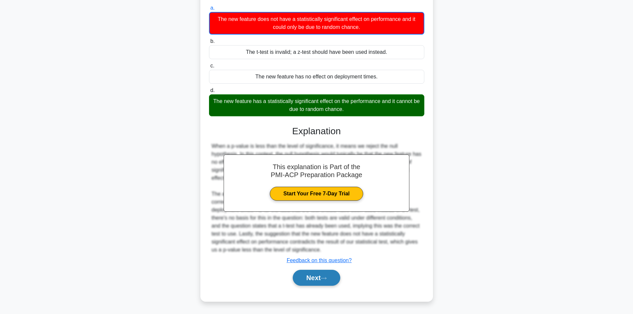
click at [322, 275] on button "Next" at bounding box center [317, 278] width 48 height 16
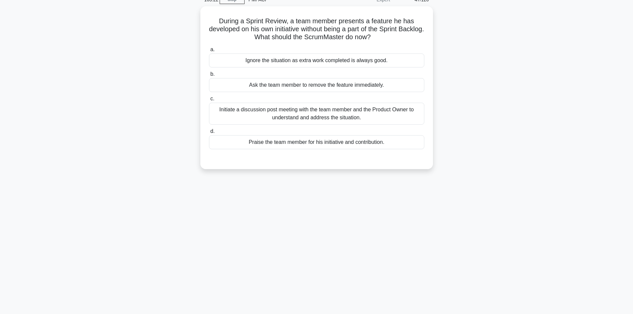
scroll to position [12, 0]
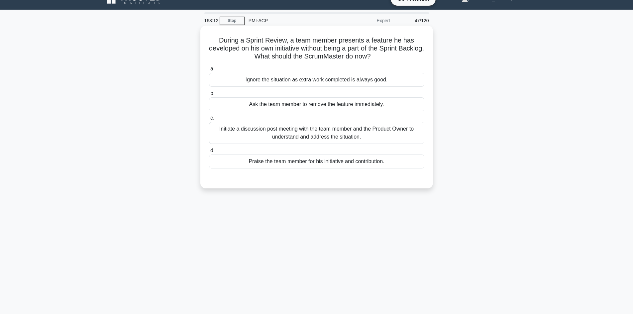
click at [289, 138] on div "Initiate a discussion post meeting with the team member and the Product Owner t…" at bounding box center [316, 133] width 215 height 22
click at [209, 120] on input "c. Initiate a discussion post meeting with the team member and the Product Owne…" at bounding box center [209, 118] width 0 height 4
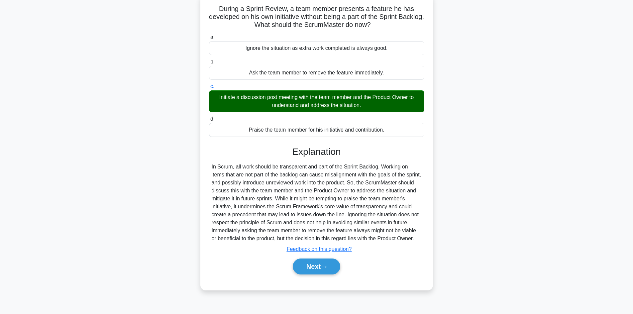
scroll to position [45, 0]
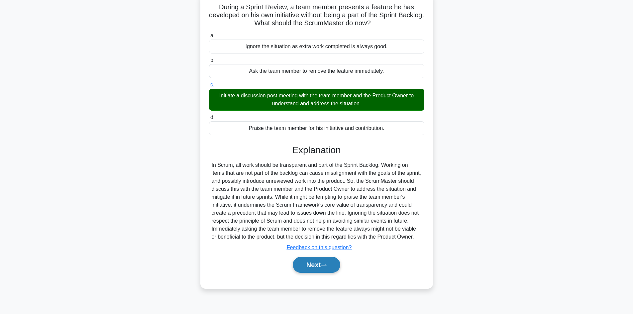
click at [316, 273] on button "Next" at bounding box center [317, 265] width 48 height 16
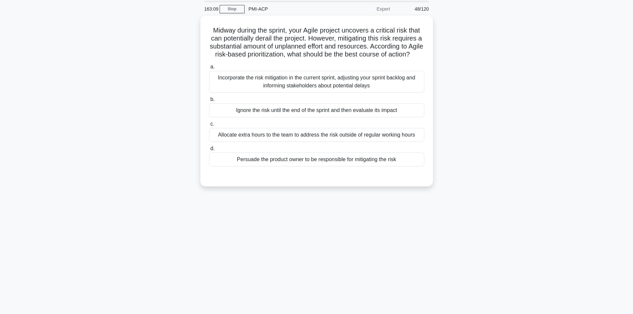
scroll to position [12, 0]
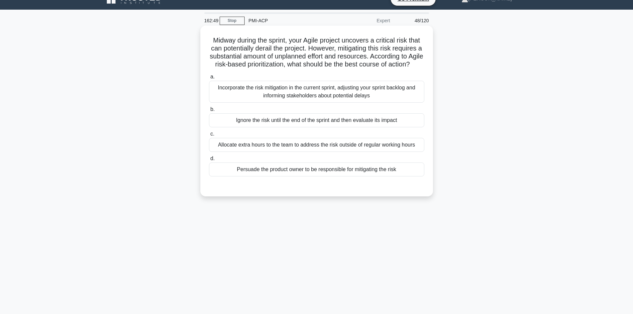
click at [296, 103] on div "Incorporate the risk mitigation in the current sprint, adjusting your sprint ba…" at bounding box center [316, 92] width 215 height 22
click at [209, 79] on input "a. Incorporate the risk mitigation in the current sprint, adjusting your sprint…" at bounding box center [209, 77] width 0 height 4
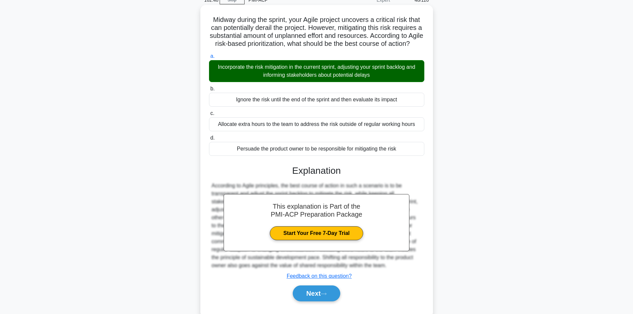
scroll to position [56, 0]
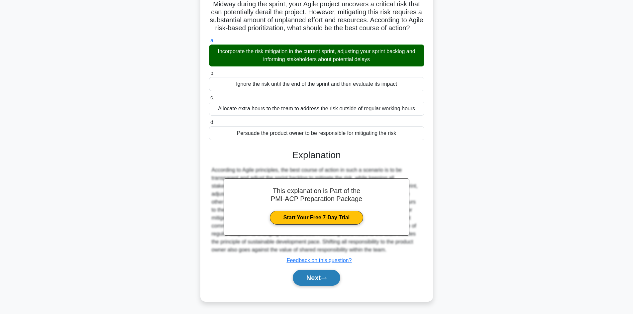
click at [332, 274] on button "Next" at bounding box center [317, 278] width 48 height 16
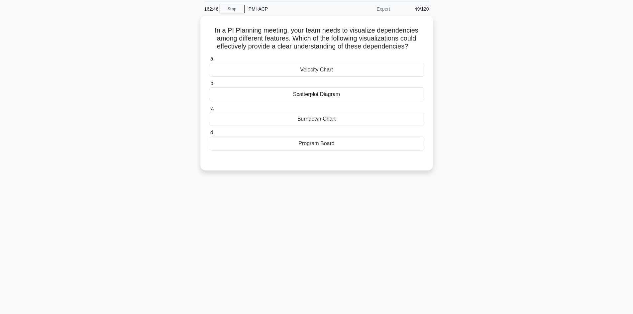
scroll to position [12, 0]
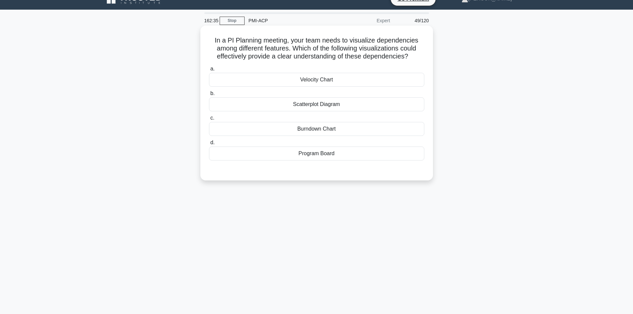
click at [316, 81] on div "Velocity Chart" at bounding box center [316, 80] width 215 height 14
click at [209, 71] on input "a. Velocity Chart" at bounding box center [209, 69] width 0 height 4
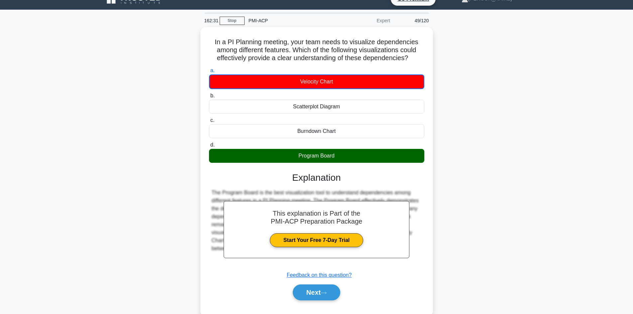
scroll to position [45, 0]
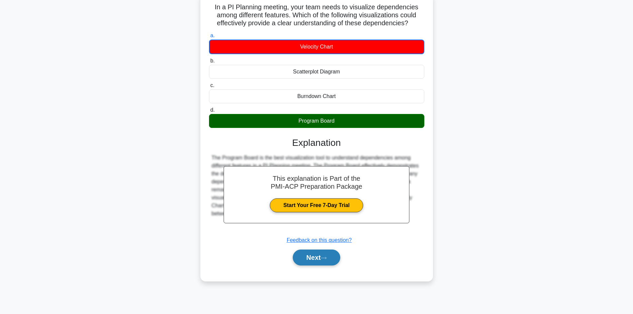
click at [330, 262] on button "Next" at bounding box center [317, 258] width 48 height 16
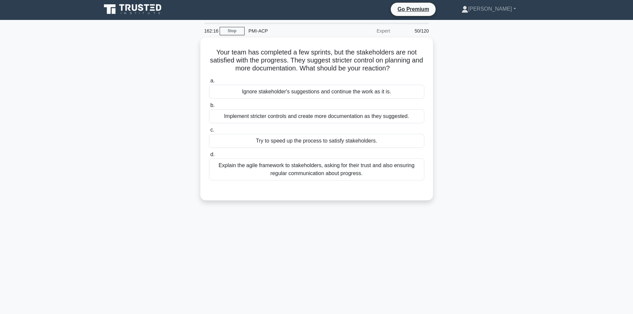
scroll to position [0, 0]
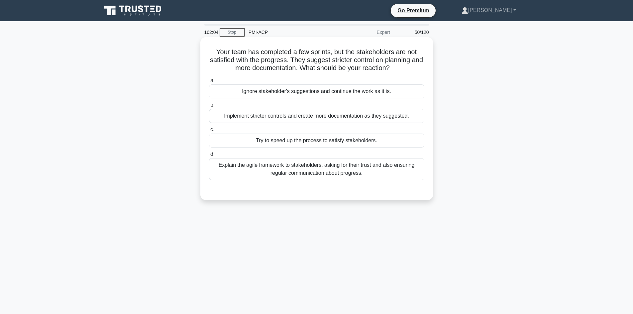
click at [339, 173] on div "Explain the agile framework to stakeholders, asking for their trust and also en…" at bounding box center [316, 169] width 215 height 22
click at [209, 157] on input "d. Explain the agile framework to stakeholders, asking for their trust and also…" at bounding box center [209, 154] width 0 height 4
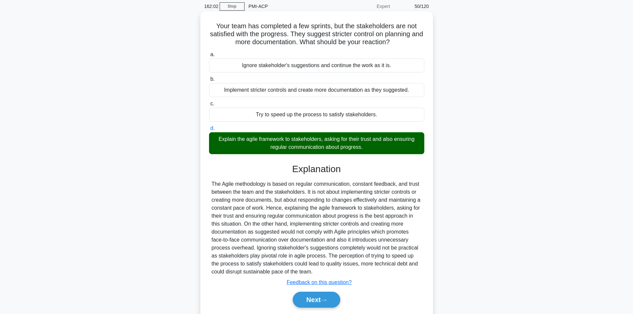
scroll to position [48, 0]
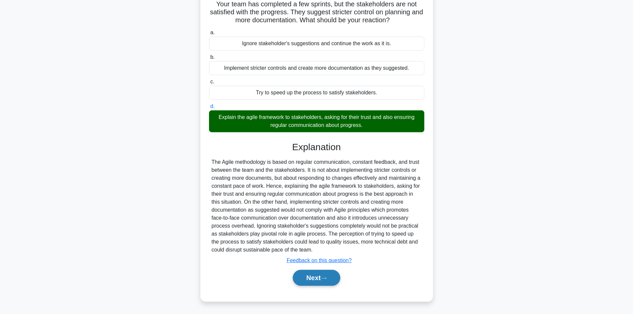
click at [327, 274] on button "Next" at bounding box center [317, 278] width 48 height 16
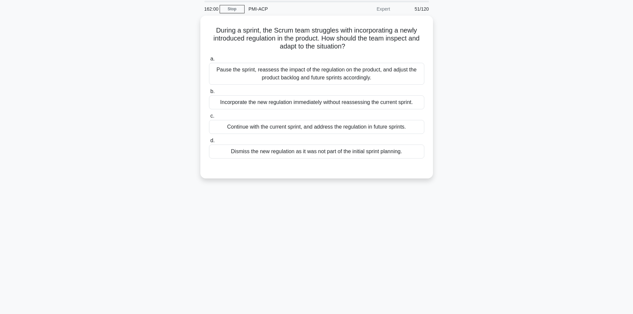
scroll to position [12, 0]
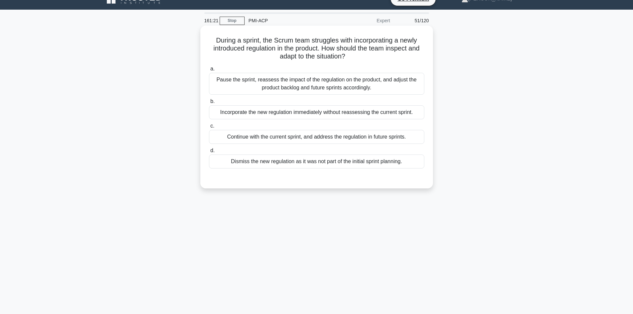
click at [279, 84] on div "Pause the sprint, reassess the impact of the regulation on the product, and adj…" at bounding box center [316, 84] width 215 height 22
click at [209, 71] on input "a. Pause the sprint, reassess the impact of the regulation on the product, and …" at bounding box center [209, 69] width 0 height 4
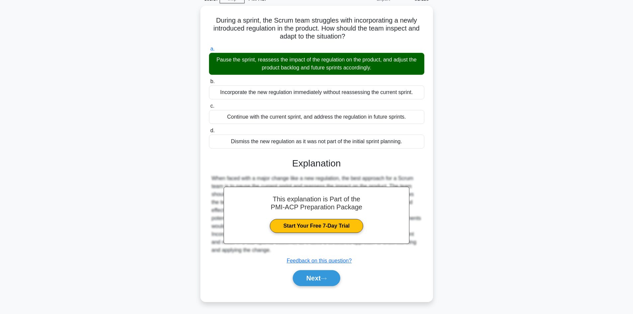
scroll to position [45, 0]
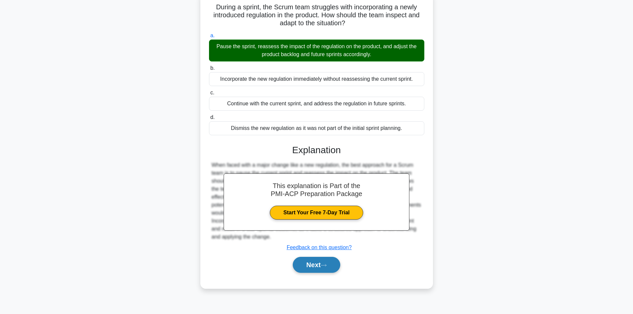
click at [317, 262] on button "Next" at bounding box center [317, 265] width 48 height 16
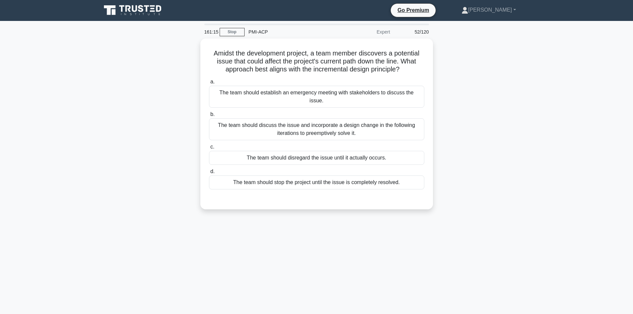
scroll to position [0, 0]
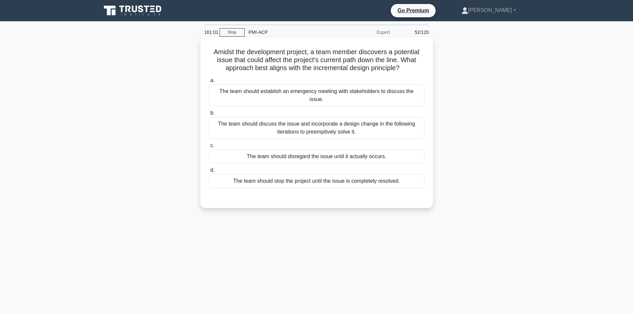
click at [295, 123] on div "The team should discuss the issue and incorporate a design change in the follow…" at bounding box center [316, 128] width 215 height 22
click at [209, 115] on input "b. The team should discuss the issue and incorporate a design change in the fol…" at bounding box center [209, 113] width 0 height 4
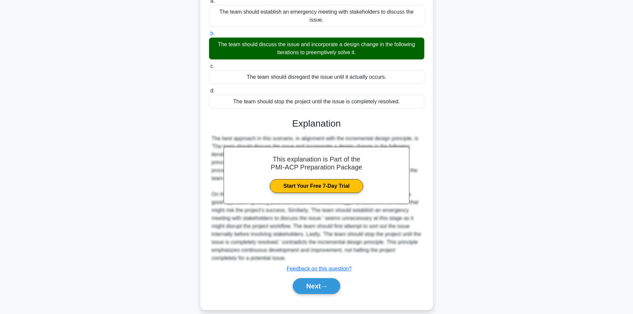
scroll to position [80, 0]
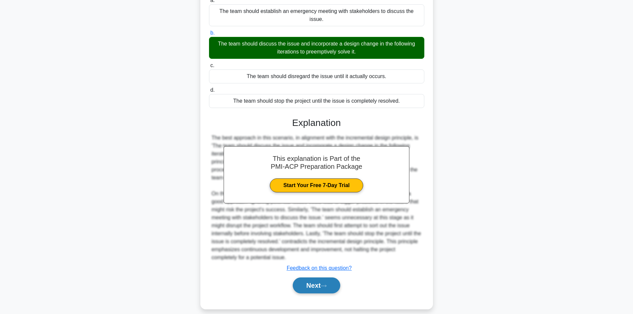
click at [323, 278] on button "Next" at bounding box center [317, 286] width 48 height 16
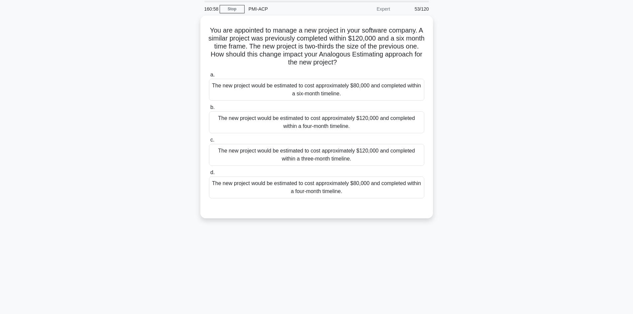
scroll to position [12, 0]
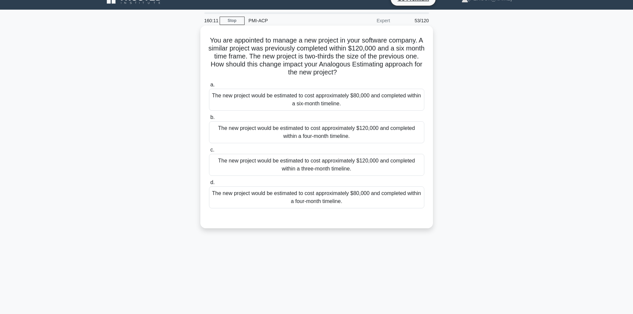
click at [306, 205] on div "The new project would be estimated to cost approximately $80,000 and completed …" at bounding box center [316, 197] width 215 height 22
click at [209, 185] on input "d. The new project would be estimated to cost approximately $80,000 and complet…" at bounding box center [209, 182] width 0 height 4
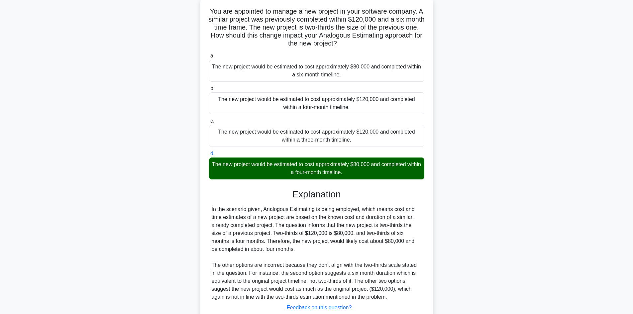
scroll to position [88, 0]
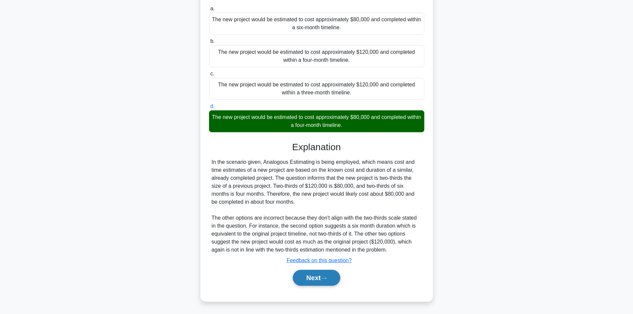
click at [323, 279] on button "Next" at bounding box center [317, 278] width 48 height 16
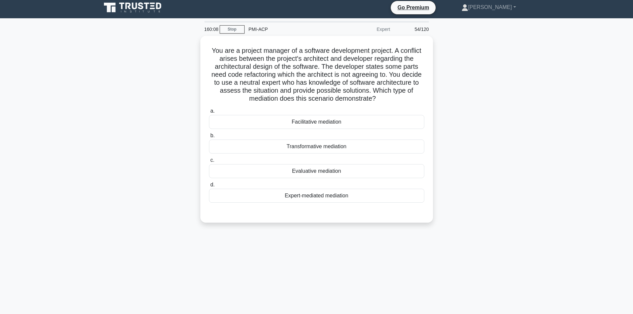
scroll to position [0, 0]
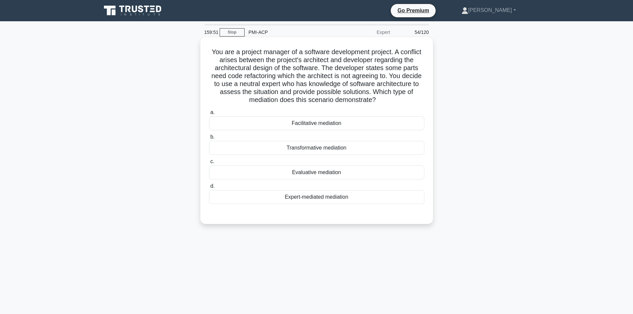
click at [319, 125] on div "Facilitative mediation" at bounding box center [316, 123] width 215 height 14
click at [209, 115] on input "a. Facilitative mediation" at bounding box center [209, 112] width 0 height 4
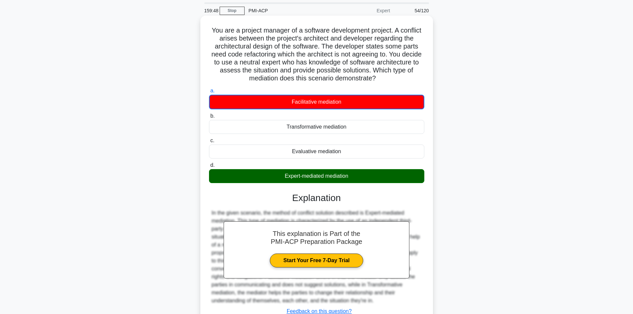
scroll to position [33, 0]
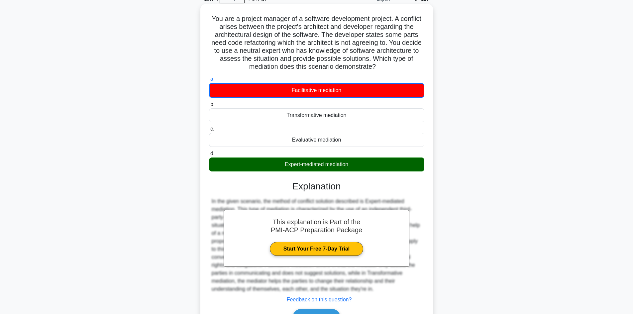
click at [304, 53] on h5 "You are a project manager of a software development project. A conflict arises …" at bounding box center [316, 43] width 217 height 57
drag, startPoint x: 302, startPoint y: 52, endPoint x: 314, endPoint y: 51, distance: 12.0
click at [314, 51] on h5 "You are a project manager of a software development project. A conflict arises …" at bounding box center [316, 43] width 217 height 57
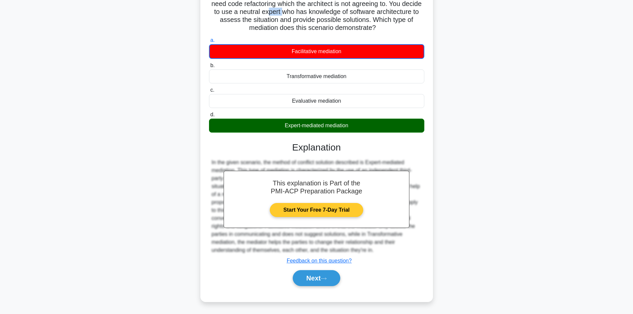
scroll to position [73, 0]
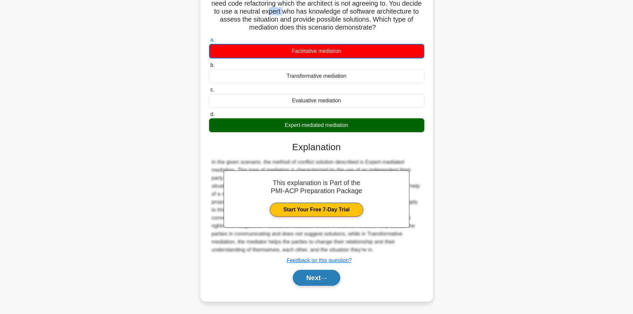
click at [332, 276] on button "Next" at bounding box center [317, 278] width 48 height 16
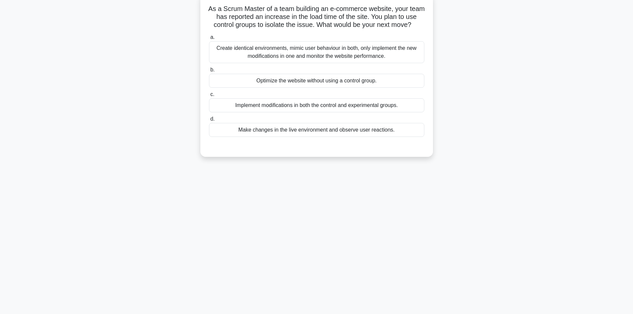
scroll to position [12, 0]
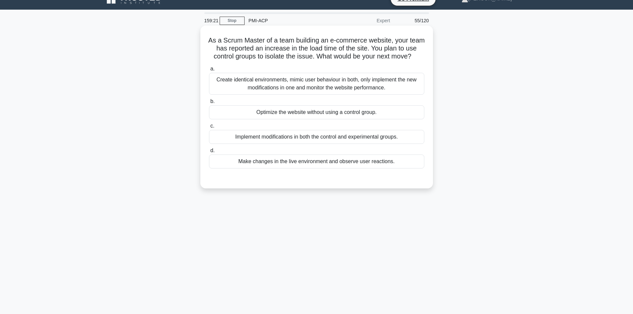
click at [305, 85] on div "Create identical environments, mimic user behaviour in both, only implement the…" at bounding box center [316, 84] width 215 height 22
click at [209, 71] on input "a. Create identical environments, mimic user behaviour in both, only implement …" at bounding box center [209, 69] width 0 height 4
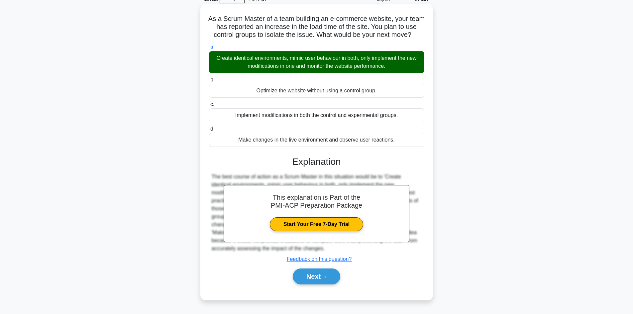
scroll to position [45, 0]
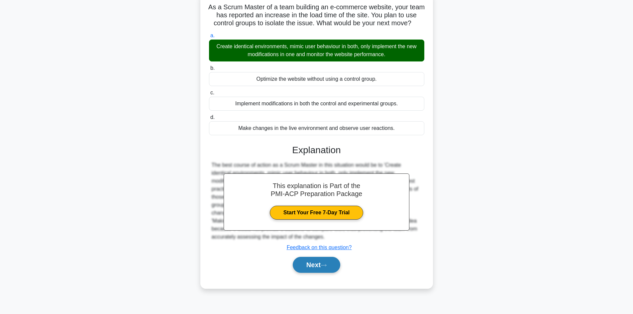
click at [320, 273] on button "Next" at bounding box center [317, 265] width 48 height 16
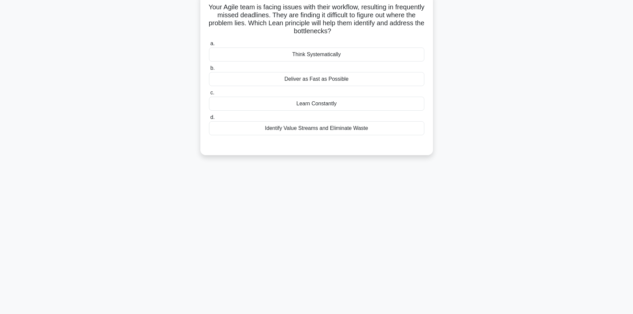
click at [301, 128] on div "Identify Value Streams and Eliminate Waste" at bounding box center [316, 128] width 215 height 14
click at [209, 120] on input "d. Identify Value Streams and Eliminate Waste" at bounding box center [209, 117] width 0 height 4
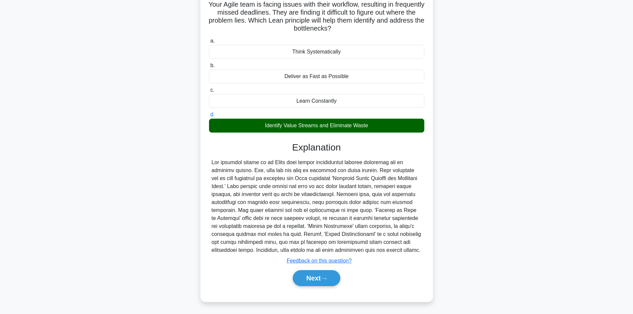
scroll to position [48, 0]
click at [319, 277] on button "Next" at bounding box center [317, 278] width 48 height 16
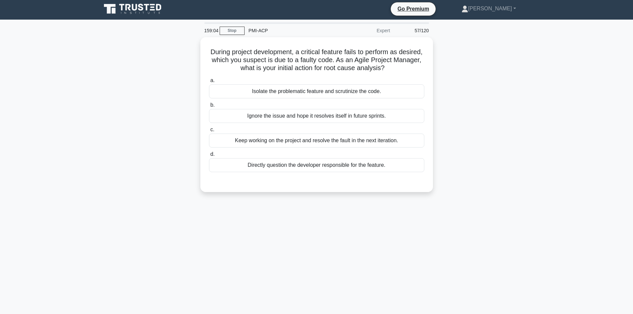
scroll to position [0, 0]
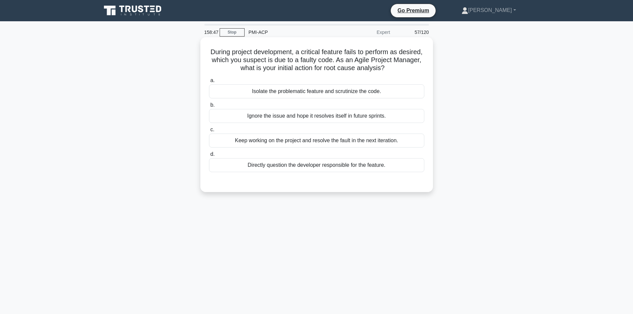
click at [291, 92] on div "Isolate the problematic feature and scrutinize the code." at bounding box center [316, 91] width 215 height 14
click at [209, 83] on input "a. Isolate the problematic feature and scrutinize the code." at bounding box center [209, 80] width 0 height 4
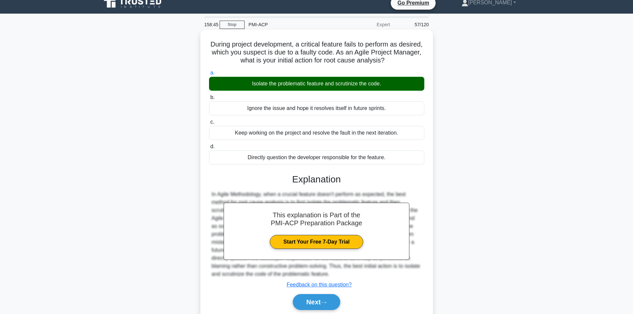
scroll to position [45, 0]
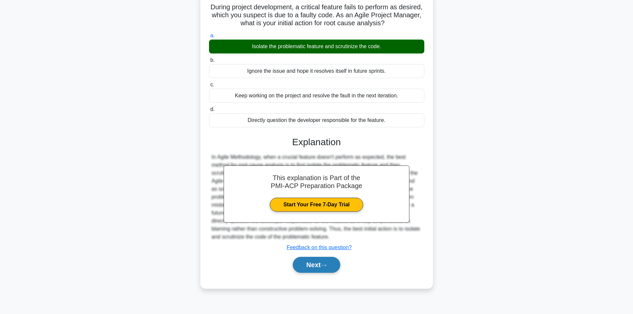
click at [316, 262] on button "Next" at bounding box center [317, 265] width 48 height 16
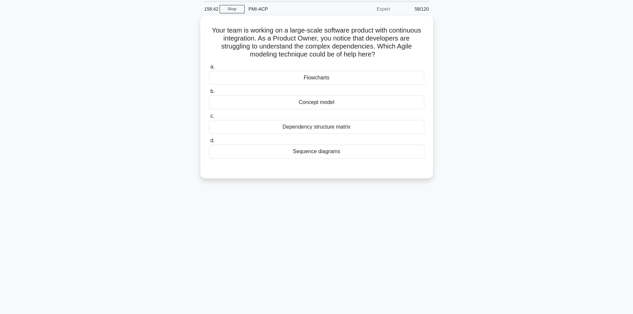
scroll to position [12, 0]
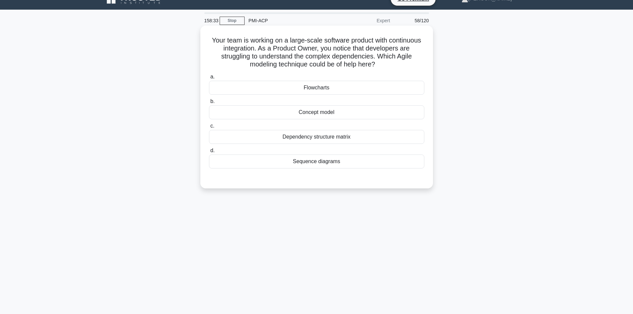
click at [303, 90] on div "Flowcharts" at bounding box center [316, 88] width 215 height 14
click at [209, 79] on input "a. Flowcharts" at bounding box center [209, 77] width 0 height 4
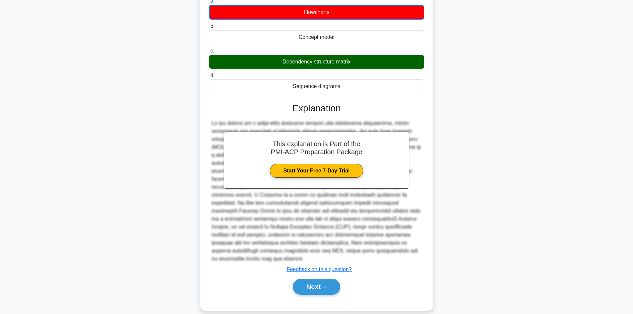
scroll to position [97, 0]
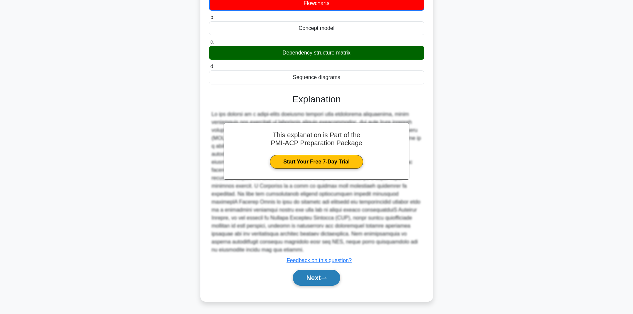
click at [319, 275] on button "Next" at bounding box center [317, 278] width 48 height 16
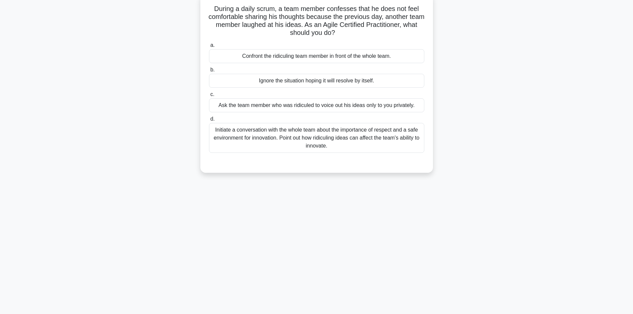
scroll to position [12, 0]
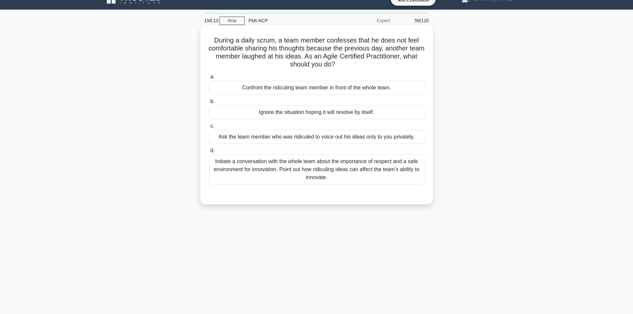
click at [299, 173] on div "Initiate a conversation with the whole team about the importance of respect and…" at bounding box center [316, 170] width 215 height 30
click at [209, 153] on input "d. Initiate a conversation with the whole team about the importance of respect …" at bounding box center [209, 151] width 0 height 4
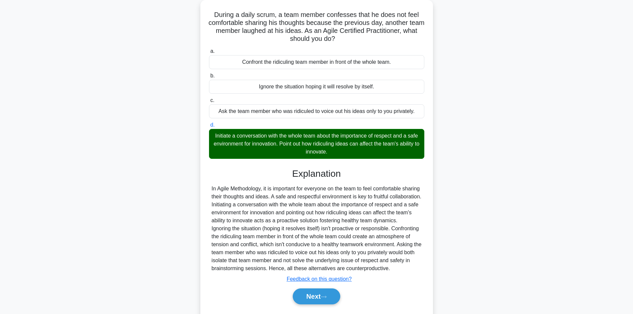
scroll to position [64, 0]
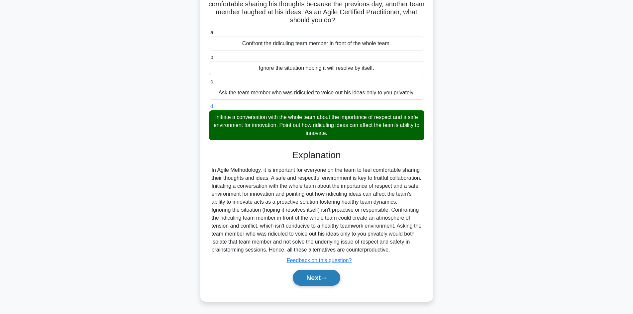
click at [324, 277] on icon at bounding box center [324, 279] width 6 height 4
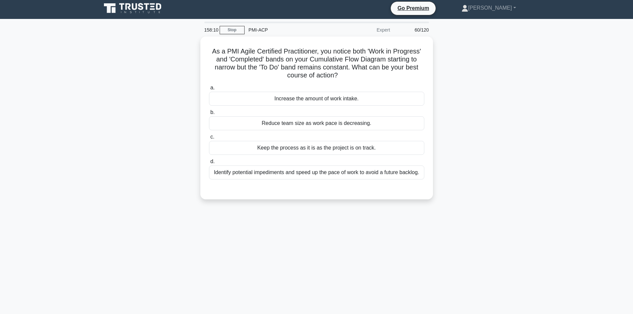
scroll to position [0, 0]
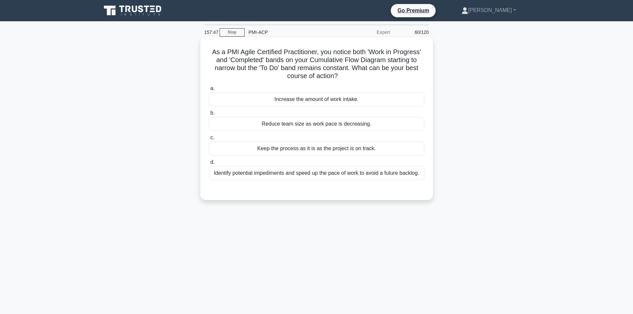
click at [241, 175] on div "Identify potential impediments and speed up the pace of work to avoid a future …" at bounding box center [316, 173] width 215 height 14
click at [209, 165] on input "d. Identify potential impediments and speed up the pace of work to avoid a futu…" at bounding box center [209, 162] width 0 height 4
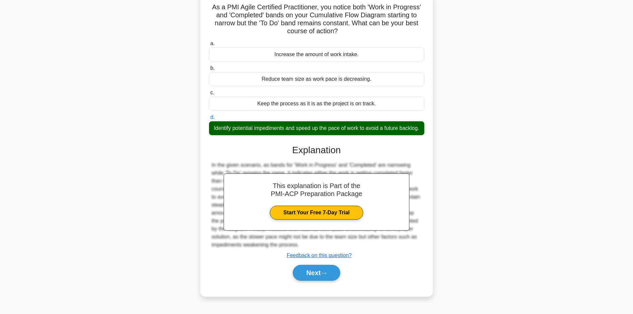
scroll to position [48, 0]
click at [334, 276] on button "Next" at bounding box center [317, 273] width 48 height 16
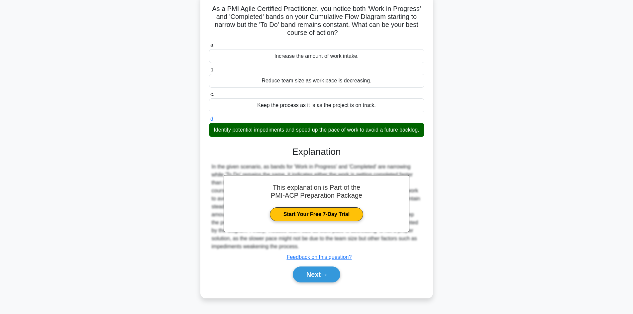
scroll to position [45, 0]
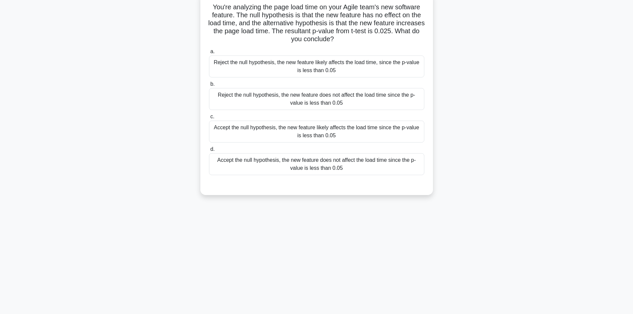
click at [331, 103] on div "Reject the null hypothesis, the new feature does not affect the load time since…" at bounding box center [316, 99] width 215 height 22
click at [209, 86] on input "b. Reject the null hypothesis, the new feature does not affect the load time si…" at bounding box center [209, 84] width 0 height 4
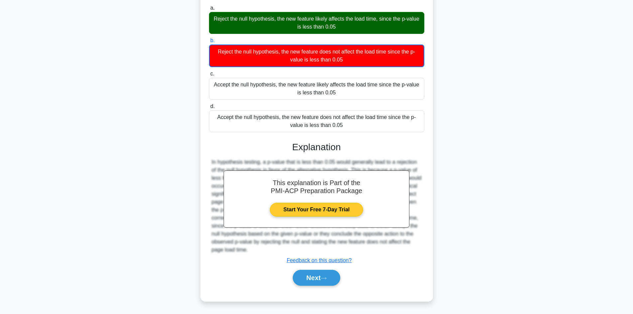
scroll to position [89, 0]
click at [308, 278] on button "Next" at bounding box center [317, 278] width 48 height 16
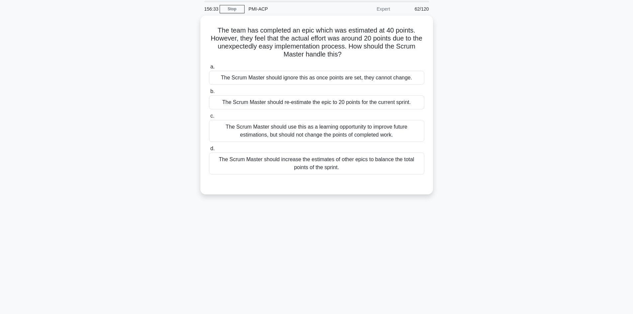
scroll to position [0, 0]
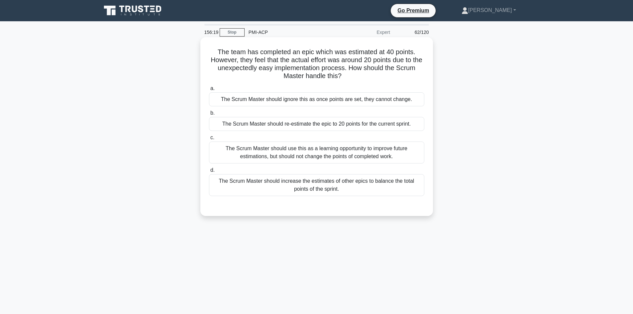
click at [301, 155] on div "The Scrum Master should use this as a learning opportunity to improve future es…" at bounding box center [316, 153] width 215 height 22
click at [209, 140] on input "c. The Scrum Master should use this as a learning opportunity to improve future…" at bounding box center [209, 138] width 0 height 4
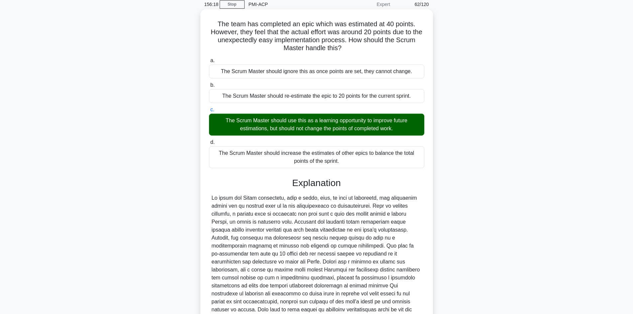
scroll to position [88, 0]
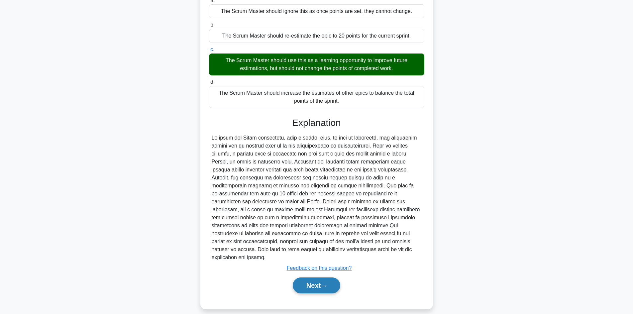
click at [321, 278] on button "Next" at bounding box center [317, 286] width 48 height 16
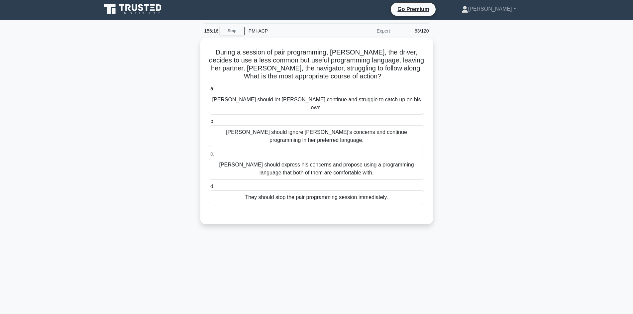
scroll to position [0, 0]
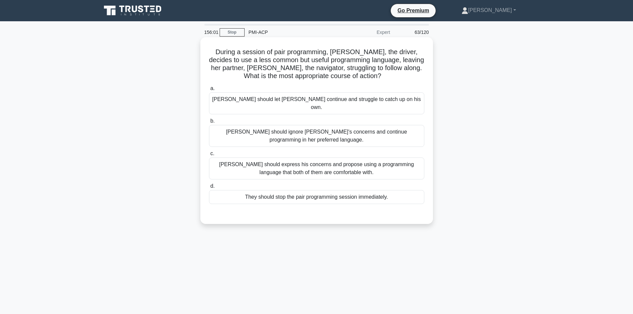
click at [279, 159] on div "Bill should express his concerns and propose using a programming language that …" at bounding box center [316, 169] width 215 height 22
click at [209, 156] on input "c. Bill should express his concerns and propose using a programming language th…" at bounding box center [209, 154] width 0 height 4
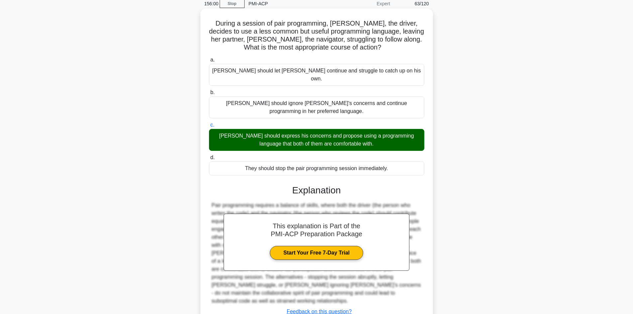
scroll to position [56, 0]
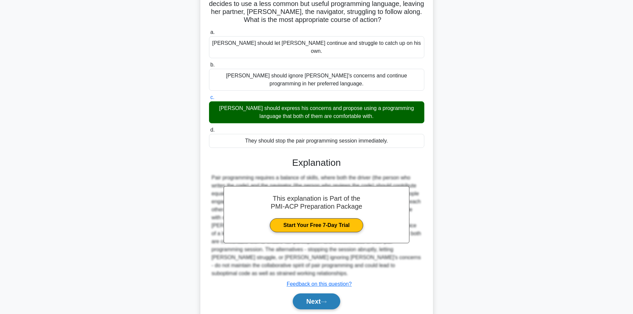
click at [330, 293] on button "Next" at bounding box center [317, 301] width 48 height 16
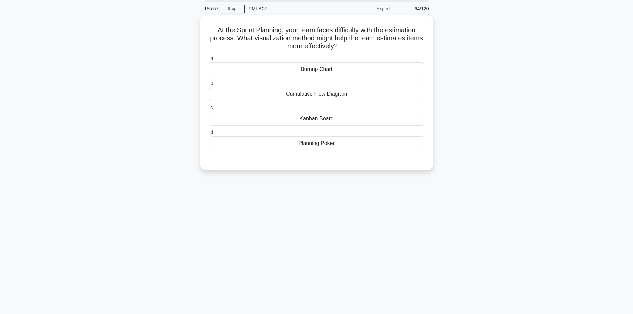
scroll to position [0, 0]
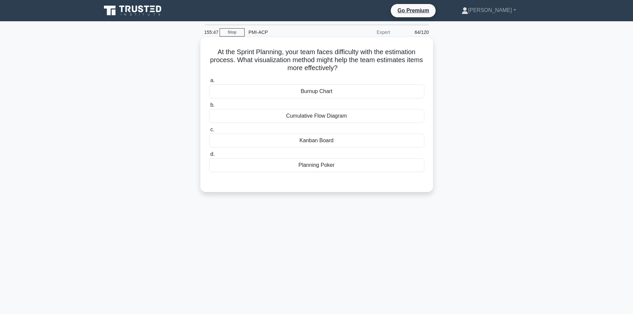
click at [319, 143] on div "Kanban Board" at bounding box center [316, 141] width 215 height 14
click at [209, 132] on input "c. Kanban Board" at bounding box center [209, 130] width 0 height 4
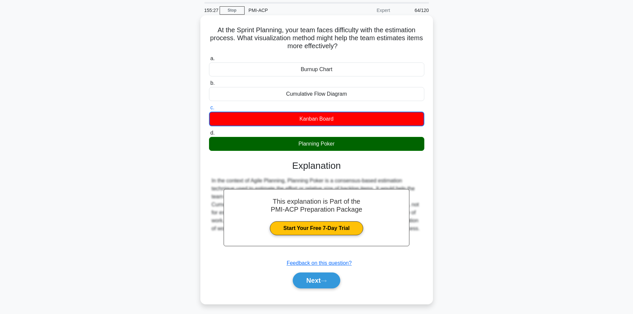
scroll to position [45, 0]
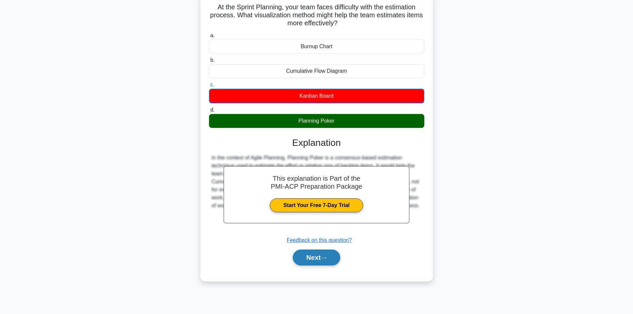
click at [323, 259] on button "Next" at bounding box center [317, 258] width 48 height 16
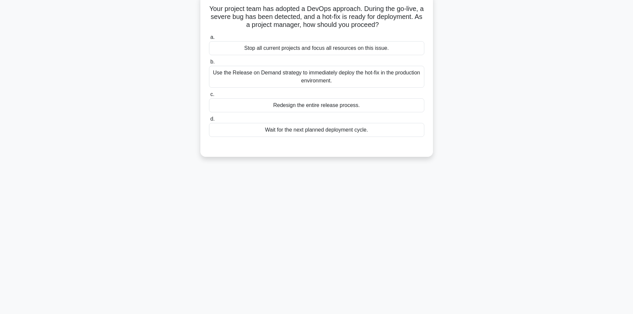
scroll to position [12, 0]
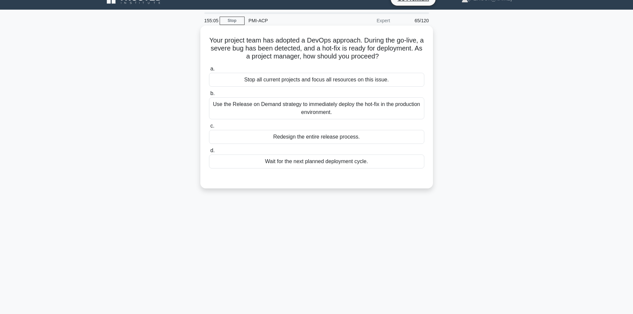
click at [300, 111] on div "Use the Release on Demand strategy to immediately deploy the hot-fix in the pro…" at bounding box center [316, 108] width 215 height 22
click at [209, 96] on input "b. Use the Release on Demand strategy to immediately deploy the hot-fix in the …" at bounding box center [209, 93] width 0 height 4
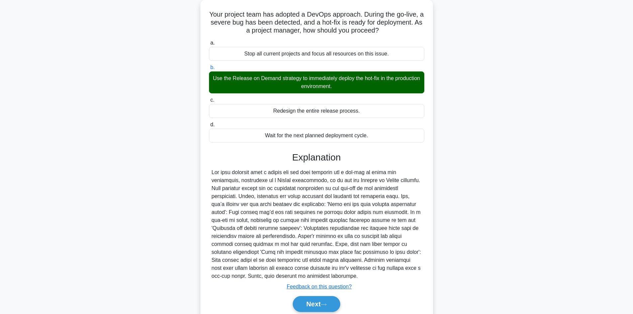
scroll to position [64, 0]
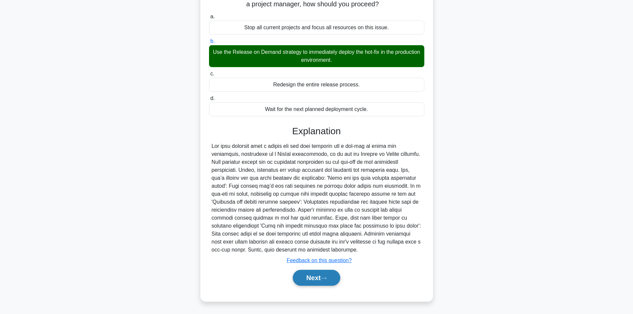
click at [334, 276] on button "Next" at bounding box center [317, 278] width 48 height 16
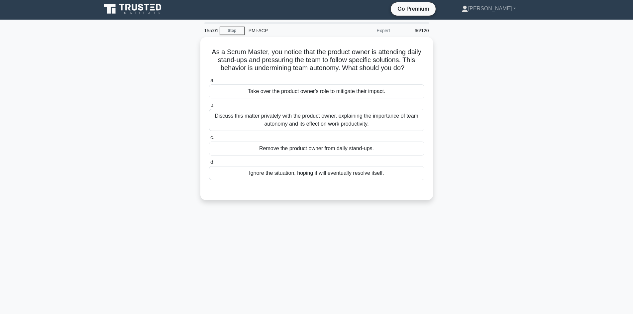
scroll to position [0, 0]
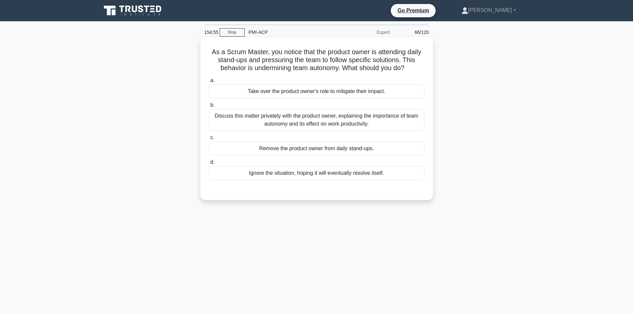
click at [315, 121] on div "Discuss this matter privately with the product owner, explaining the importance…" at bounding box center [316, 120] width 215 height 22
click at [209, 107] on input "b. Discuss this matter privately with the product owner, explaining the importa…" at bounding box center [209, 105] width 0 height 4
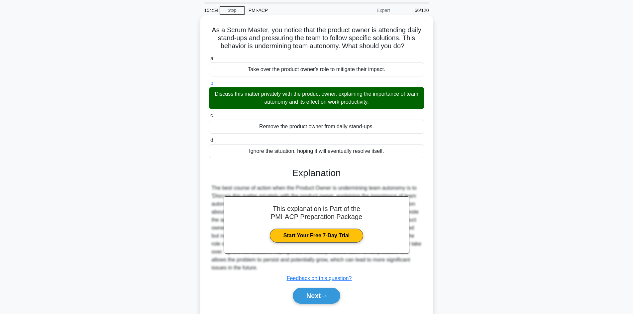
scroll to position [45, 0]
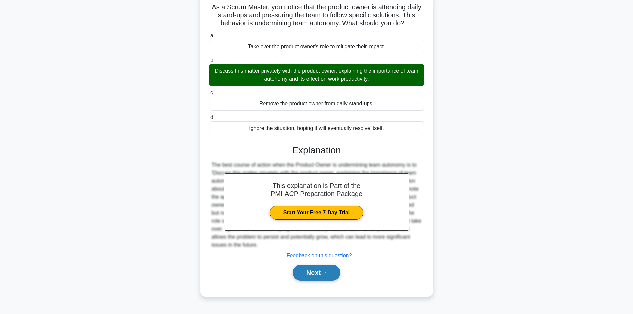
click at [328, 271] on button "Next" at bounding box center [317, 273] width 48 height 16
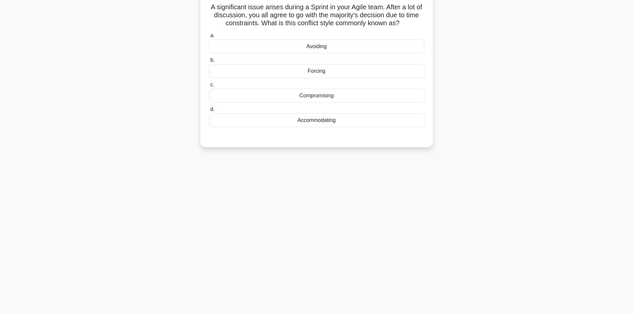
click at [321, 95] on div "Compromising" at bounding box center [316, 96] width 215 height 14
click at [209, 87] on input "c. Compromising" at bounding box center [209, 85] width 0 height 4
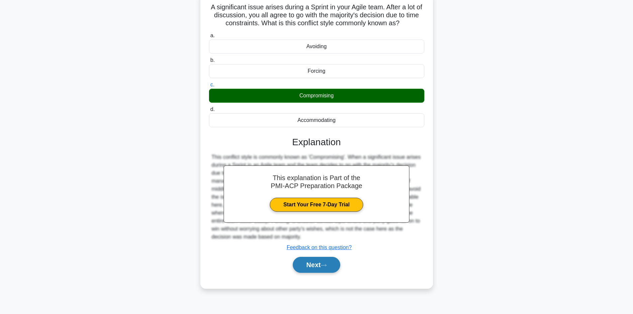
click at [324, 263] on button "Next" at bounding box center [317, 265] width 48 height 16
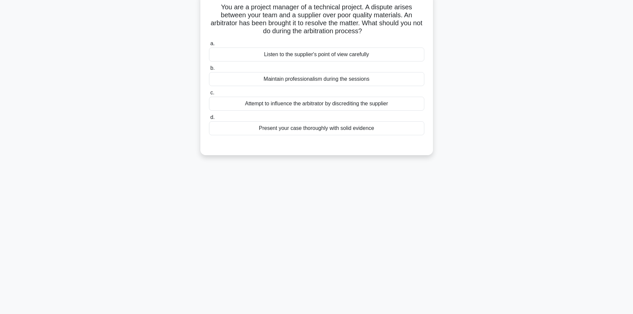
click at [287, 106] on div "Attempt to influence the arbitrator by discrediting the supplier" at bounding box center [316, 104] width 215 height 14
click at [209, 95] on input "c. Attempt to influence the arbitrator by discrediting the supplier" at bounding box center [209, 93] width 0 height 4
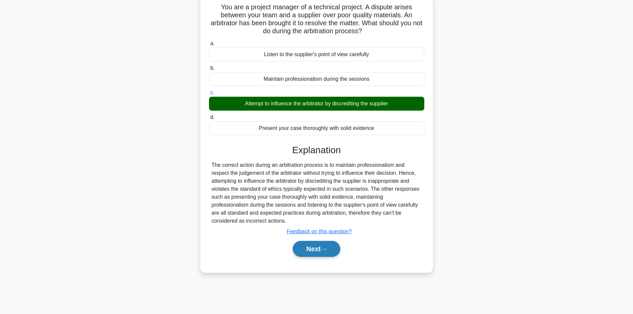
click at [312, 247] on button "Next" at bounding box center [317, 249] width 48 height 16
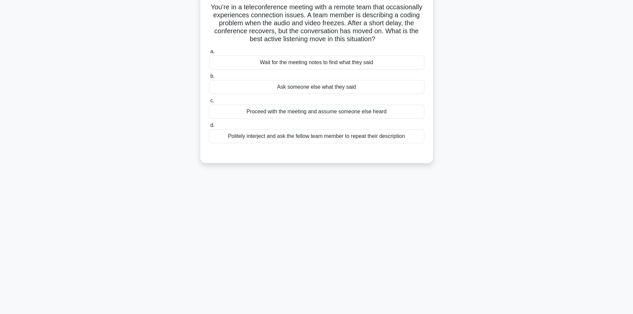
click at [287, 141] on div "Politely interject and ask the fellow team member to repeat their description" at bounding box center [316, 136] width 215 height 14
click at [274, 137] on div "Politely interject and ask the fellow team member to repeat their description" at bounding box center [316, 136] width 215 height 14
click at [209, 128] on input "d. Politely interject and ask the fellow team member to repeat their description" at bounding box center [209, 125] width 0 height 4
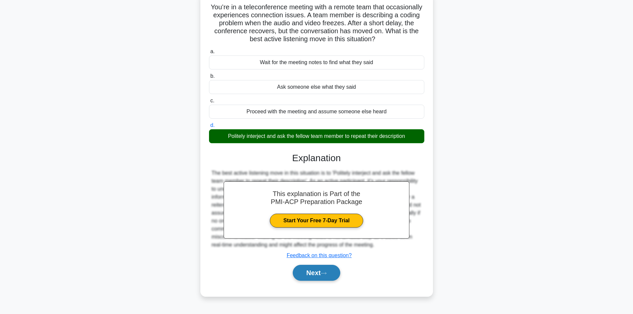
click at [321, 272] on button "Next" at bounding box center [317, 273] width 48 height 16
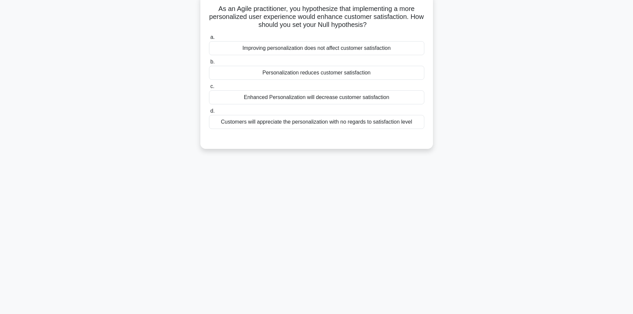
scroll to position [12, 0]
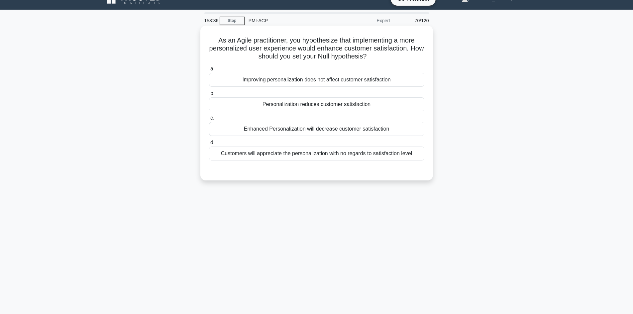
click at [304, 152] on div "Customers will appreciate the personalization with no regards to satisfaction l…" at bounding box center [316, 154] width 215 height 14
click at [209, 145] on input "d. Customers will appreciate the personalization with no regards to satisfactio…" at bounding box center [209, 143] width 0 height 4
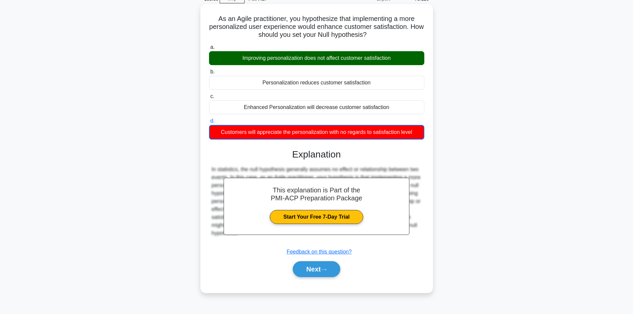
scroll to position [45, 0]
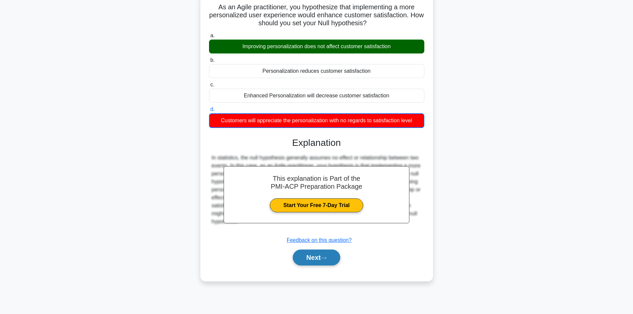
click at [317, 256] on button "Next" at bounding box center [317, 258] width 48 height 16
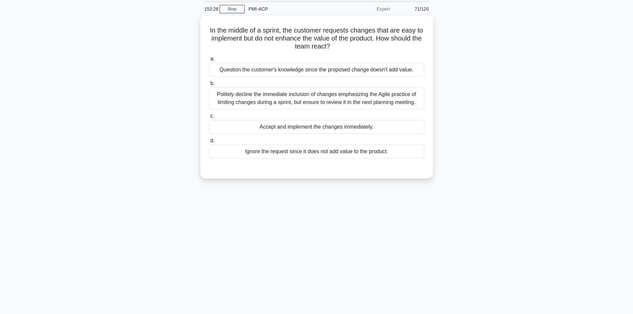
scroll to position [12, 0]
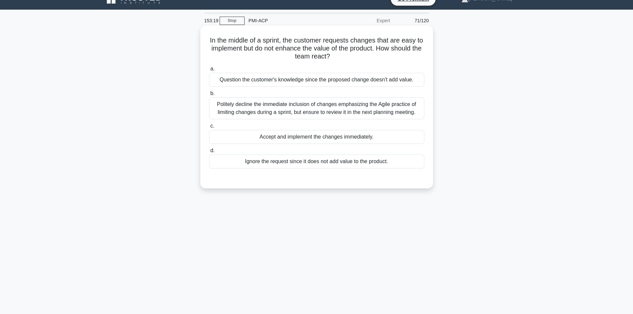
click at [270, 112] on div "Politely decline the immediate inclusion of changes emphasizing the Agile pract…" at bounding box center [316, 108] width 215 height 22
click at [209, 96] on input "b. Politely decline the immediate inclusion of changes emphasizing the Agile pr…" at bounding box center [209, 93] width 0 height 4
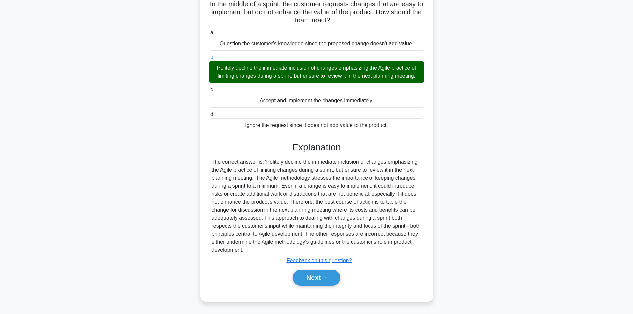
scroll to position [48, 0]
click at [311, 278] on button "Next" at bounding box center [317, 278] width 48 height 16
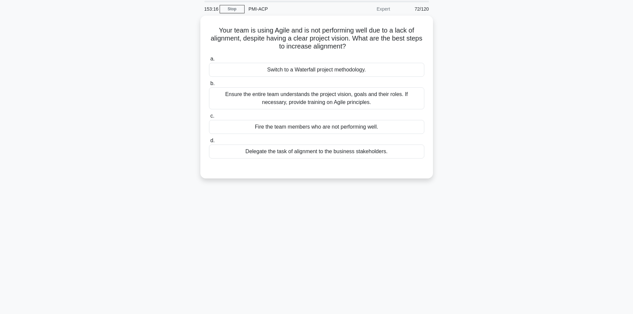
scroll to position [12, 0]
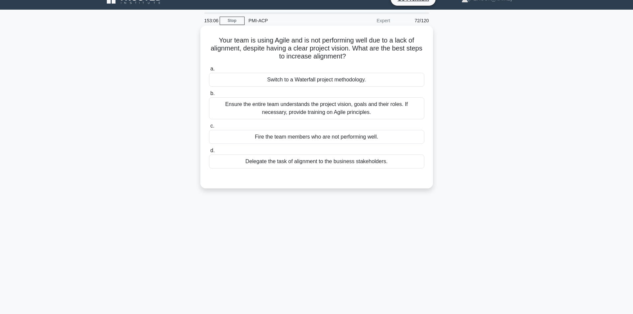
click at [304, 115] on div "Ensure the entire team understands the project vision, goals and their roles. I…" at bounding box center [316, 108] width 215 height 22
click at [209, 96] on input "b. Ensure the entire team understands the project vision, goals and their roles…" at bounding box center [209, 93] width 0 height 4
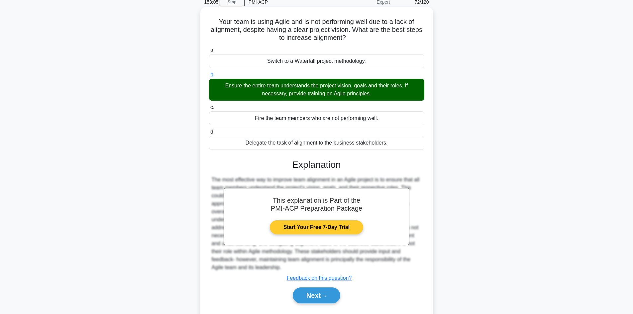
scroll to position [48, 0]
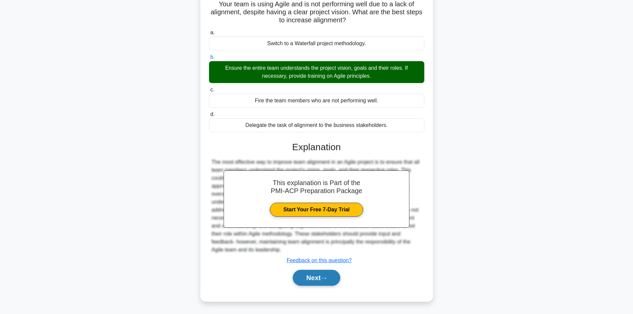
click at [319, 275] on button "Next" at bounding box center [317, 278] width 48 height 16
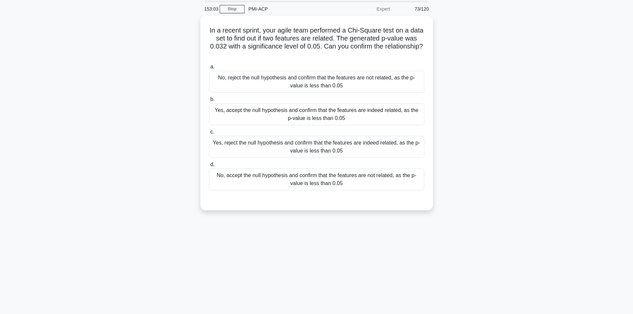
scroll to position [12, 0]
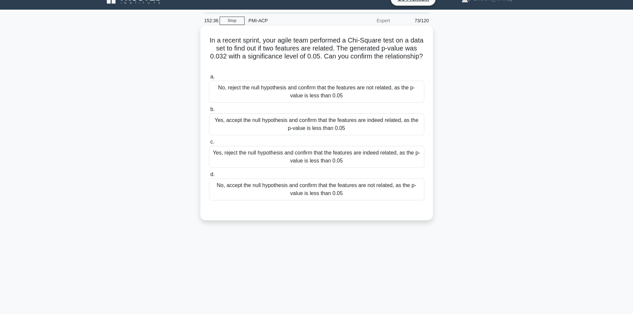
click at [256, 127] on div "Yes, accept the null hypothesis and confirm that the features are indeed relate…" at bounding box center [316, 124] width 215 height 22
click at [209, 112] on input "b. Yes, accept the null hypothesis and confirm that the features are indeed rel…" at bounding box center [209, 109] width 0 height 4
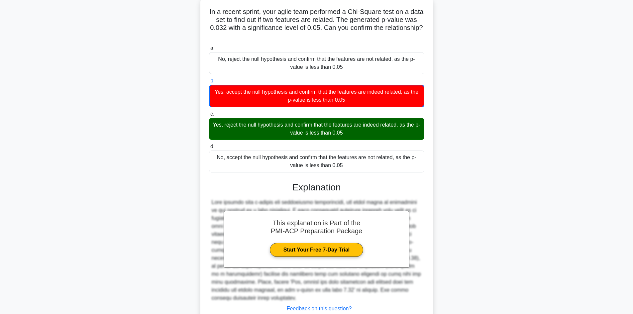
scroll to position [81, 0]
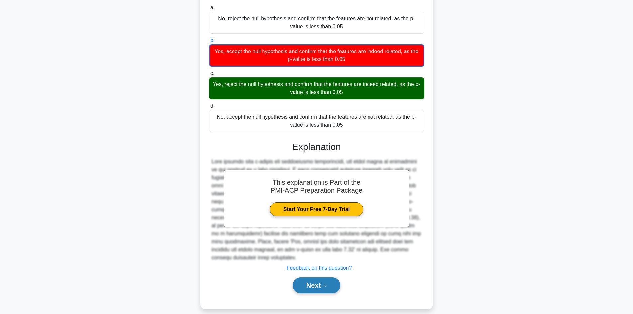
click at [321, 280] on button "Next" at bounding box center [317, 286] width 48 height 16
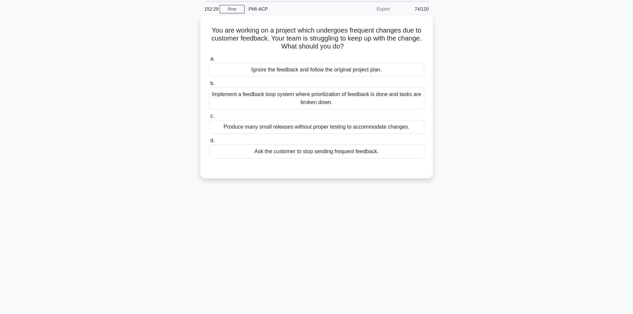
scroll to position [12, 0]
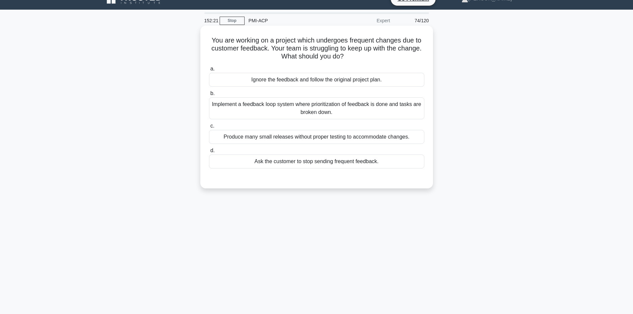
click at [286, 116] on div "Implement a feedback loop system where prioritization of feedback is done and t…" at bounding box center [316, 108] width 215 height 22
click at [209, 96] on input "b. Implement a feedback loop system where prioritization of feedback is done an…" at bounding box center [209, 93] width 0 height 4
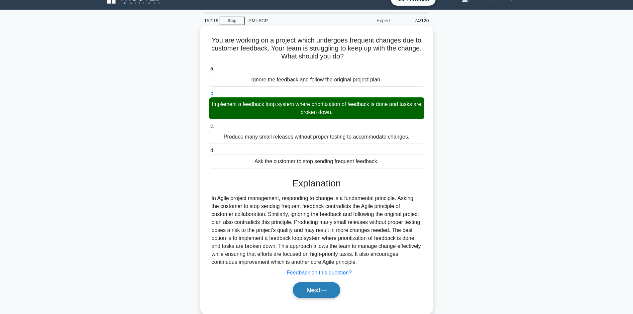
click at [322, 287] on button "Next" at bounding box center [317, 290] width 48 height 16
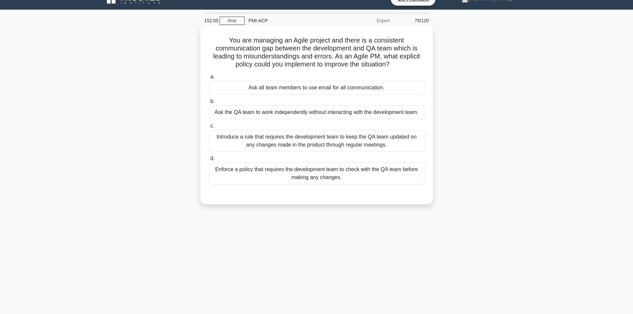
click at [291, 148] on div "Introduce a rule that requires the development team to keep the QA team updated…" at bounding box center [316, 141] width 215 height 22
click at [209, 128] on input "c. Introduce a rule that requires the development team to keep the QA team upda…" at bounding box center [209, 126] width 0 height 4
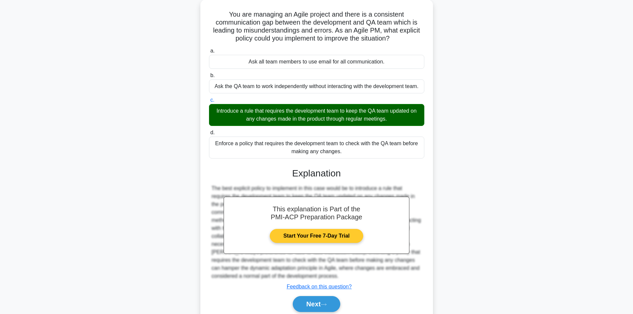
scroll to position [64, 0]
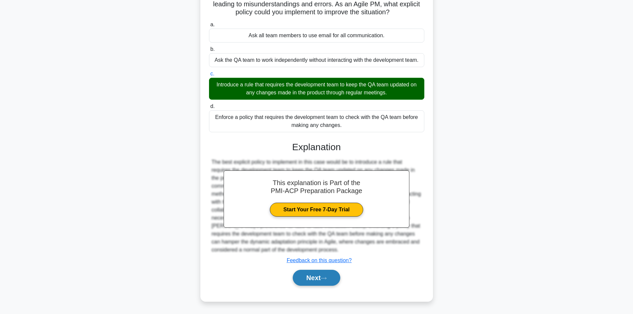
click at [322, 280] on button "Next" at bounding box center [317, 278] width 48 height 16
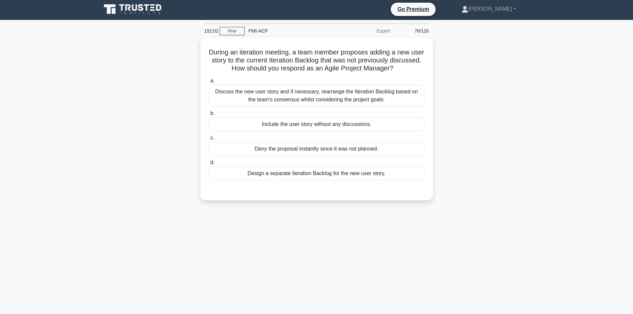
scroll to position [0, 0]
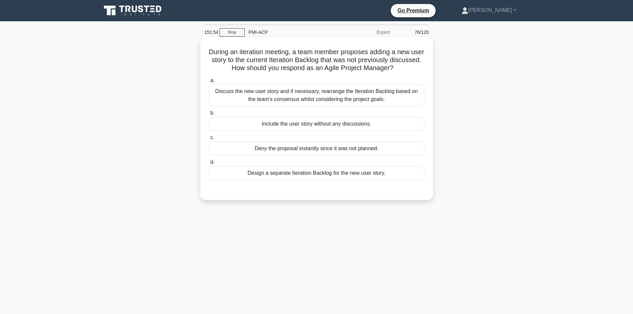
click at [273, 103] on div "Discuss the new user story and if necessary, rearrange the Iteration Backlog ba…" at bounding box center [316, 95] width 215 height 22
click at [209, 83] on input "a. Discuss the new user story and if necessary, rearrange the Iteration Backlog…" at bounding box center [209, 80] width 0 height 4
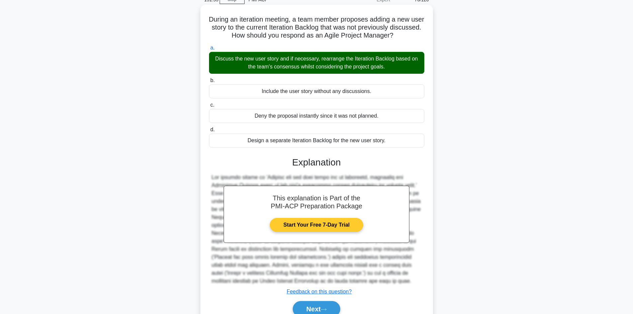
scroll to position [64, 0]
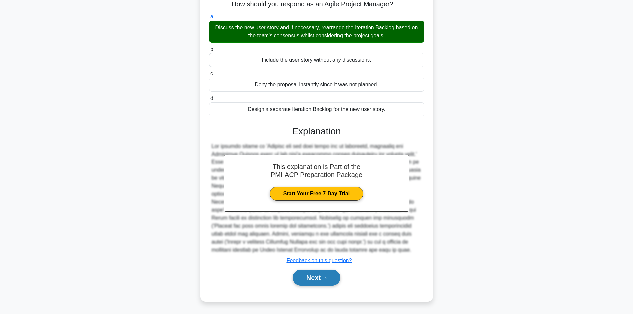
click at [315, 277] on button "Next" at bounding box center [317, 278] width 48 height 16
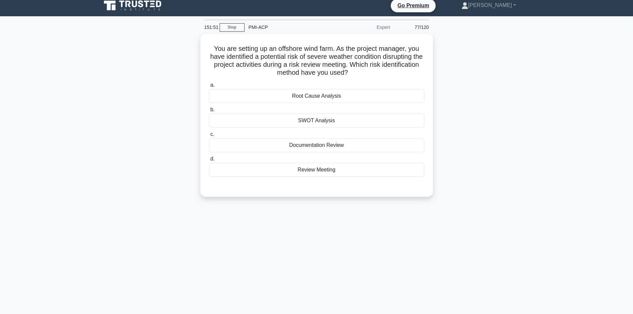
scroll to position [0, 0]
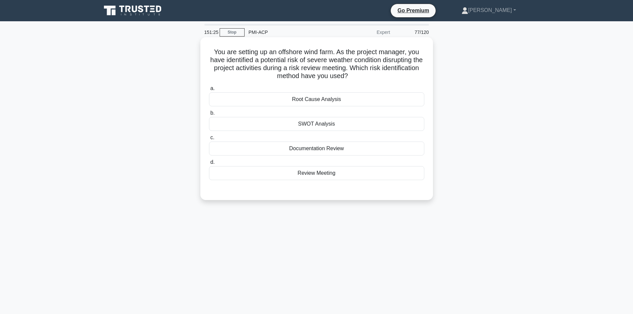
click at [325, 175] on div "Review Meeting" at bounding box center [316, 173] width 215 height 14
click at [209, 165] on input "d. Review Meeting" at bounding box center [209, 162] width 0 height 4
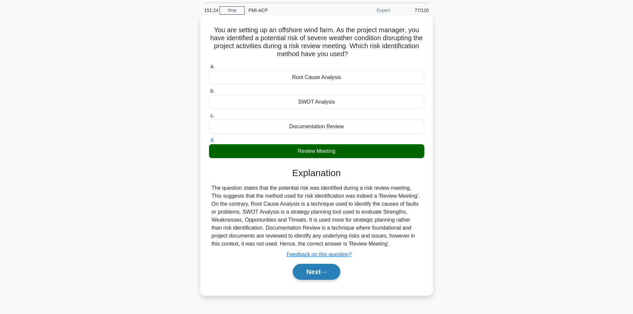
scroll to position [45, 0]
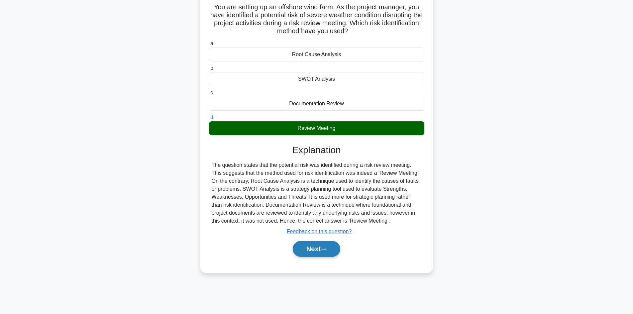
click at [314, 246] on button "Next" at bounding box center [317, 249] width 48 height 16
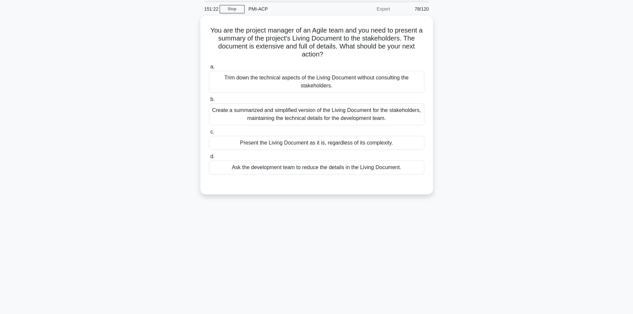
scroll to position [12, 0]
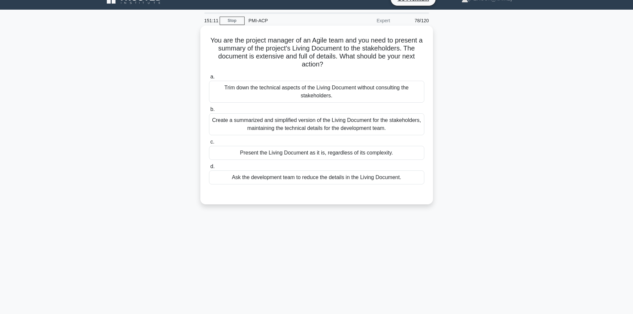
click at [278, 129] on div "Create a summarized and simplified version of the Living Document for the stake…" at bounding box center [316, 124] width 215 height 22
click at [209, 112] on input "b. Create a summarized and simplified version of the Living Document for the st…" at bounding box center [209, 109] width 0 height 4
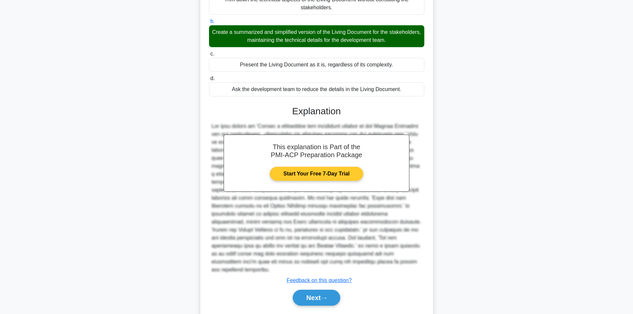
scroll to position [111, 0]
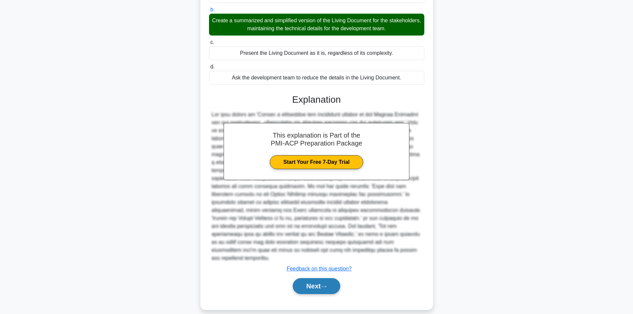
click at [333, 279] on button "Next" at bounding box center [317, 286] width 48 height 16
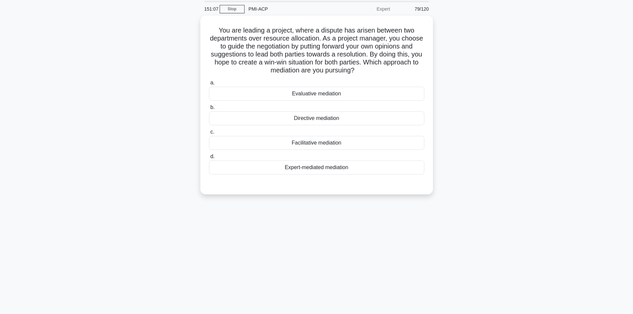
scroll to position [12, 0]
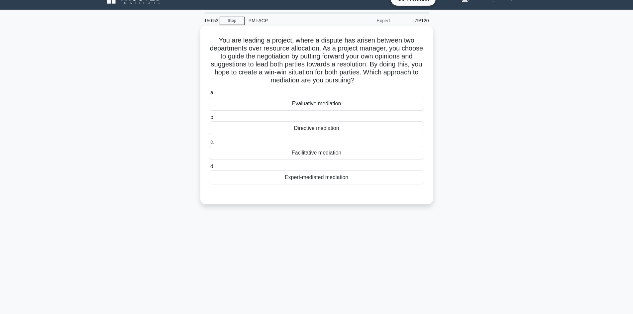
click at [308, 153] on div "Facilitative mediation" at bounding box center [316, 153] width 215 height 14
click at [209, 144] on input "c. Facilitative mediation" at bounding box center [209, 142] width 0 height 4
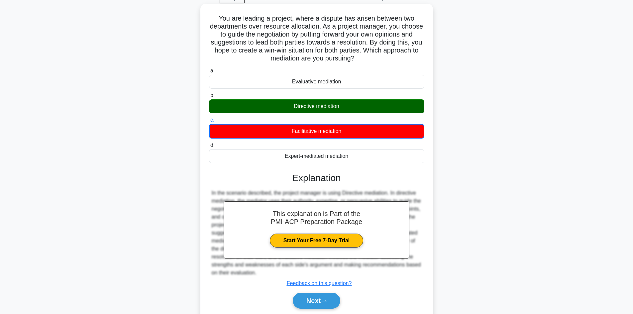
scroll to position [57, 0]
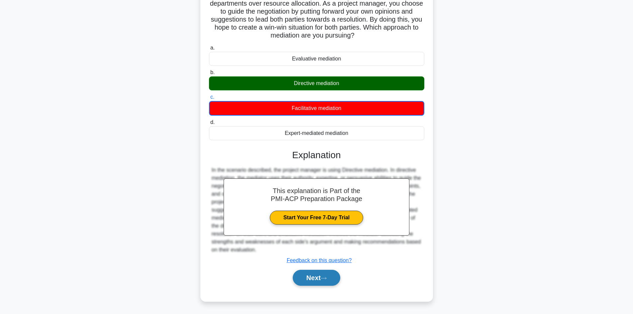
click at [325, 279] on icon at bounding box center [323, 278] width 5 height 2
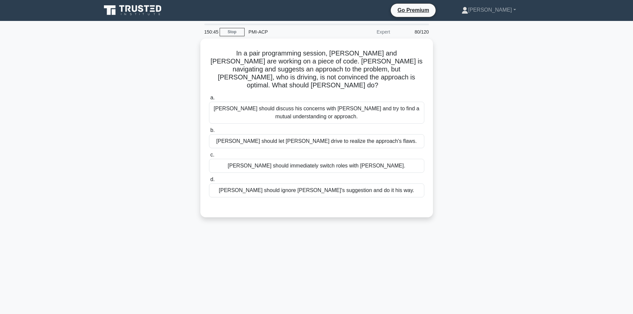
scroll to position [0, 0]
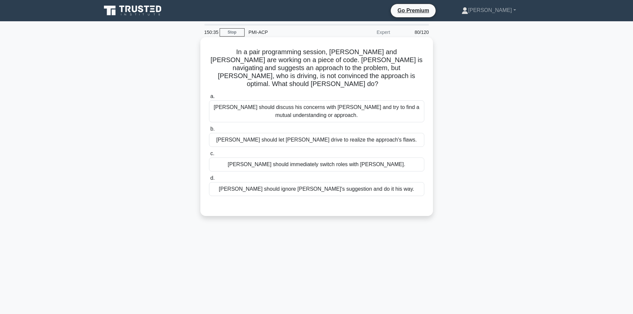
click at [319, 104] on div "Tom should discuss his concerns with Jerry and try to find a mutual understandi…" at bounding box center [316, 111] width 215 height 22
click at [209, 99] on input "a. Tom should discuss his concerns with Jerry and try to find a mutual understa…" at bounding box center [209, 96] width 0 height 4
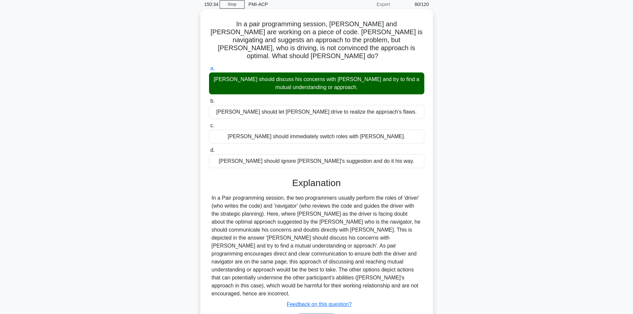
scroll to position [56, 0]
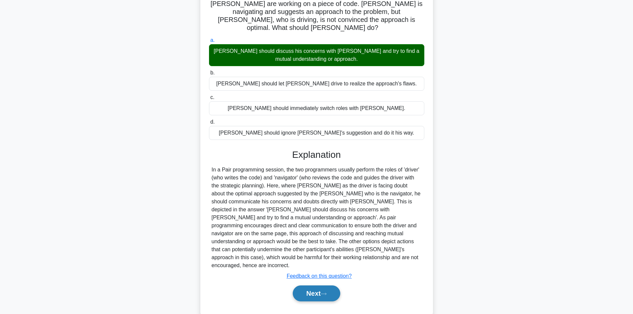
click at [323, 286] on button "Next" at bounding box center [317, 294] width 48 height 16
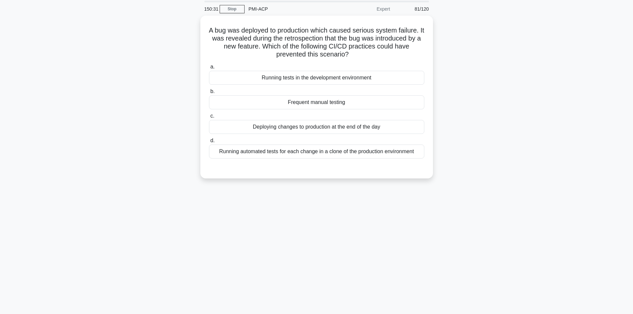
scroll to position [12, 0]
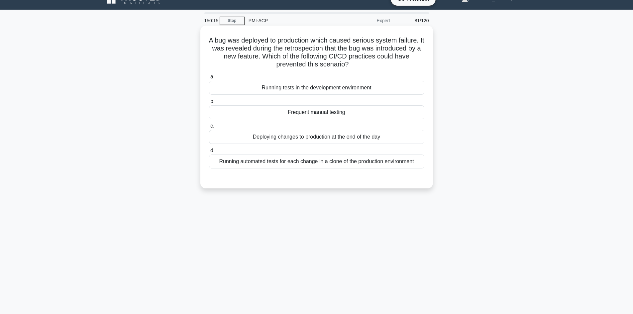
click at [300, 162] on div "Running automated tests for each change in a clone of the production environment" at bounding box center [316, 162] width 215 height 14
click at [209, 153] on input "d. Running automated tests for each change in a clone of the production environ…" at bounding box center [209, 151] width 0 height 4
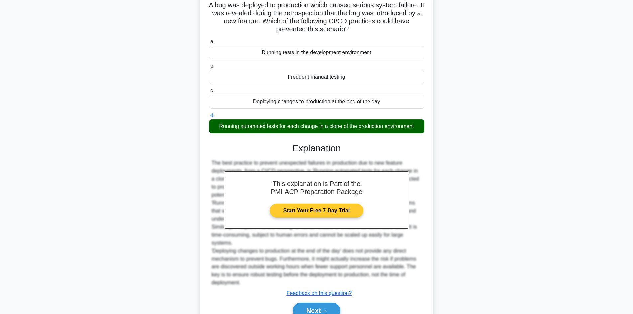
scroll to position [80, 0]
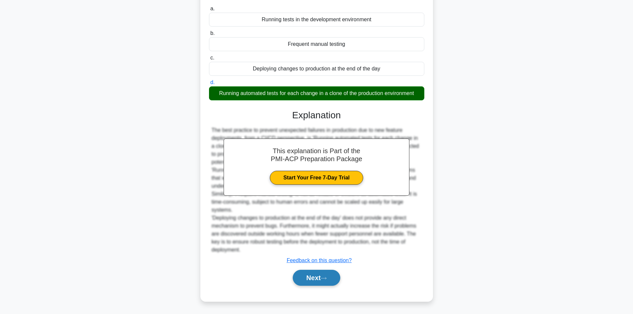
click at [330, 278] on button "Next" at bounding box center [317, 278] width 48 height 16
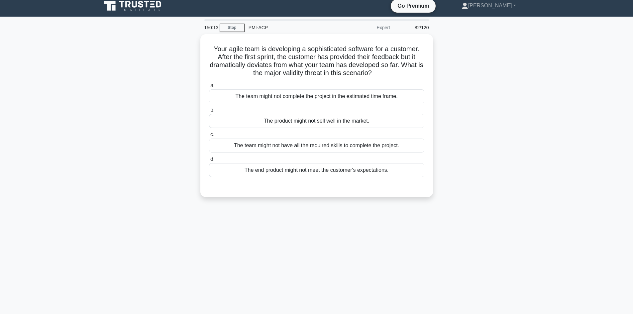
scroll to position [0, 0]
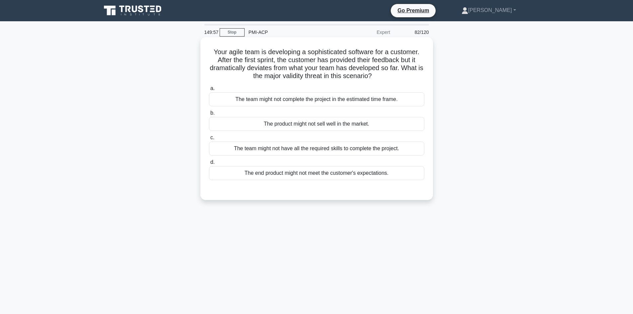
click at [300, 177] on div "The end product might not meet the customer's expectations." at bounding box center [316, 173] width 215 height 14
click at [209, 165] on input "d. The end product might not meet the customer's expectations." at bounding box center [209, 162] width 0 height 4
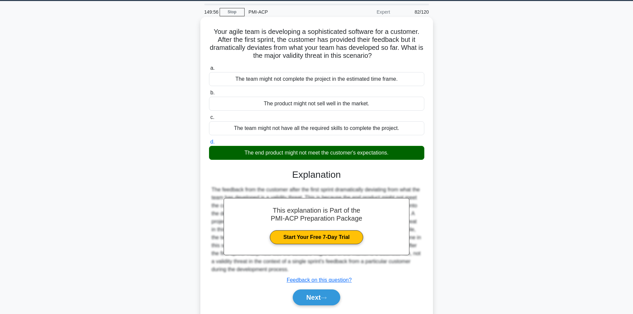
scroll to position [45, 0]
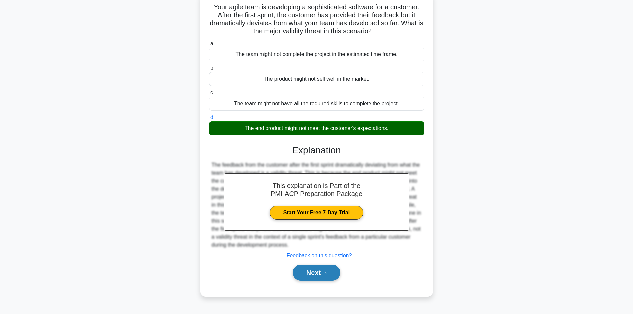
click at [320, 271] on button "Next" at bounding box center [317, 273] width 48 height 16
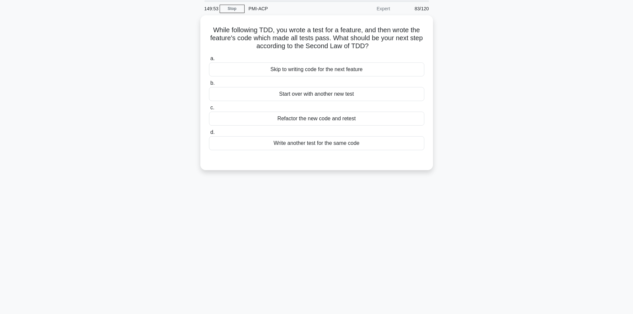
scroll to position [12, 0]
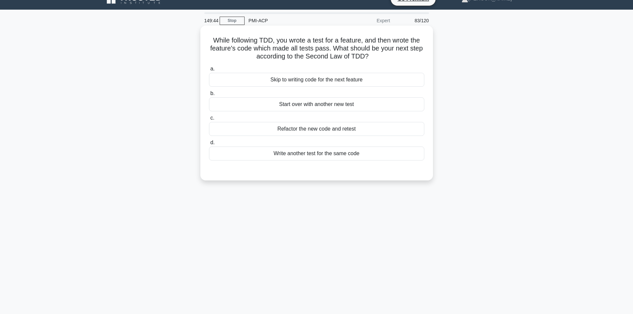
click at [300, 131] on div "Refactor the new code and retest" at bounding box center [316, 129] width 215 height 14
click at [209, 120] on input "c. Refactor the new code and retest" at bounding box center [209, 118] width 0 height 4
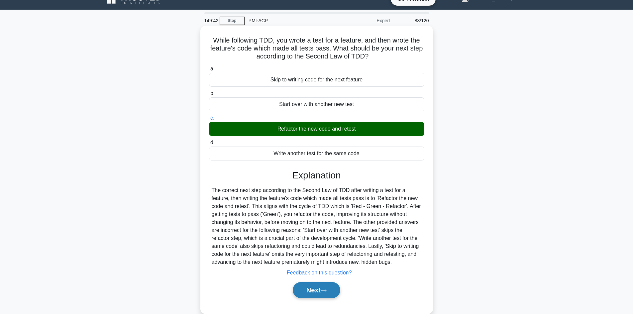
click at [316, 288] on button "Next" at bounding box center [317, 290] width 48 height 16
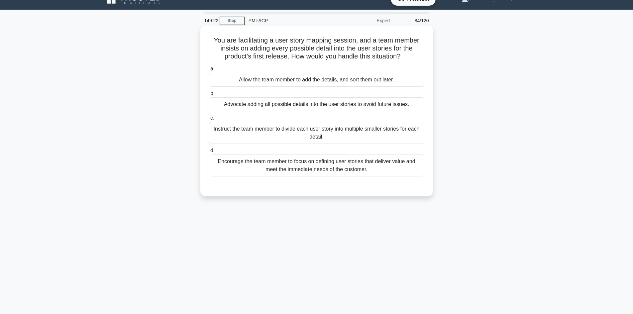
click at [262, 169] on div "Encourage the team member to focus on defining user stories that deliver value …" at bounding box center [316, 166] width 215 height 22
click at [209, 153] on input "d. Encourage the team member to focus on defining user stories that deliver val…" at bounding box center [209, 151] width 0 height 4
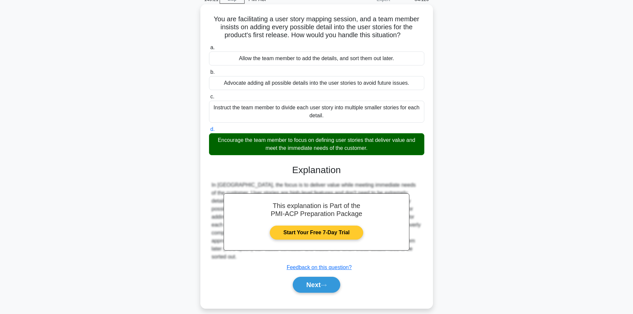
scroll to position [45, 0]
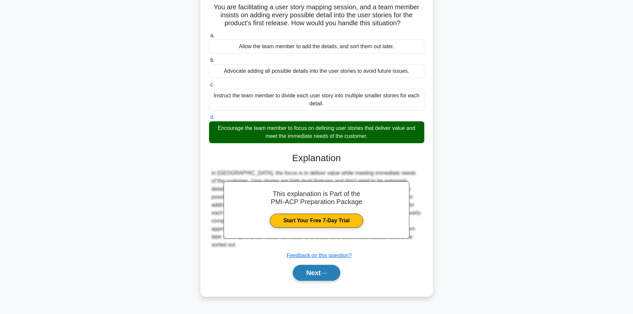
click at [319, 273] on button "Next" at bounding box center [317, 273] width 48 height 16
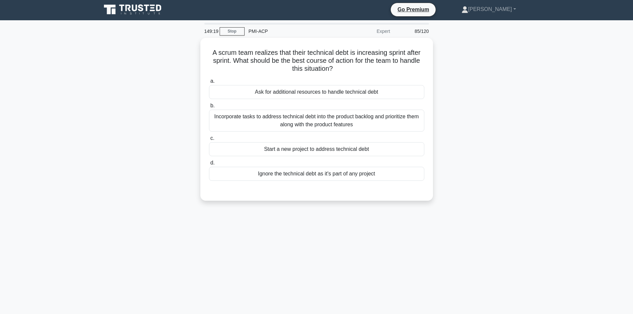
scroll to position [0, 0]
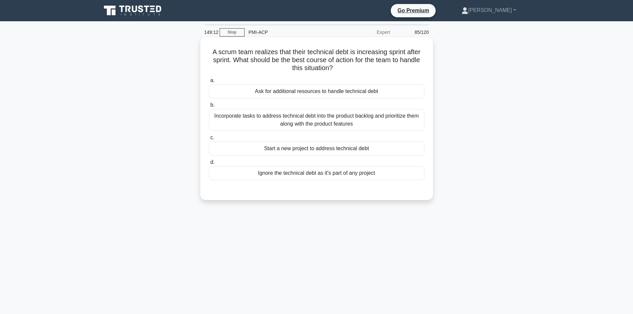
click at [299, 125] on div "Incorporate tasks to address technical debt into the product backlog and priori…" at bounding box center [316, 120] width 215 height 22
click at [209, 107] on input "b. Incorporate tasks to address technical debt into the product backlog and pri…" at bounding box center [209, 105] width 0 height 4
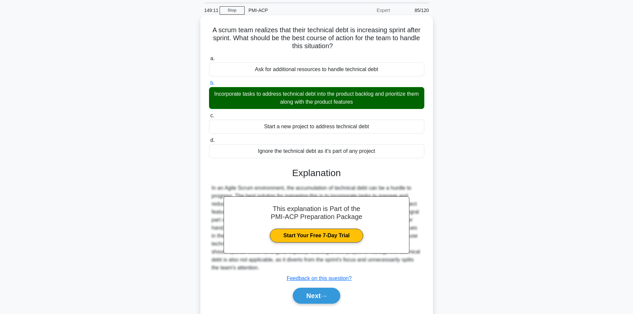
scroll to position [45, 0]
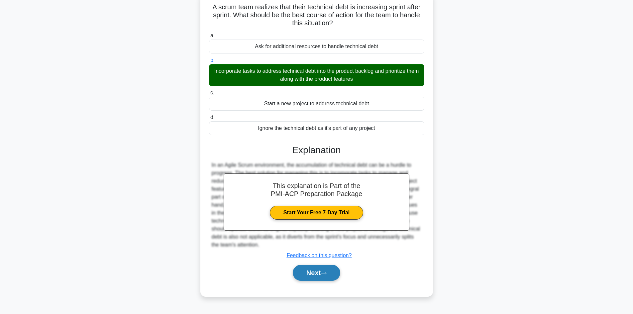
click at [330, 270] on button "Next" at bounding box center [317, 273] width 48 height 16
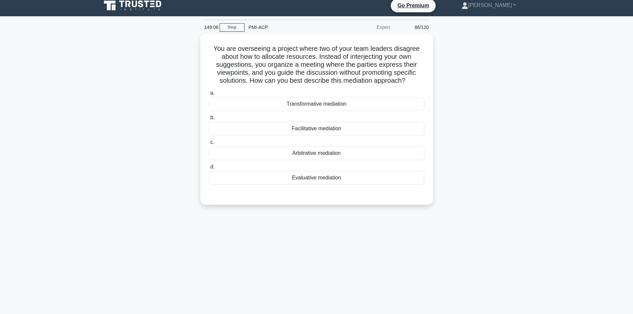
scroll to position [0, 0]
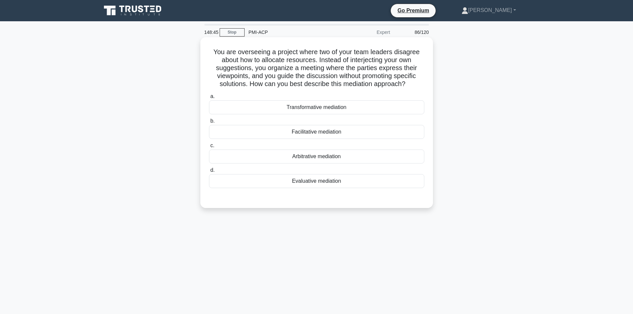
click at [313, 134] on div "Facilitative mediation" at bounding box center [316, 132] width 215 height 14
click at [209, 123] on input "b. Facilitative mediation" at bounding box center [209, 121] width 0 height 4
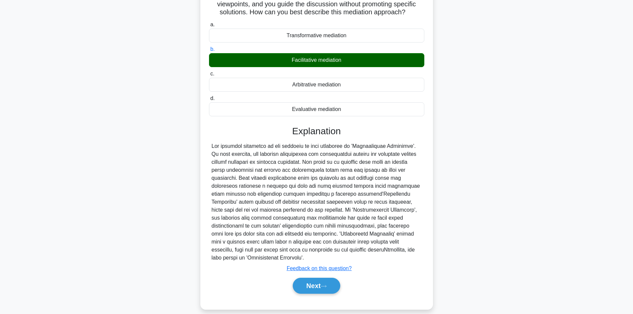
scroll to position [72, 0]
click at [323, 279] on button "Next" at bounding box center [317, 286] width 48 height 16
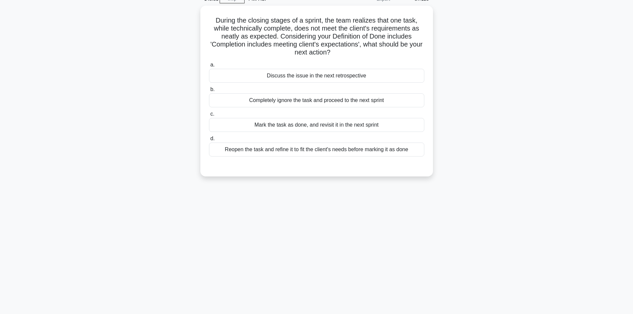
scroll to position [45, 0]
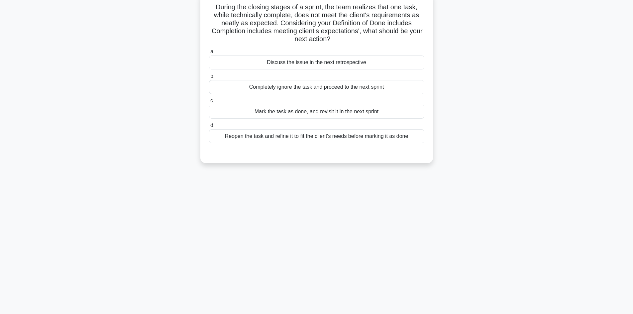
click at [283, 139] on div "Reopen the task and refine it to fit the client's needs before marking it as do…" at bounding box center [316, 136] width 215 height 14
click at [209, 128] on input "d. Reopen the task and refine it to fit the client's needs before marking it as…" at bounding box center [209, 125] width 0 height 4
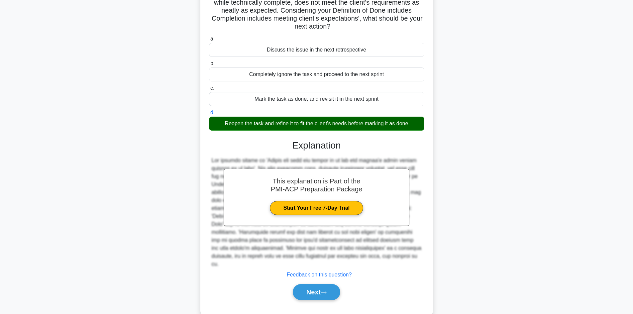
scroll to position [64, 0]
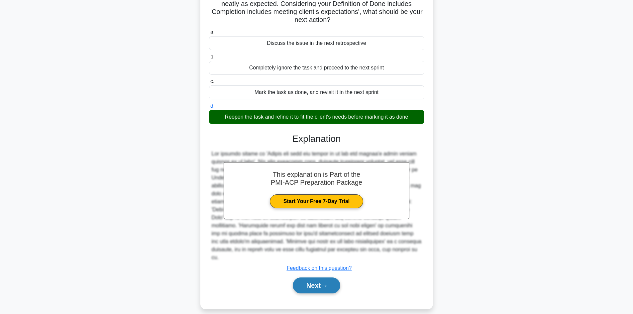
click at [324, 284] on icon at bounding box center [324, 286] width 6 height 4
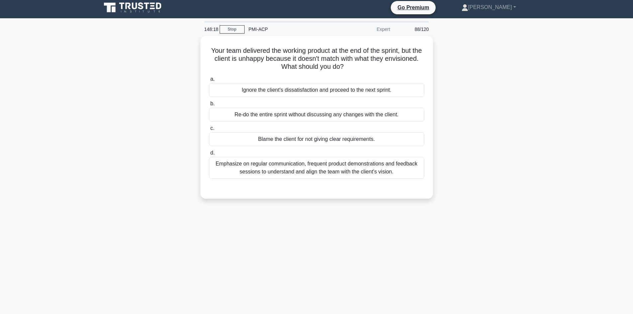
scroll to position [0, 0]
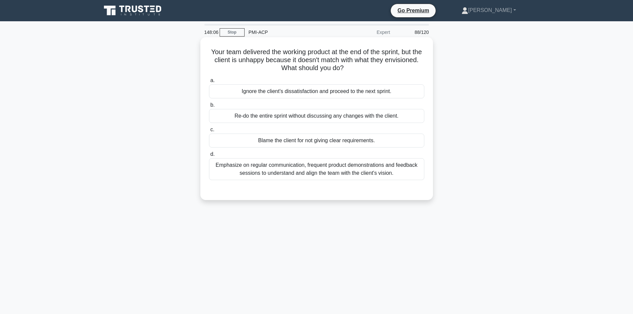
click at [267, 174] on div "Emphasize on regular communication, frequent product demonstrations and feedbac…" at bounding box center [316, 169] width 215 height 22
click at [209, 157] on input "d. Emphasize on regular communication, frequent product demonstrations and feed…" at bounding box center [209, 154] width 0 height 4
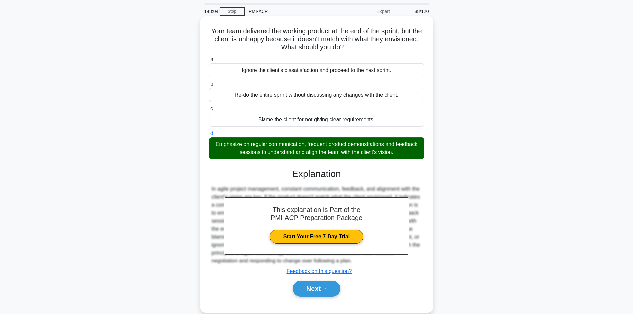
scroll to position [45, 0]
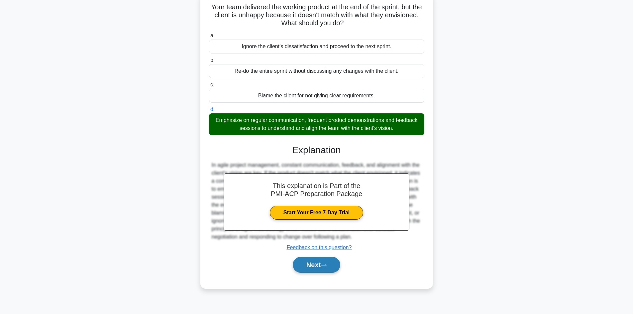
click at [320, 263] on button "Next" at bounding box center [317, 265] width 48 height 16
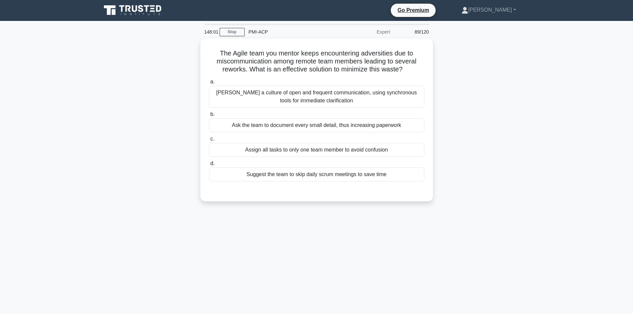
scroll to position [0, 0]
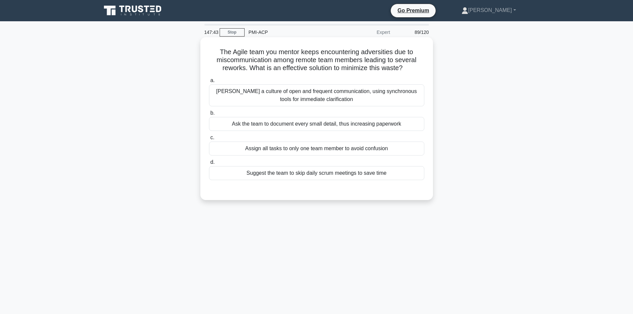
click at [279, 104] on div "Foster a culture of open and frequent communication, using synchronous tools fo…" at bounding box center [316, 95] width 215 height 22
click at [209, 83] on input "a. Foster a culture of open and frequent communication, using synchronous tools…" at bounding box center [209, 80] width 0 height 4
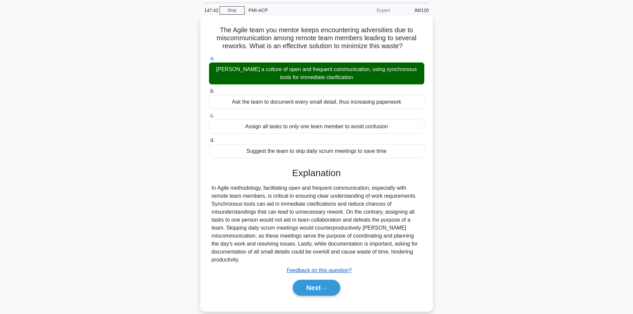
scroll to position [45, 0]
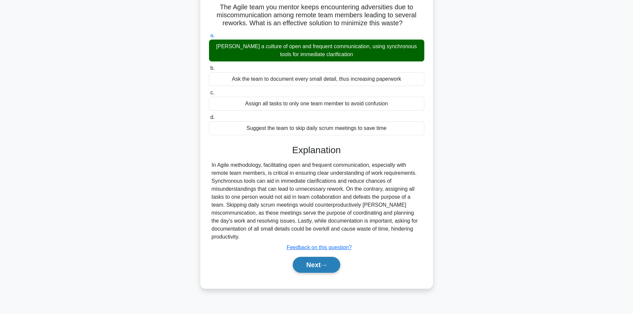
click at [318, 265] on button "Next" at bounding box center [317, 265] width 48 height 16
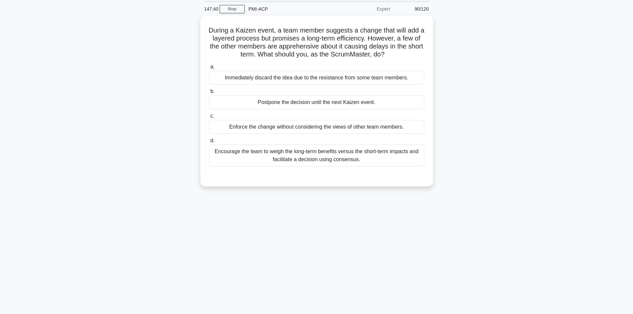
scroll to position [12, 0]
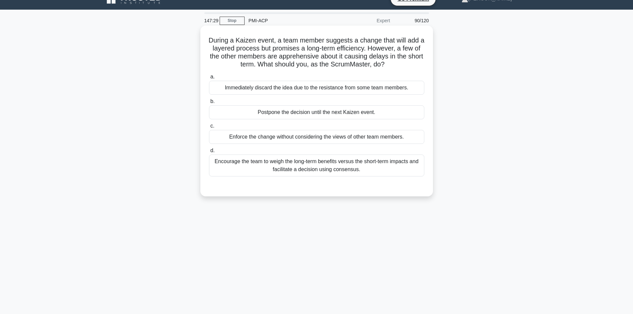
click at [290, 170] on div "Encourage the team to weigh the long-term benefits versus the short-term impact…" at bounding box center [316, 166] width 215 height 22
click at [209, 153] on input "d. Encourage the team to weigh the long-term benefits versus the short-term imp…" at bounding box center [209, 151] width 0 height 4
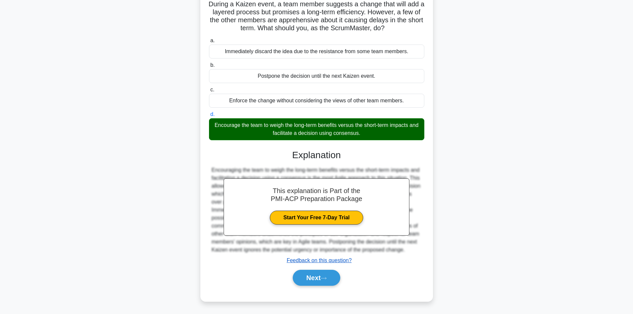
scroll to position [48, 0]
click at [315, 275] on button "Next" at bounding box center [317, 278] width 48 height 16
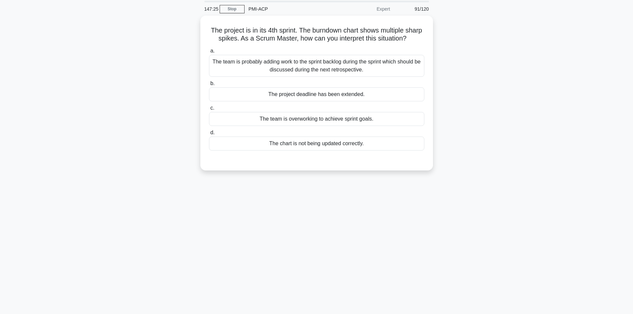
scroll to position [12, 0]
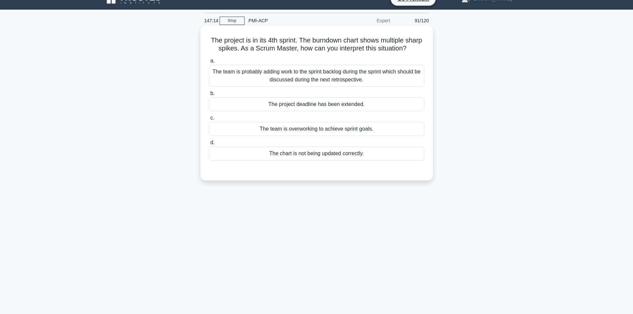
click at [295, 87] on div "The team is probably adding work to the sprint backlog during the sprint which …" at bounding box center [316, 76] width 215 height 22
click at [209, 63] on input "a. The team is probably adding work to the sprint backlog during the sprint whi…" at bounding box center [209, 61] width 0 height 4
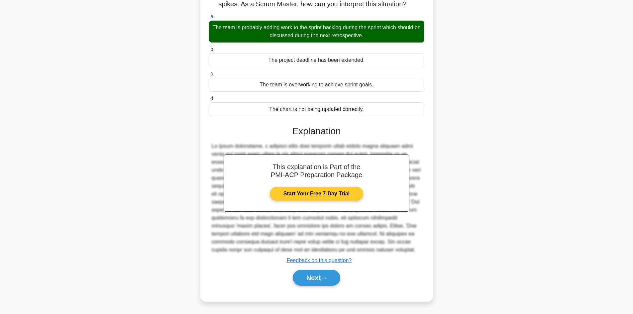
scroll to position [64, 0]
click at [321, 275] on button "Next" at bounding box center [317, 278] width 48 height 16
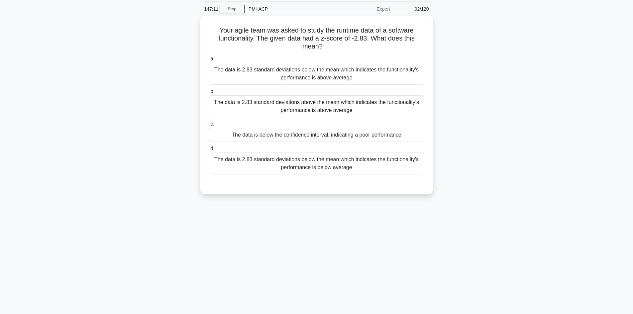
scroll to position [12, 0]
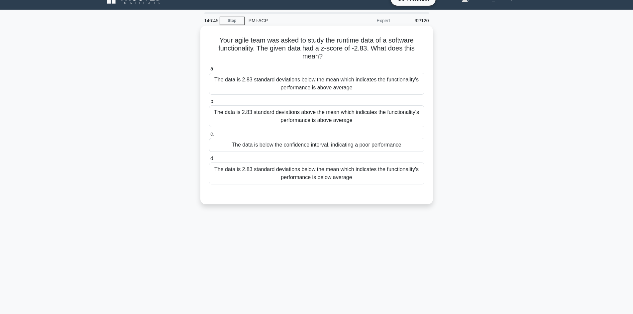
click at [307, 97] on div "a. The data is 2.83 standard deviations below the mean which indicates the func…" at bounding box center [316, 124] width 223 height 122
click at [308, 89] on div "The data is 2.83 standard deviations below the mean which indicates the functio…" at bounding box center [316, 84] width 215 height 22
click at [209, 71] on input "a. The data is 2.83 standard deviations below the mean which indicates the func…" at bounding box center [209, 69] width 0 height 4
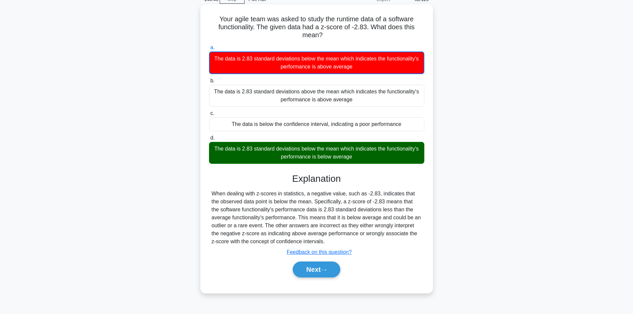
scroll to position [45, 0]
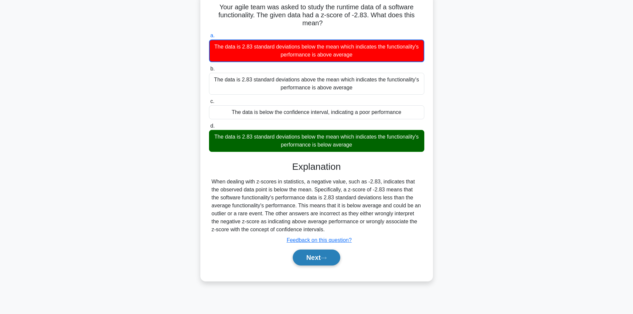
click at [325, 256] on button "Next" at bounding box center [317, 258] width 48 height 16
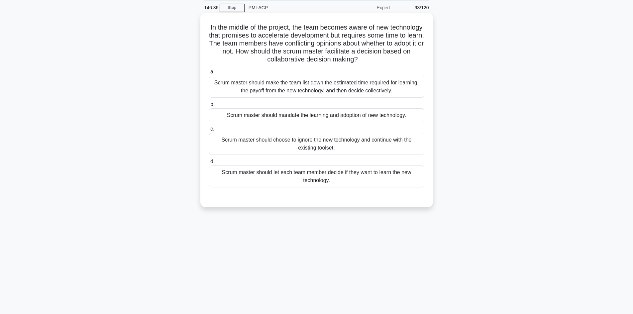
scroll to position [0, 0]
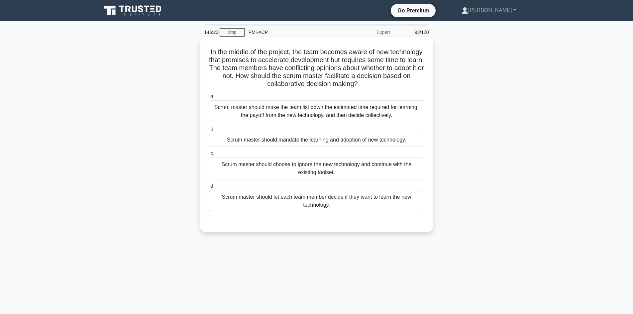
click at [280, 120] on div "Scrum master should make the team list down the estimated time required for lea…" at bounding box center [316, 111] width 215 height 22
click at [209, 99] on input "a. Scrum master should make the team list down the estimated time required for …" at bounding box center [209, 96] width 0 height 4
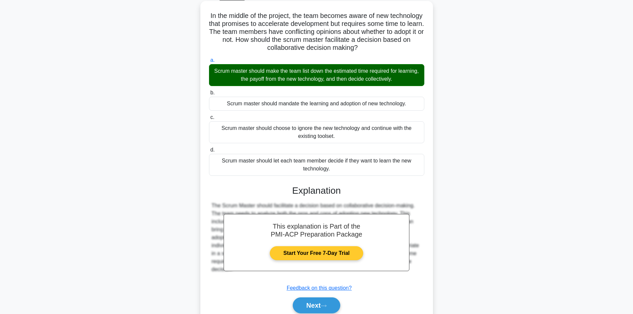
scroll to position [64, 0]
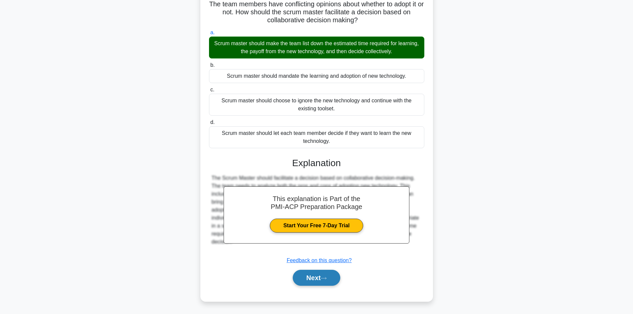
click at [336, 276] on button "Next" at bounding box center [317, 278] width 48 height 16
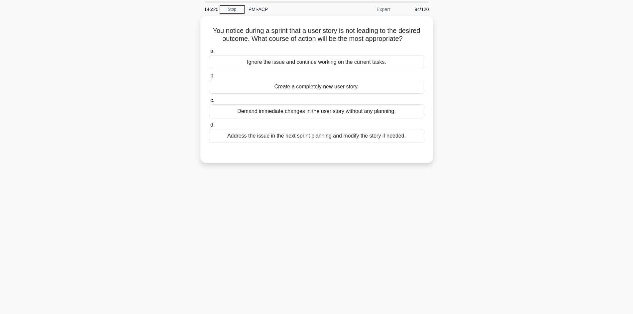
scroll to position [0, 0]
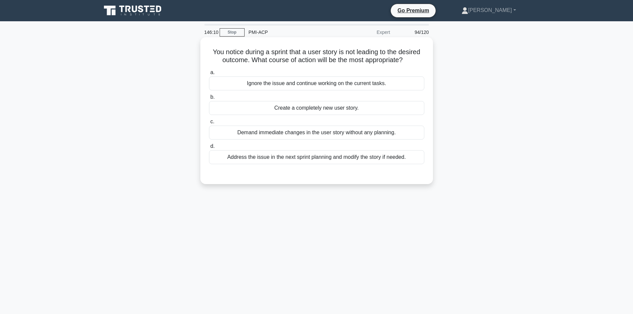
click at [286, 162] on div "Address the issue in the next sprint planning and modify the story if needed." at bounding box center [316, 157] width 215 height 14
click at [209, 149] on input "d. Address the issue in the next sprint planning and modify the story if needed." at bounding box center [209, 146] width 0 height 4
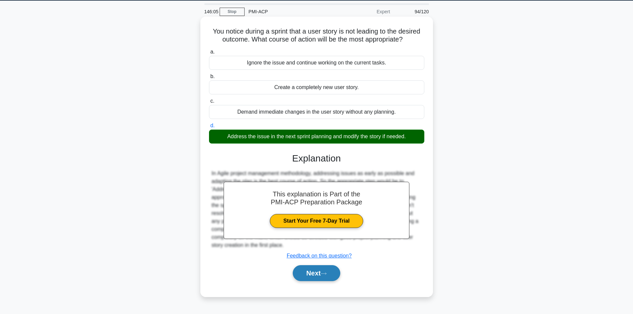
scroll to position [45, 0]
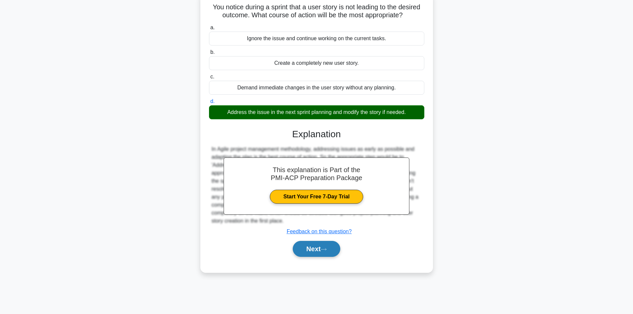
click at [332, 252] on button "Next" at bounding box center [317, 249] width 48 height 16
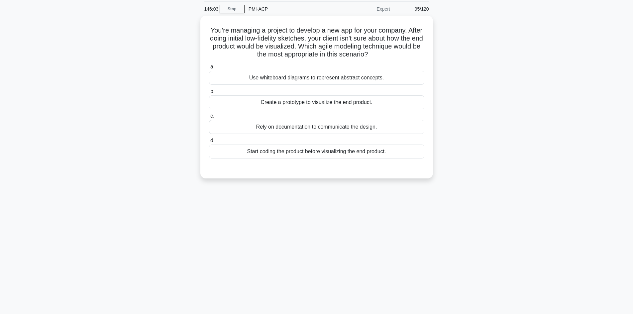
scroll to position [12, 0]
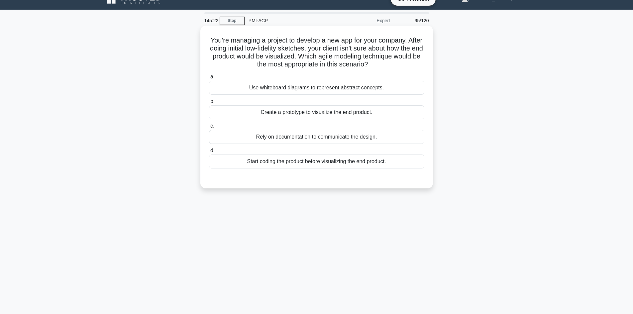
click at [262, 89] on div "Use whiteboard diagrams to represent abstract concepts." at bounding box center [316, 88] width 215 height 14
click at [209, 79] on input "a. Use whiteboard diagrams to represent abstract concepts." at bounding box center [209, 77] width 0 height 4
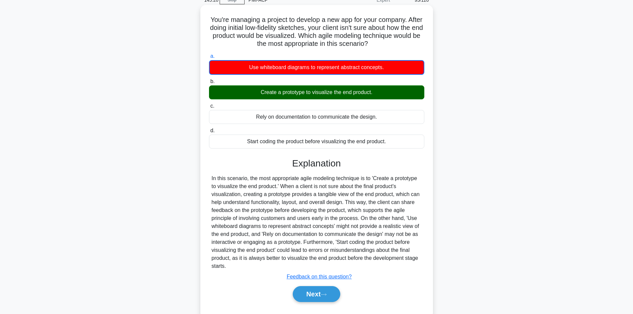
scroll to position [49, 0]
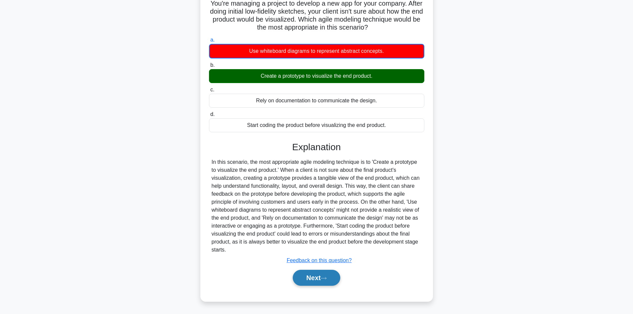
click at [319, 275] on button "Next" at bounding box center [317, 278] width 48 height 16
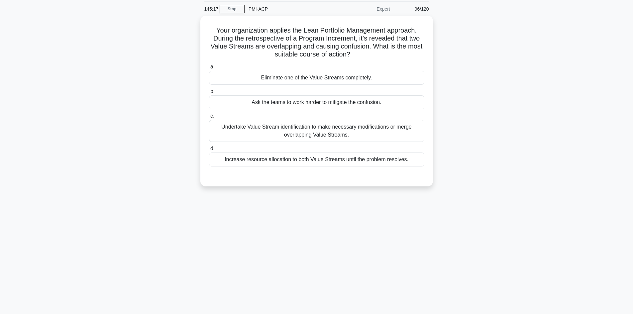
scroll to position [12, 0]
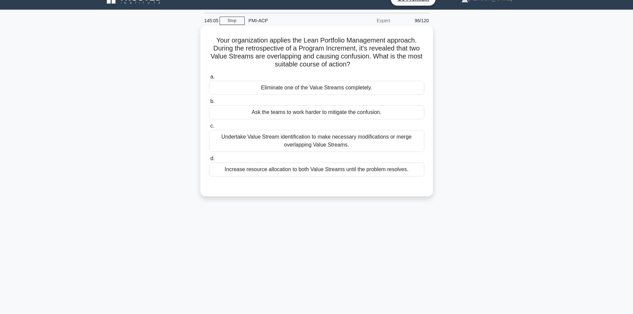
click at [293, 147] on div "Undertake Value Stream identification to make necessary modifications or merge …" at bounding box center [316, 141] width 215 height 22
click at [209, 128] on input "c. Undertake Value Stream identification to make necessary modifications or mer…" at bounding box center [209, 126] width 0 height 4
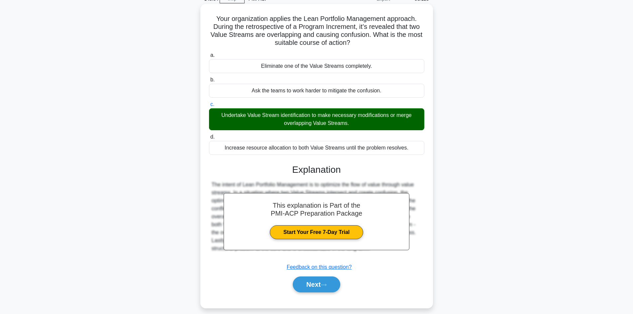
scroll to position [45, 0]
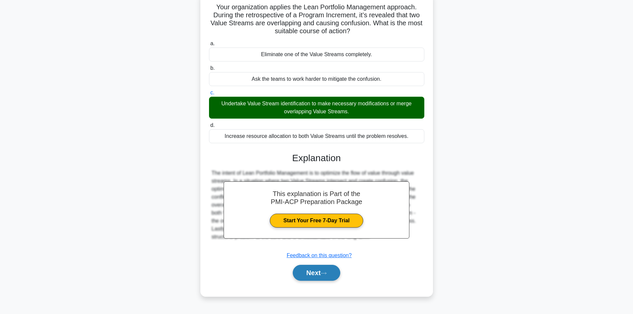
click at [317, 272] on button "Next" at bounding box center [317, 273] width 48 height 16
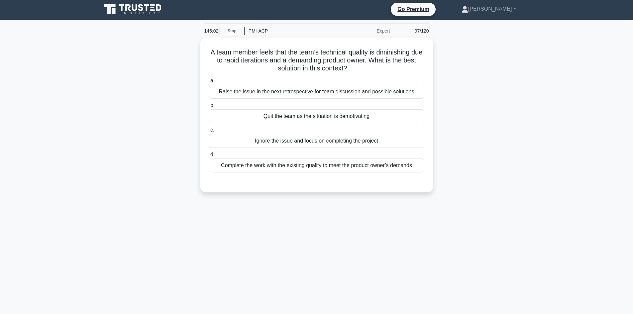
scroll to position [0, 0]
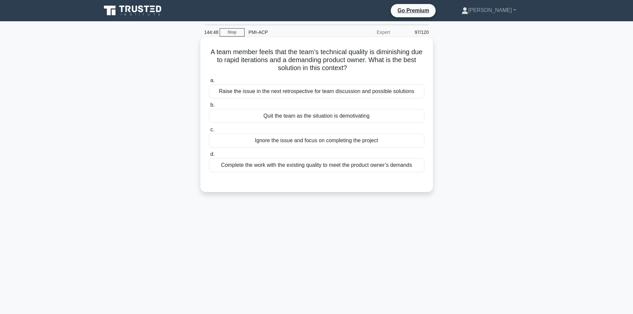
click at [277, 92] on div "Raise the issue in the next retrospective for team discussion and possible solu…" at bounding box center [316, 91] width 215 height 14
click at [209, 83] on input "a. Raise the issue in the next retrospective for team discussion and possible s…" at bounding box center [209, 80] width 0 height 4
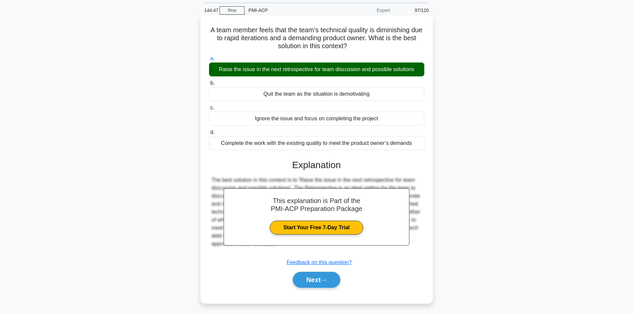
scroll to position [45, 0]
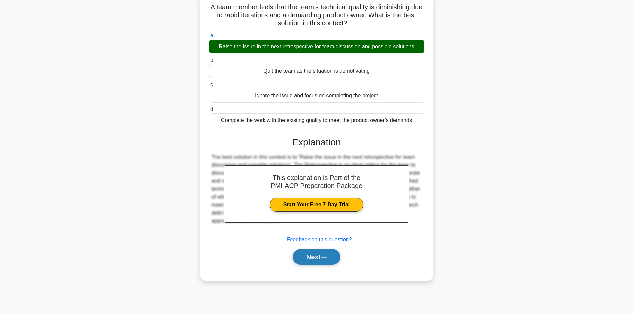
click at [324, 252] on button "Next" at bounding box center [317, 257] width 48 height 16
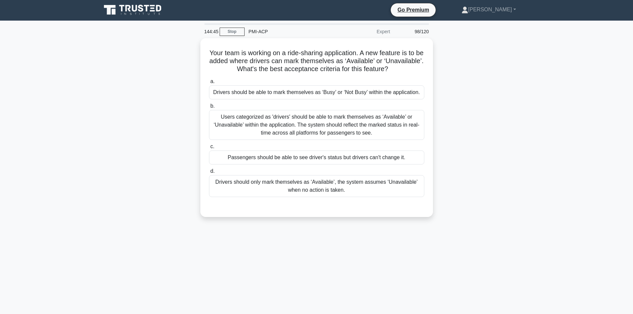
scroll to position [0, 0]
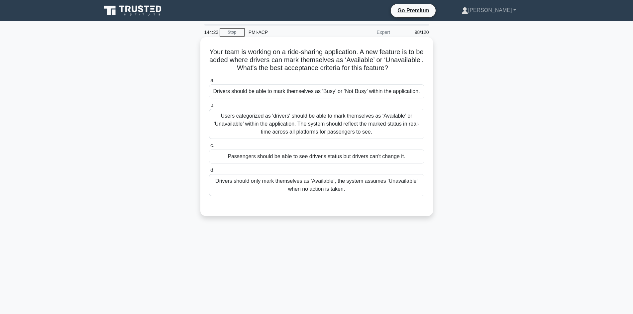
click at [297, 127] on div "Users categorized as 'drivers' should be able to mark themselves as ‘Available’…" at bounding box center [316, 124] width 215 height 30
click at [209, 107] on input "b. Users categorized as 'drivers' should be able to mark themselves as ‘Availab…" at bounding box center [209, 105] width 0 height 4
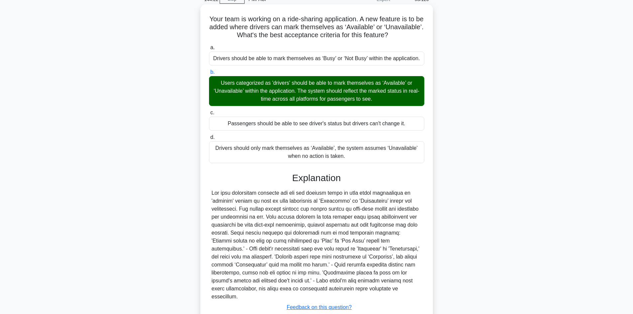
scroll to position [72, 0]
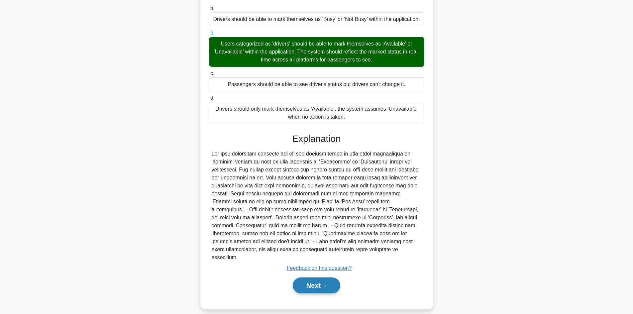
click at [324, 278] on button "Next" at bounding box center [317, 286] width 48 height 16
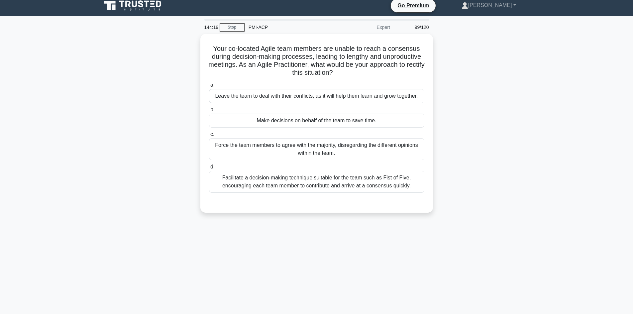
scroll to position [0, 0]
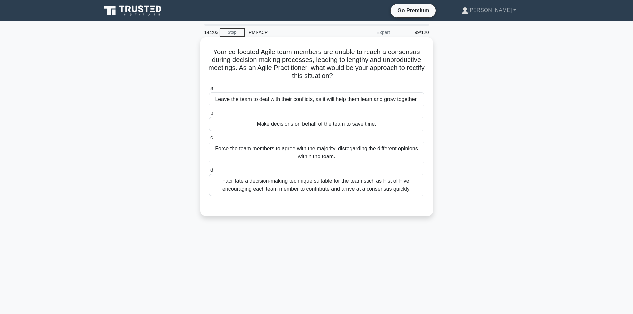
click at [278, 188] on div "Facilitate a decision-making technique suitable for the team such as Fist of Fi…" at bounding box center [316, 185] width 215 height 22
click at [209, 173] on input "d. Facilitate a decision-making technique suitable for the team such as Fist of…" at bounding box center [209, 170] width 0 height 4
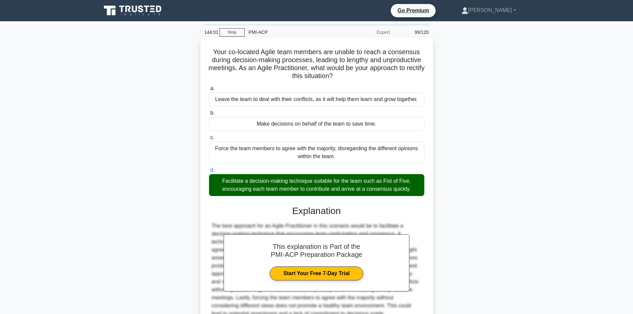
scroll to position [64, 0]
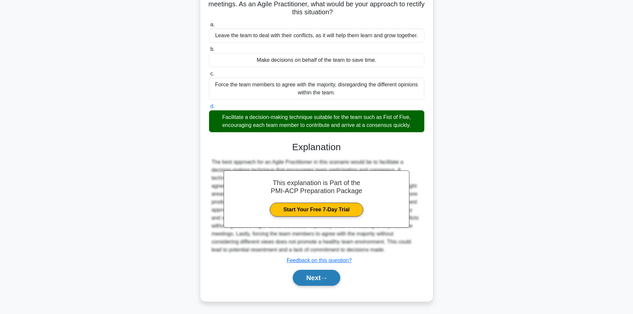
click at [315, 278] on button "Next" at bounding box center [317, 278] width 48 height 16
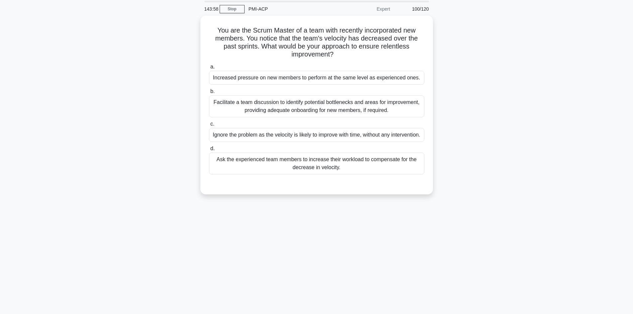
scroll to position [12, 0]
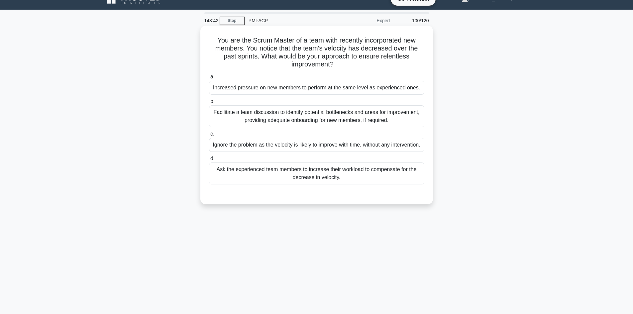
click at [292, 123] on div "Facilitate a team discussion to identify potential bottlenecks and areas for im…" at bounding box center [316, 116] width 215 height 22
click at [209, 104] on input "b. Facilitate a team discussion to identify potential bottlenecks and areas for…" at bounding box center [209, 101] width 0 height 4
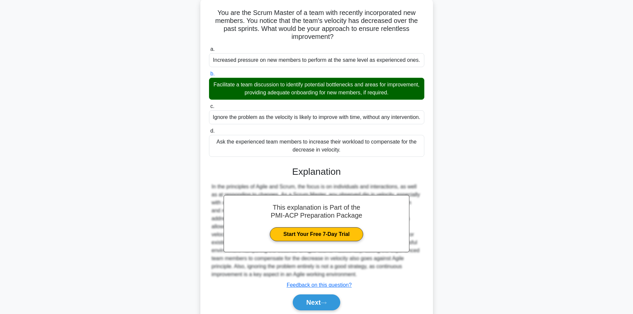
scroll to position [72, 0]
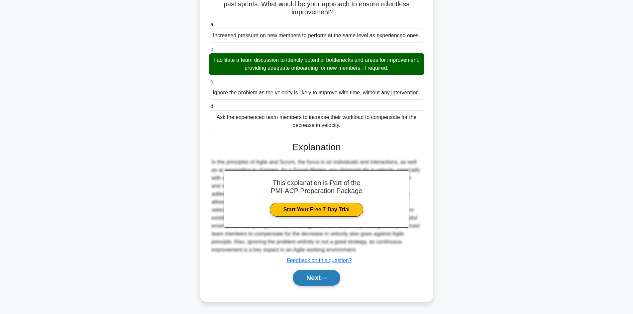
click at [320, 279] on button "Next" at bounding box center [317, 278] width 48 height 16
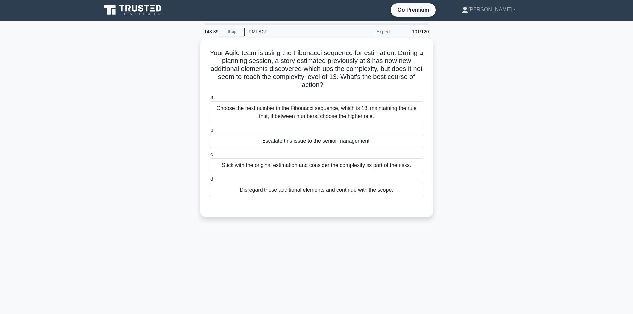
scroll to position [0, 0]
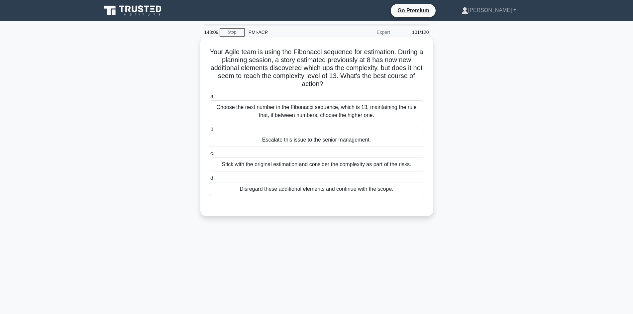
click at [275, 115] on div "Choose the next number in the Fibonacci sequence, which is 13, maintaining the …" at bounding box center [316, 111] width 215 height 22
click at [209, 99] on input "a. Choose the next number in the Fibonacci sequence, which is 13, maintaining t…" at bounding box center [209, 96] width 0 height 4
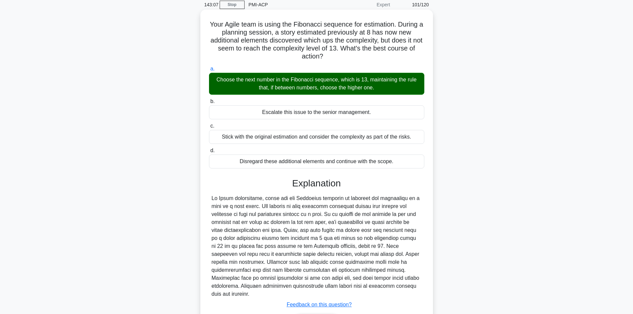
scroll to position [72, 0]
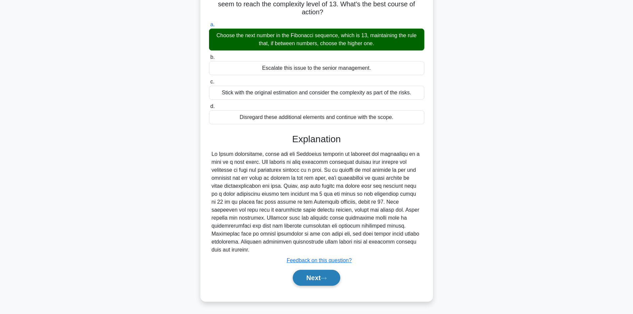
click at [326, 275] on button "Next" at bounding box center [317, 278] width 48 height 16
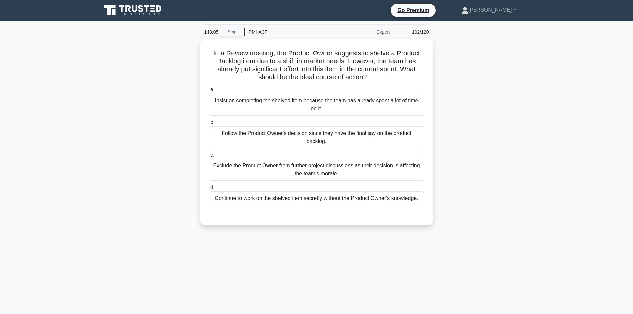
scroll to position [0, 0]
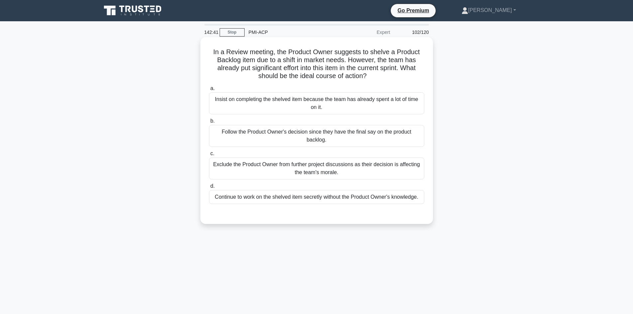
click at [245, 131] on div "Follow the Product Owner's decision since they have the final say on the produc…" at bounding box center [316, 136] width 215 height 22
click at [209, 123] on input "b. Follow the Product Owner's decision since they have the final say on the pro…" at bounding box center [209, 121] width 0 height 4
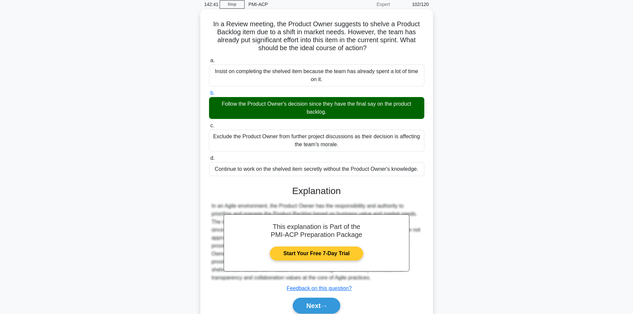
scroll to position [56, 0]
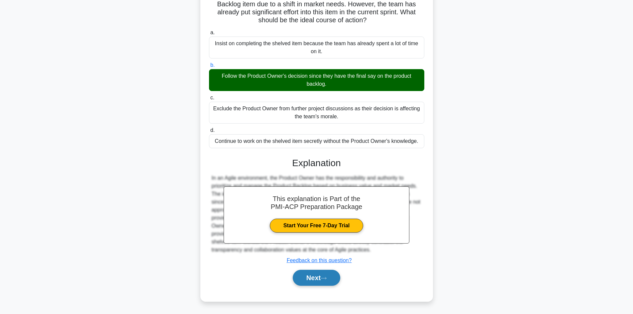
click at [327, 280] on icon at bounding box center [324, 279] width 6 height 4
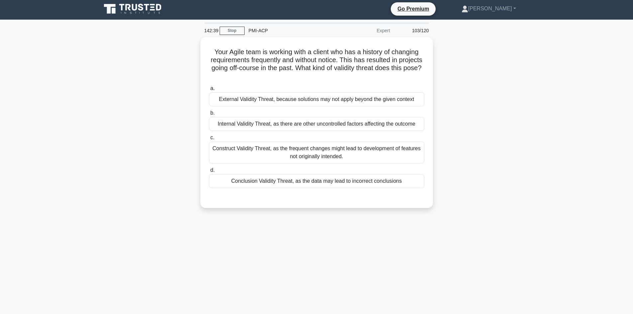
scroll to position [0, 0]
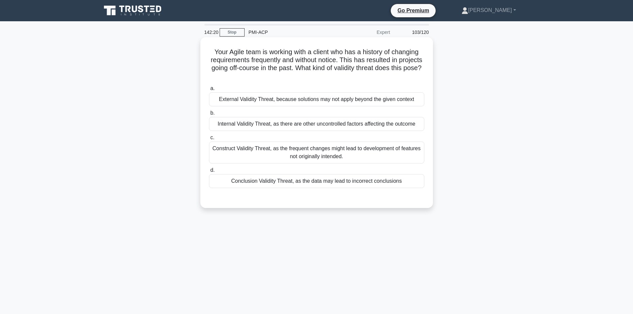
click at [258, 183] on div "Conclusion Validity Threat, as the data may lead to incorrect conclusions" at bounding box center [316, 181] width 215 height 14
click at [209, 173] on input "d. Conclusion Validity Threat, as the data may lead to incorrect conclusions" at bounding box center [209, 170] width 0 height 4
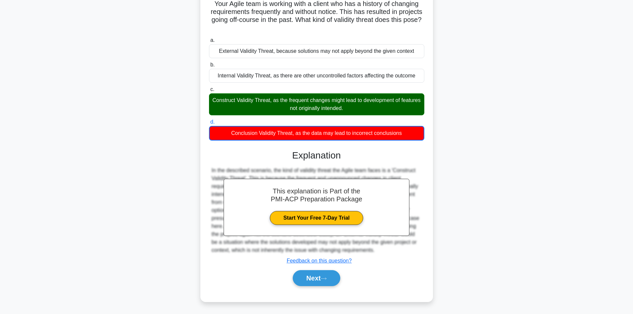
scroll to position [49, 0]
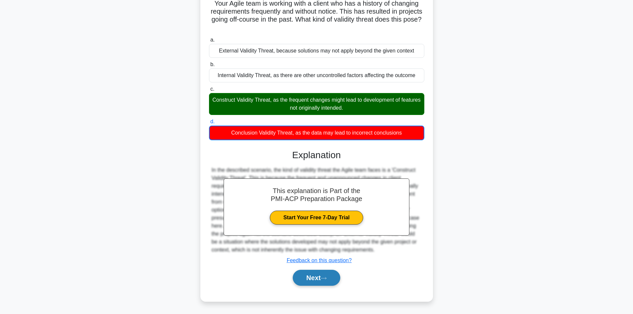
click at [331, 278] on button "Next" at bounding box center [317, 278] width 48 height 16
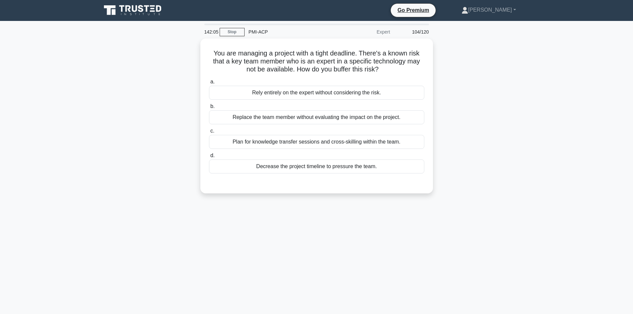
scroll to position [0, 0]
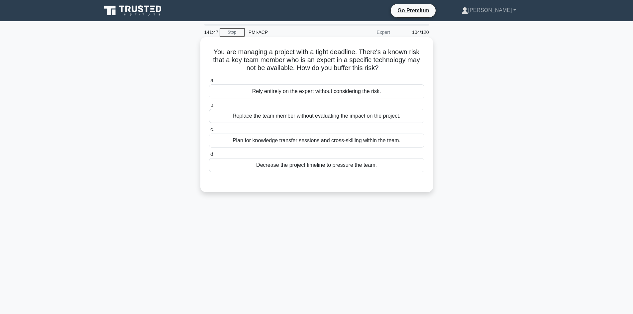
click at [328, 145] on div "Plan for knowledge transfer sessions and cross-skilling within the team." at bounding box center [316, 141] width 215 height 14
click at [209, 132] on input "c. Plan for knowledge transfer sessions and cross-skilling within the team." at bounding box center [209, 130] width 0 height 4
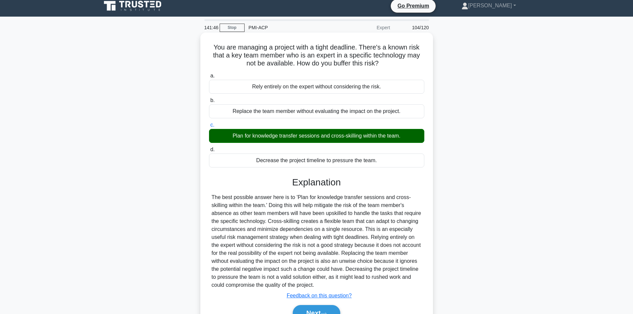
scroll to position [45, 0]
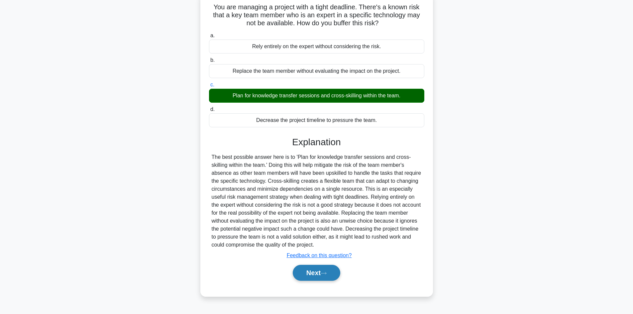
click at [325, 270] on button "Next" at bounding box center [317, 273] width 48 height 16
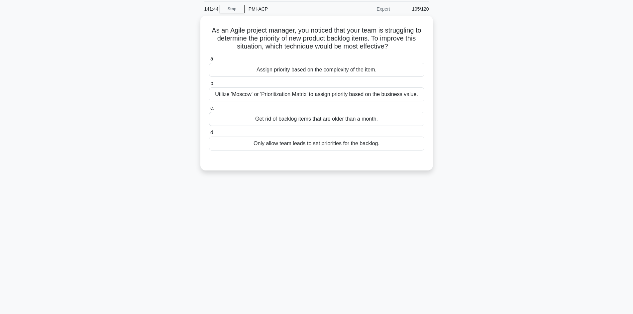
scroll to position [12, 0]
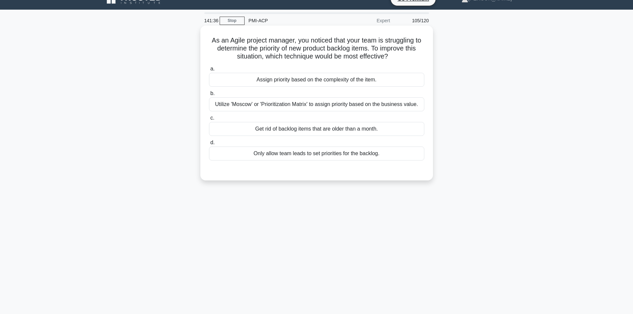
click at [289, 105] on div "Utilize 'Moscow' or 'Prioritization Matrix' to assign priority based on the bus…" at bounding box center [316, 104] width 215 height 14
click at [209, 96] on input "b. Utilize 'Moscow' or 'Prioritization Matrix' to assign priority based on the …" at bounding box center [209, 93] width 0 height 4
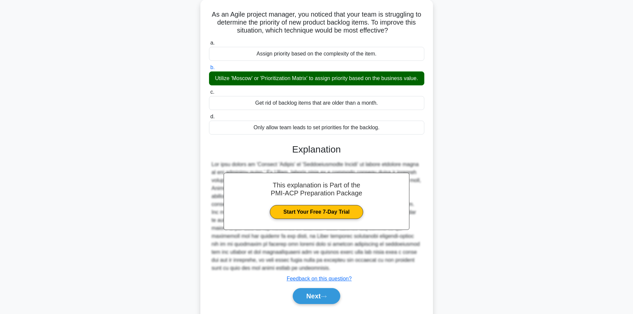
scroll to position [64, 0]
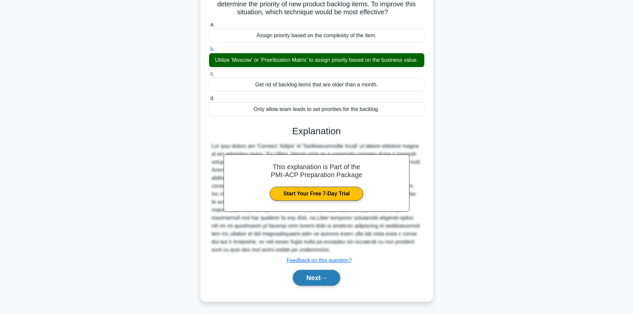
click at [326, 274] on button "Next" at bounding box center [317, 278] width 48 height 16
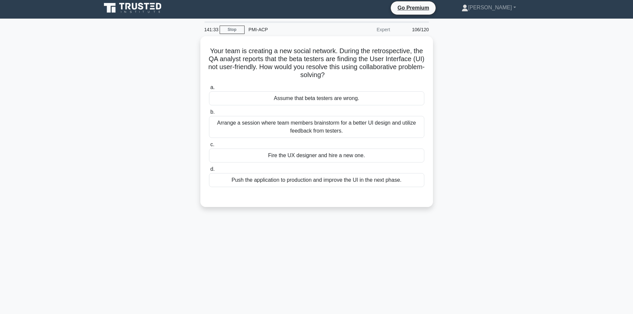
scroll to position [0, 0]
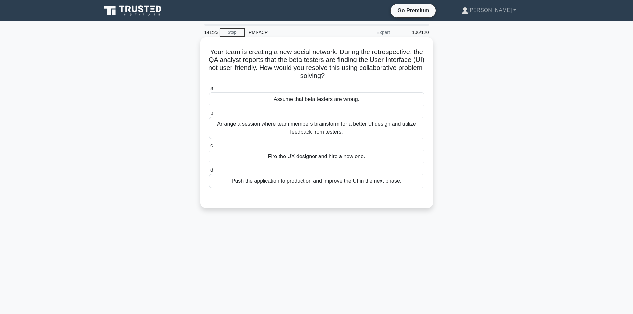
click at [328, 129] on div "Arrange a session where team members brainstorm for a better UI design and util…" at bounding box center [316, 128] width 215 height 22
click at [209, 115] on input "b. Arrange a session where team members brainstorm for a better UI design and u…" at bounding box center [209, 113] width 0 height 4
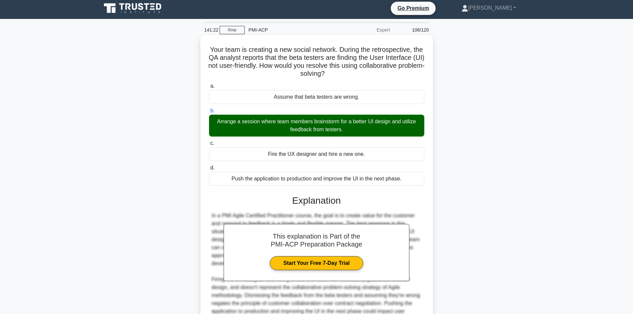
scroll to position [72, 0]
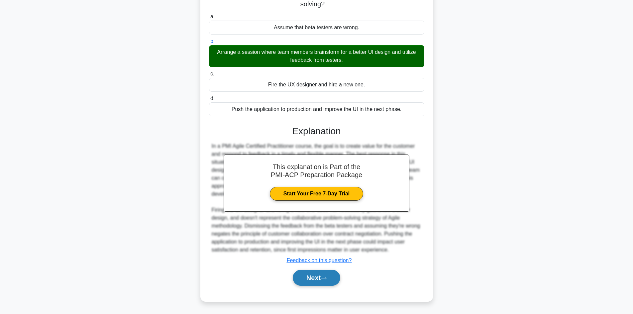
click at [333, 279] on button "Next" at bounding box center [317, 278] width 48 height 16
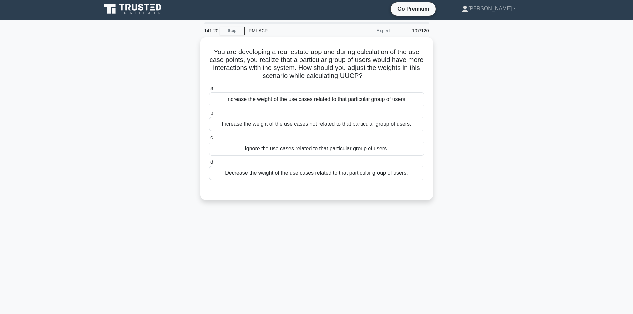
scroll to position [0, 0]
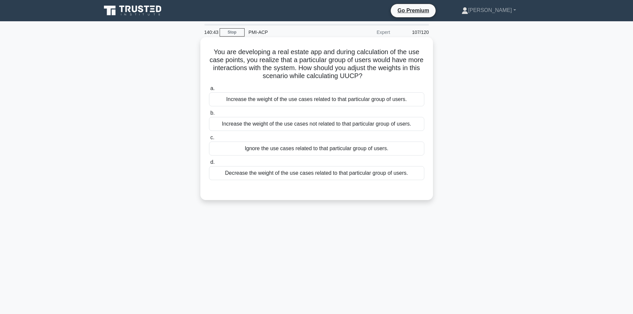
click at [276, 104] on div "Increase the weight of the use cases related to that particular group of users." at bounding box center [316, 99] width 215 height 14
click at [209, 91] on input "a. Increase the weight of the use cases related to that particular group of use…" at bounding box center [209, 88] width 0 height 4
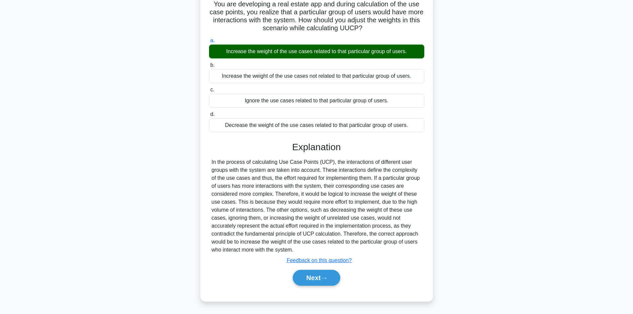
scroll to position [48, 0]
click at [324, 276] on button "Next" at bounding box center [317, 278] width 48 height 16
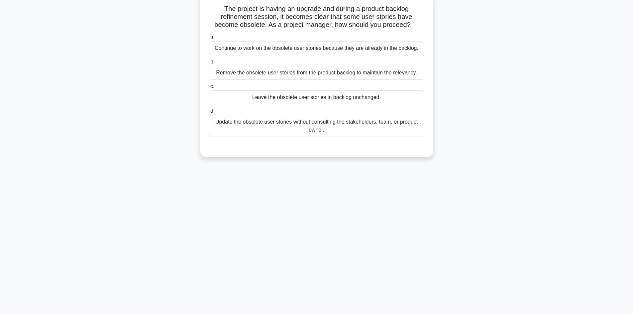
scroll to position [12, 0]
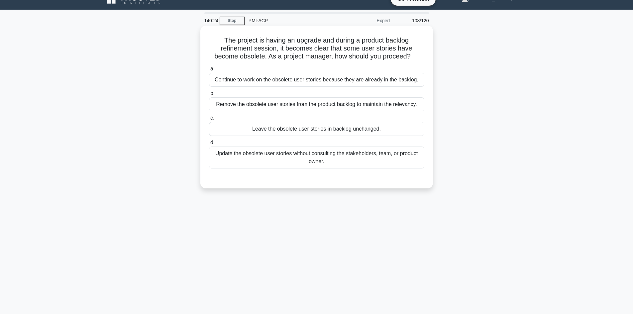
click at [241, 110] on div "Remove the obsolete user stories from the product backlog to maintain the relev…" at bounding box center [316, 104] width 215 height 14
click at [209, 96] on input "b. Remove the obsolete user stories from the product backlog to maintain the re…" at bounding box center [209, 93] width 0 height 4
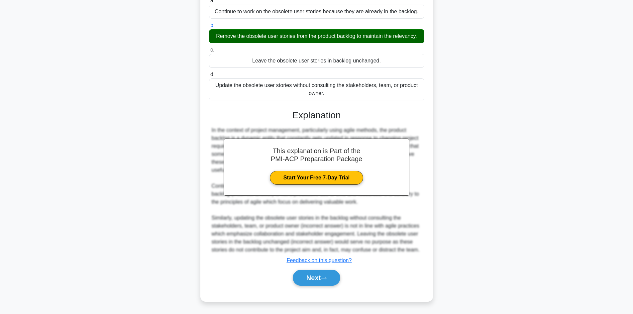
scroll to position [80, 0]
click at [332, 280] on button "Next" at bounding box center [317, 278] width 48 height 16
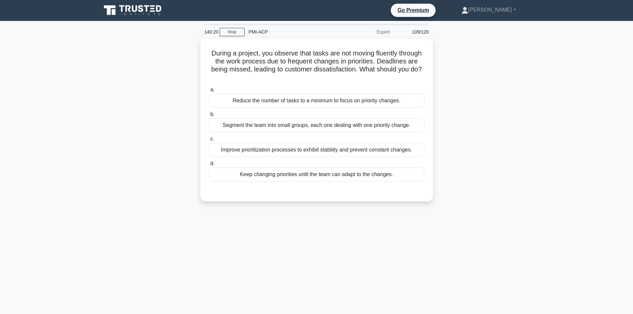
scroll to position [0, 0]
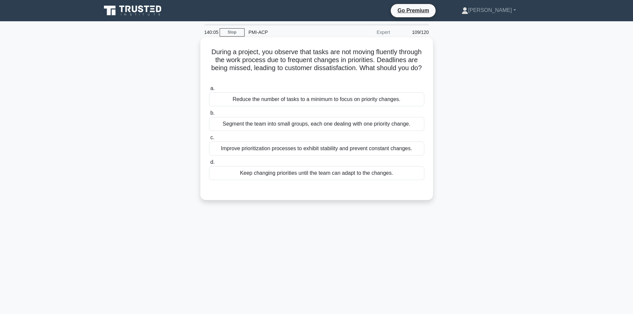
click at [299, 152] on div "Improve prioritization processes to exhibit stability and prevent constant chan…" at bounding box center [316, 149] width 215 height 14
click at [209, 140] on input "c. Improve prioritization processes to exhibit stability and prevent constant c…" at bounding box center [209, 138] width 0 height 4
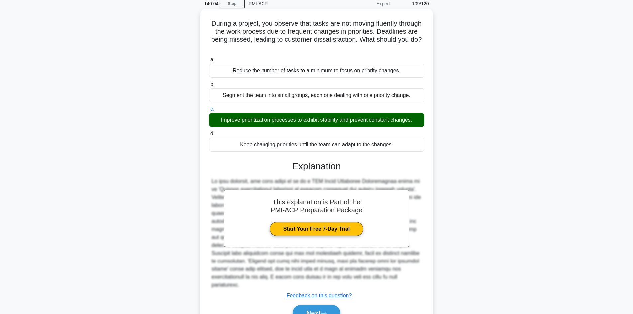
scroll to position [64, 0]
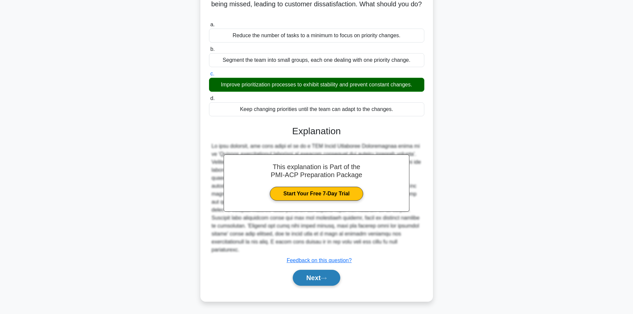
click at [322, 277] on button "Next" at bounding box center [317, 278] width 48 height 16
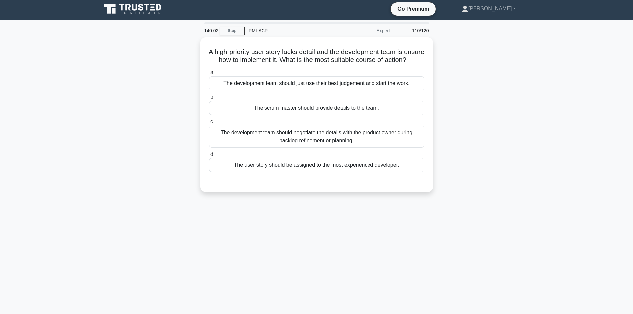
scroll to position [0, 0]
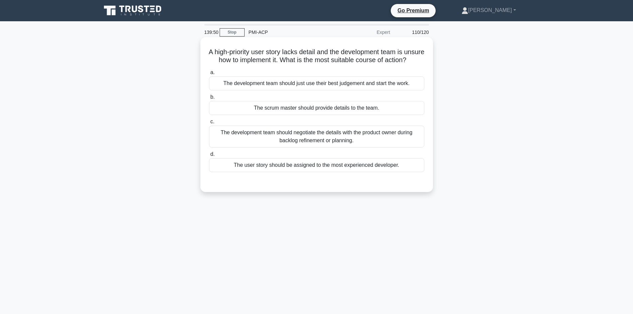
click at [296, 148] on div "The development team should negotiate the details with the product owner during…" at bounding box center [316, 137] width 215 height 22
click at [209, 124] on input "c. The development team should negotiate the details with the product owner dur…" at bounding box center [209, 122] width 0 height 4
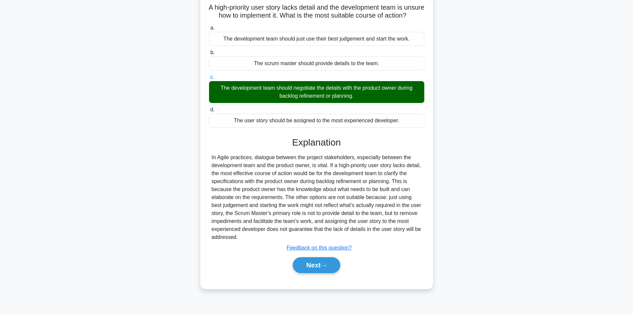
scroll to position [45, 0]
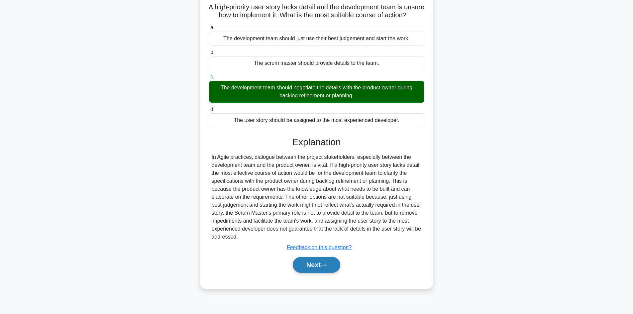
click at [322, 273] on button "Next" at bounding box center [317, 265] width 48 height 16
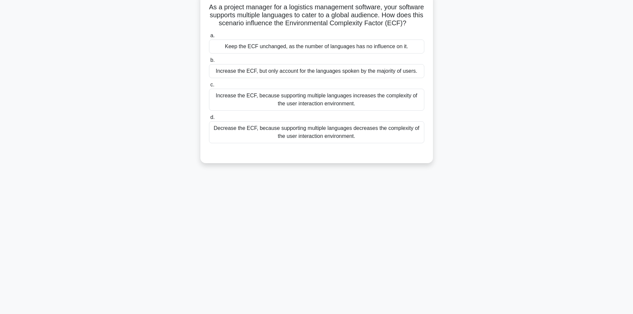
scroll to position [12, 0]
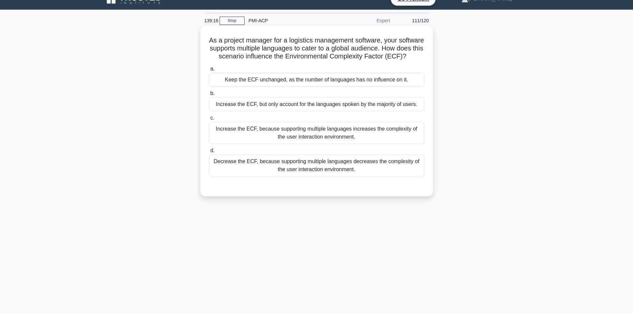
click at [310, 144] on div "Increase the ECF, because supporting multiple languages increases the complexit…" at bounding box center [316, 133] width 215 height 22
click at [209, 120] on input "c. Increase the ECF, because supporting multiple languages increases the comple…" at bounding box center [209, 118] width 0 height 4
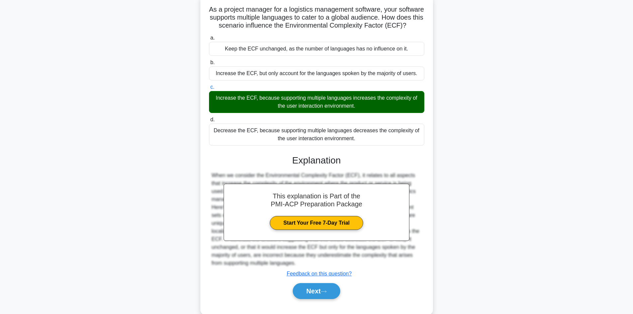
scroll to position [64, 0]
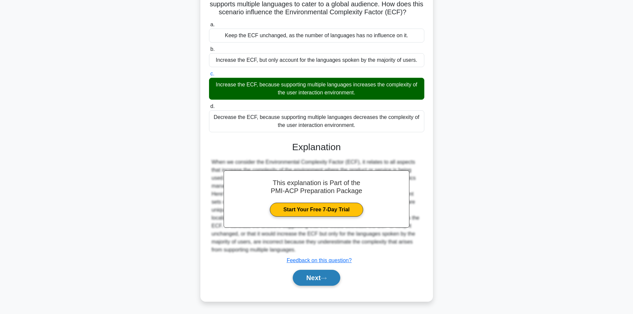
click at [327, 275] on button "Next" at bounding box center [317, 278] width 48 height 16
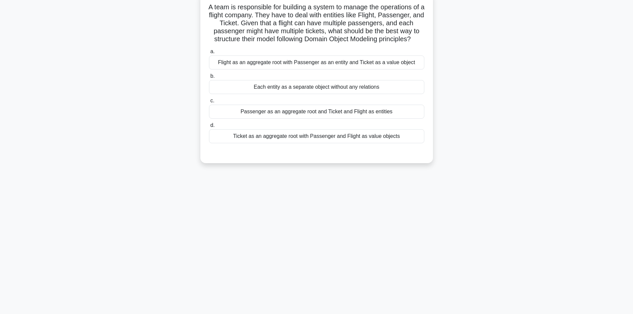
scroll to position [12, 0]
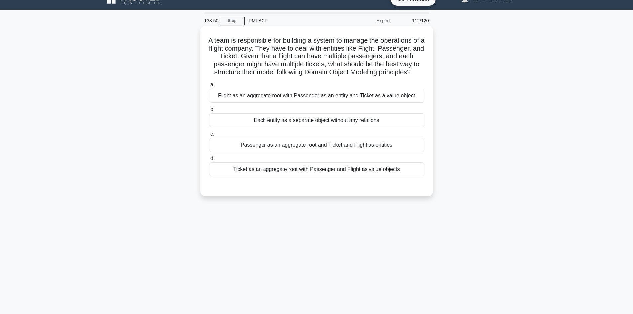
click at [297, 103] on div "Flight as an aggregate root with Passenger as an entity and Ticket as a value o…" at bounding box center [316, 96] width 215 height 14
click at [209, 87] on input "a. Flight as an aggregate root with Passenger as an entity and Ticket as a valu…" at bounding box center [209, 85] width 0 height 4
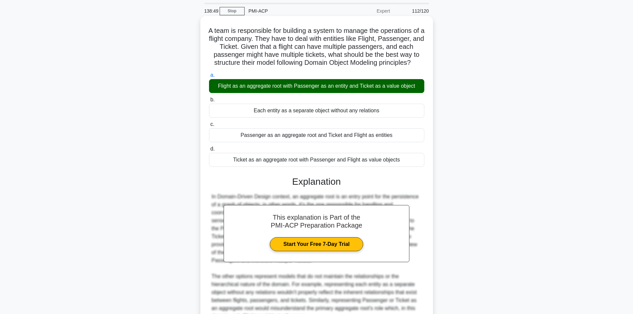
scroll to position [96, 0]
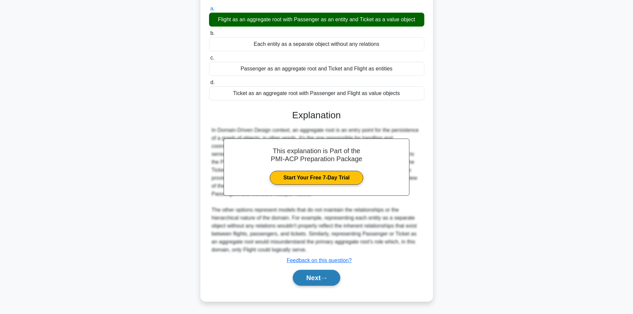
click at [331, 276] on button "Next" at bounding box center [317, 278] width 48 height 16
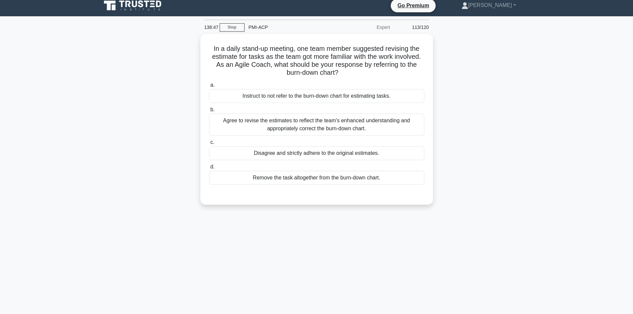
scroll to position [0, 0]
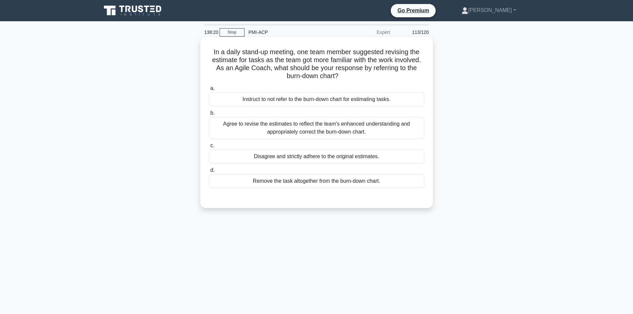
click at [272, 130] on div "Agree to revise the estimates to reflect the team's enhanced understanding and …" at bounding box center [316, 128] width 215 height 22
click at [209, 115] on input "b. Agree to revise the estimates to reflect the team's enhanced understanding a…" at bounding box center [209, 113] width 0 height 4
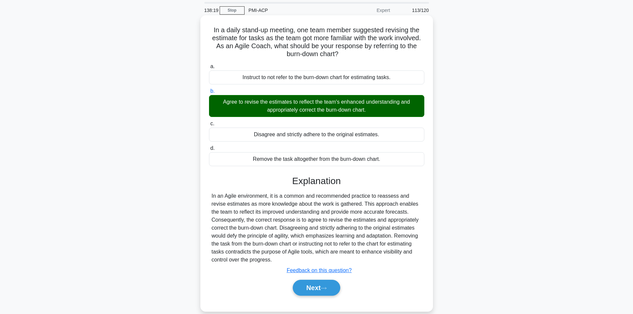
scroll to position [45, 0]
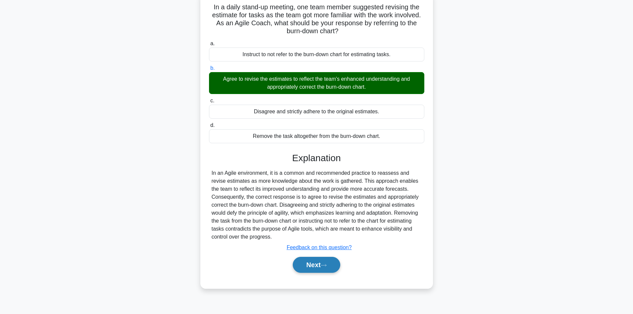
click at [325, 265] on icon at bounding box center [324, 266] width 6 height 4
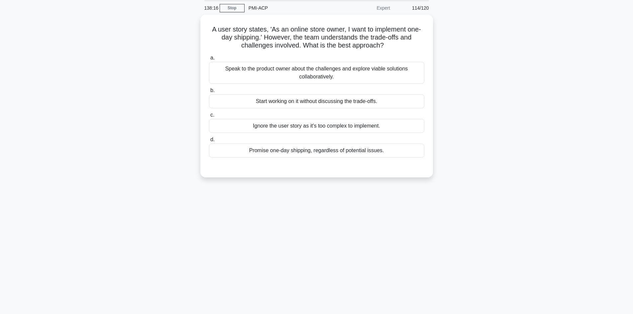
scroll to position [0, 0]
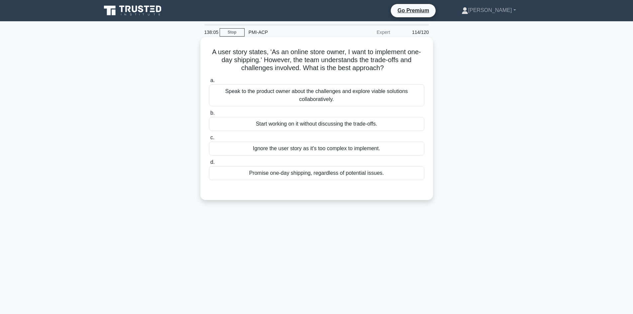
click at [277, 103] on div "Speak to the product owner about the challenges and explore viable solutions co…" at bounding box center [316, 95] width 215 height 22
click at [209, 83] on input "a. Speak to the product owner about the challenges and explore viable solutions…" at bounding box center [209, 80] width 0 height 4
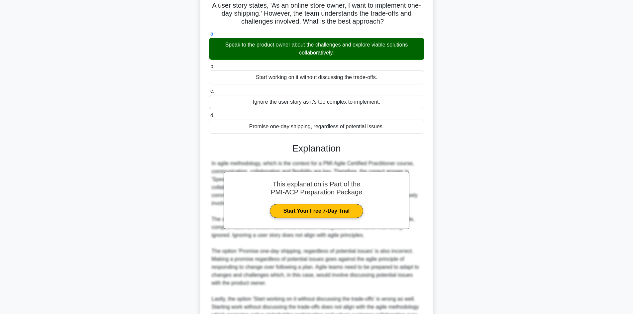
scroll to position [120, 0]
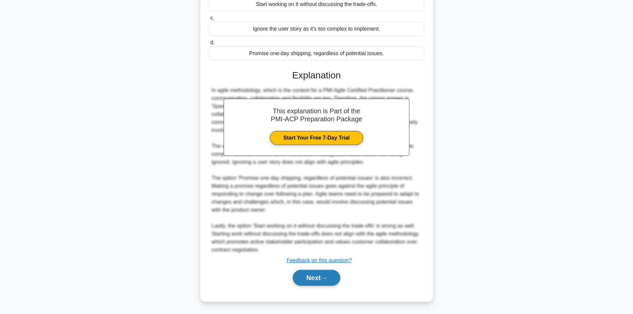
click at [327, 279] on icon at bounding box center [324, 279] width 6 height 4
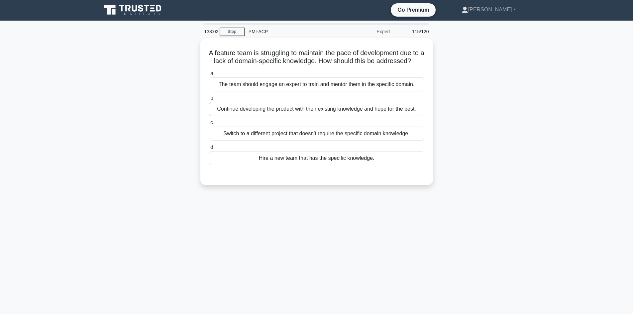
scroll to position [0, 0]
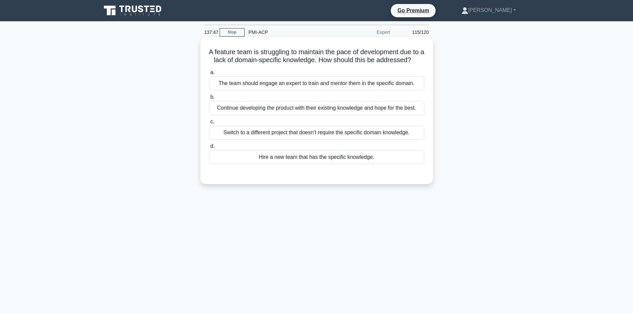
click at [275, 115] on div "Continue developing the product with their existing knowledge and hope for the …" at bounding box center [316, 108] width 215 height 14
click at [240, 115] on div "Continue developing the product with their existing knowledge and hope for the …" at bounding box center [316, 108] width 215 height 14
click at [209, 99] on input "b. Continue developing the product with their existing knowledge and hope for t…" at bounding box center [209, 97] width 0 height 4
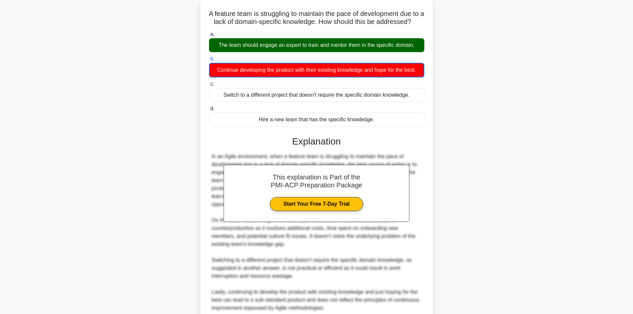
scroll to position [105, 0]
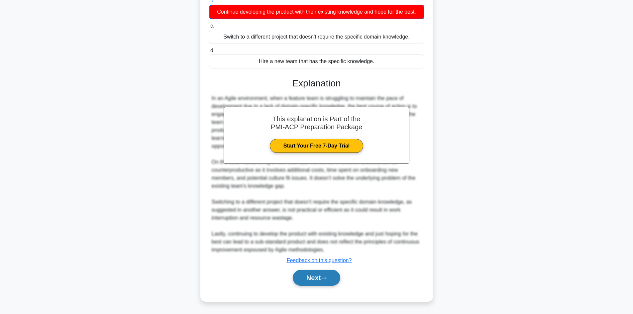
click at [323, 278] on button "Next" at bounding box center [317, 278] width 48 height 16
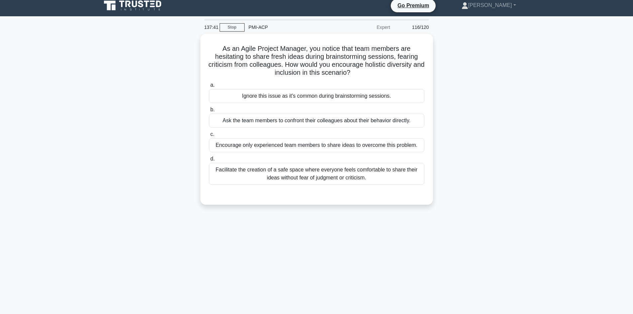
scroll to position [0, 0]
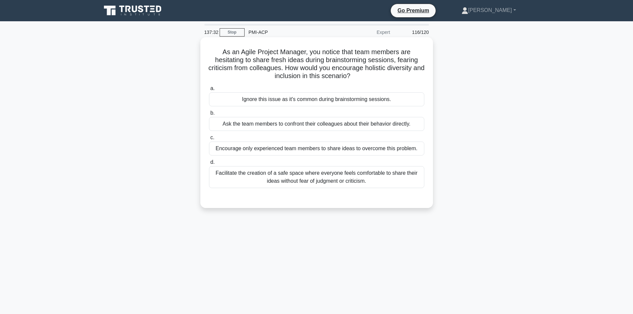
click at [272, 177] on div "Facilitate the creation of a safe space where everyone feels comfortable to sha…" at bounding box center [316, 177] width 215 height 22
click at [209, 165] on input "d. Facilitate the creation of a safe space where everyone feels comfortable to …" at bounding box center [209, 162] width 0 height 4
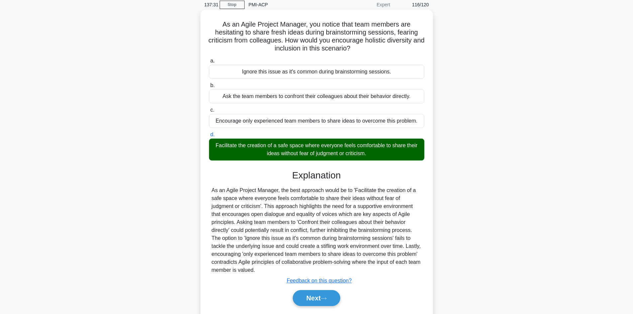
scroll to position [48, 0]
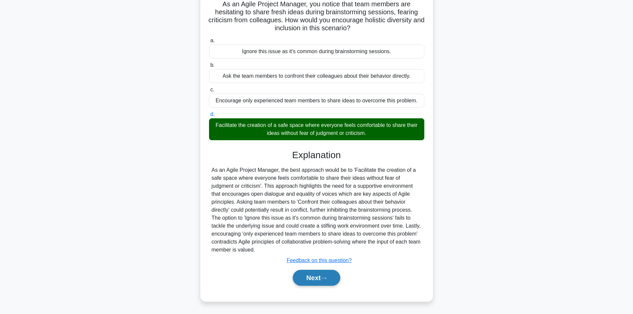
click at [318, 279] on button "Next" at bounding box center [317, 278] width 48 height 16
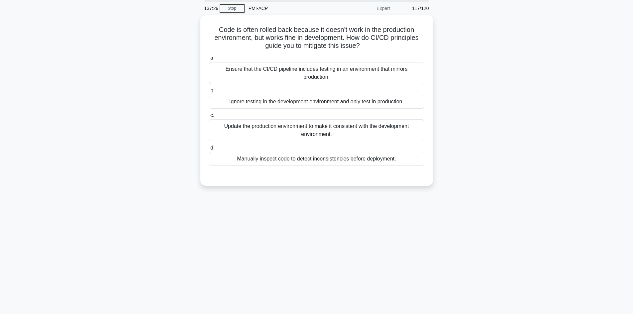
scroll to position [0, 0]
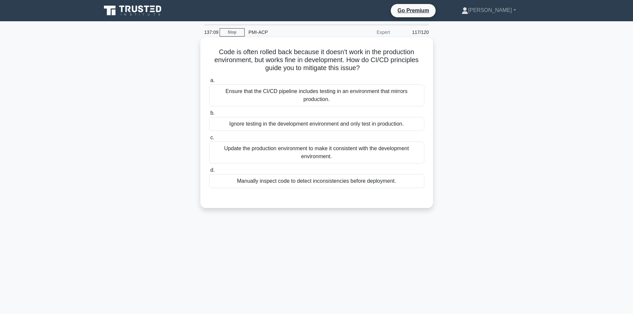
click at [287, 94] on div "Ensure that the CI/CD pipeline includes testing in an environment that mirrors …" at bounding box center [316, 95] width 215 height 22
click at [209, 83] on input "a. Ensure that the CI/CD pipeline includes testing in an environment that mirro…" at bounding box center [209, 80] width 0 height 4
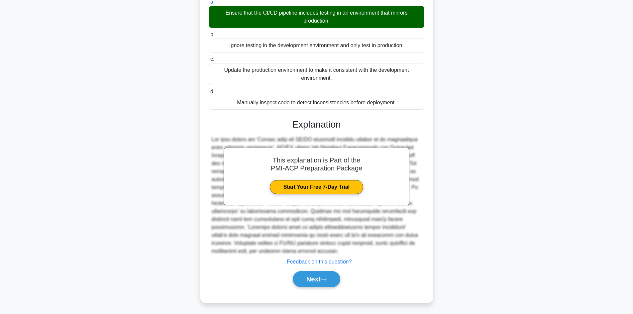
scroll to position [80, 0]
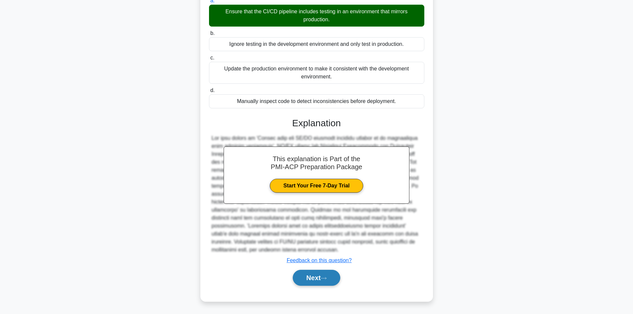
click at [326, 280] on button "Next" at bounding box center [317, 278] width 48 height 16
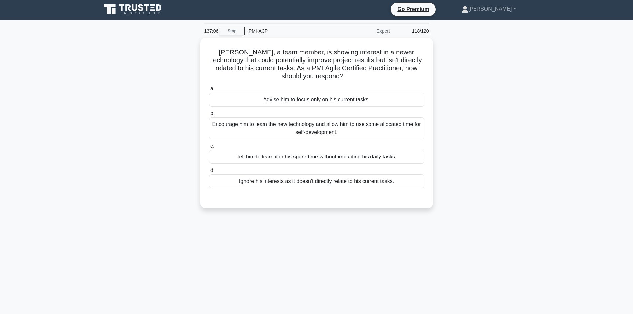
scroll to position [0, 0]
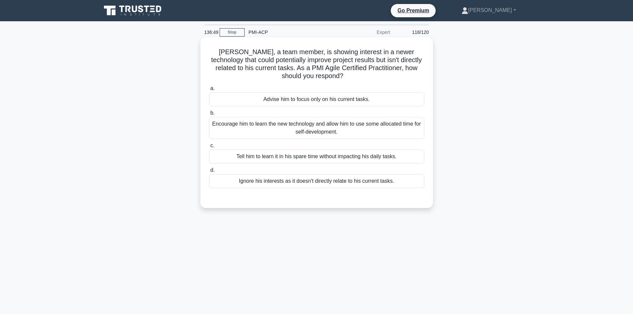
click at [296, 133] on div "Encourage him to learn the new technology and allow him to use some allocated t…" at bounding box center [316, 128] width 215 height 22
click at [209, 115] on input "b. Encourage him to learn the new technology and allow him to use some allocate…" at bounding box center [209, 113] width 0 height 4
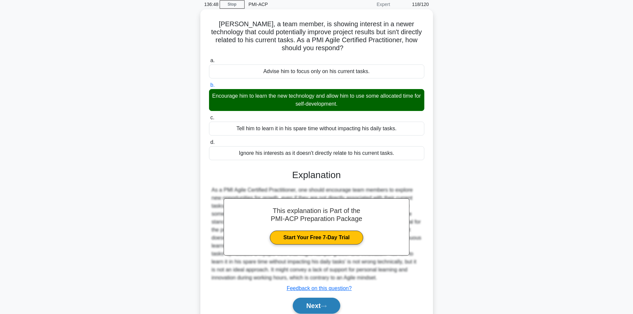
scroll to position [56, 0]
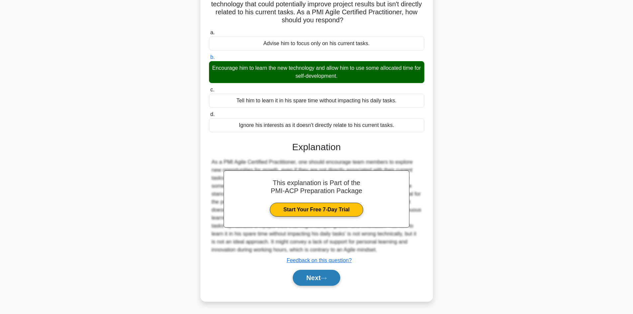
click at [320, 278] on button "Next" at bounding box center [317, 278] width 48 height 16
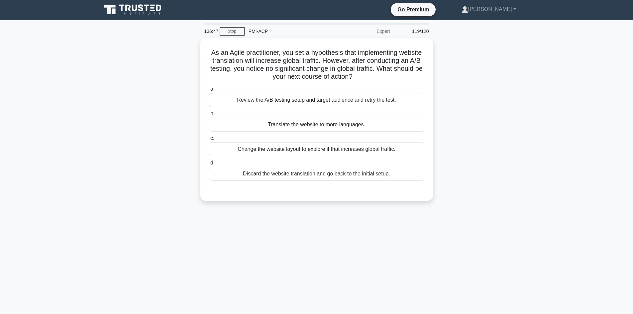
scroll to position [0, 0]
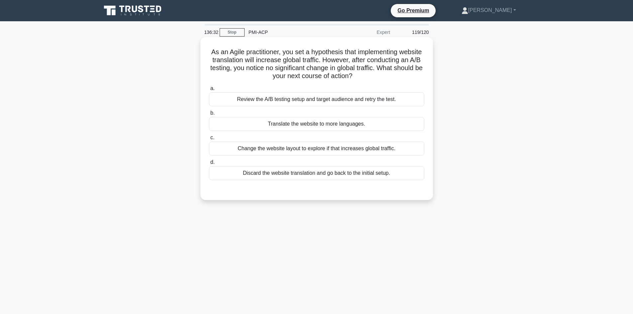
click at [299, 103] on div "Review the A/B testing setup and target audience and retry the test." at bounding box center [316, 99] width 215 height 14
click at [209, 91] on input "a. Review the A/B testing setup and target audience and retry the test." at bounding box center [209, 88] width 0 height 4
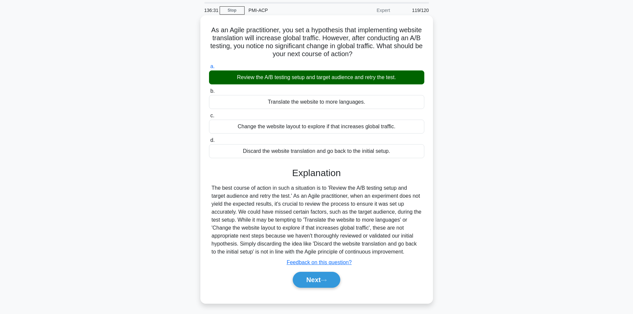
scroll to position [45, 0]
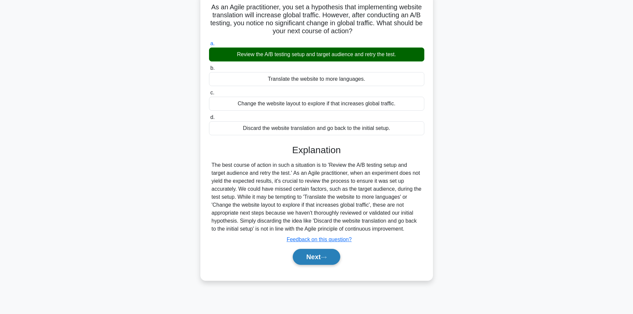
click at [319, 258] on button "Next" at bounding box center [317, 257] width 48 height 16
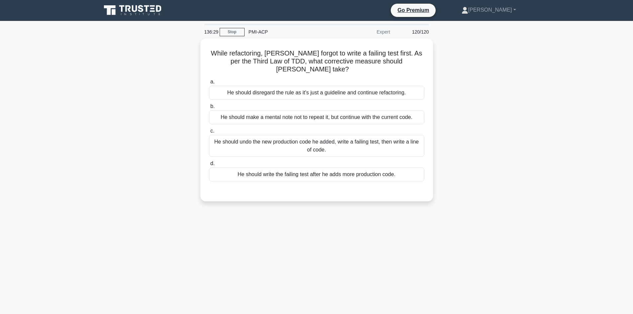
scroll to position [0, 0]
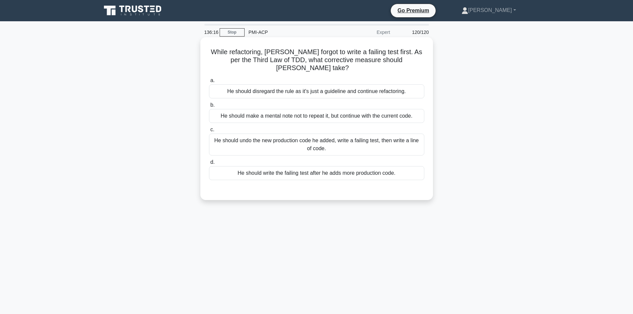
click at [285, 139] on div "He should undo the new production code he added, write a failing test, then wri…" at bounding box center [316, 145] width 215 height 22
click at [209, 132] on input "c. He should undo the new production code he added, write a failing test, then …" at bounding box center [209, 130] width 0 height 4
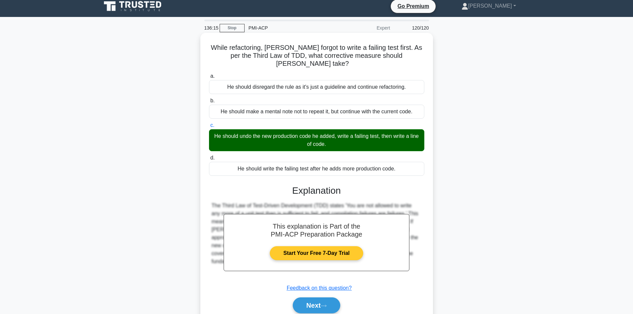
scroll to position [45, 0]
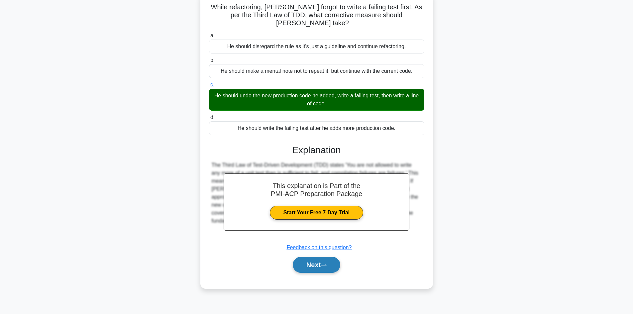
click at [314, 257] on button "Next" at bounding box center [317, 265] width 48 height 16
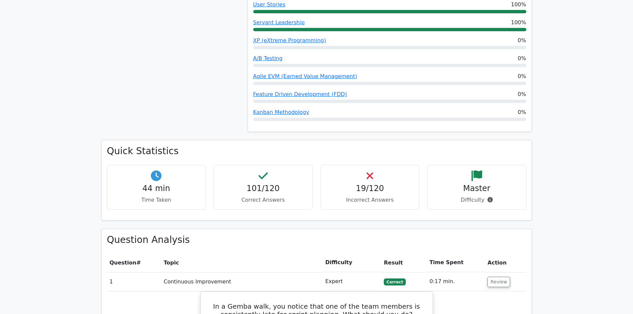
scroll to position [532, 0]
